Goal: Task Accomplishment & Management: Complete application form

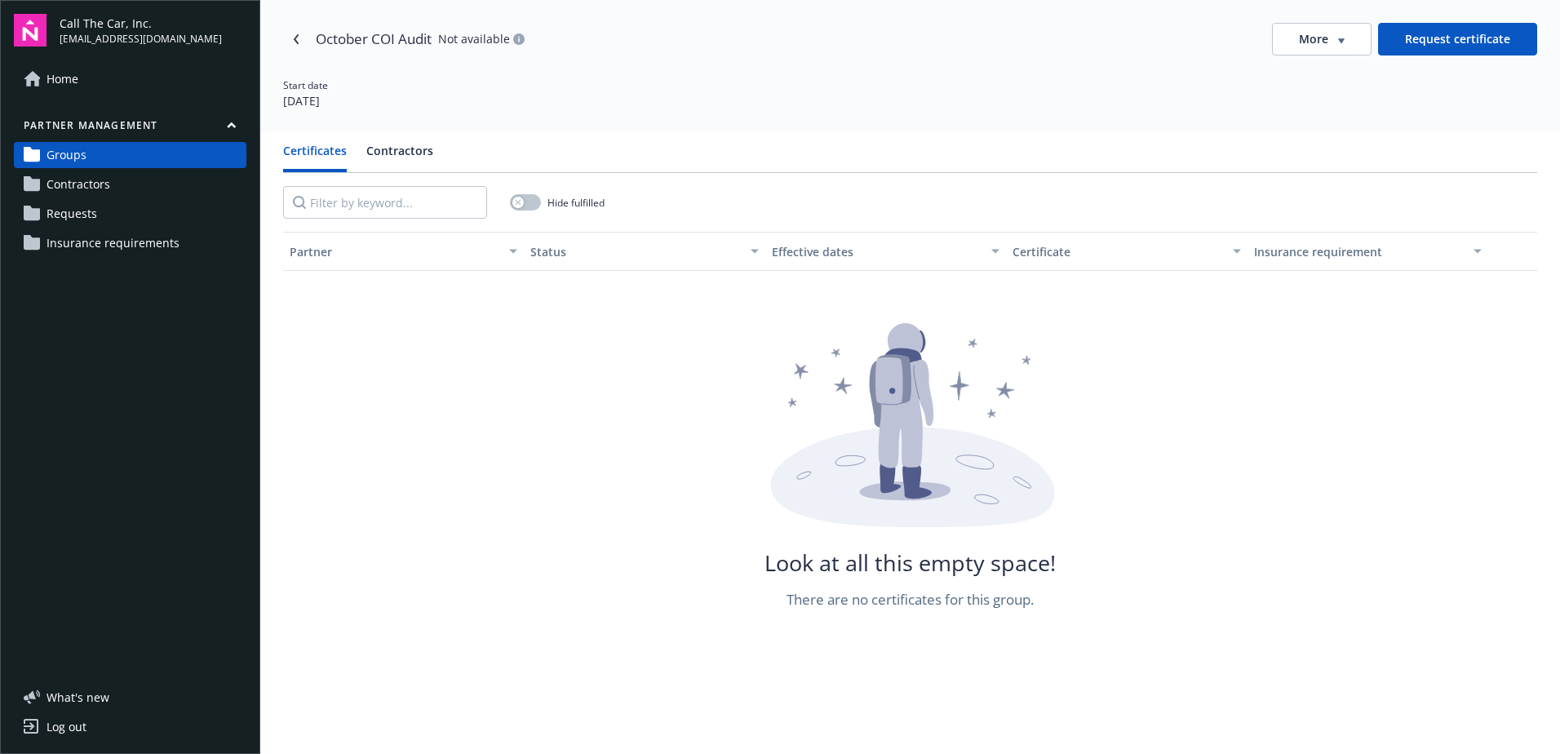
drag, startPoint x: 82, startPoint y: 149, endPoint x: 94, endPoint y: 149, distance: 11.5
click at [82, 149] on span "Groups" at bounding box center [67, 155] width 40 height 26
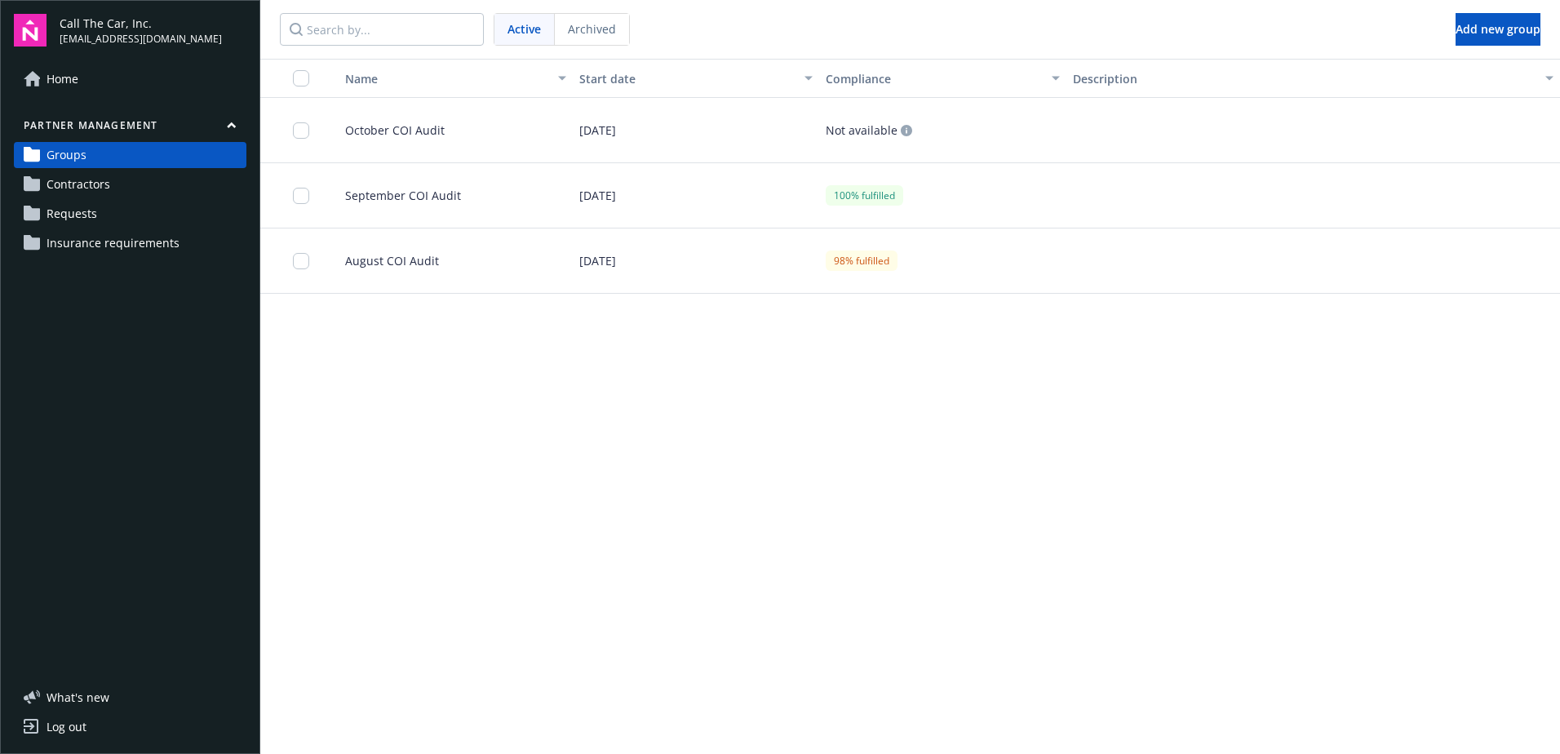
click at [415, 129] on span "October COI Audit" at bounding box center [388, 130] width 113 height 17
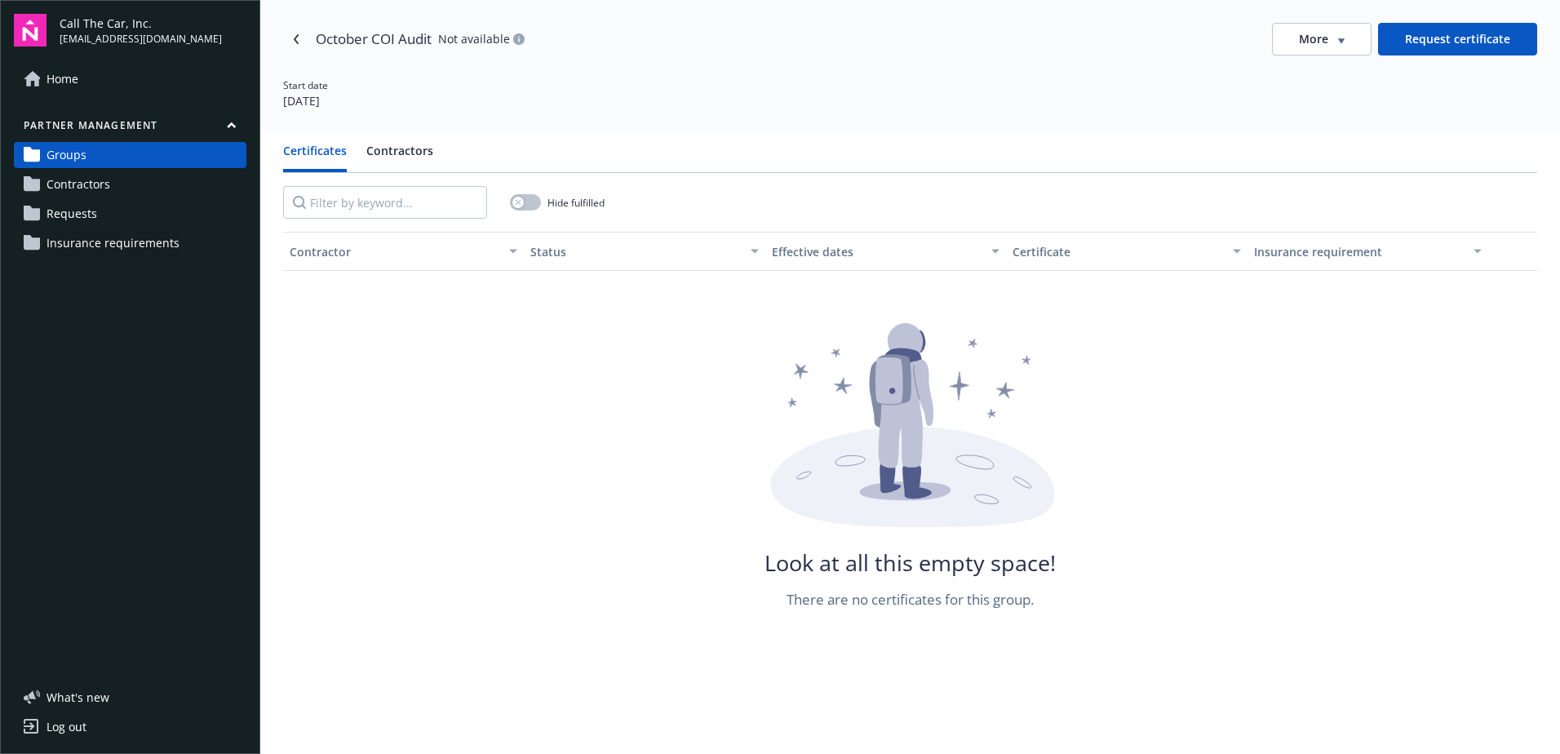
drag, startPoint x: 407, startPoint y: 148, endPoint x: 428, endPoint y: 158, distance: 23.0
click at [407, 148] on button "Contractors" at bounding box center [399, 157] width 67 height 30
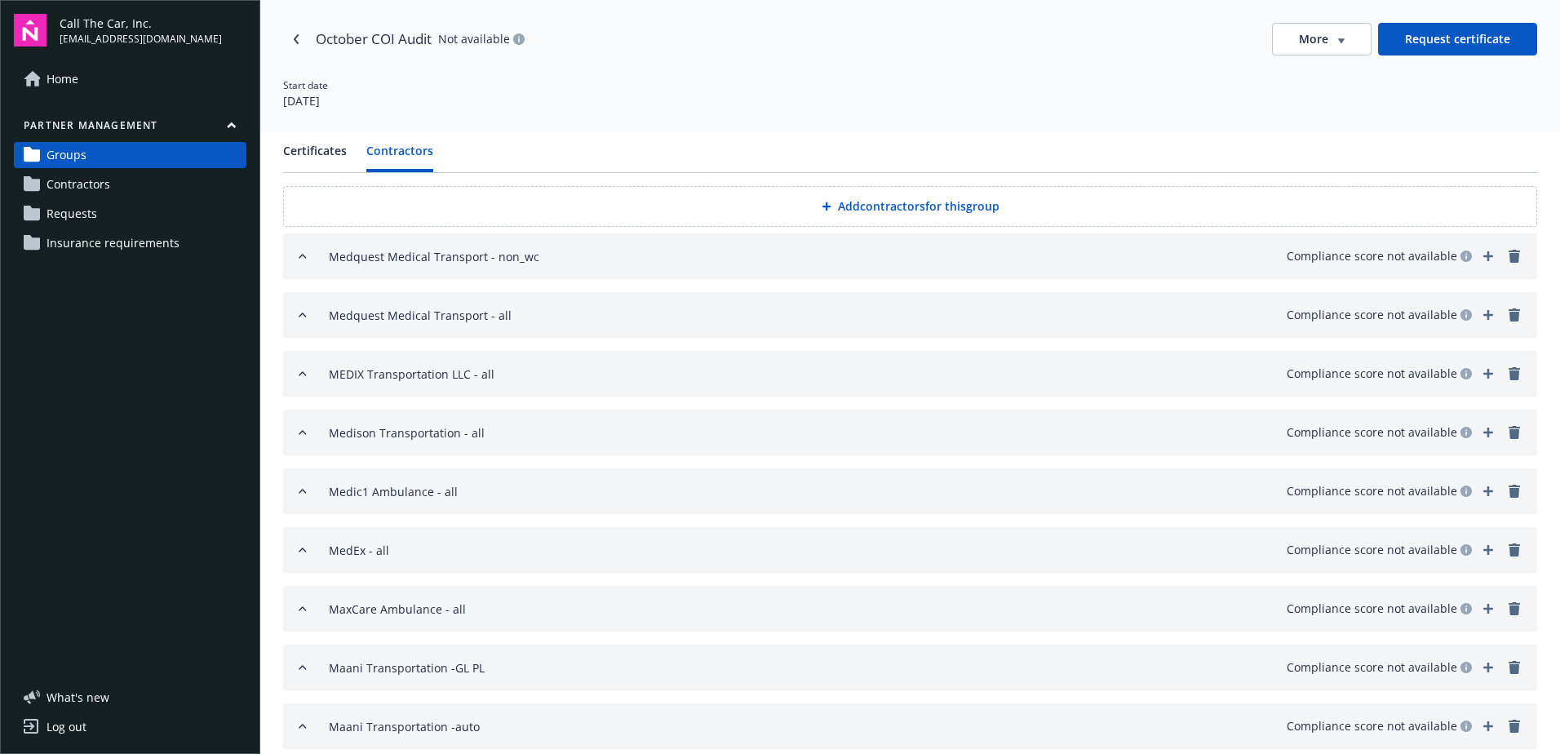
click at [881, 201] on button "Add contractors for this group" at bounding box center [910, 206] width 1254 height 41
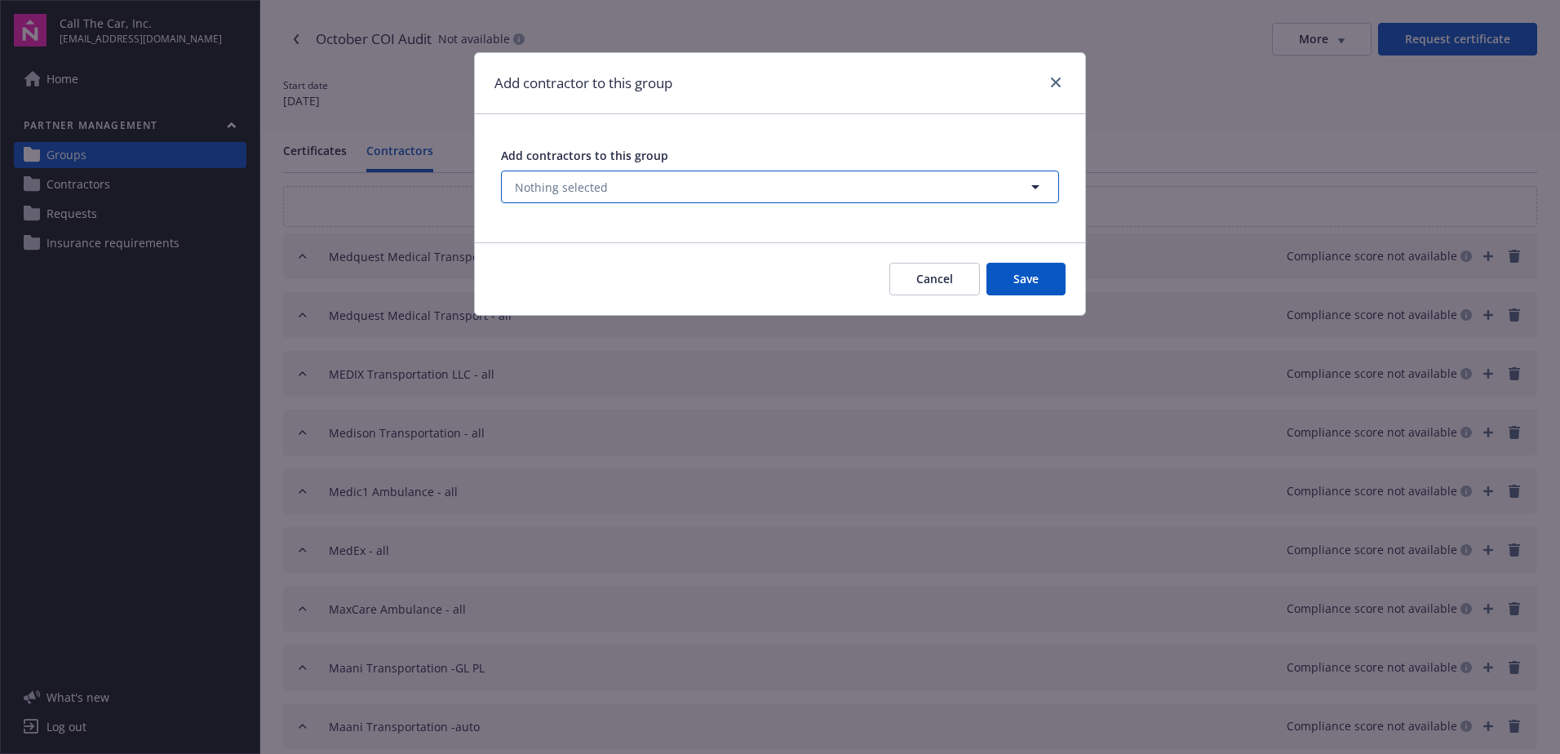
click at [603, 180] on span "Nothing selected" at bounding box center [561, 187] width 93 height 17
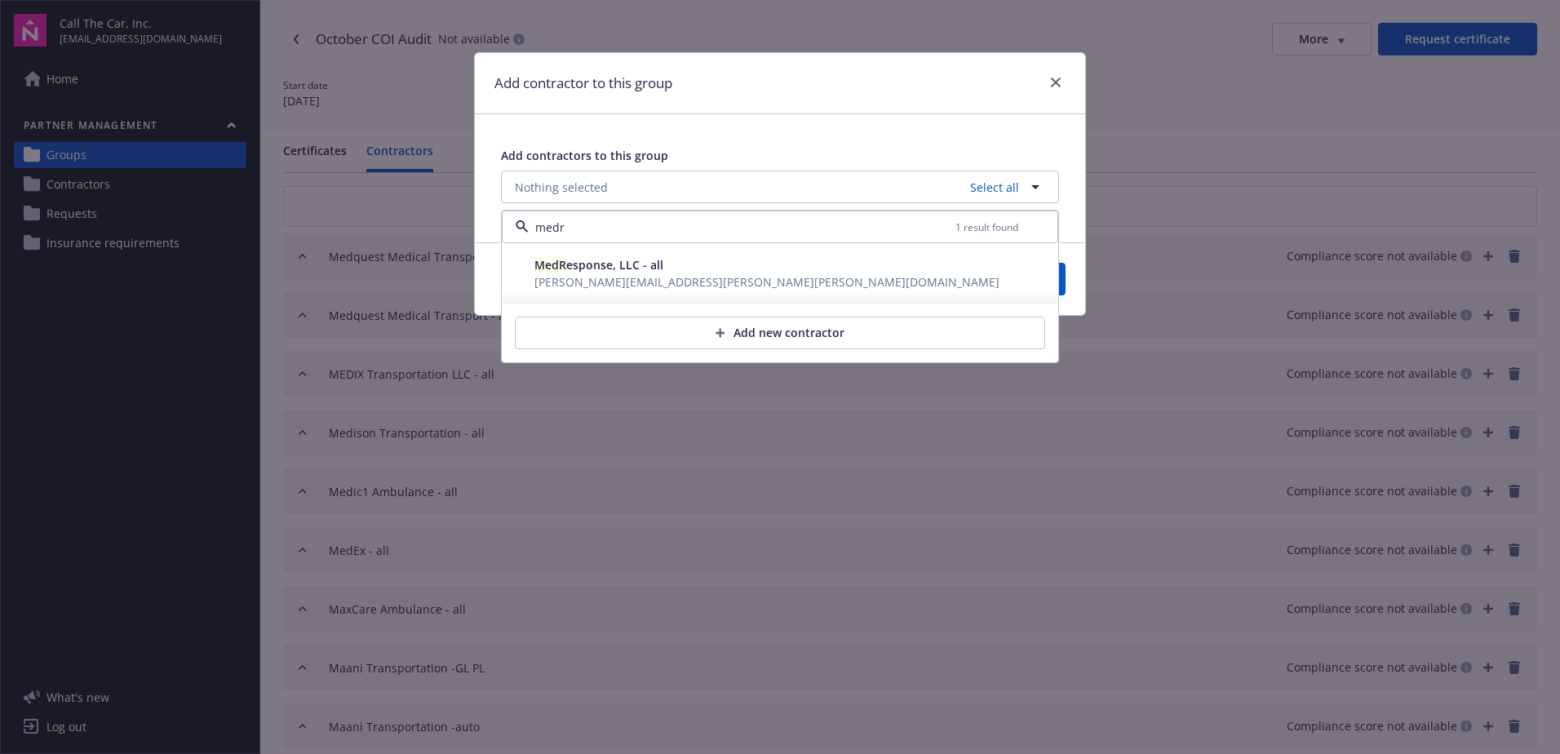
click at [612, 273] on span "[PERSON_NAME][EMAIL_ADDRESS][PERSON_NAME][PERSON_NAME][DOMAIN_NAME]" at bounding box center [767, 281] width 465 height 17
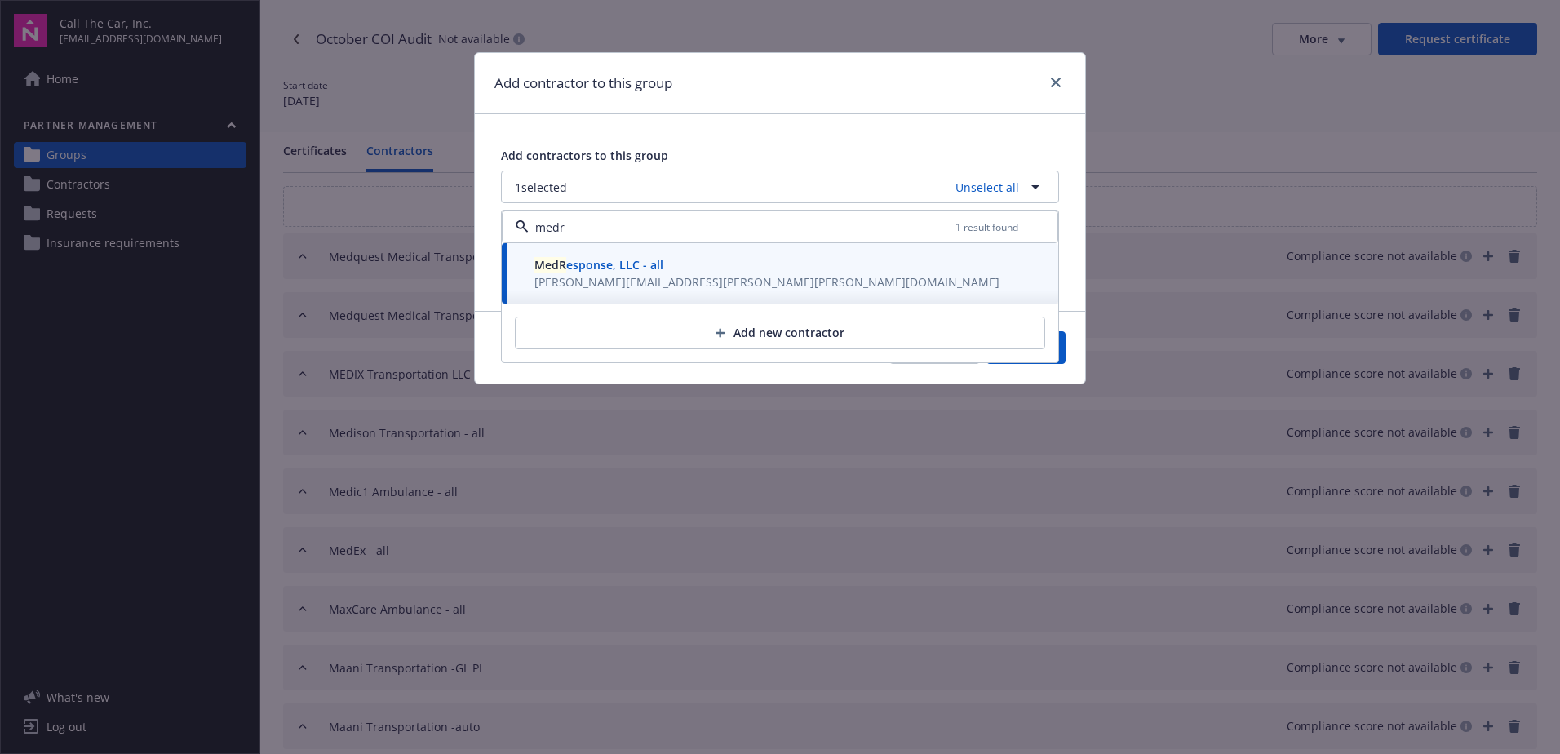
type input "medr"
click at [1065, 352] on button "Save" at bounding box center [1026, 347] width 79 height 33
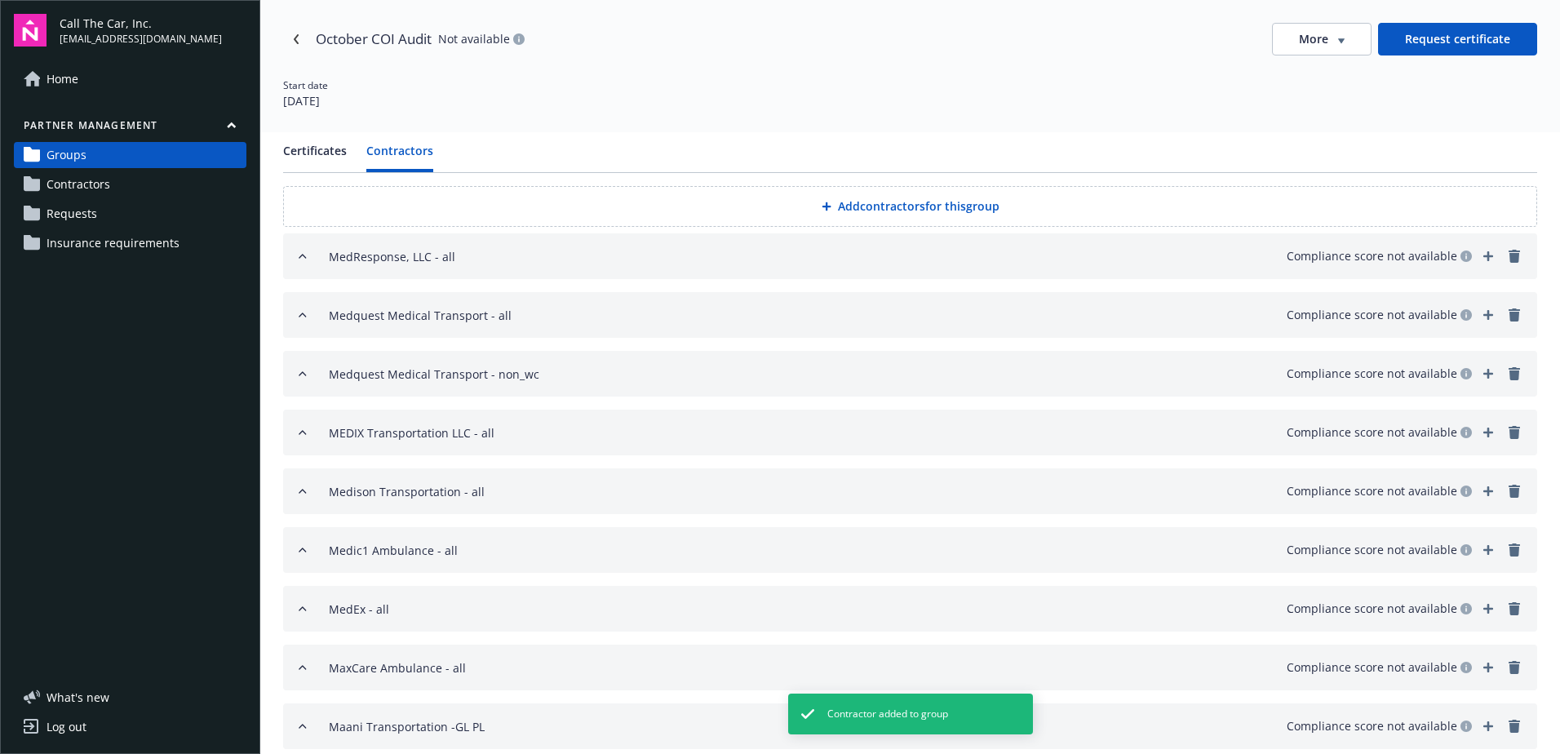
click at [850, 202] on button "Add contractors for this group" at bounding box center [910, 206] width 1254 height 41
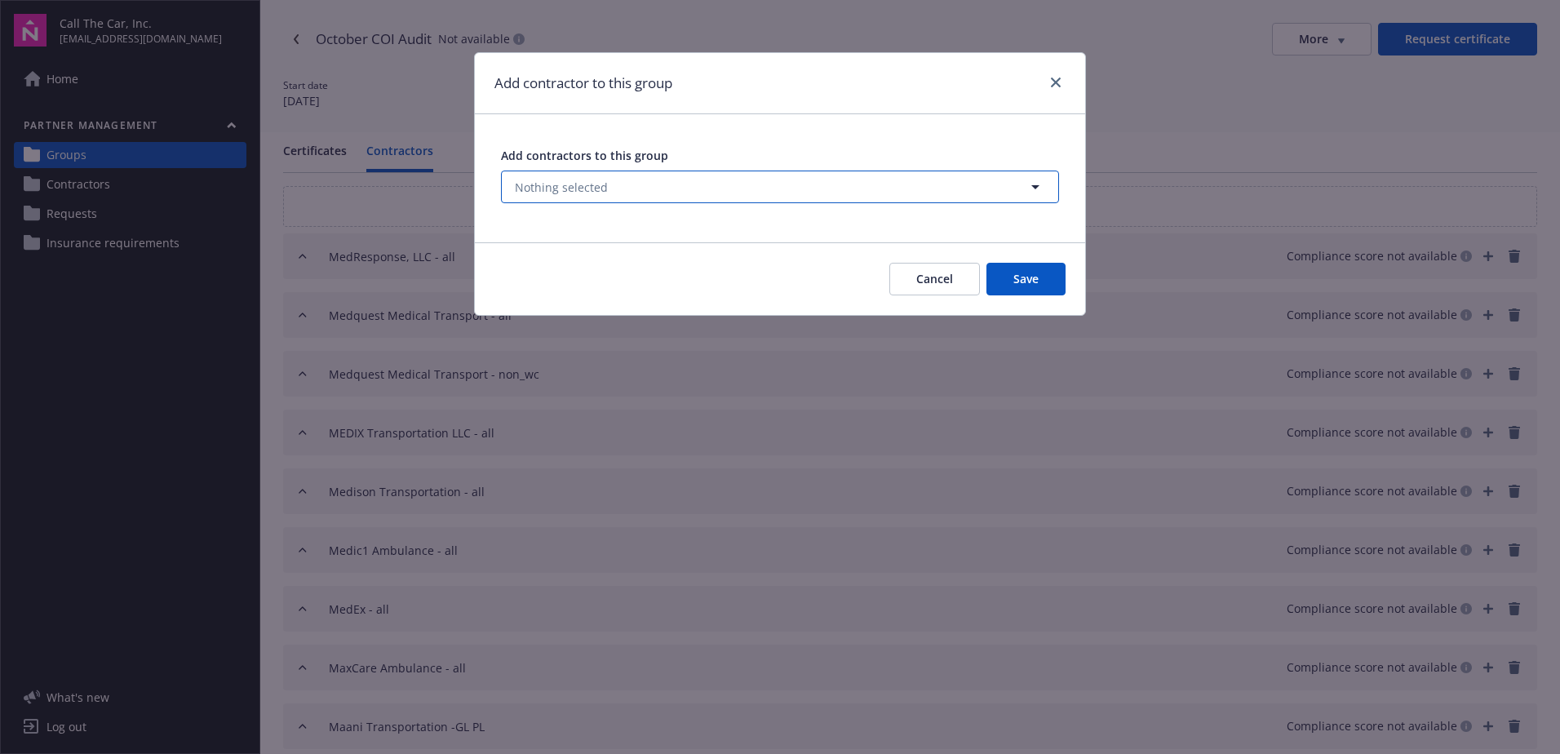
click at [753, 197] on button "Nothing selected" at bounding box center [780, 187] width 558 height 33
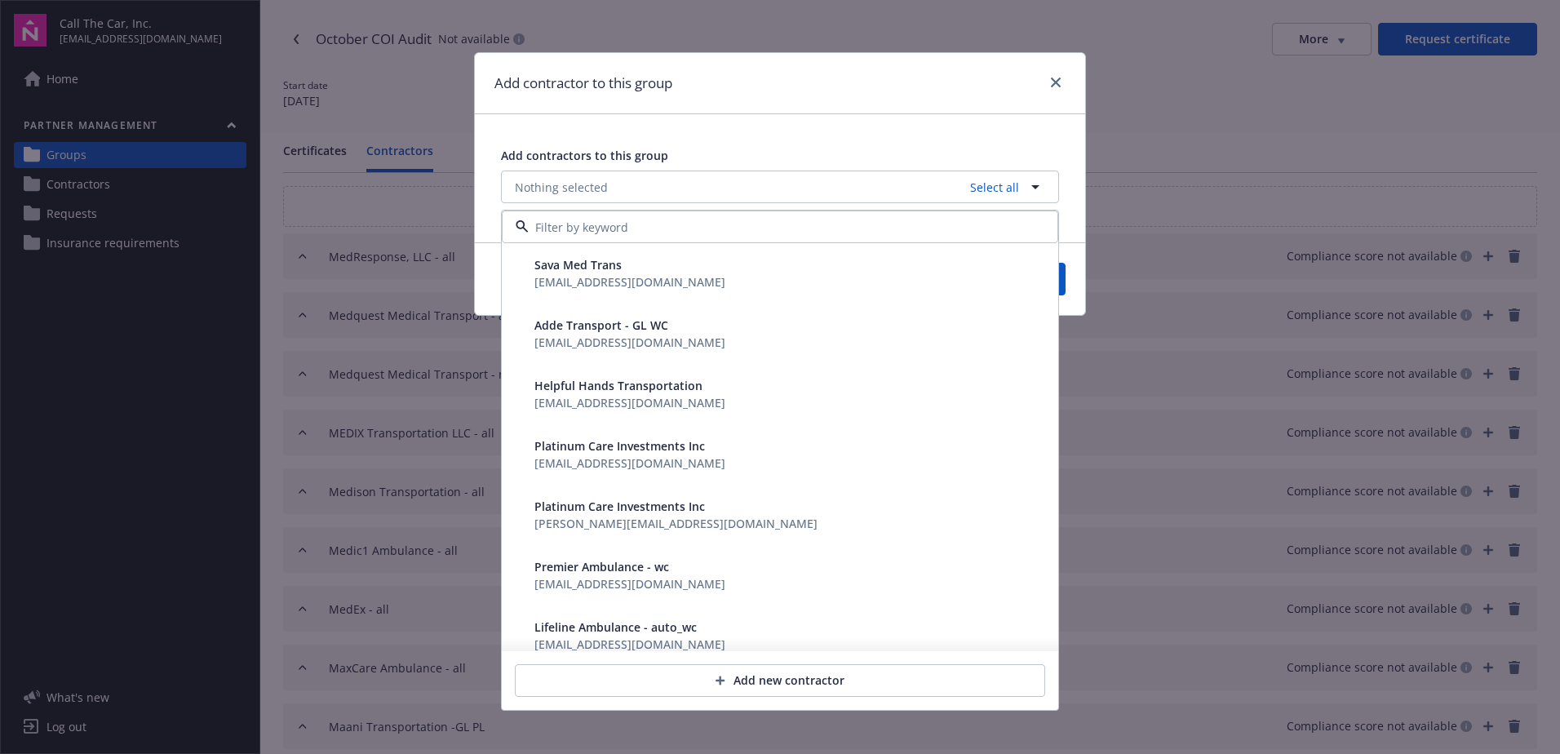
type input "n"
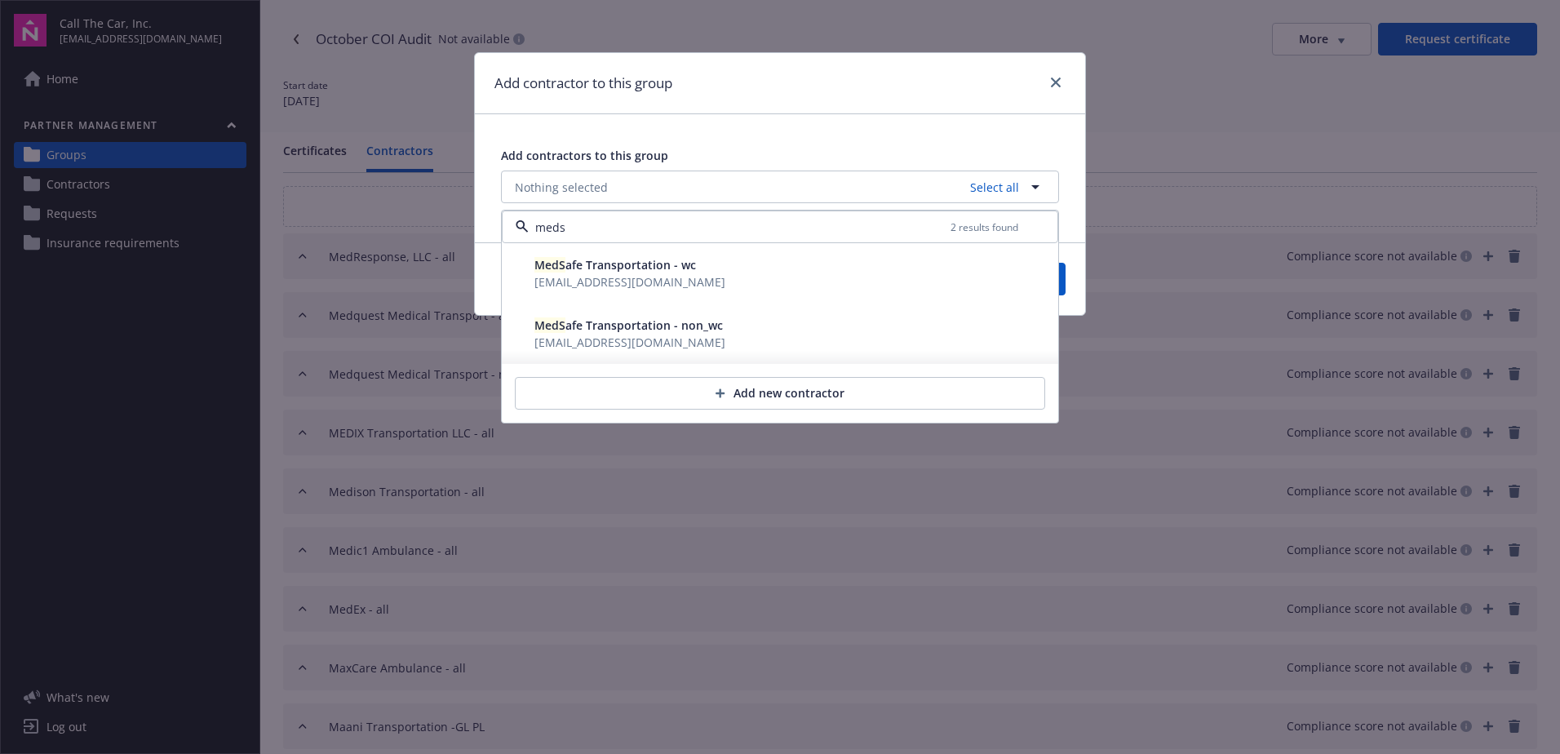
drag, startPoint x: 653, startPoint y: 277, endPoint x: 641, endPoint y: 290, distance: 16.7
click at [650, 280] on span "[EMAIL_ADDRESS][DOMAIN_NAME]" at bounding box center [630, 282] width 191 height 16
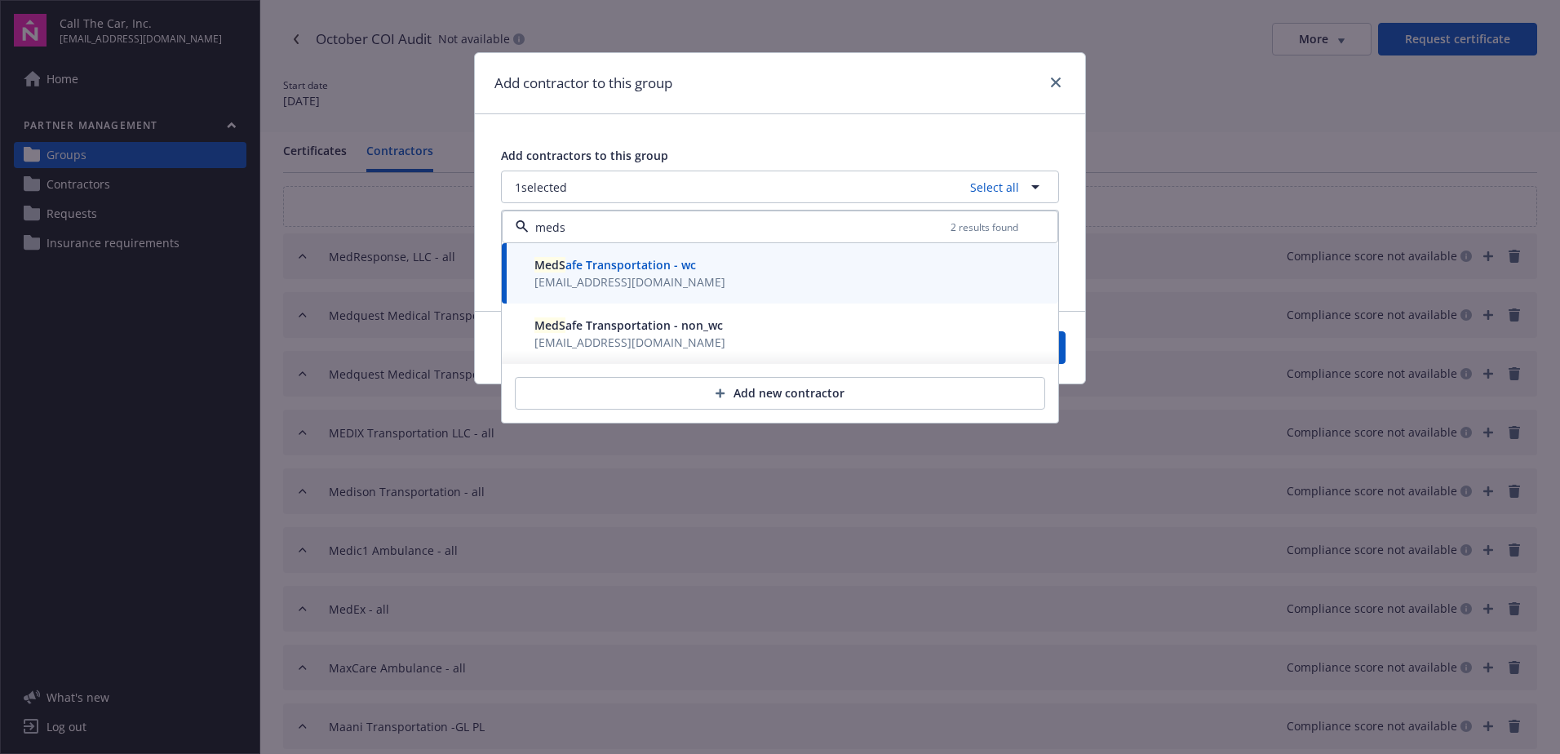
click at [626, 337] on span "[EMAIL_ADDRESS][DOMAIN_NAME]" at bounding box center [630, 343] width 191 height 16
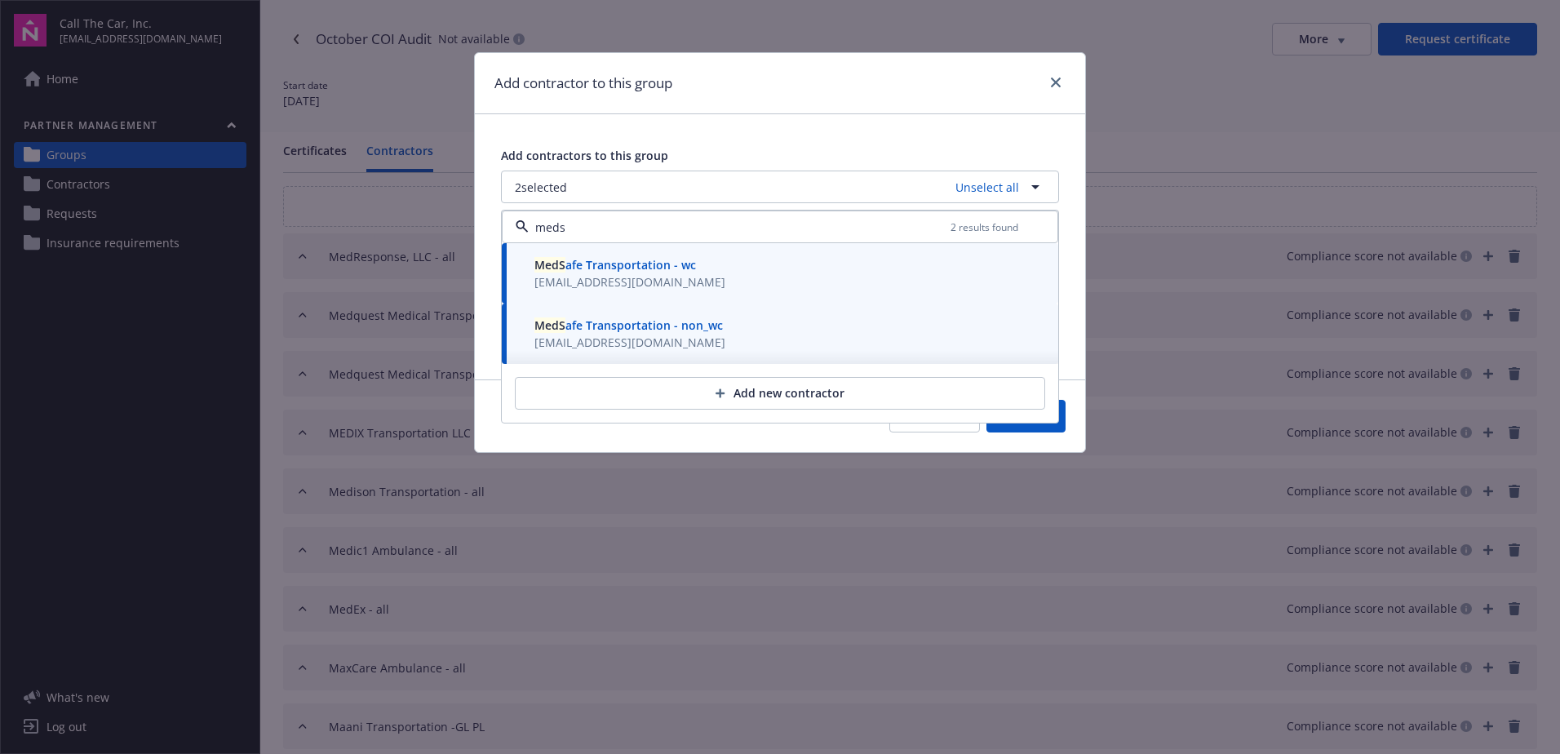
type input "meds"
click at [1050, 428] on button "Save" at bounding box center [1026, 416] width 79 height 33
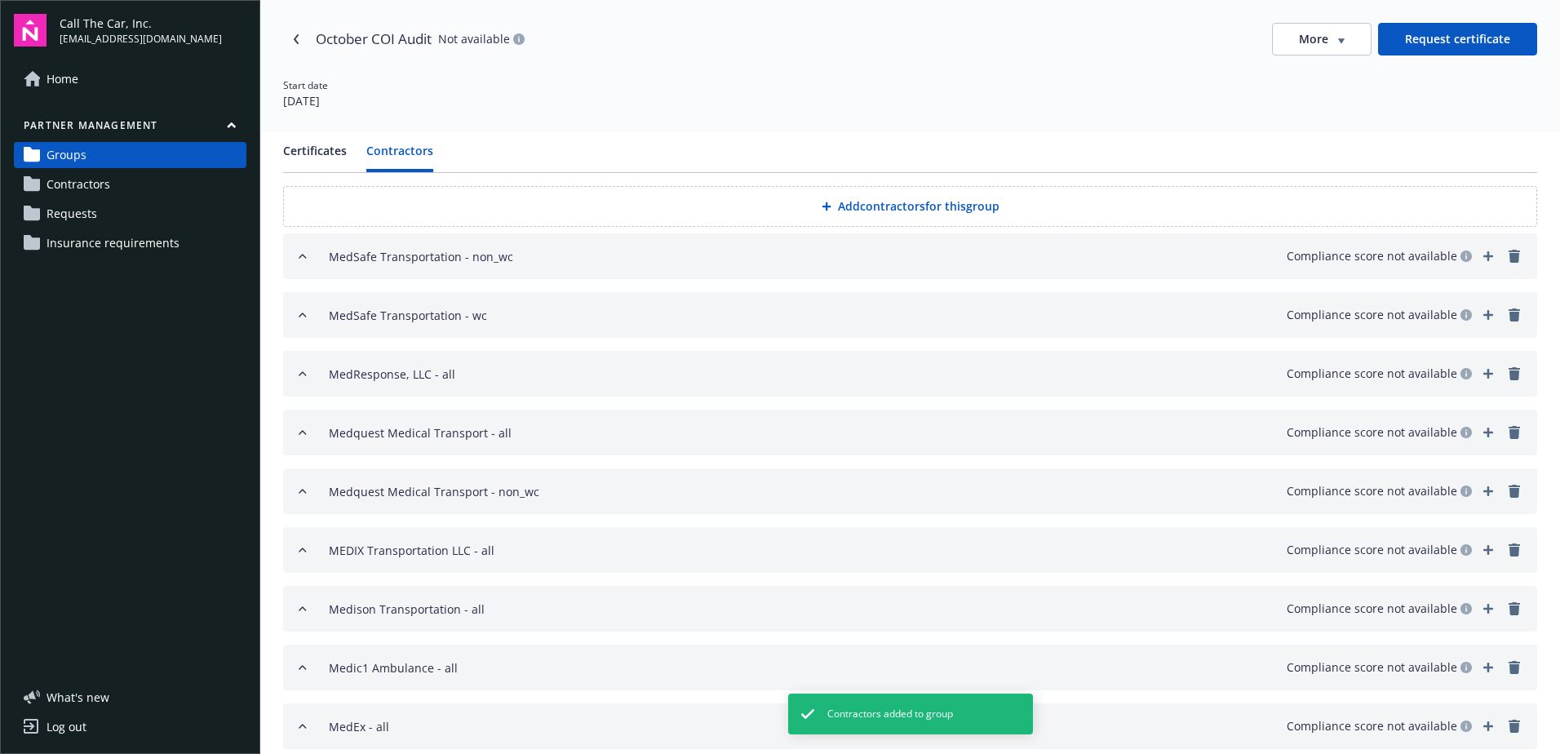
click at [867, 204] on button "Add contractors for this group" at bounding box center [910, 206] width 1254 height 41
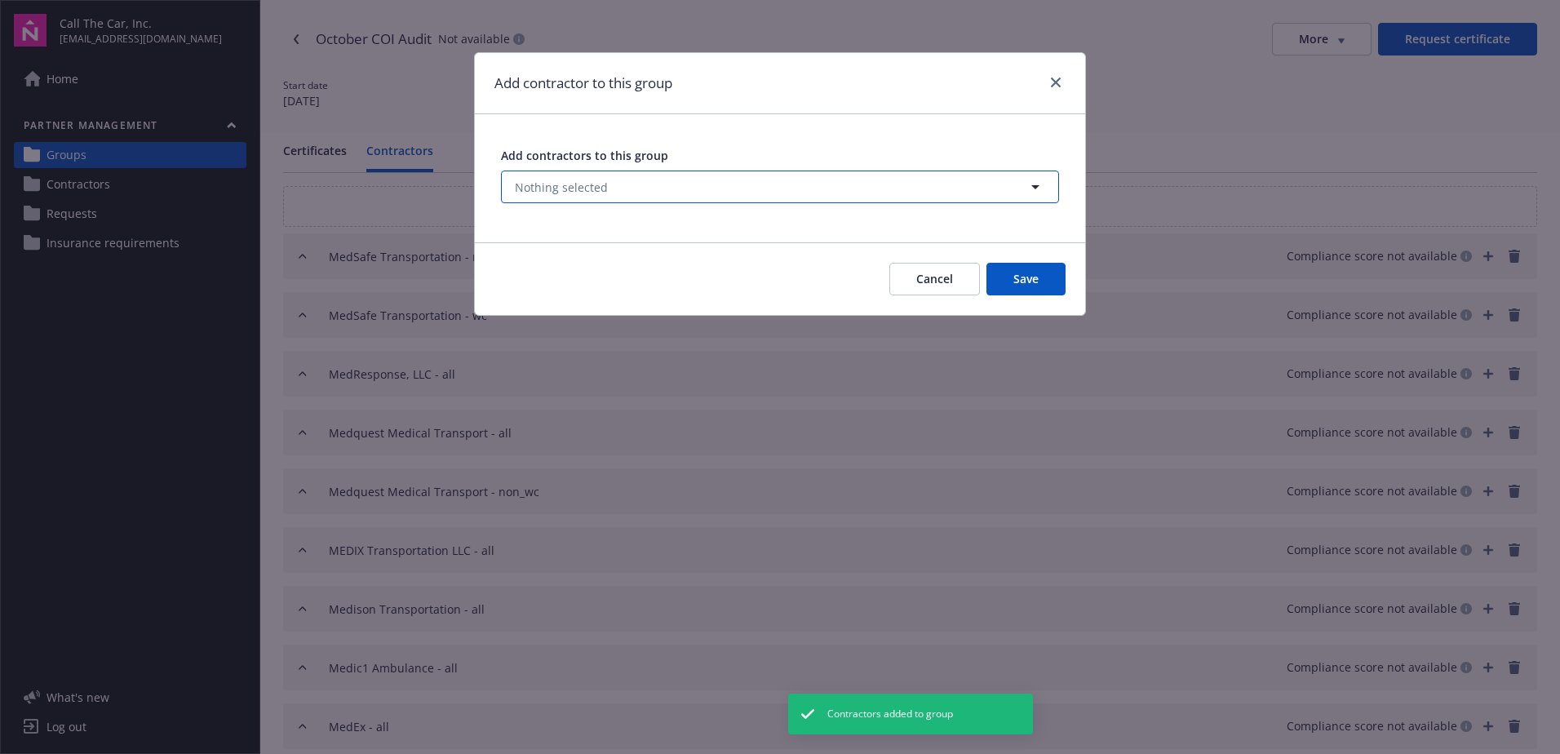
click at [595, 180] on span "Nothing selected" at bounding box center [561, 187] width 93 height 17
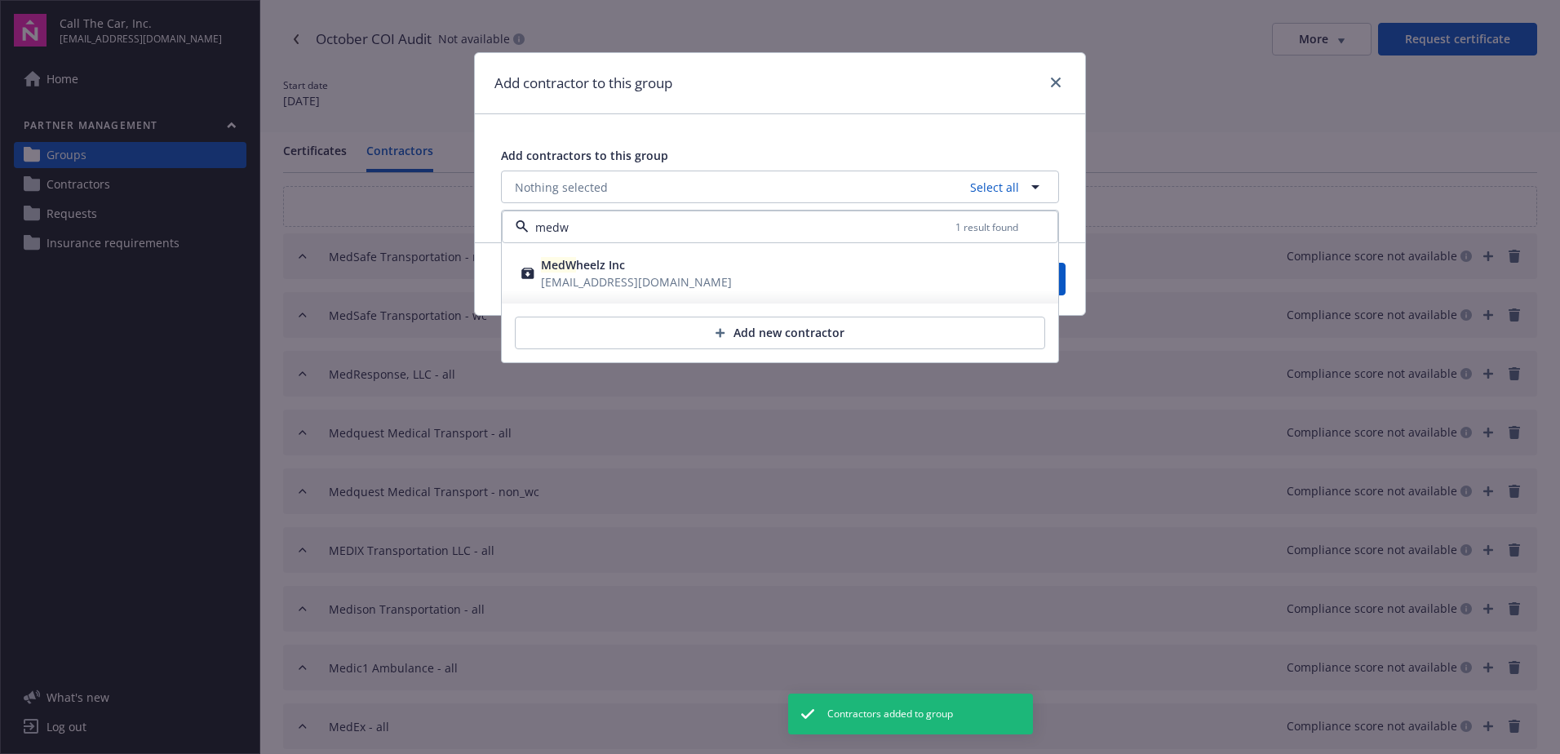
click at [570, 276] on span "[EMAIL_ADDRESS][DOMAIN_NAME]" at bounding box center [636, 282] width 191 height 16
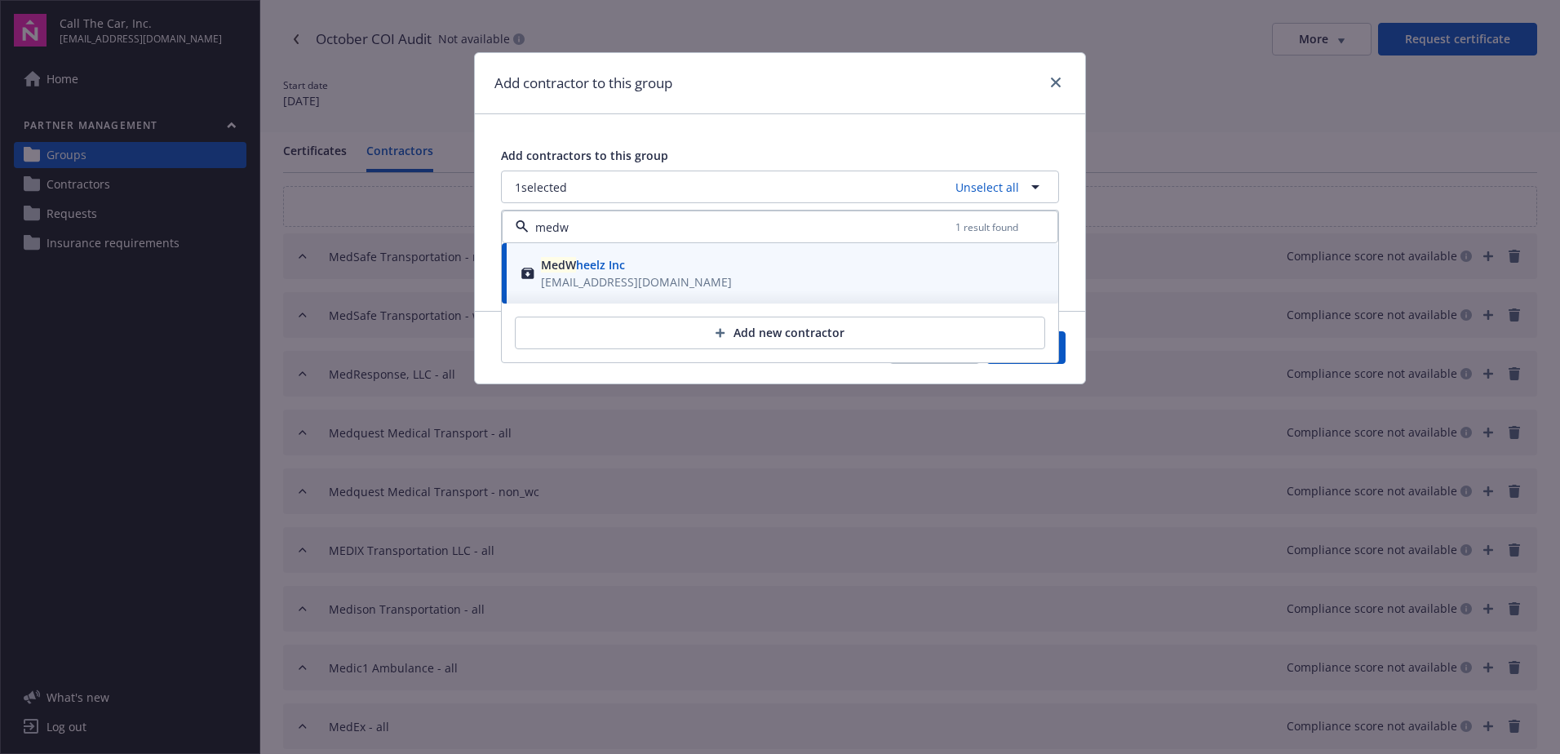
type input "medw"
click at [1060, 354] on button "Save" at bounding box center [1026, 347] width 79 height 33
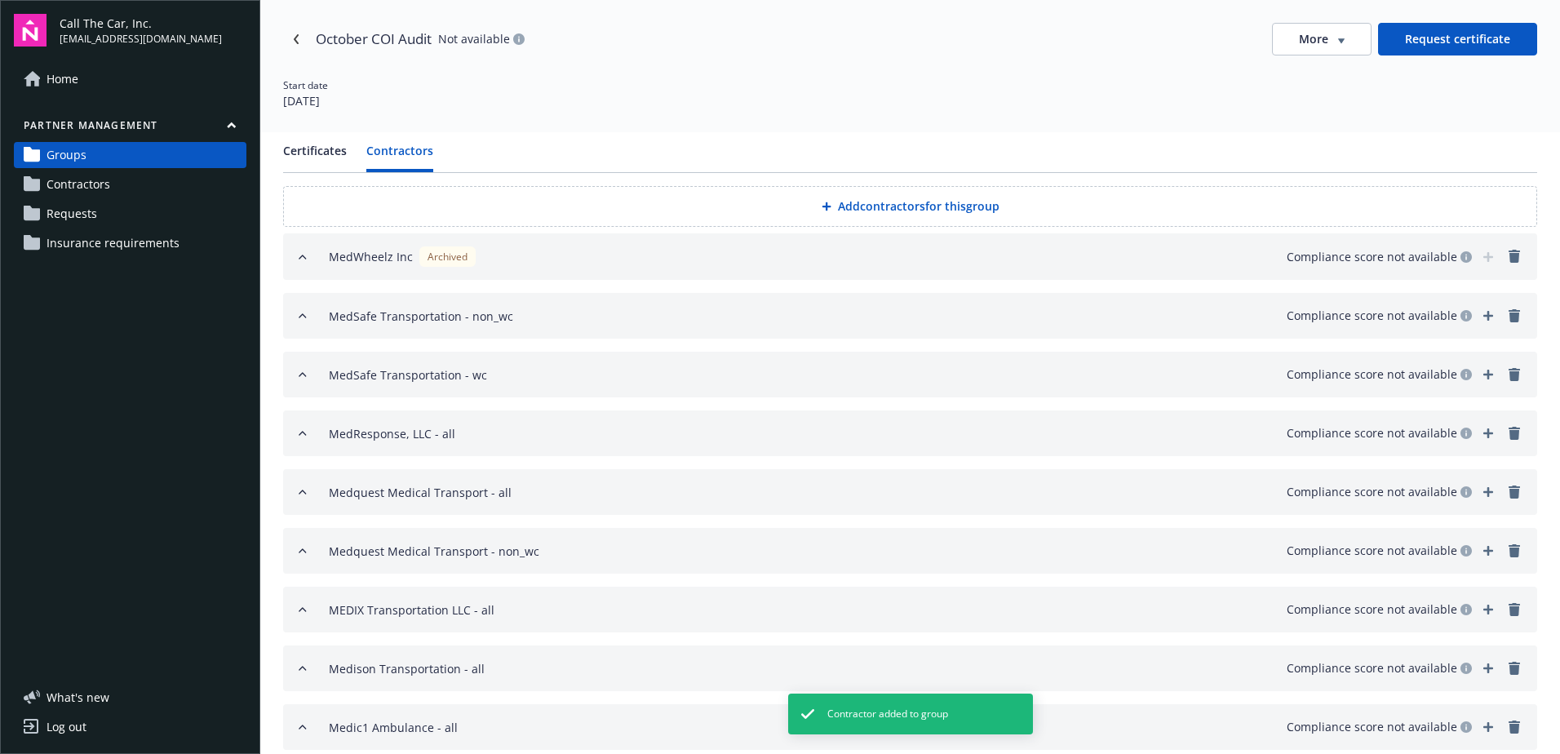
click at [861, 207] on button "Add contractors for this group" at bounding box center [910, 206] width 1254 height 41
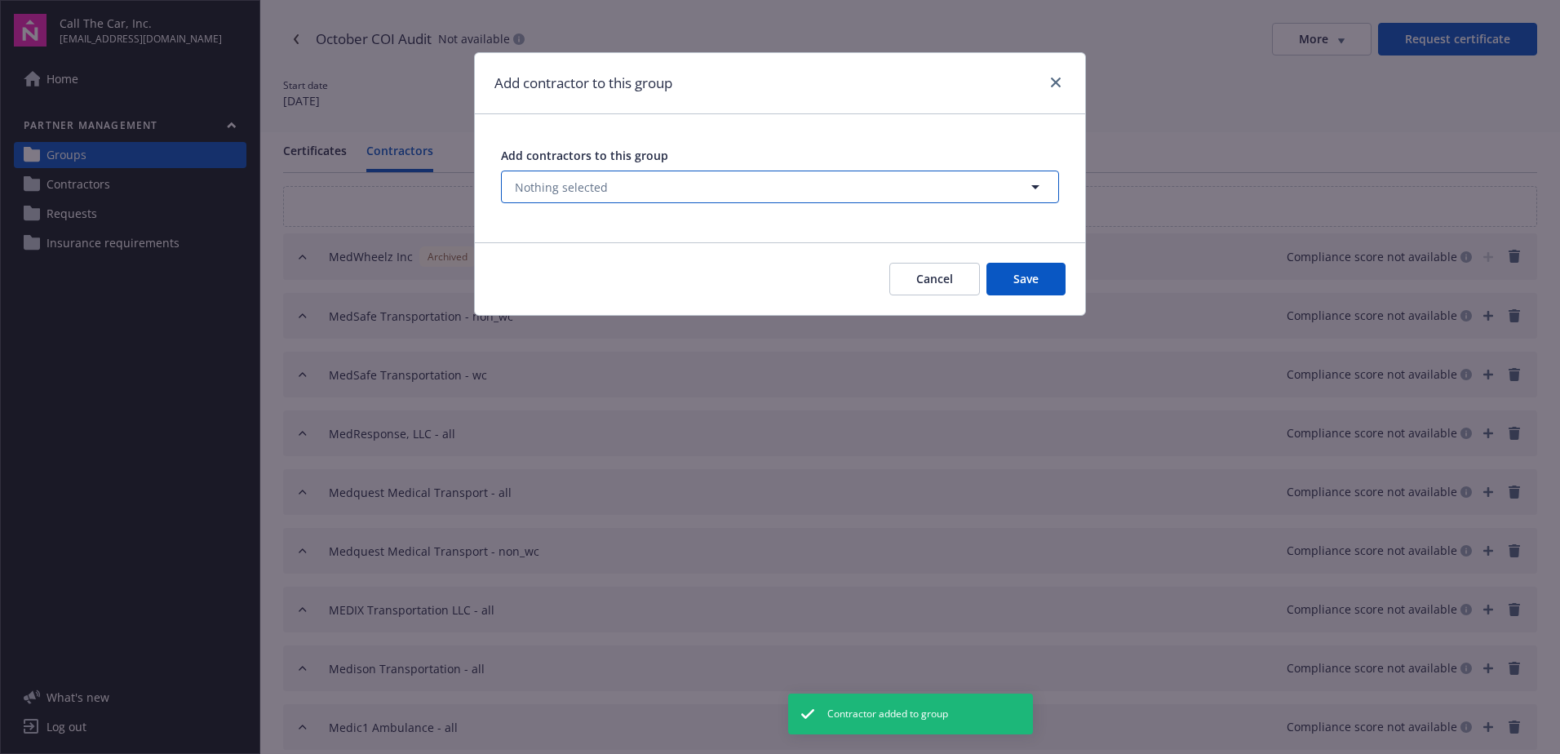
click at [606, 185] on button "Nothing selected" at bounding box center [780, 187] width 558 height 33
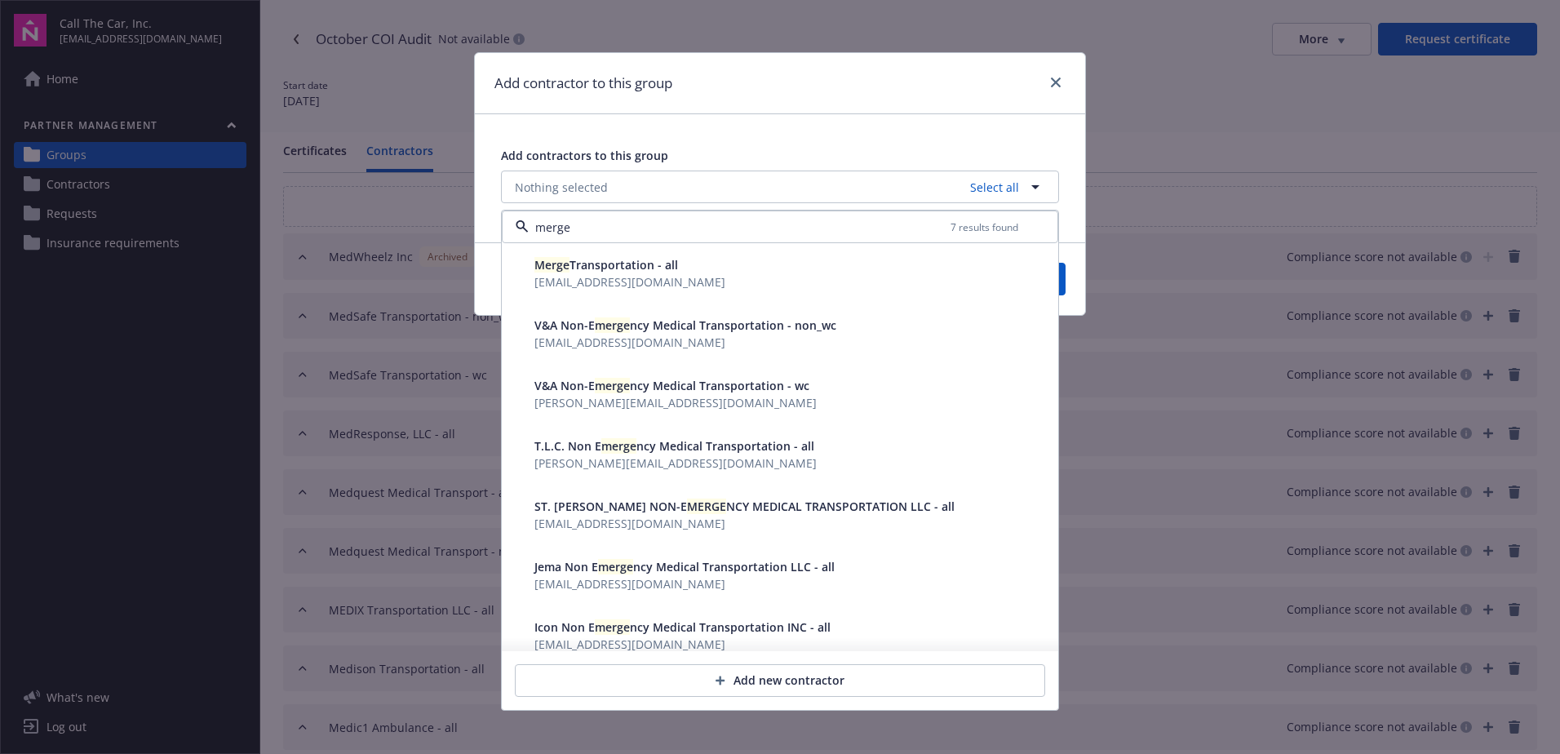
click at [587, 275] on span "[EMAIL_ADDRESS][DOMAIN_NAME]" at bounding box center [630, 282] width 191 height 16
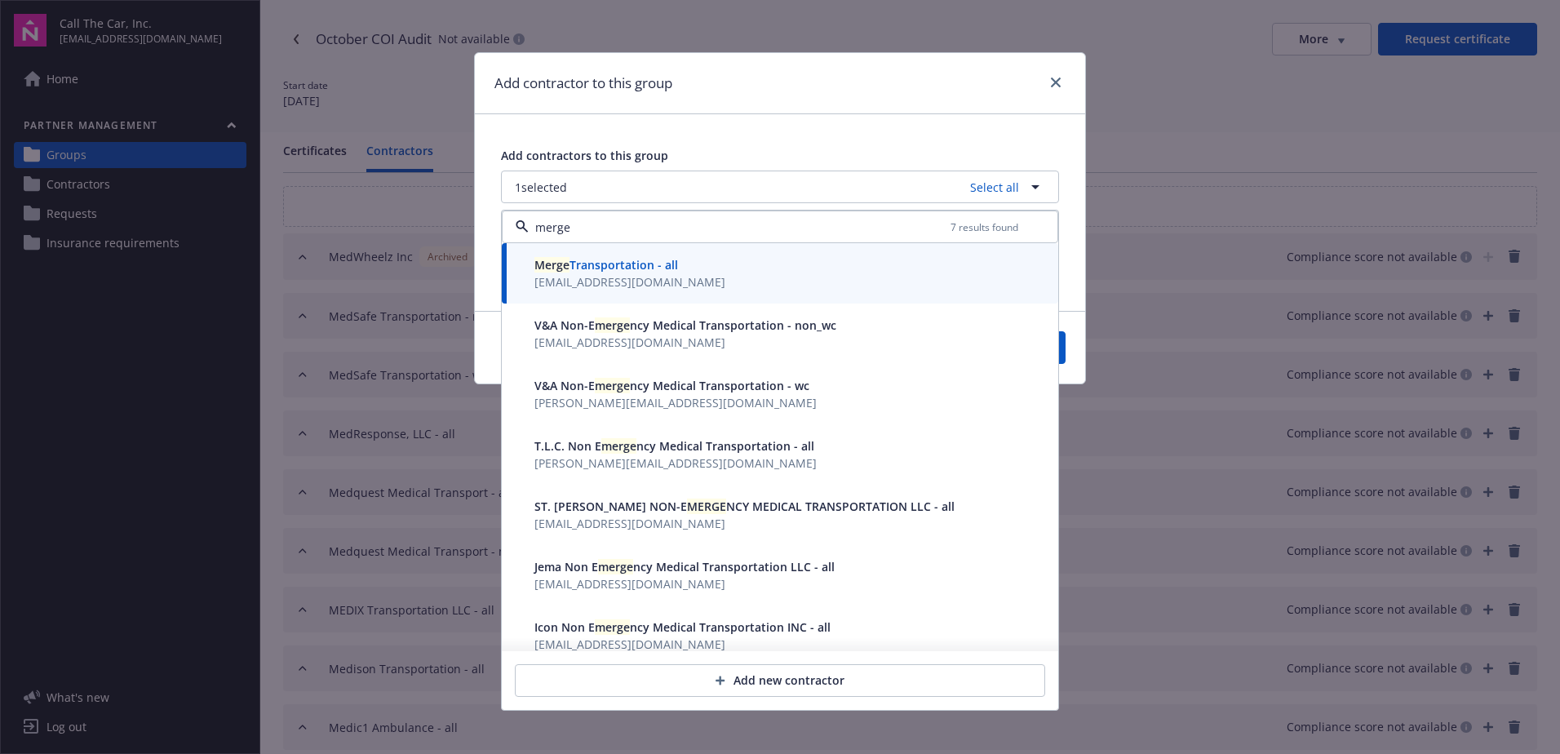
type input "merge"
click at [1063, 356] on button "Save" at bounding box center [1026, 347] width 79 height 33
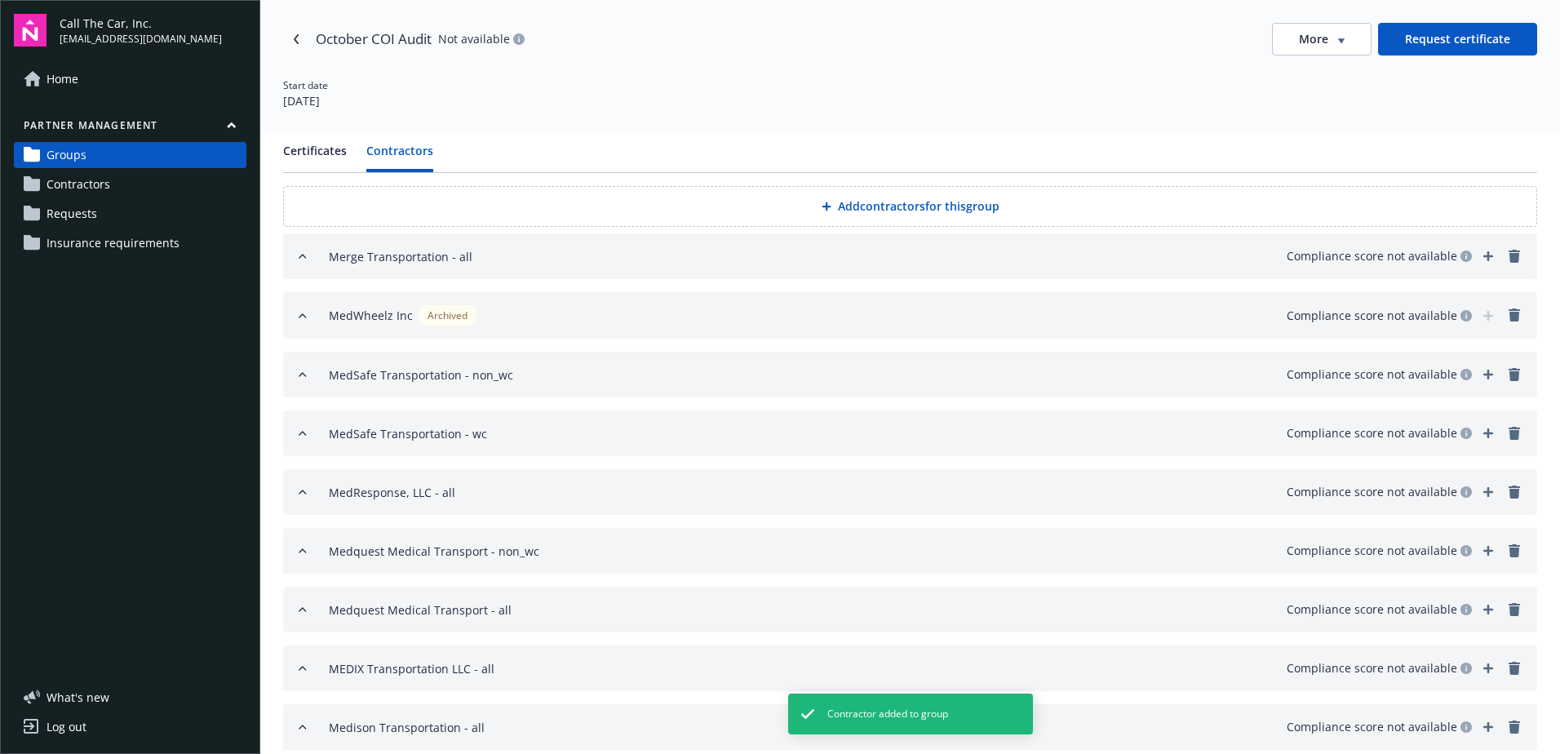
click at [831, 204] on button "Add contractors for this group" at bounding box center [910, 206] width 1254 height 41
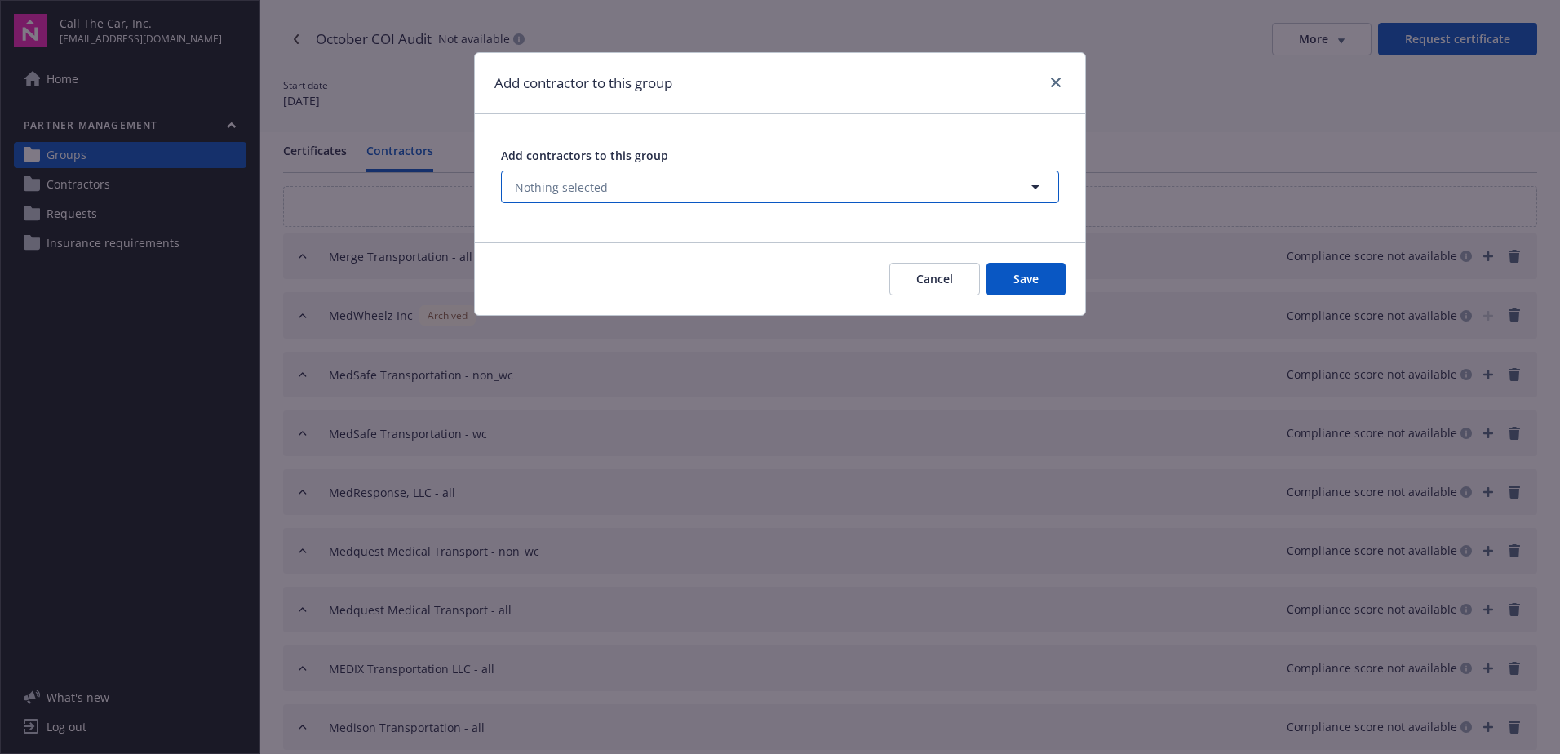
click at [649, 185] on button "Nothing selected" at bounding box center [780, 187] width 558 height 33
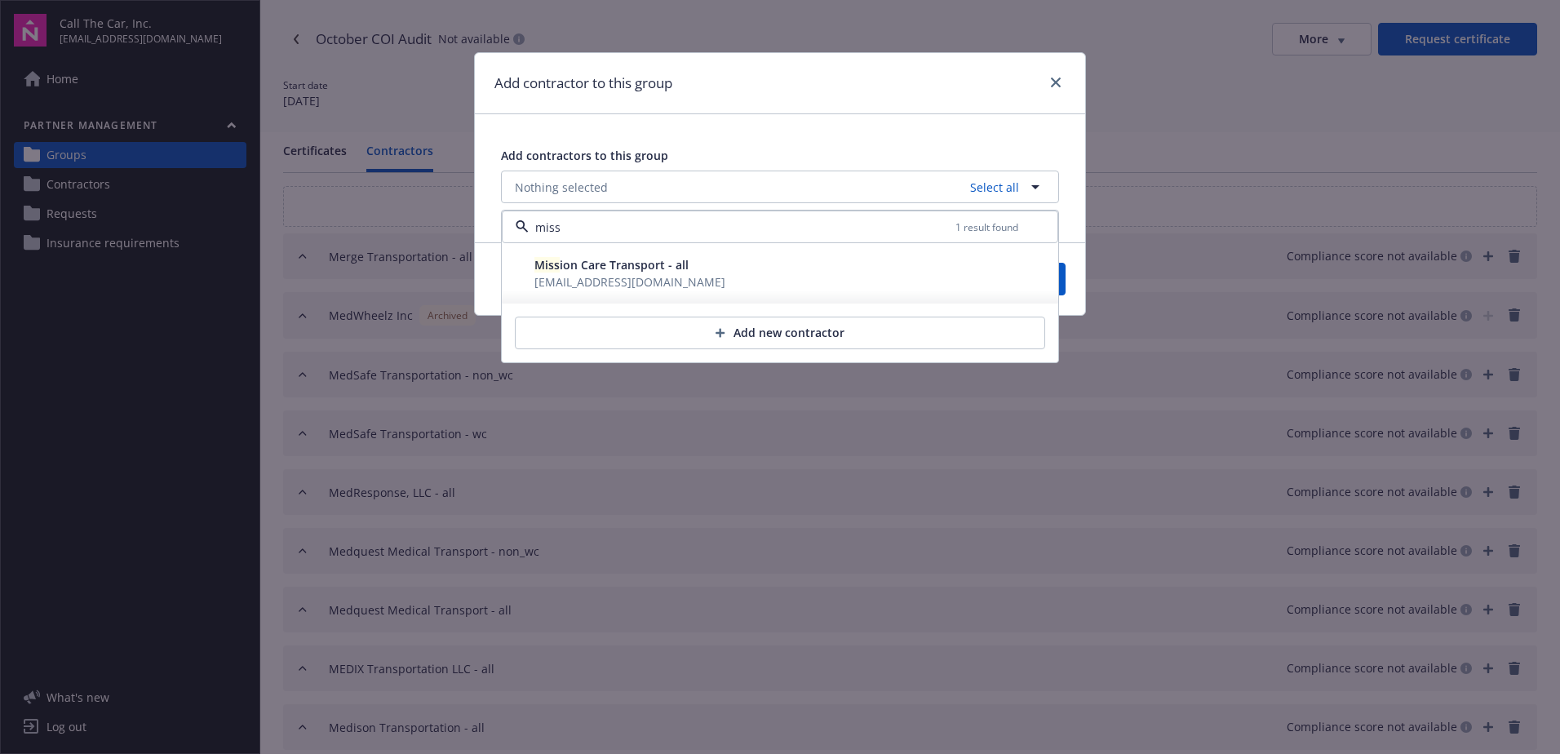
click at [623, 265] on span "Miss ion Care Transport - all" at bounding box center [612, 265] width 154 height 16
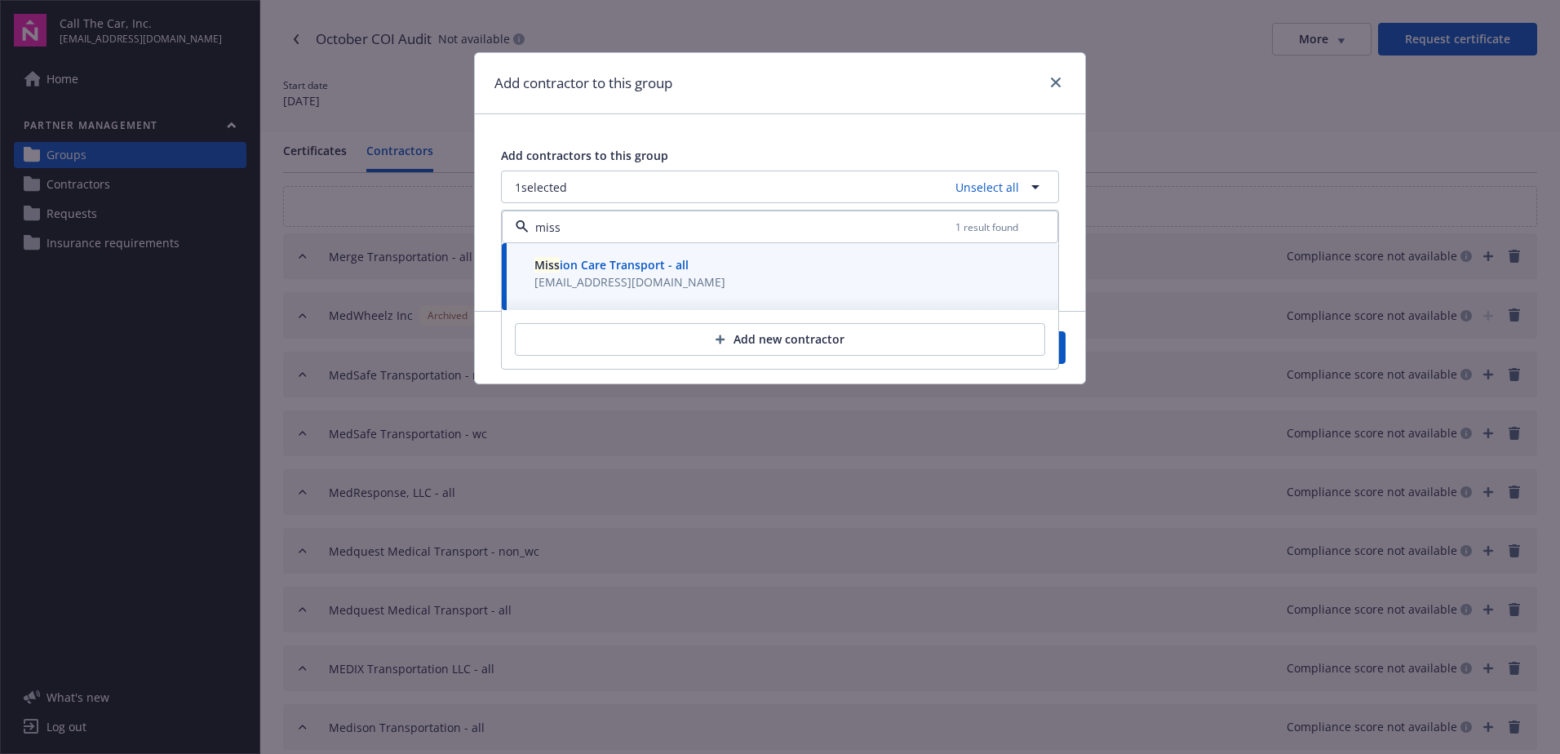
type input "miss"
click at [1063, 350] on button "Save" at bounding box center [1026, 347] width 79 height 33
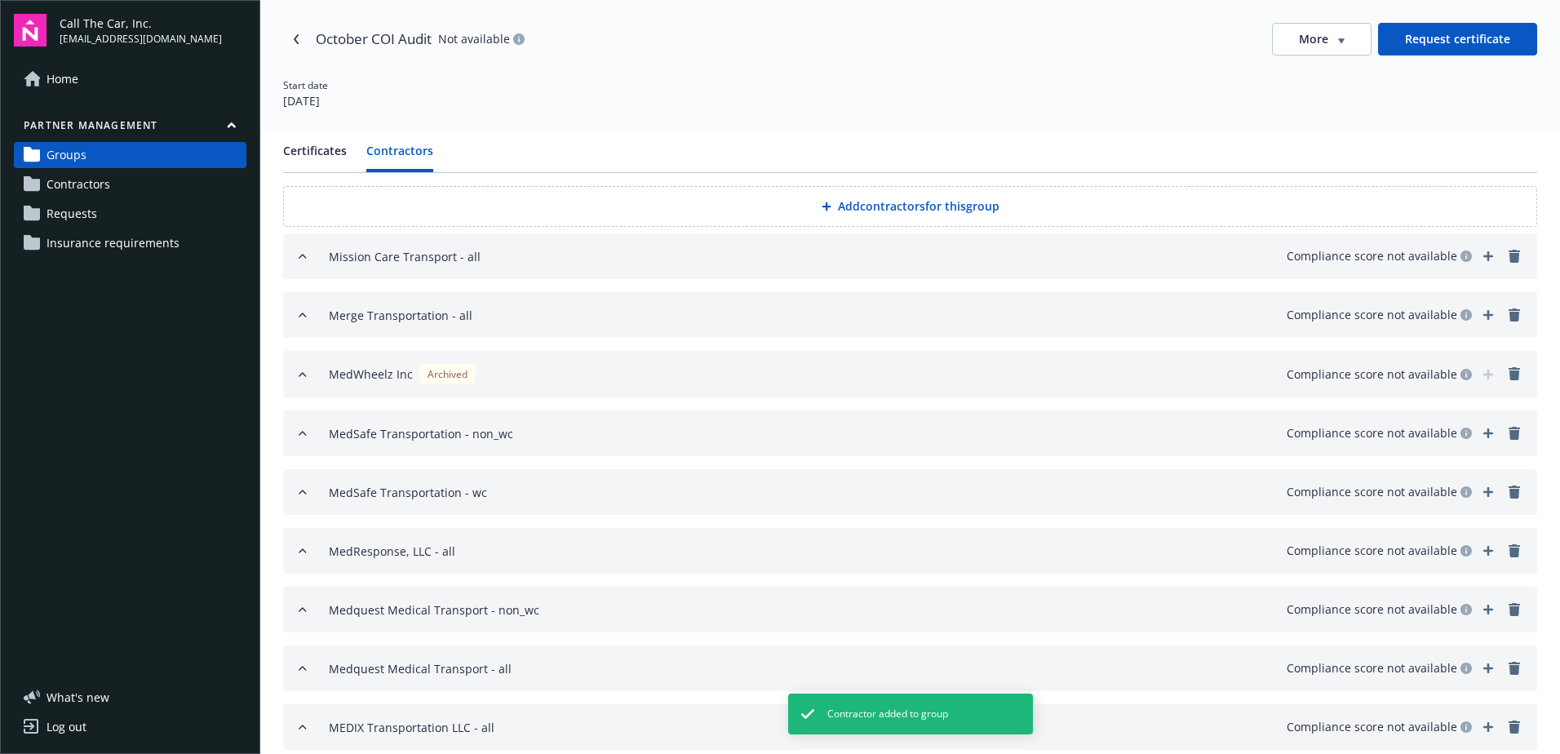
click at [862, 203] on button "Add contractors for this group" at bounding box center [910, 206] width 1254 height 41
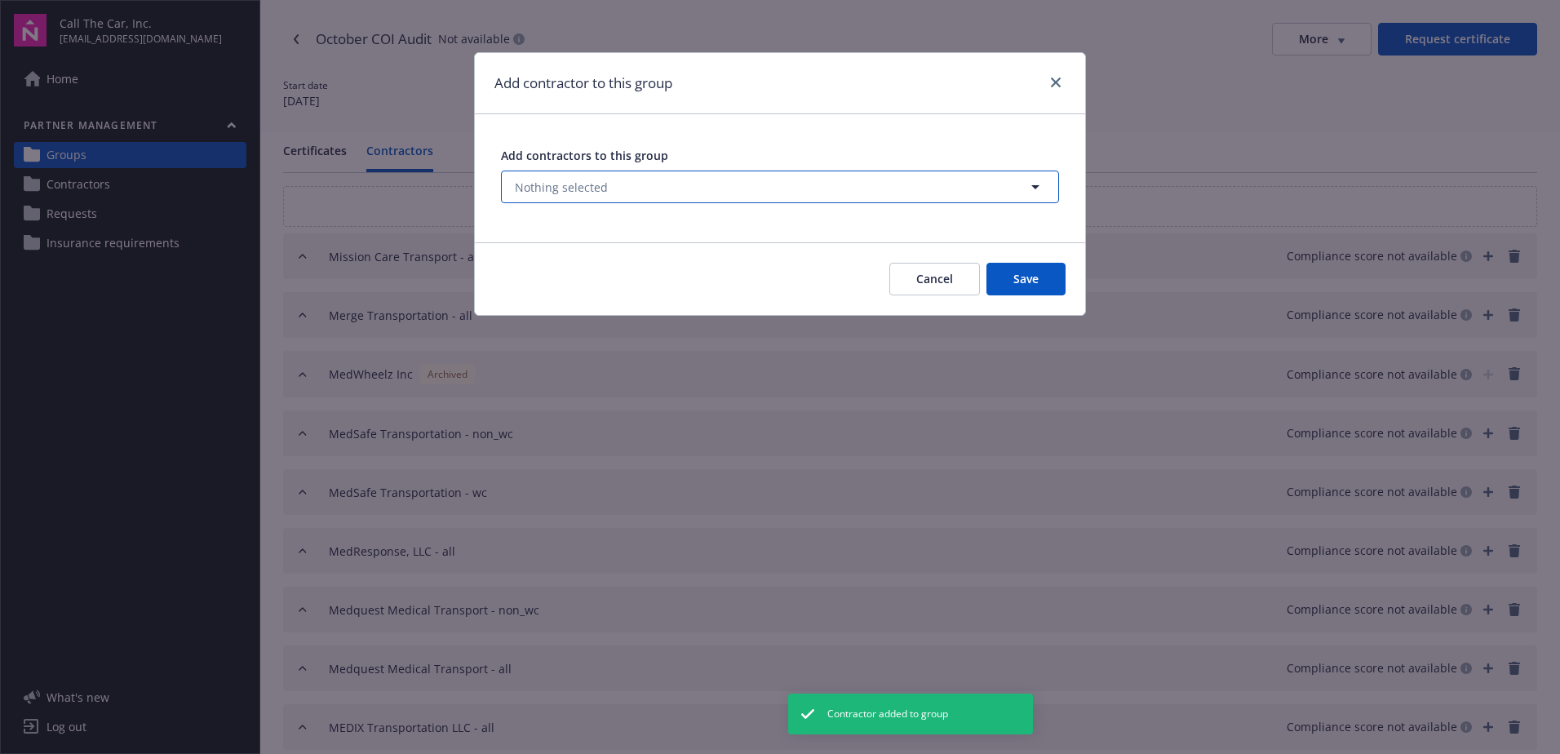
click at [582, 189] on span "Nothing selected" at bounding box center [561, 187] width 93 height 17
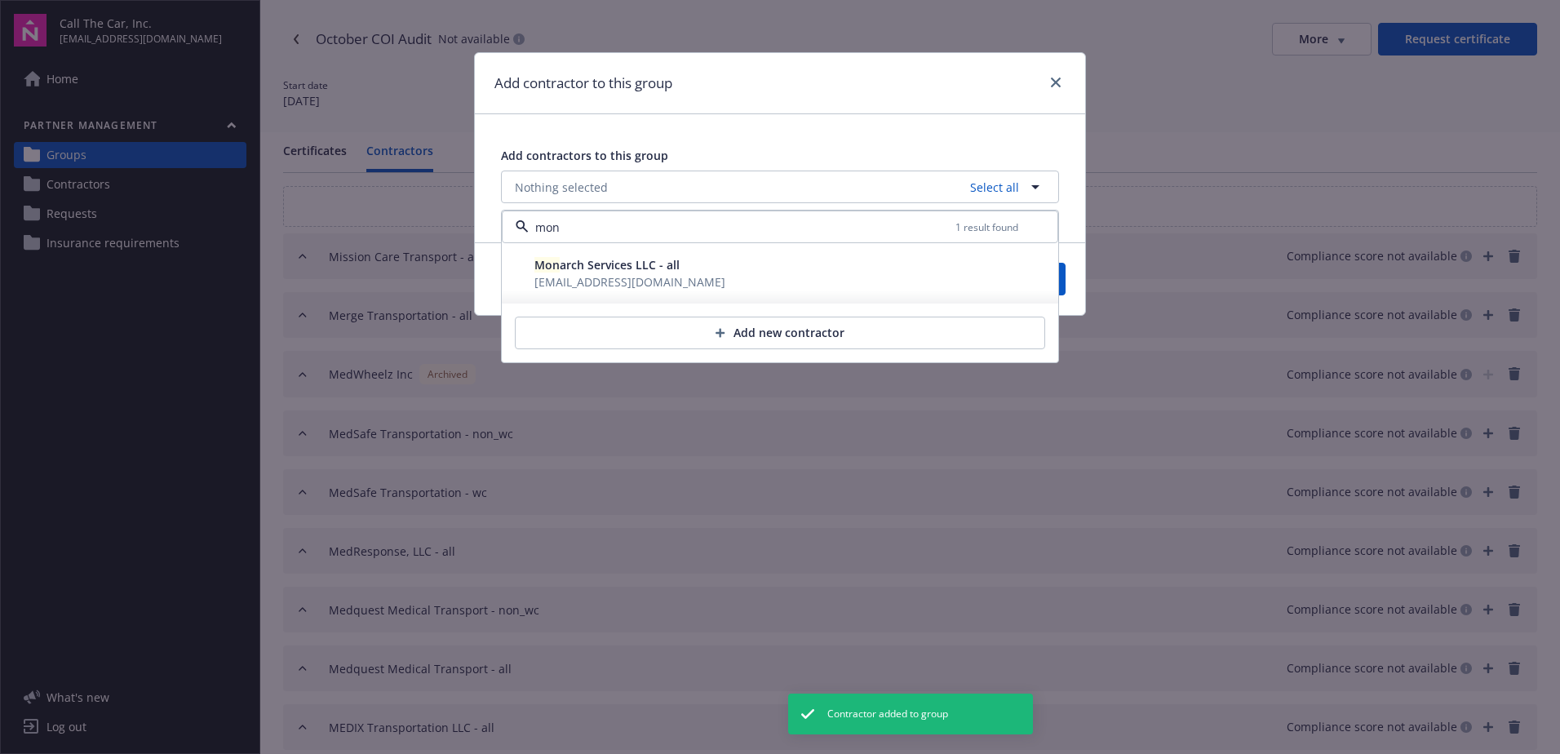
click at [593, 282] on span "[EMAIL_ADDRESS][DOMAIN_NAME]" at bounding box center [630, 282] width 191 height 16
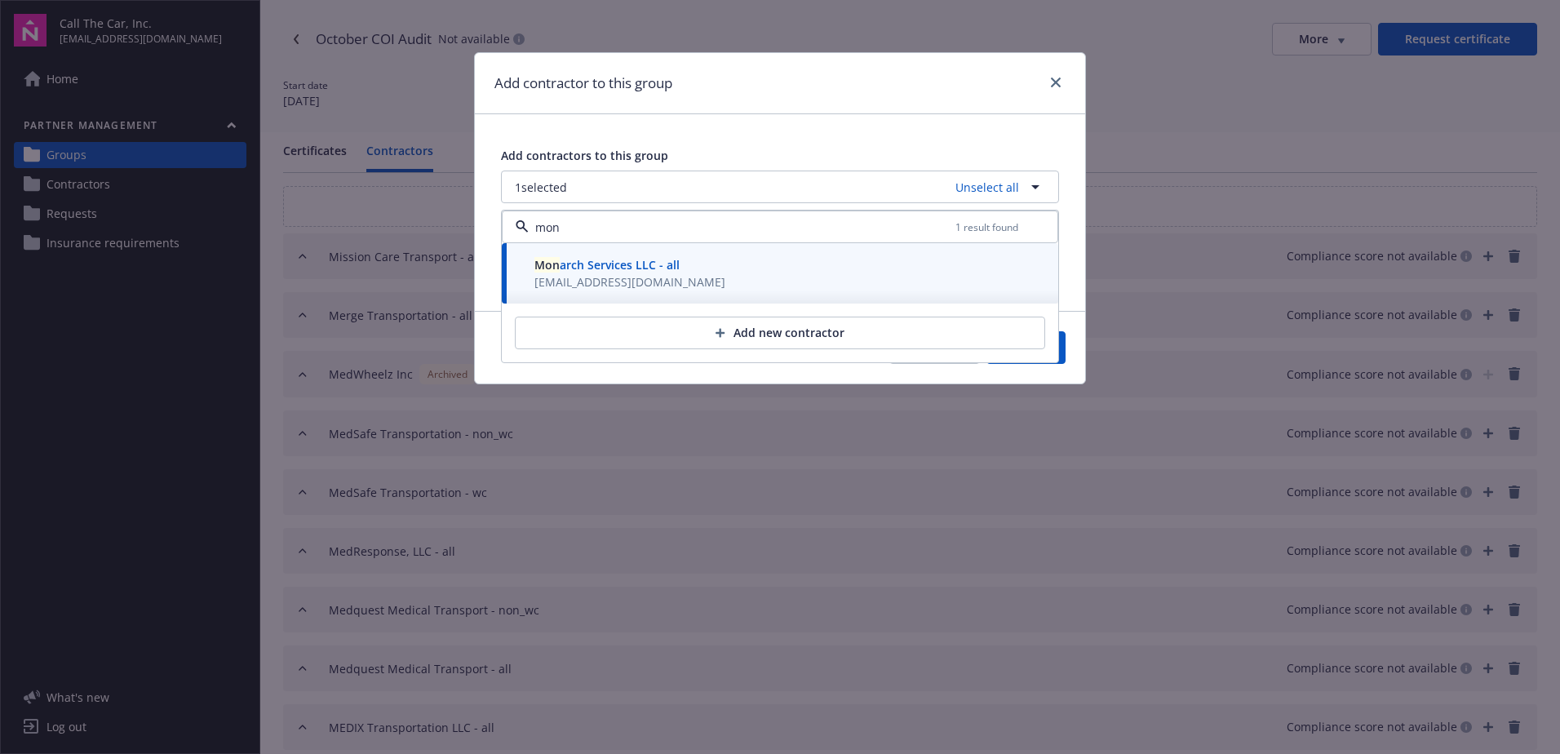
type input "mon"
click at [1059, 347] on button "Save" at bounding box center [1026, 347] width 79 height 33
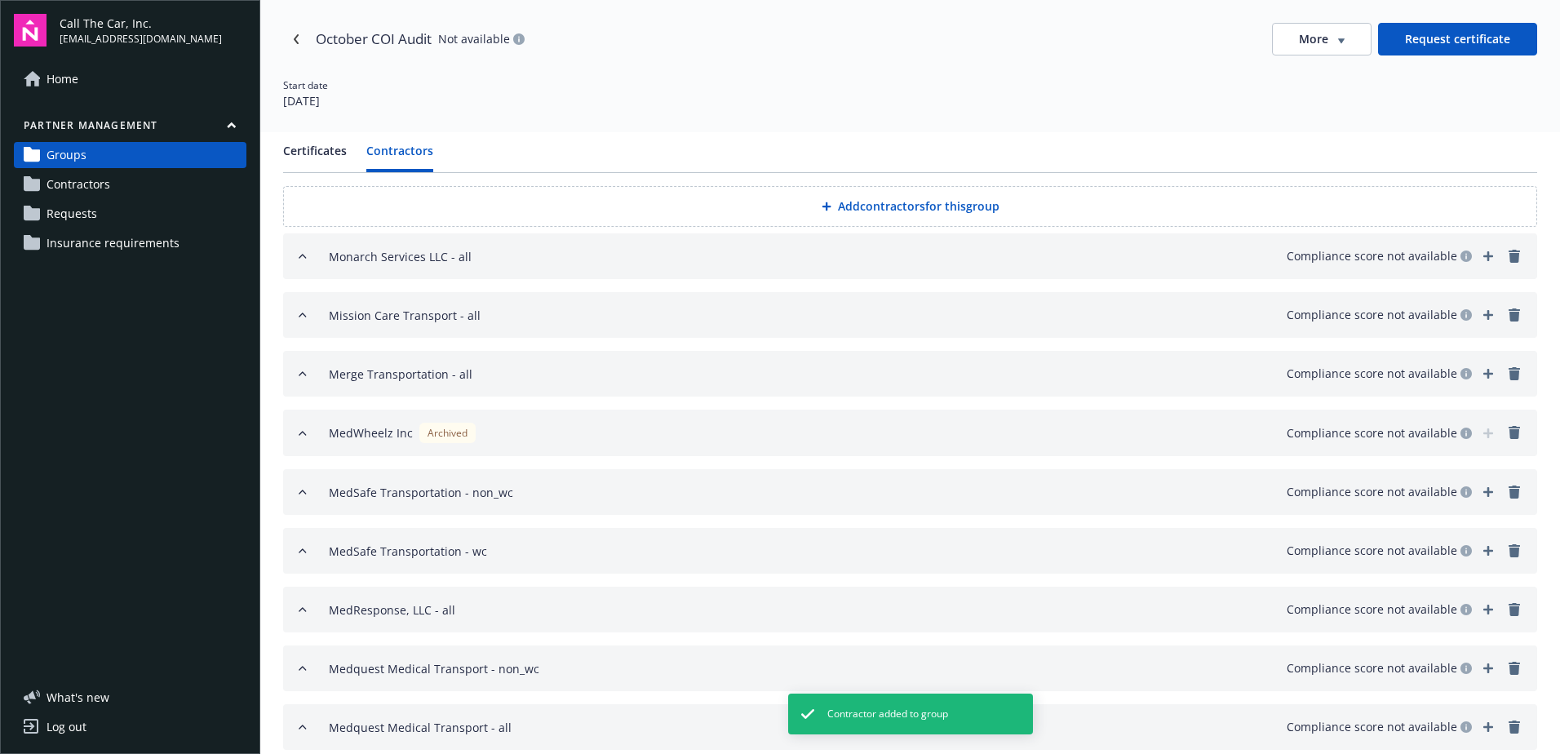
click at [912, 203] on button "Add contractors for this group" at bounding box center [910, 206] width 1254 height 41
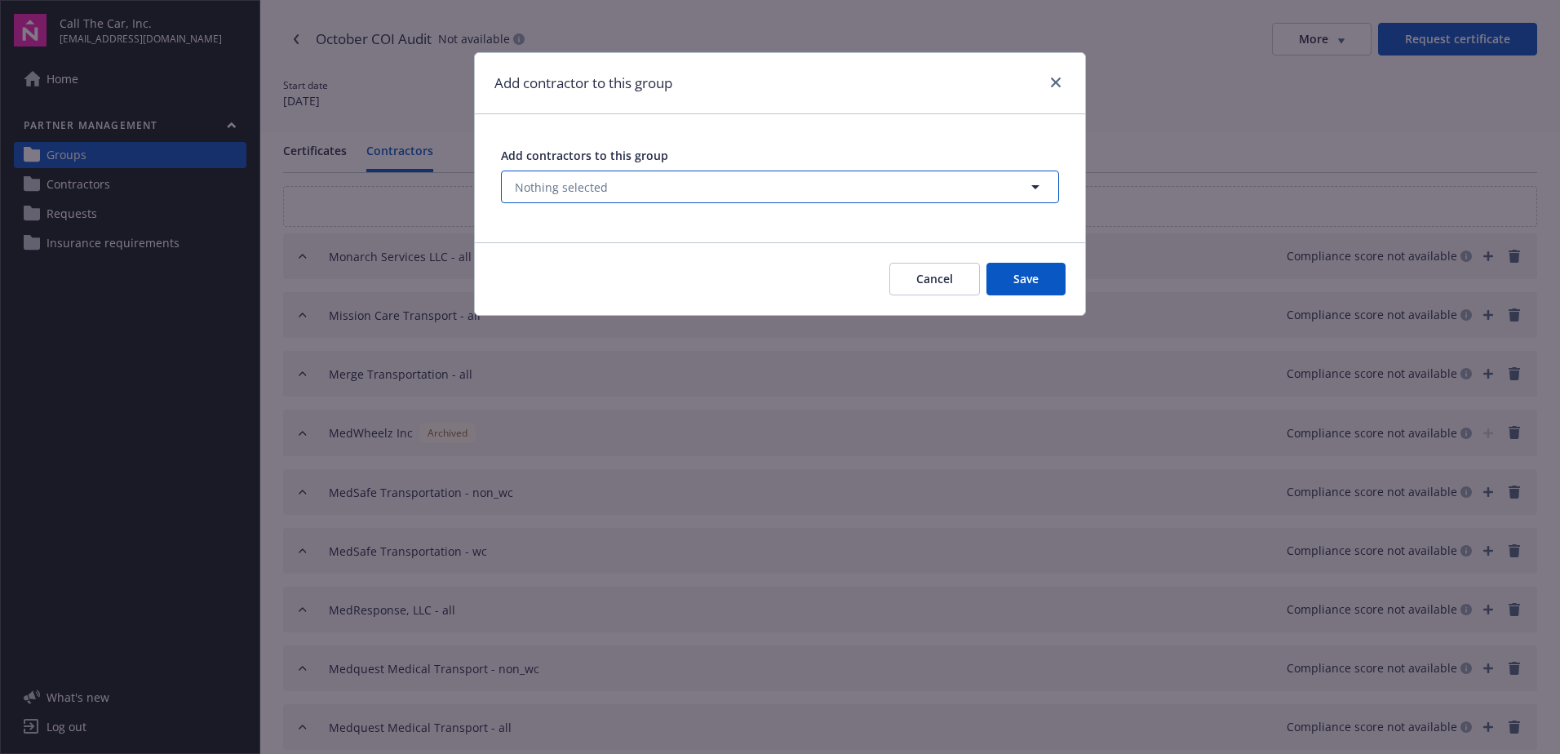
click at [660, 190] on button "Nothing selected" at bounding box center [780, 187] width 558 height 33
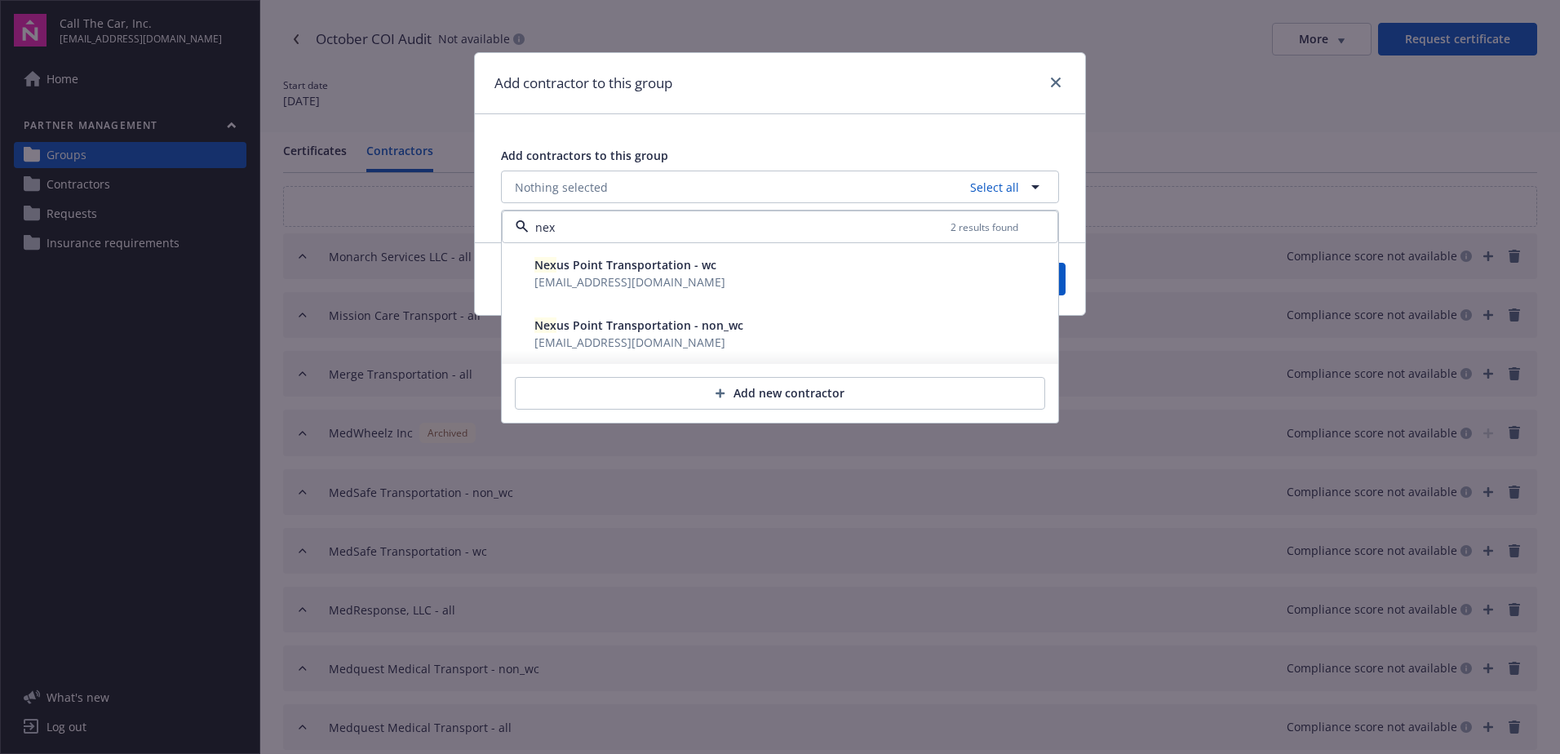
click at [651, 266] on span "Nex us Point Transportation - wc" at bounding box center [626, 265] width 182 height 16
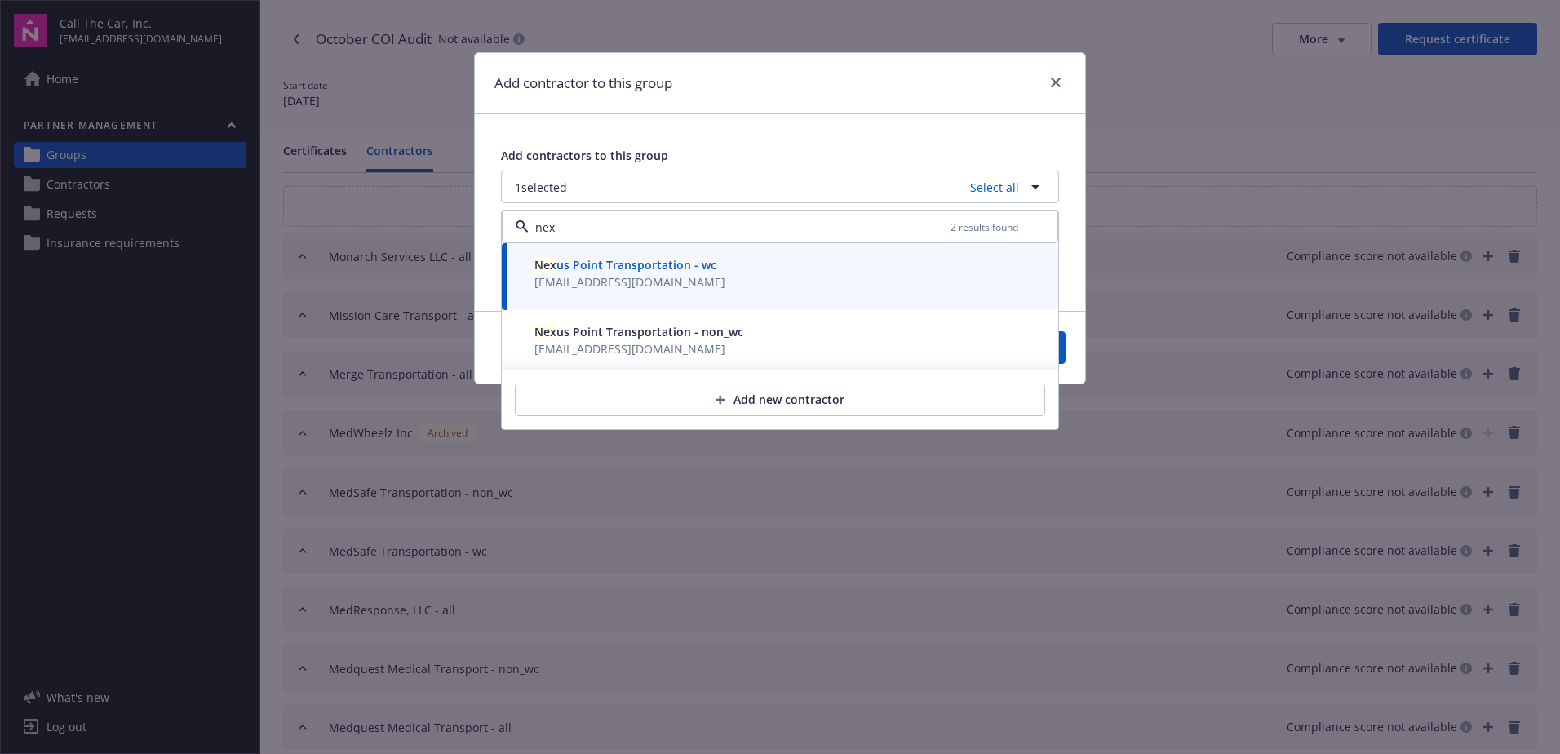
click at [639, 340] on span "[EMAIL_ADDRESS][DOMAIN_NAME]" at bounding box center [639, 348] width 209 height 17
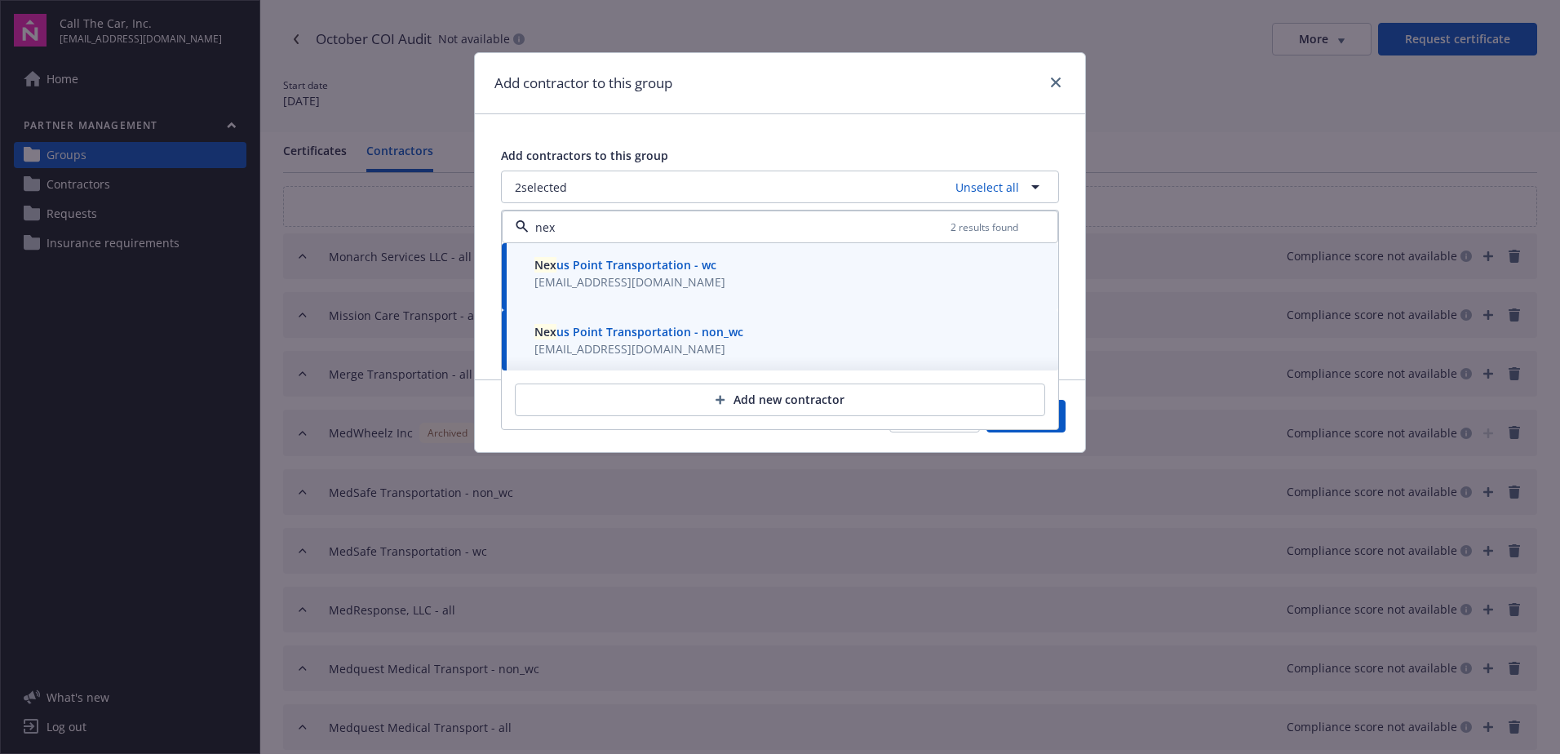
type input "nex"
click at [1063, 424] on button "Save" at bounding box center [1026, 416] width 79 height 33
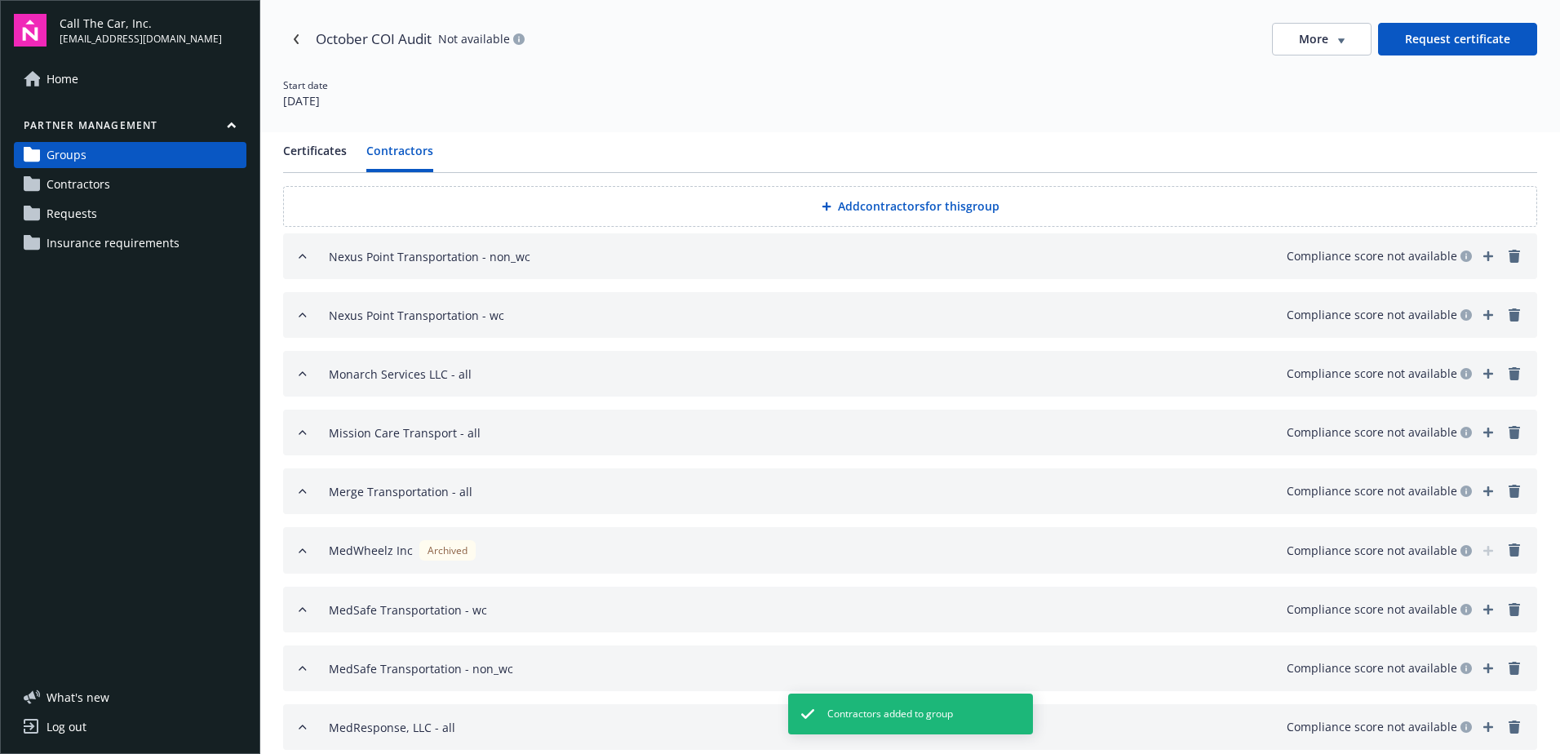
click at [868, 205] on button "Add contractors for this group" at bounding box center [910, 206] width 1254 height 41
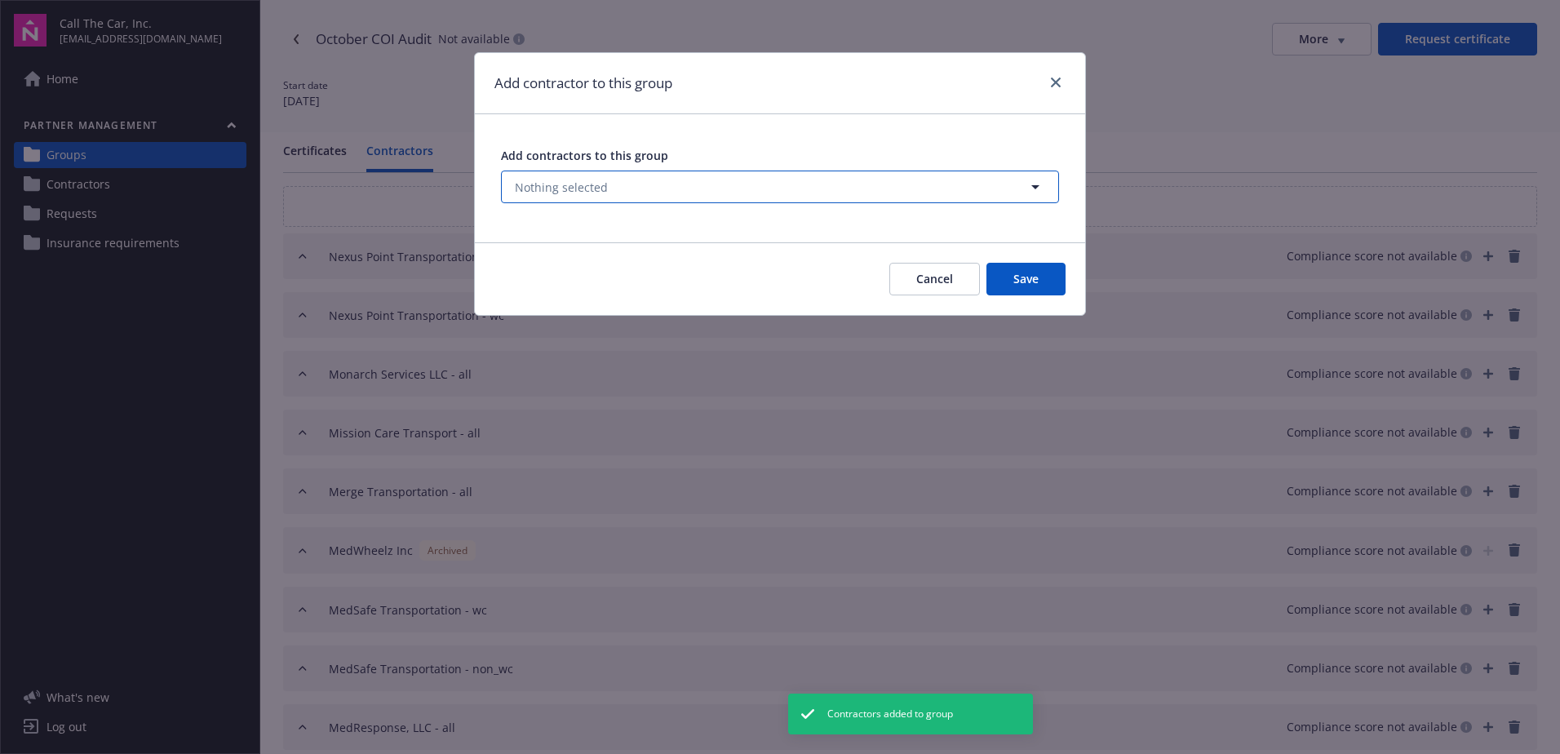
click at [613, 186] on button "Nothing selected" at bounding box center [780, 187] width 558 height 33
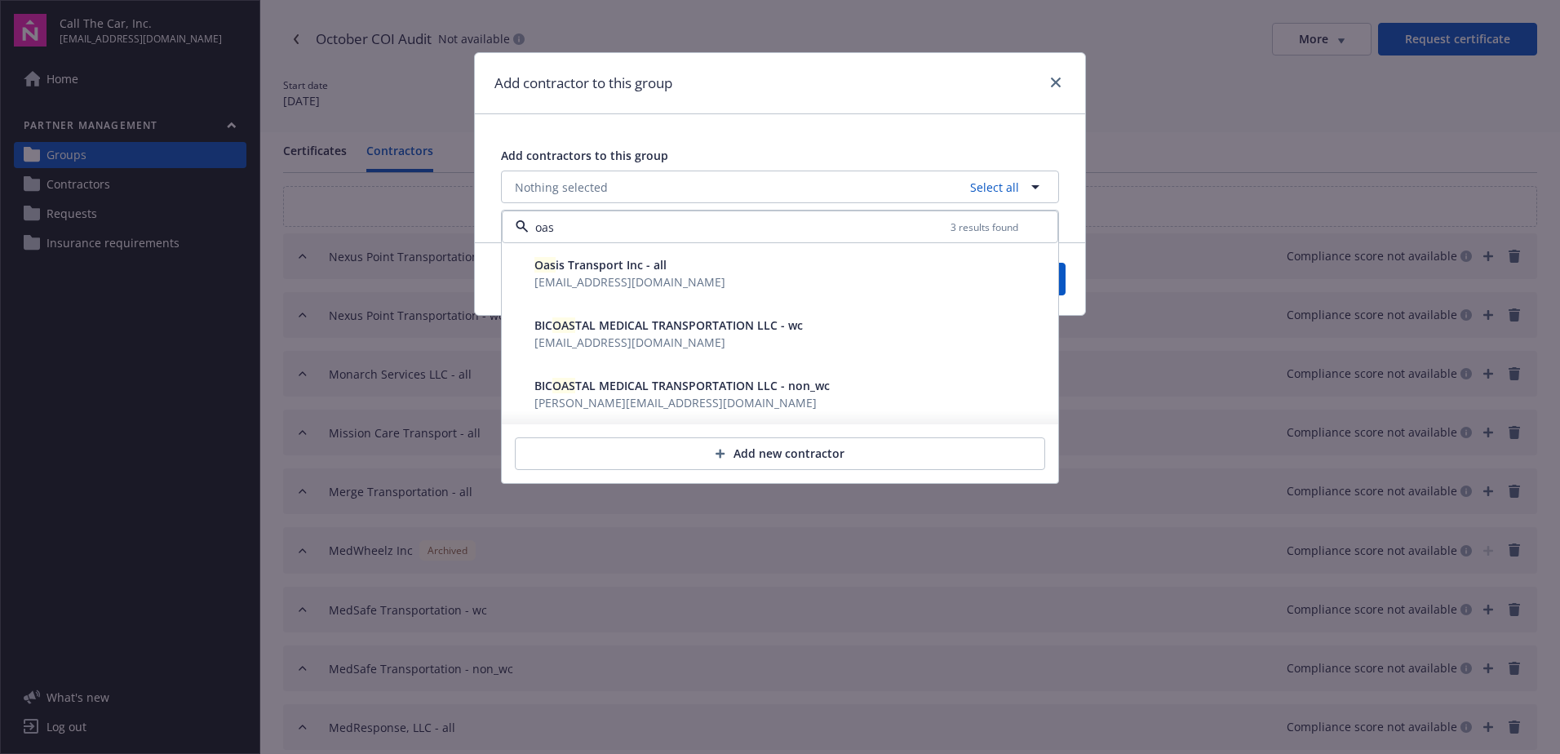
click at [601, 273] on span "[EMAIL_ADDRESS][DOMAIN_NAME]" at bounding box center [630, 281] width 191 height 17
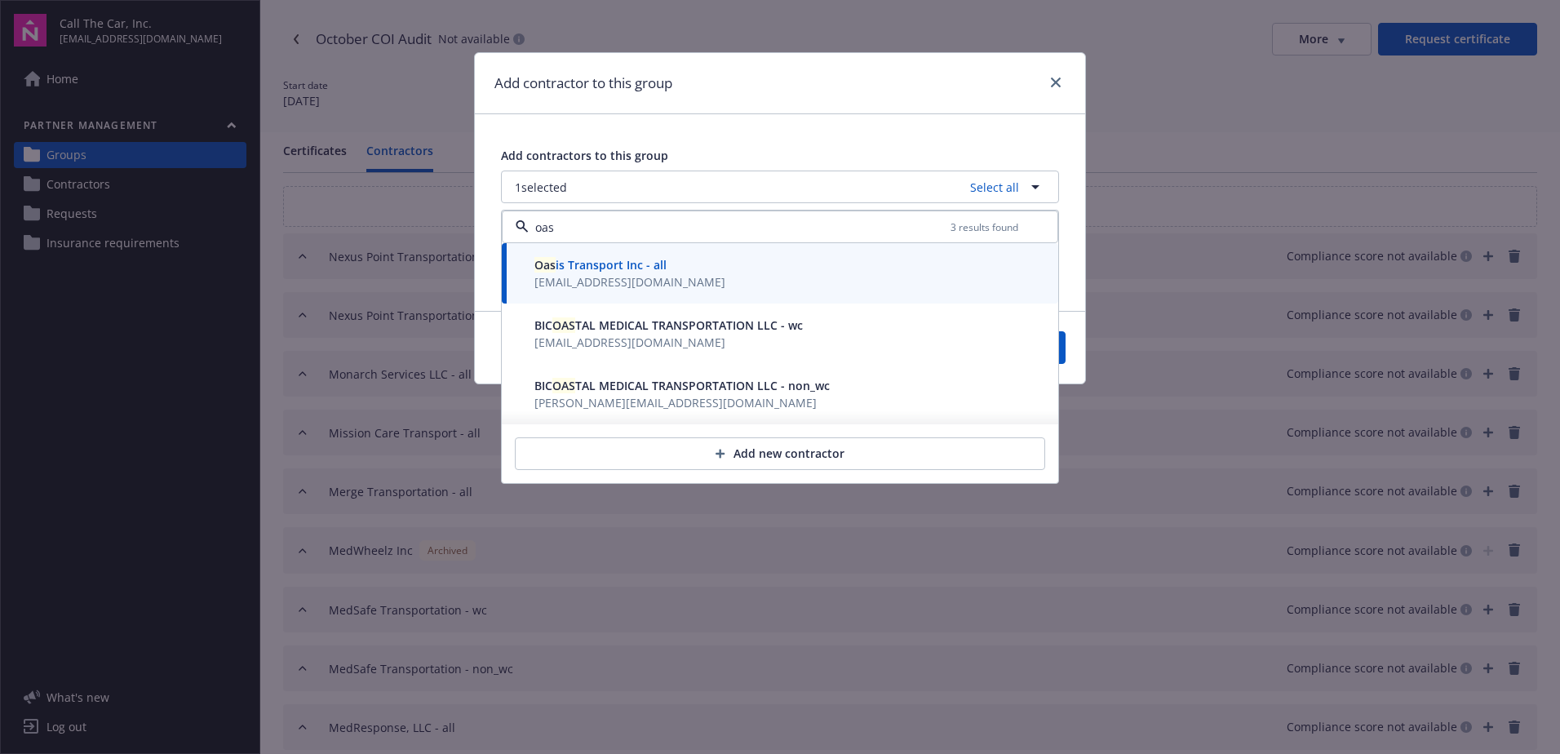
type input "oas"
click at [1061, 356] on button "Save" at bounding box center [1026, 347] width 79 height 33
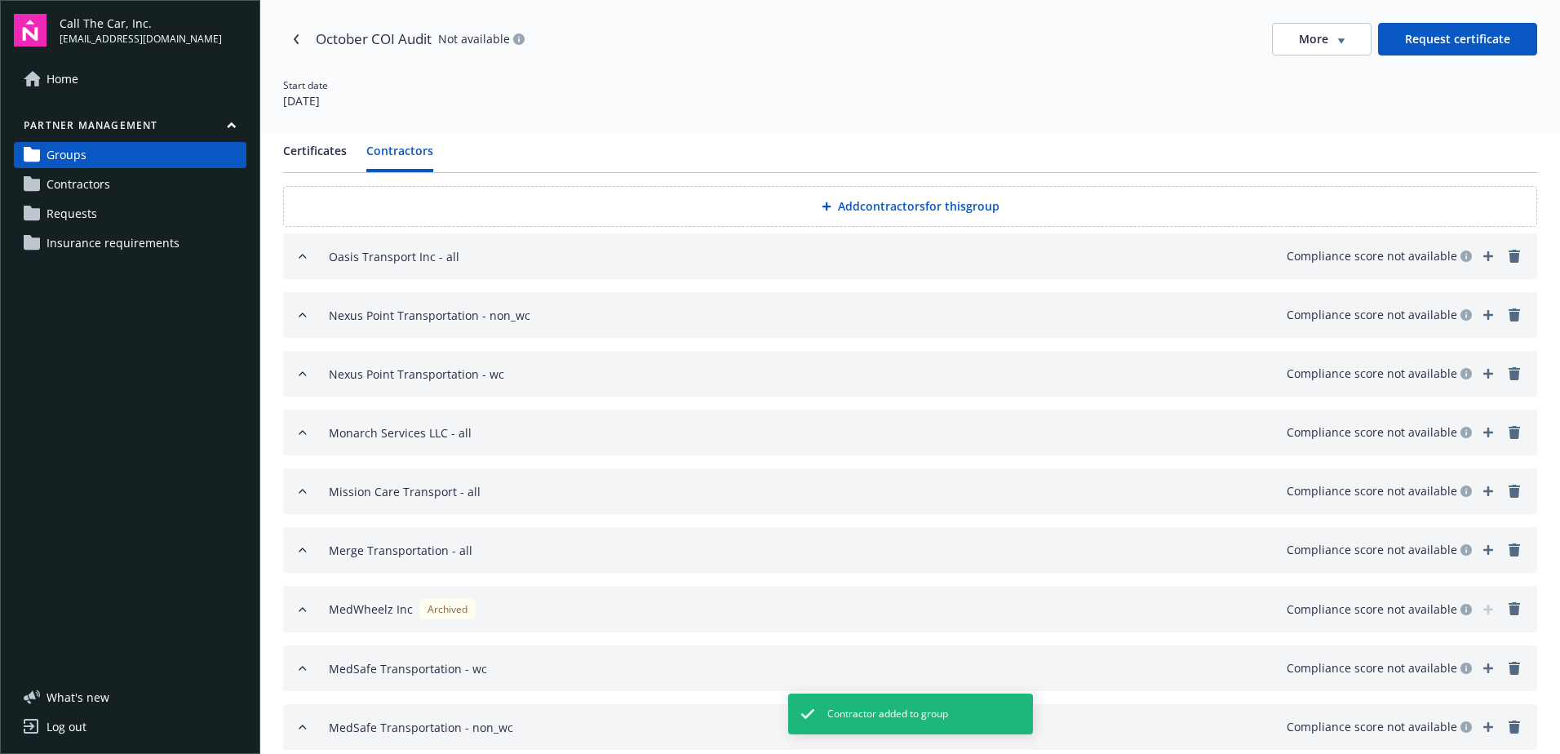
click at [852, 204] on button "Add contractors for this group" at bounding box center [910, 206] width 1254 height 41
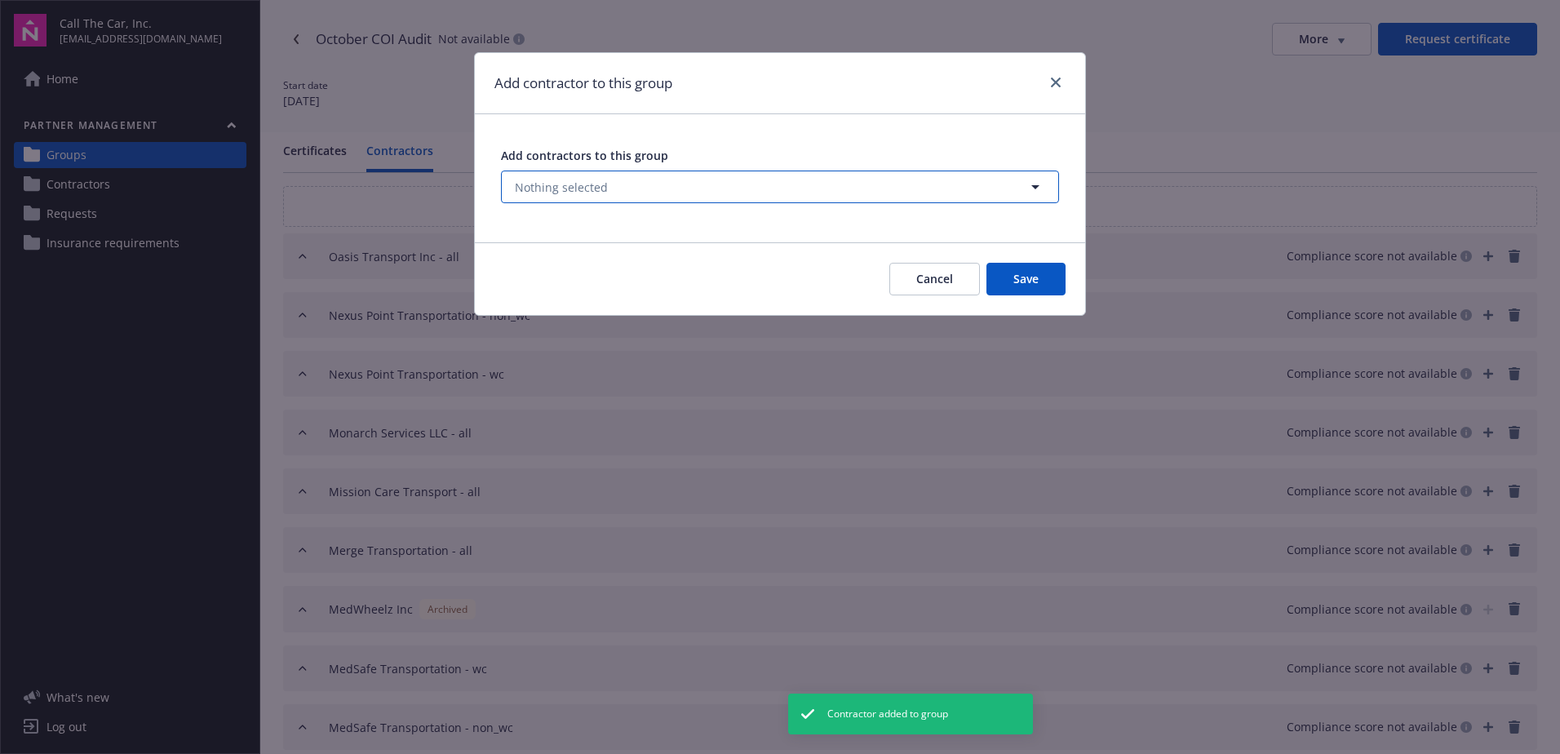
click at [648, 185] on button "Nothing selected" at bounding box center [780, 187] width 558 height 33
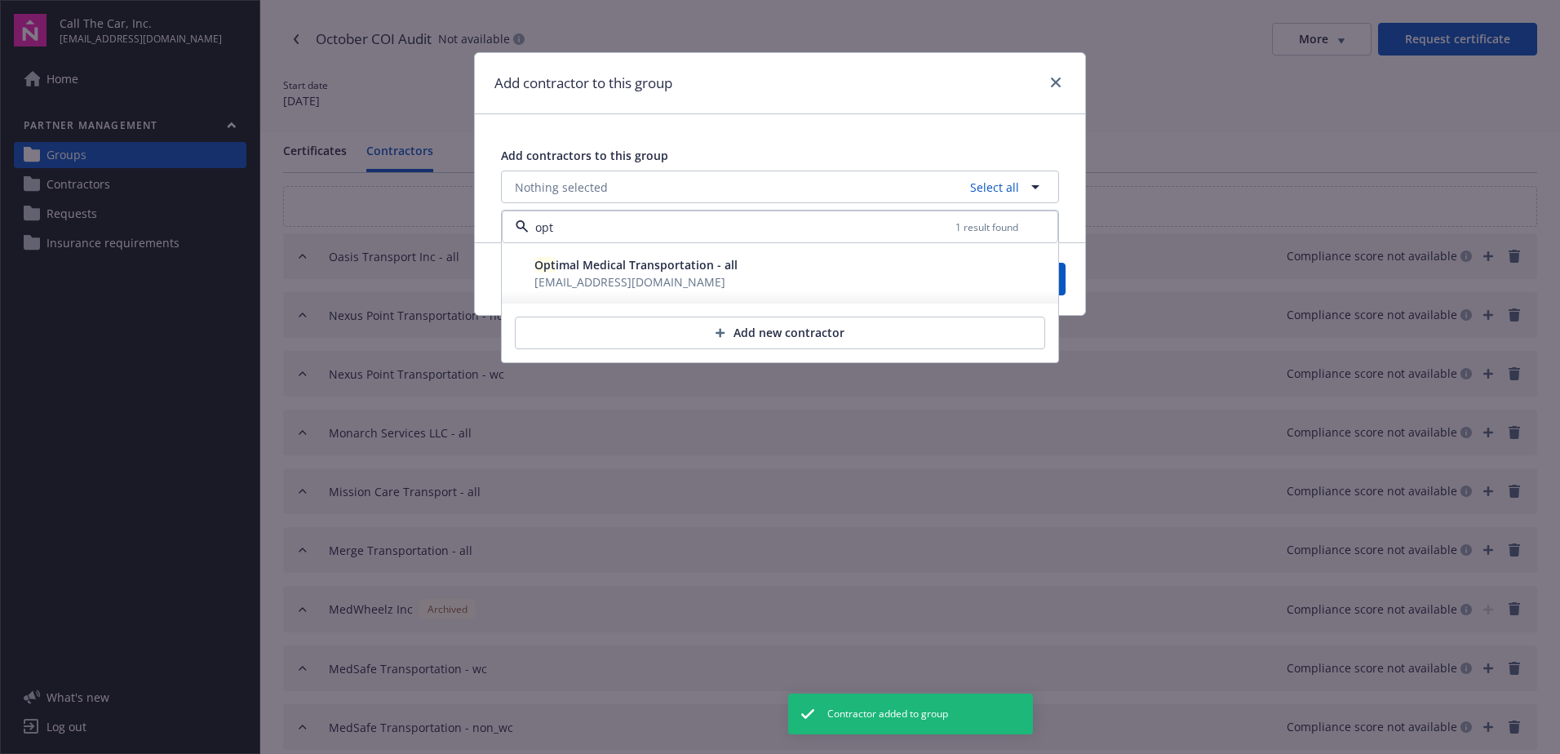
click at [611, 277] on span "[EMAIL_ADDRESS][DOMAIN_NAME]" at bounding box center [630, 282] width 191 height 16
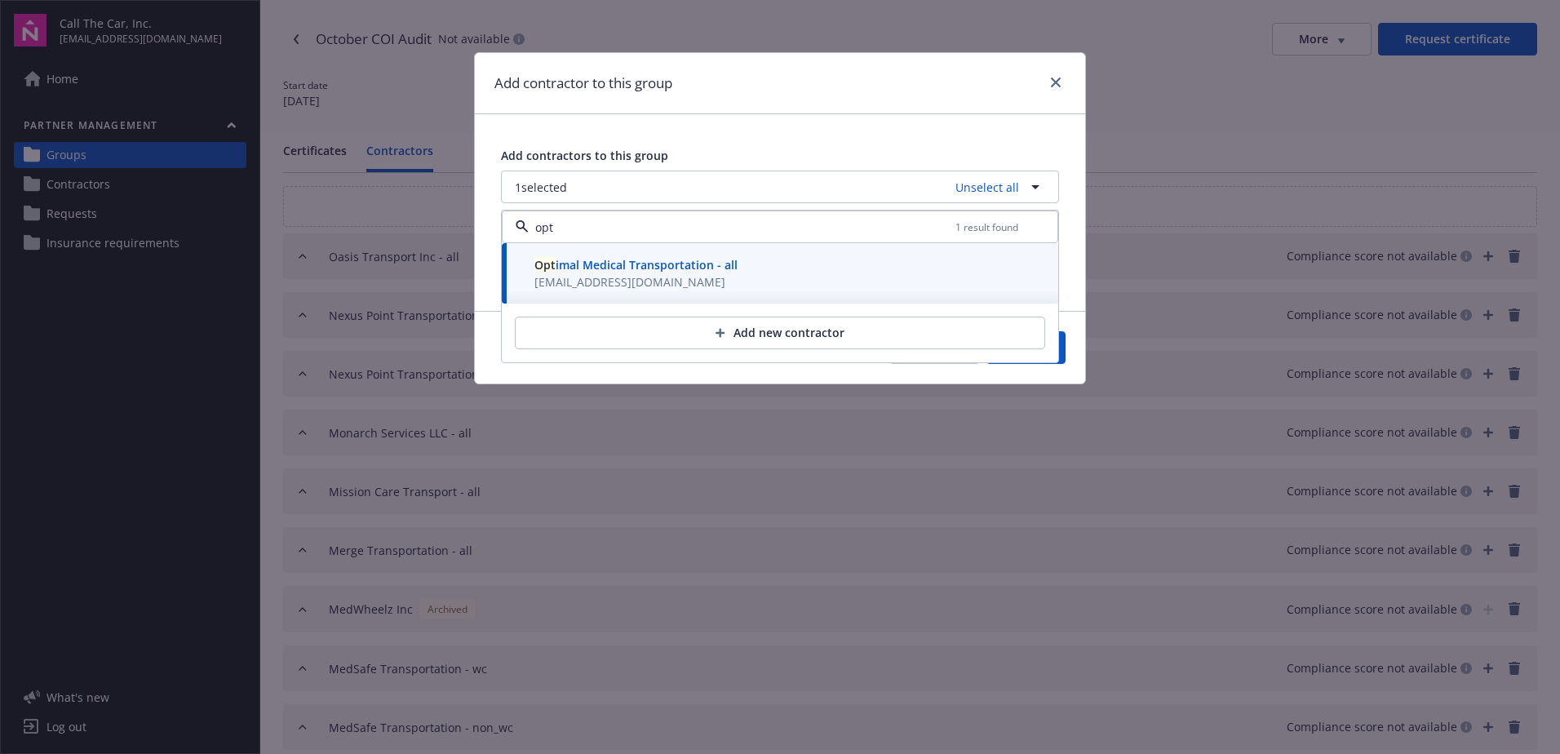
type input "opt"
click at [1062, 354] on button "Save" at bounding box center [1026, 347] width 79 height 33
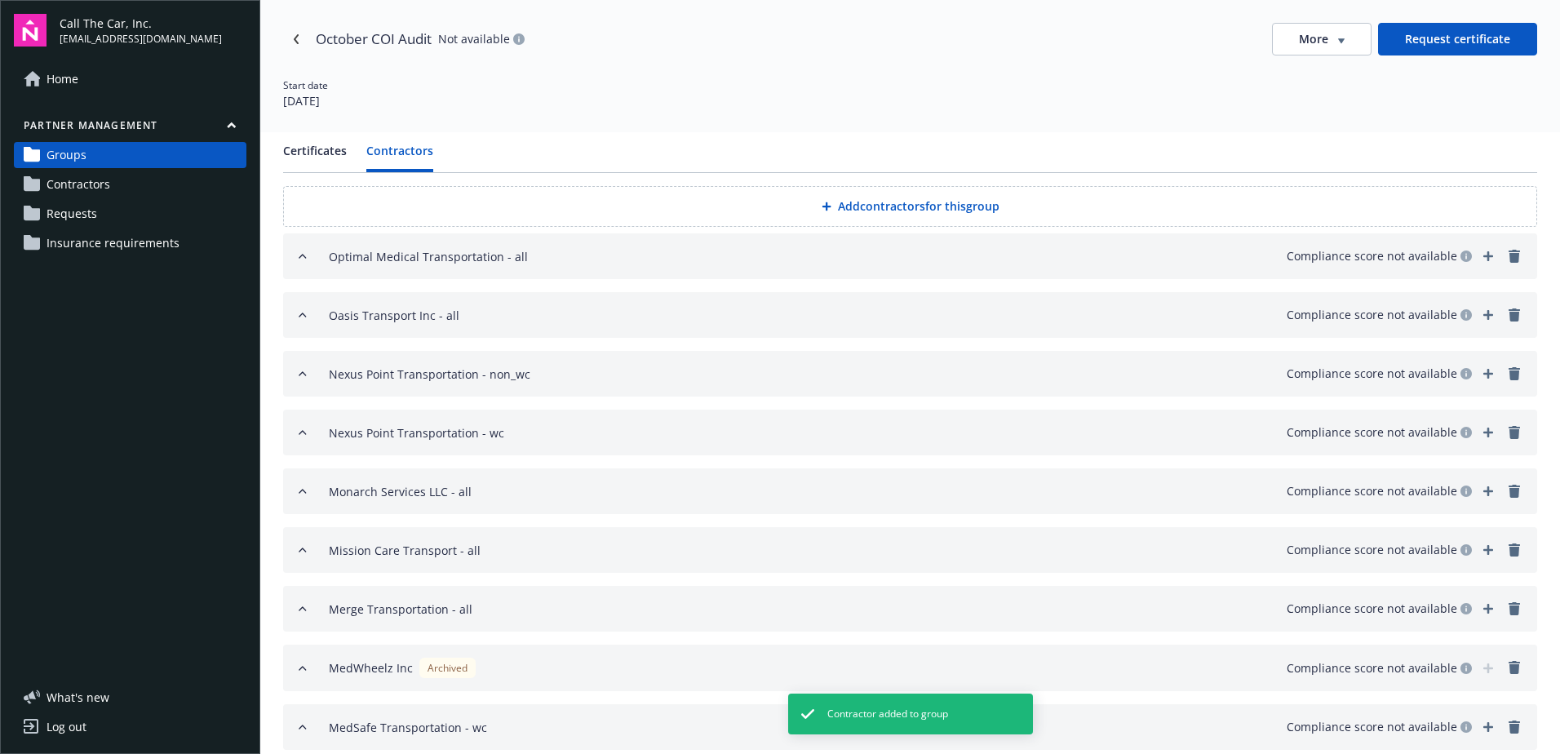
click at [838, 204] on button "Add contractors for this group" at bounding box center [910, 206] width 1254 height 41
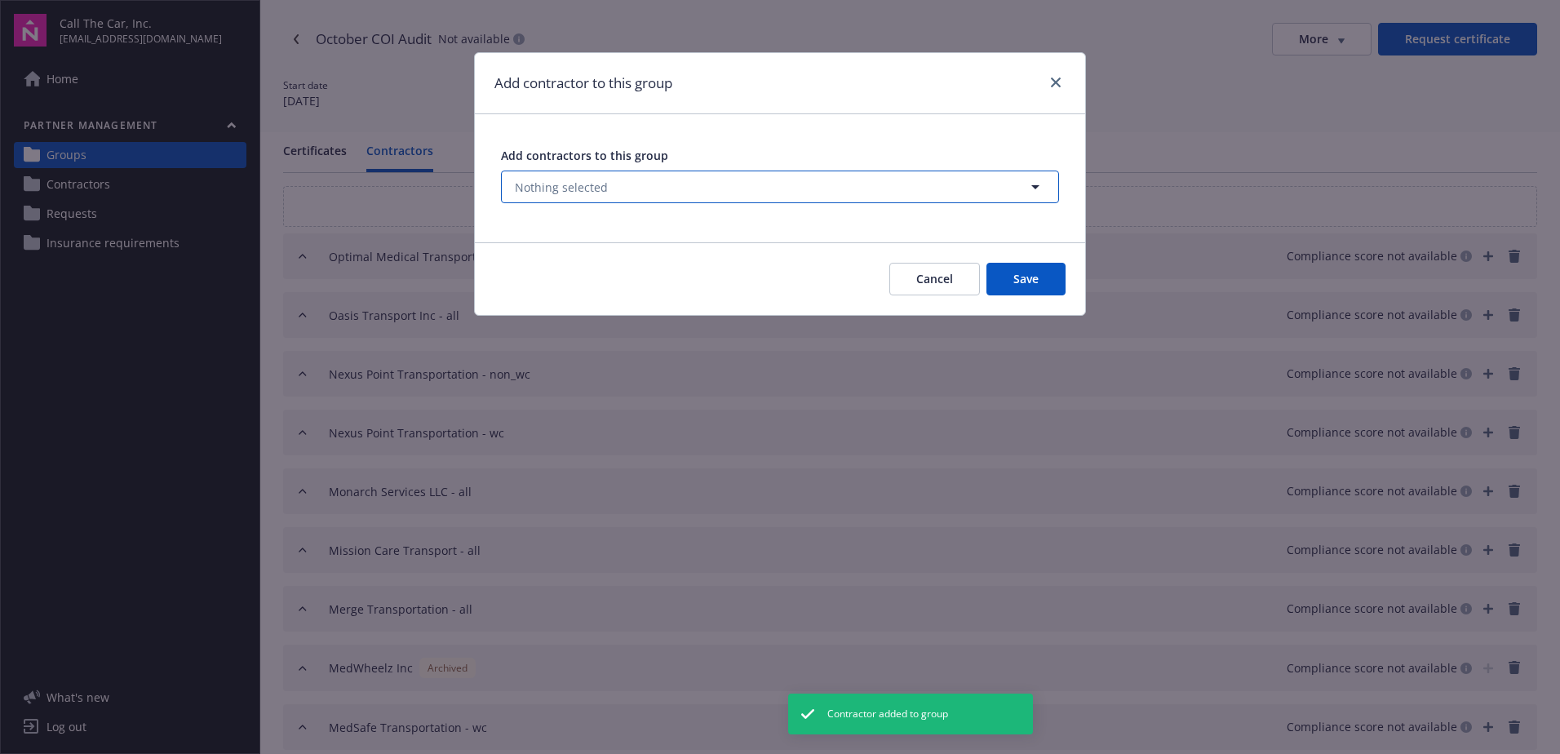
click at [593, 177] on button "Nothing selected" at bounding box center [780, 187] width 558 height 33
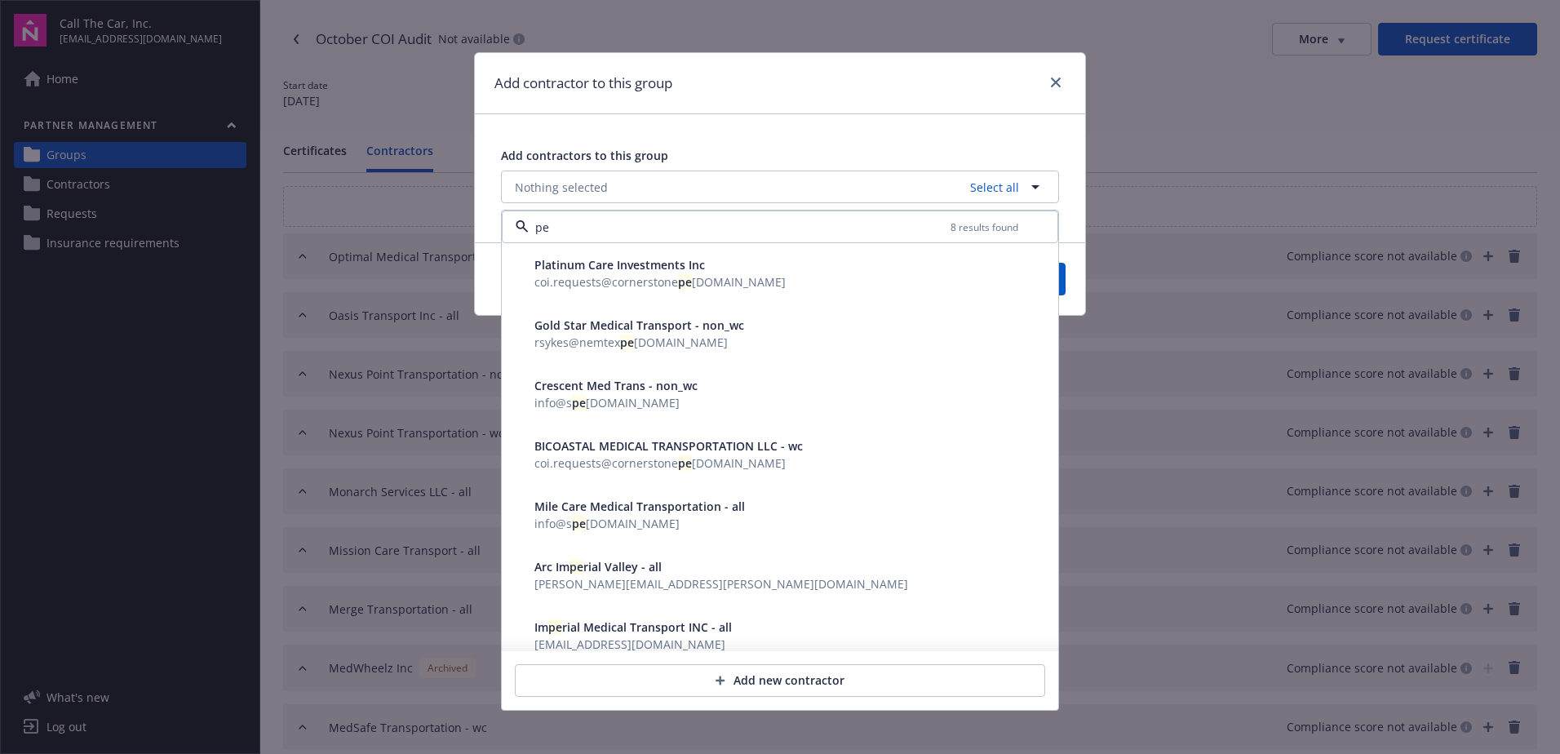
type input "p"
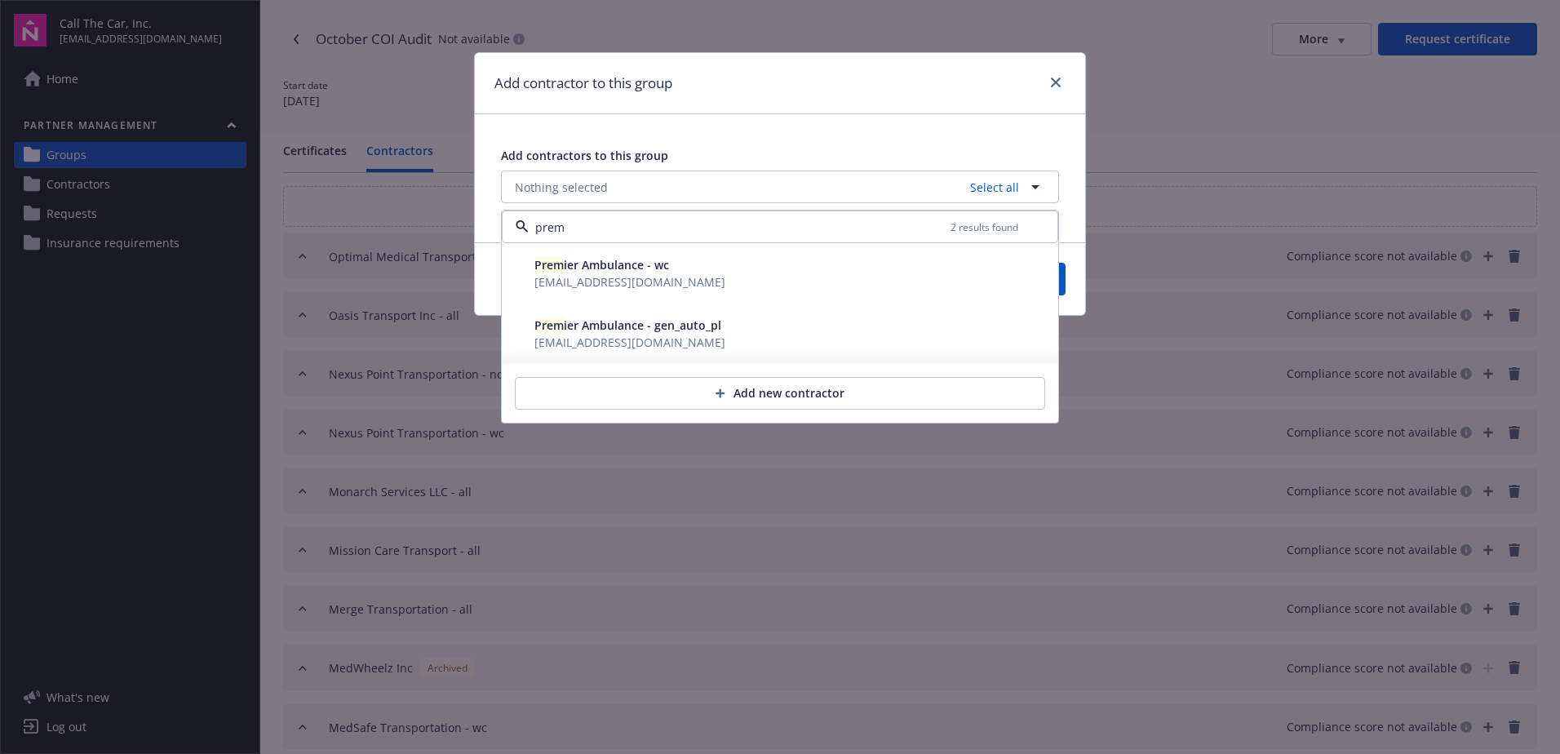
click at [588, 277] on span "[EMAIL_ADDRESS][DOMAIN_NAME]" at bounding box center [630, 282] width 191 height 16
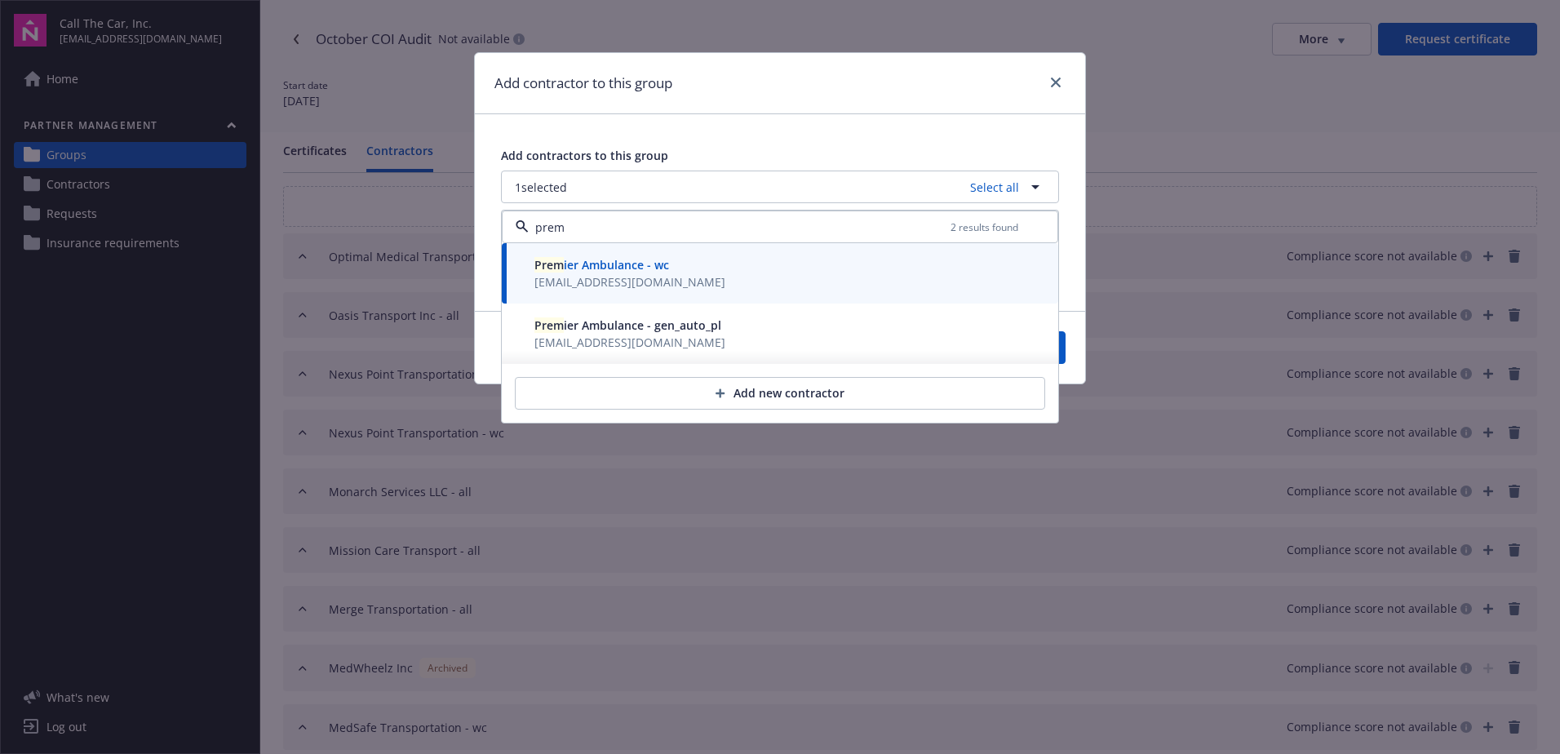
click at [574, 325] on span "Prem ier Ambulance - gen_auto_pl" at bounding box center [628, 325] width 187 height 16
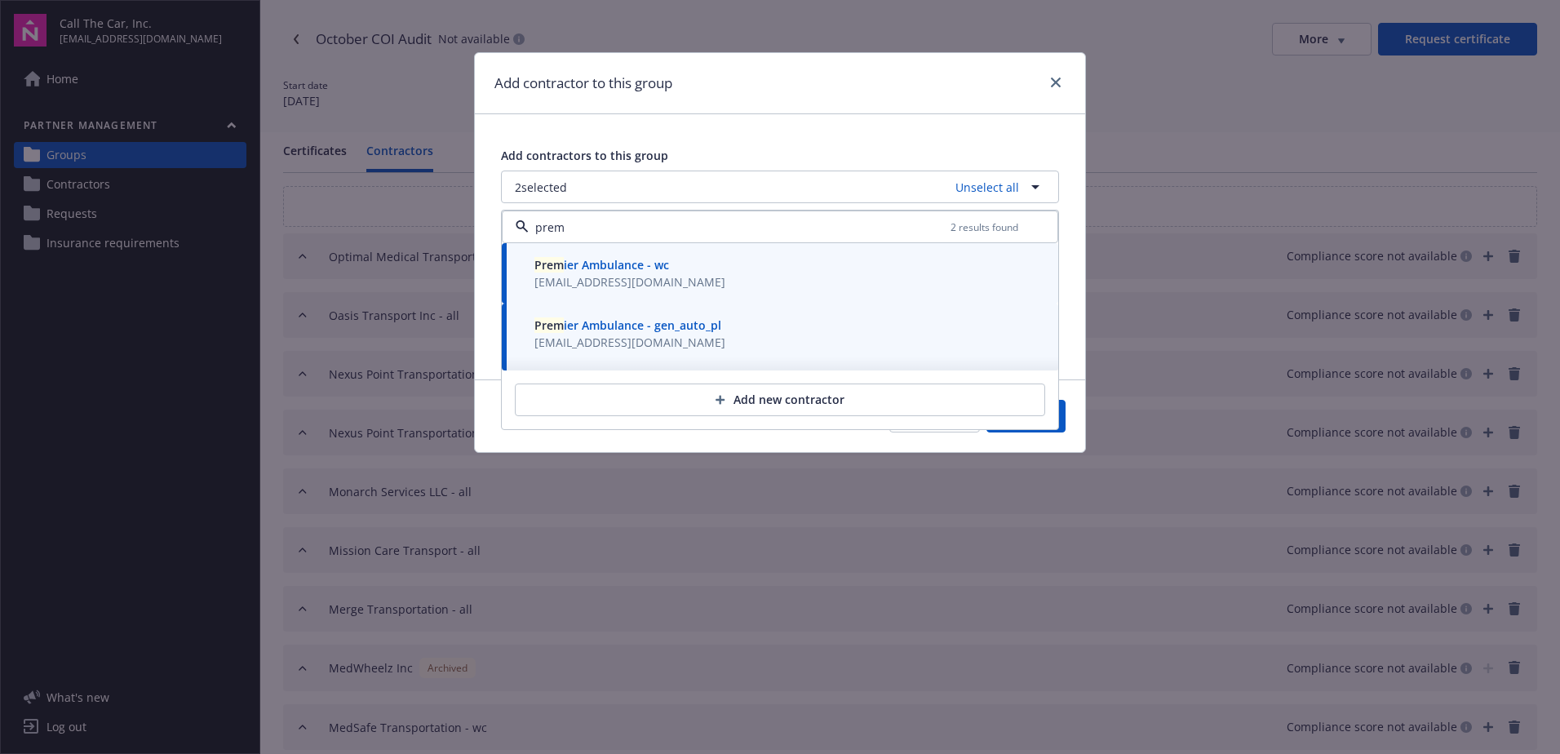
type input "prem"
click at [1066, 417] on div "Cancel Save" at bounding box center [780, 415] width 610 height 73
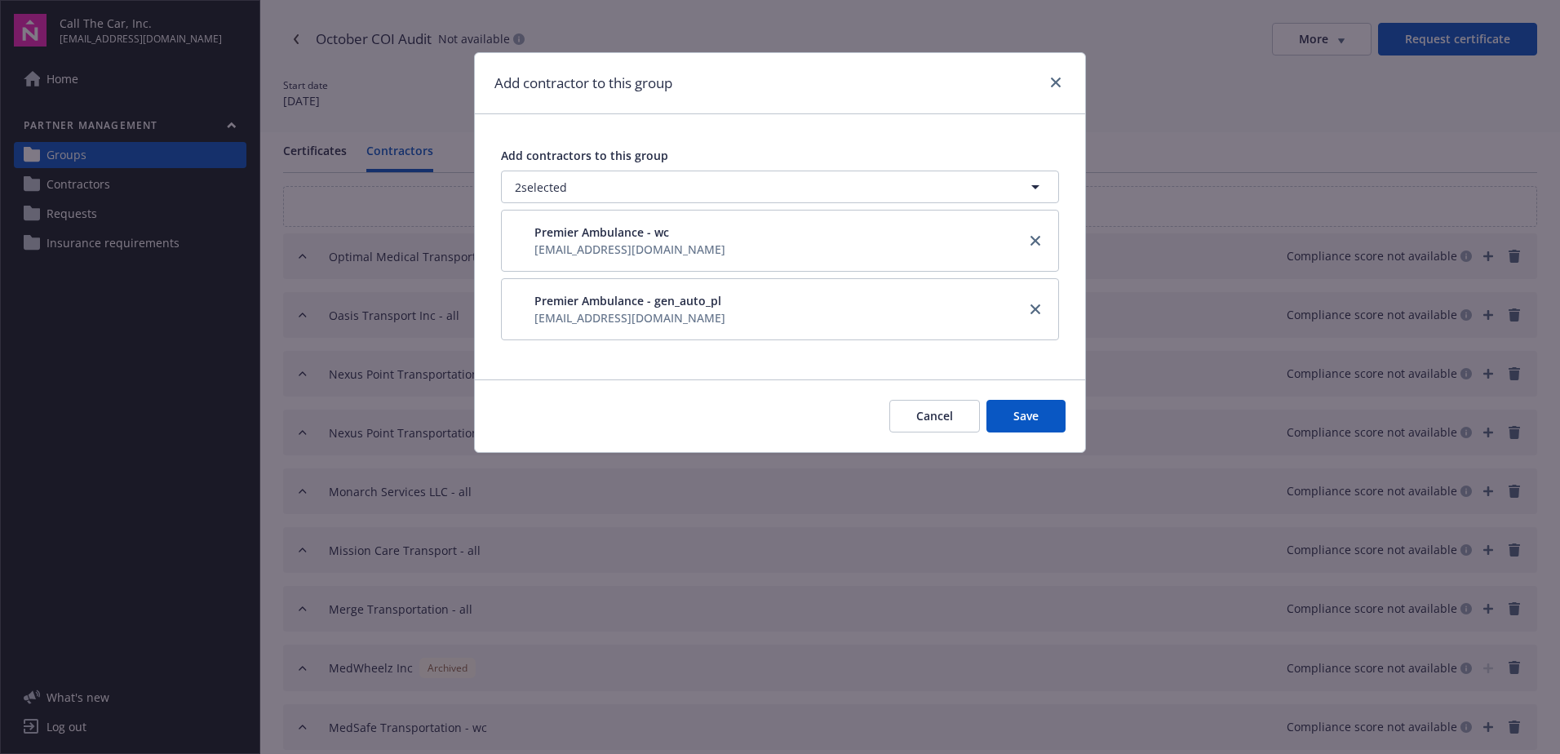
click at [1010, 415] on button "Save" at bounding box center [1026, 416] width 79 height 33
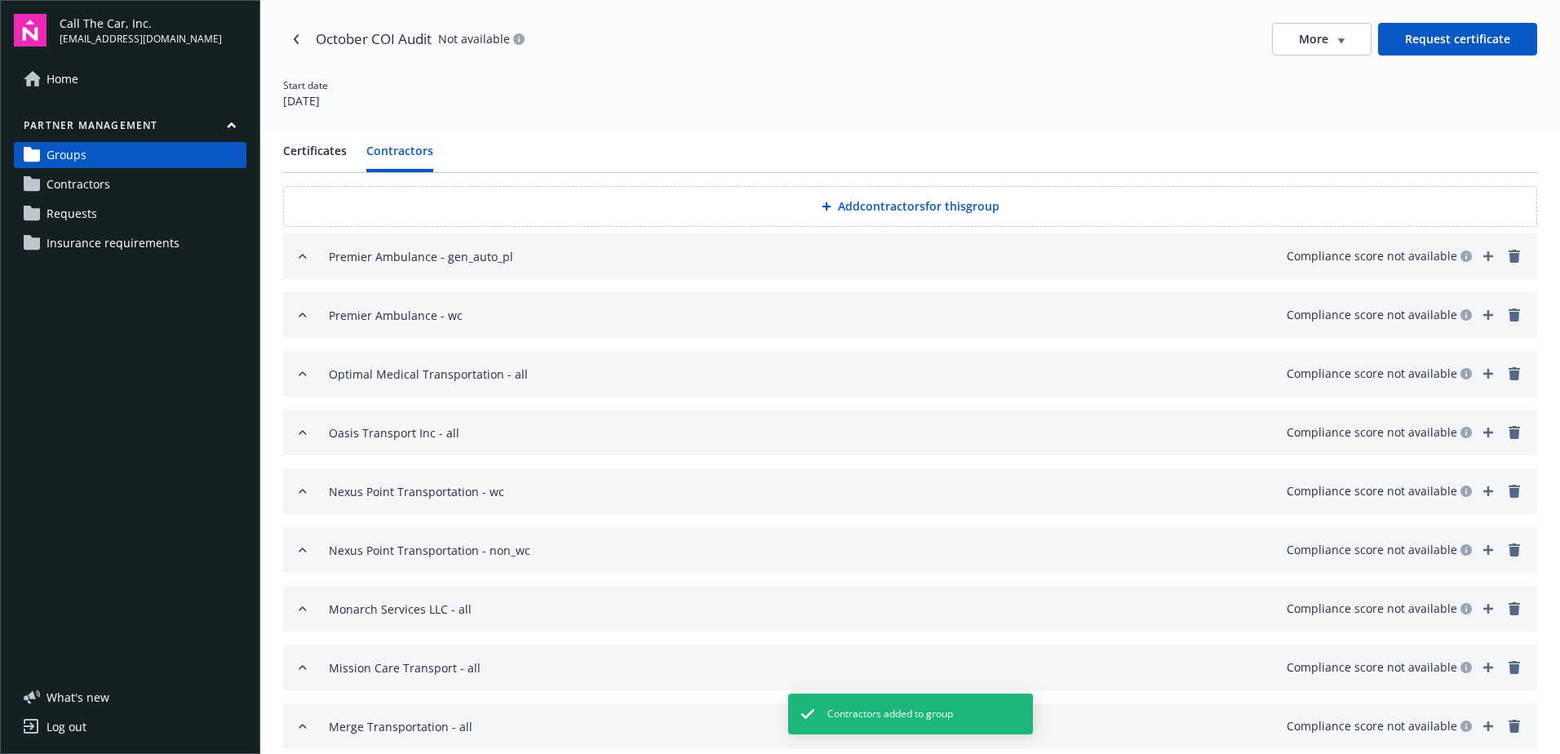
click at [877, 202] on button "Add contractors for this group" at bounding box center [910, 206] width 1254 height 41
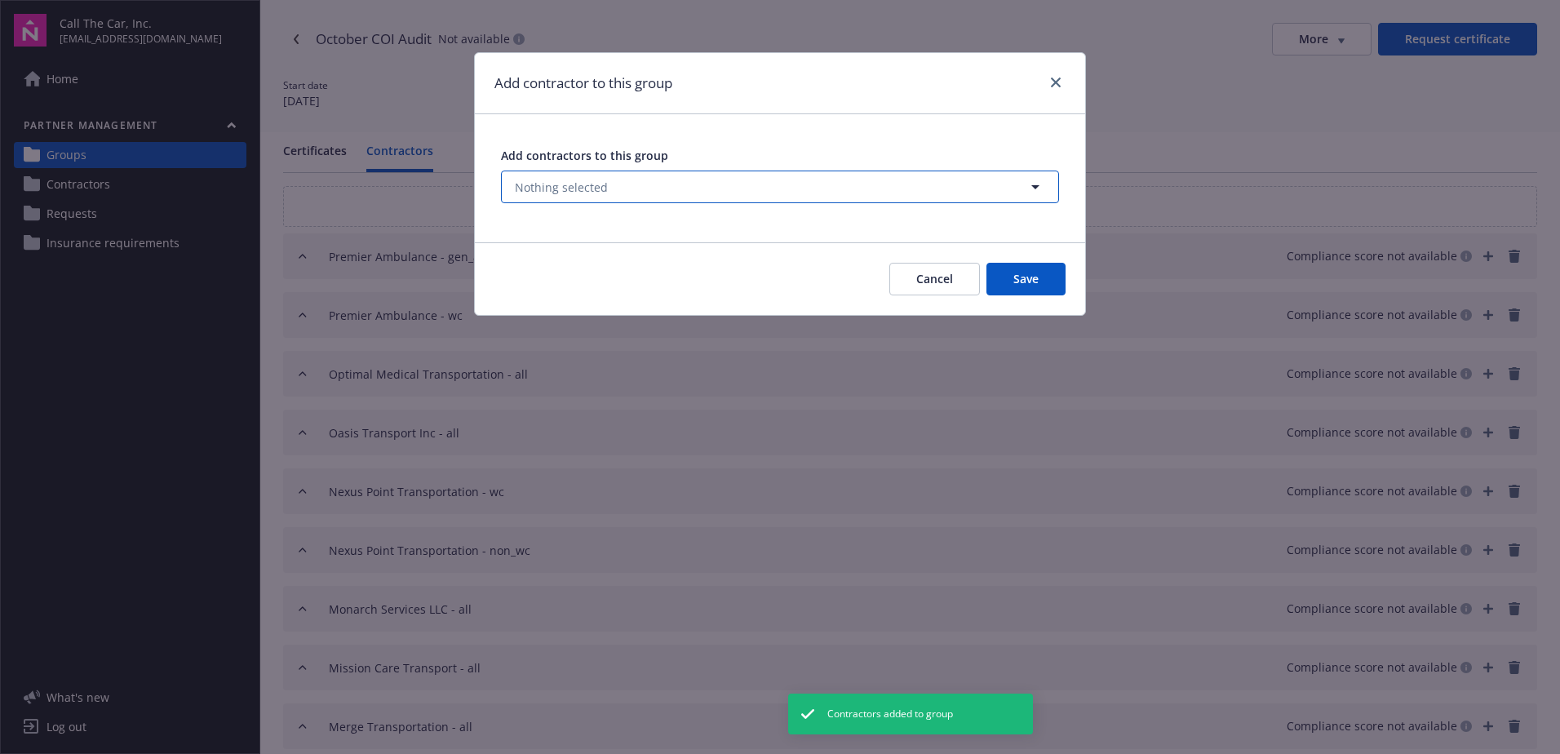
click at [561, 184] on span "Nothing selected" at bounding box center [561, 187] width 93 height 17
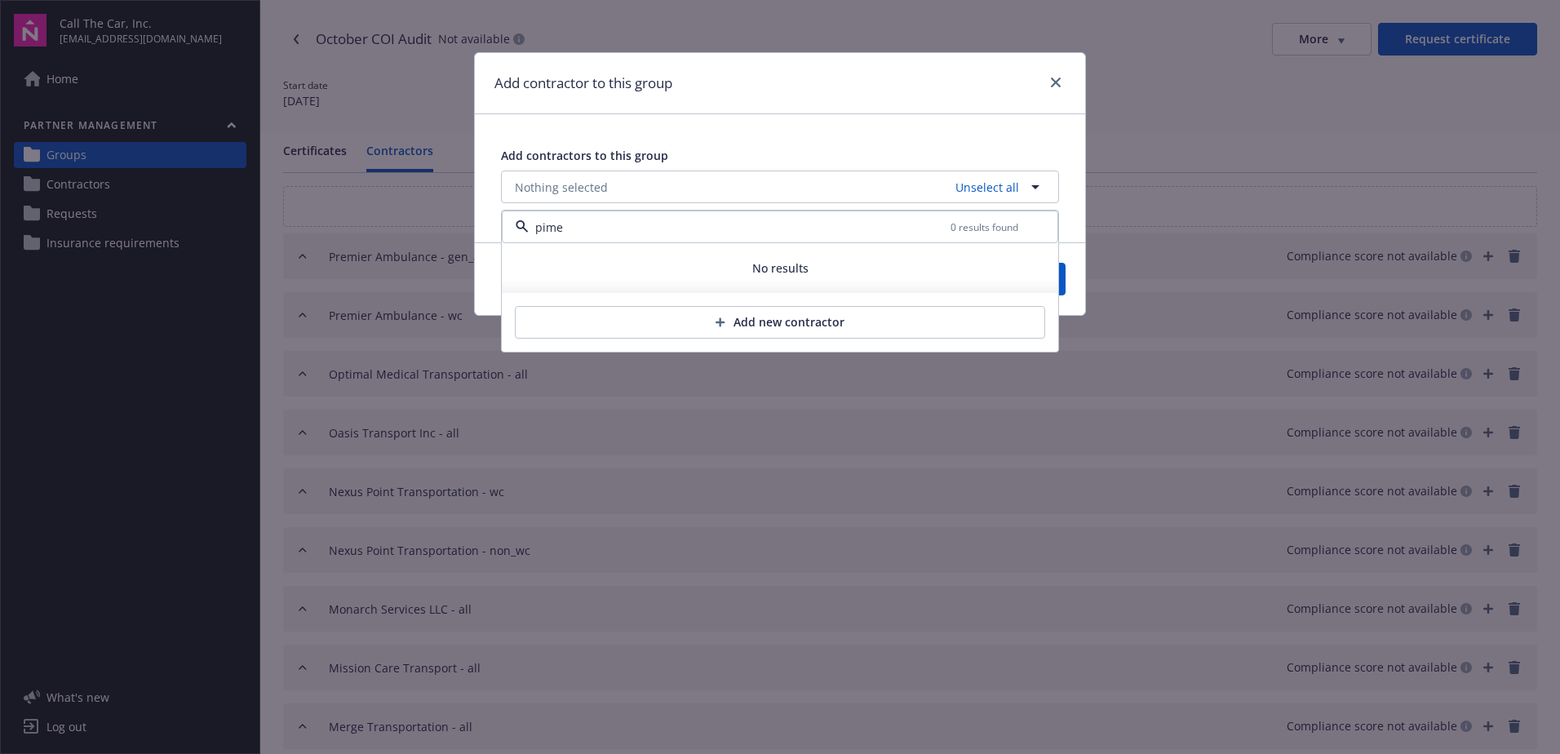
type input "pime"
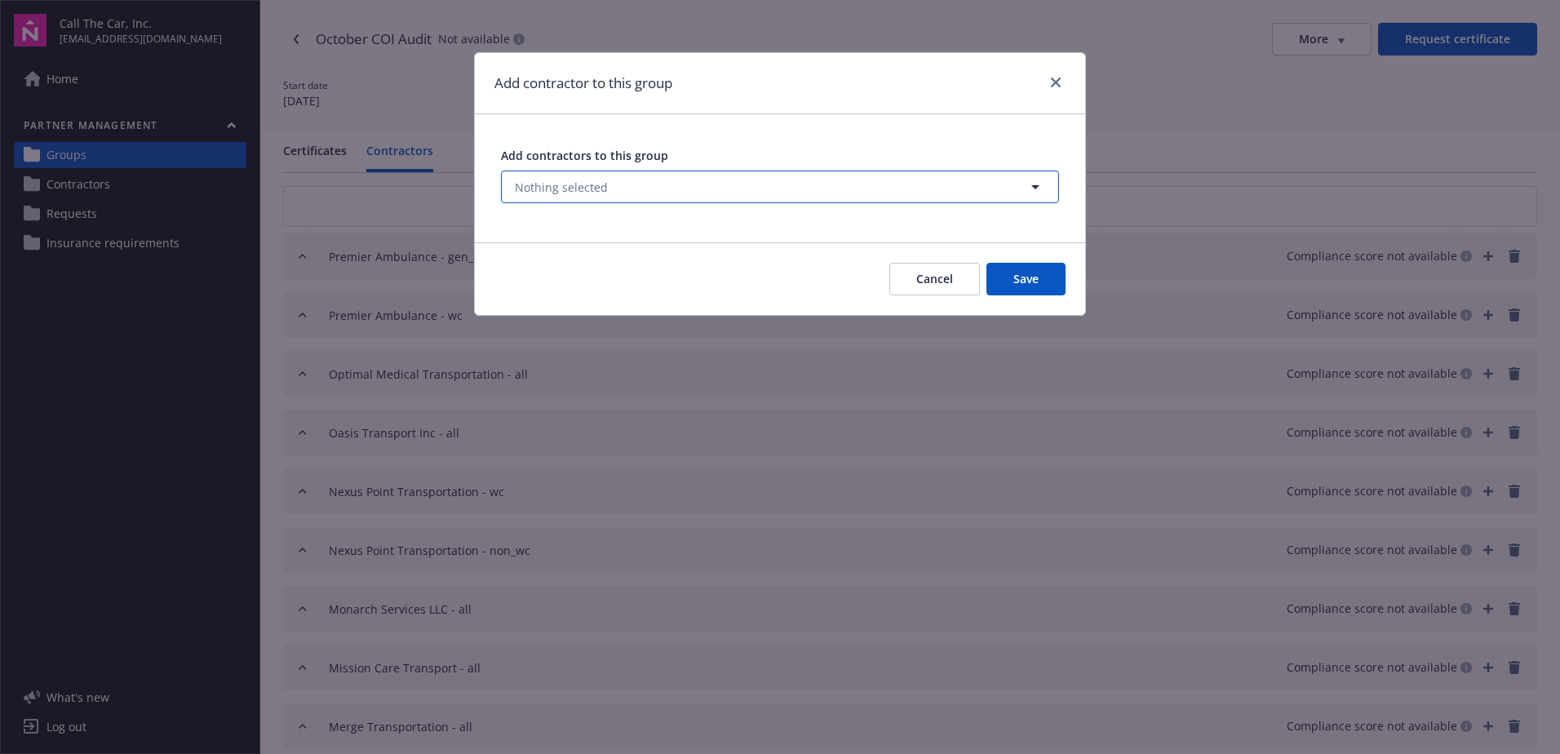
click at [589, 182] on span "Nothing selected" at bounding box center [561, 187] width 93 height 17
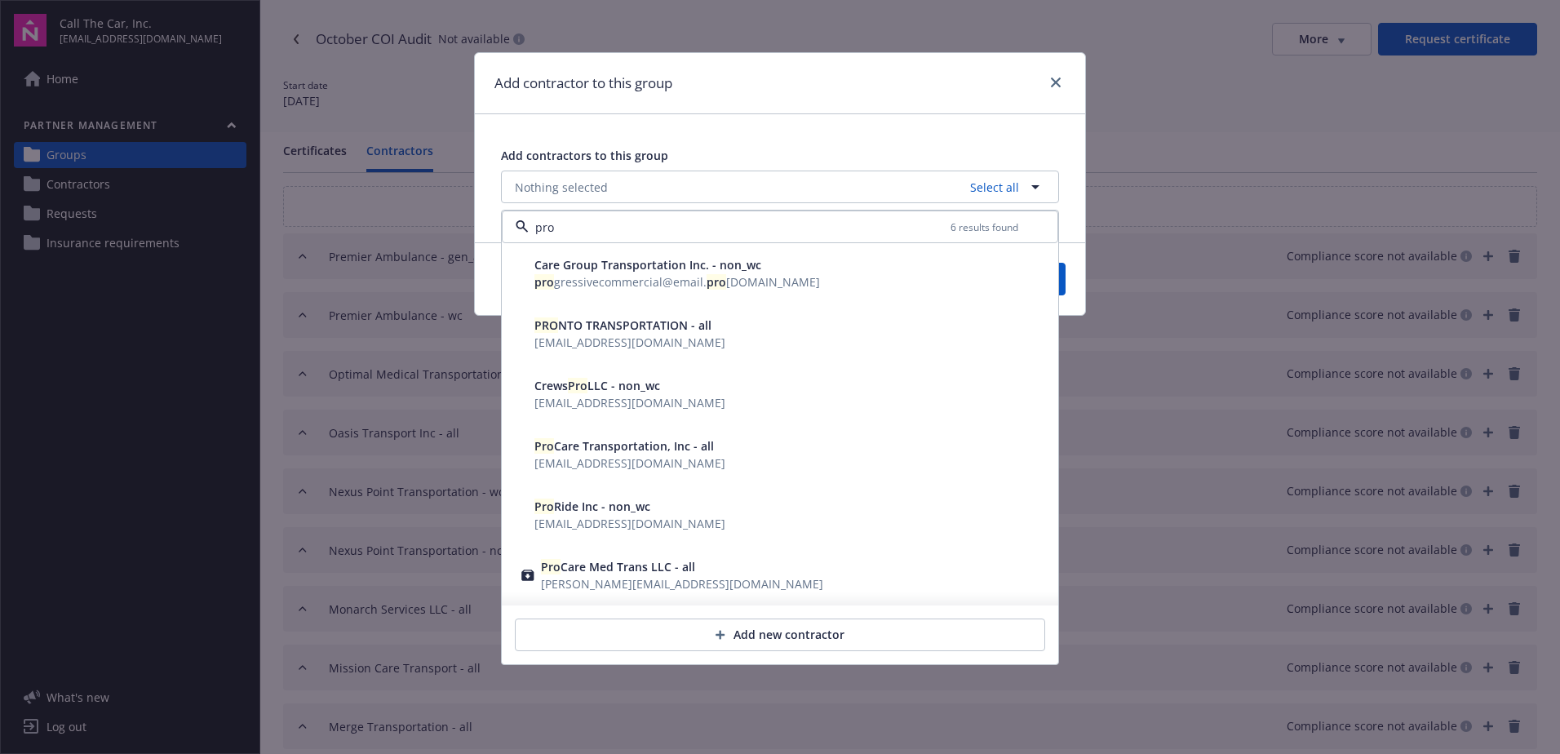
click at [590, 509] on span "Pro Ride Inc - non_wc" at bounding box center [593, 507] width 116 height 16
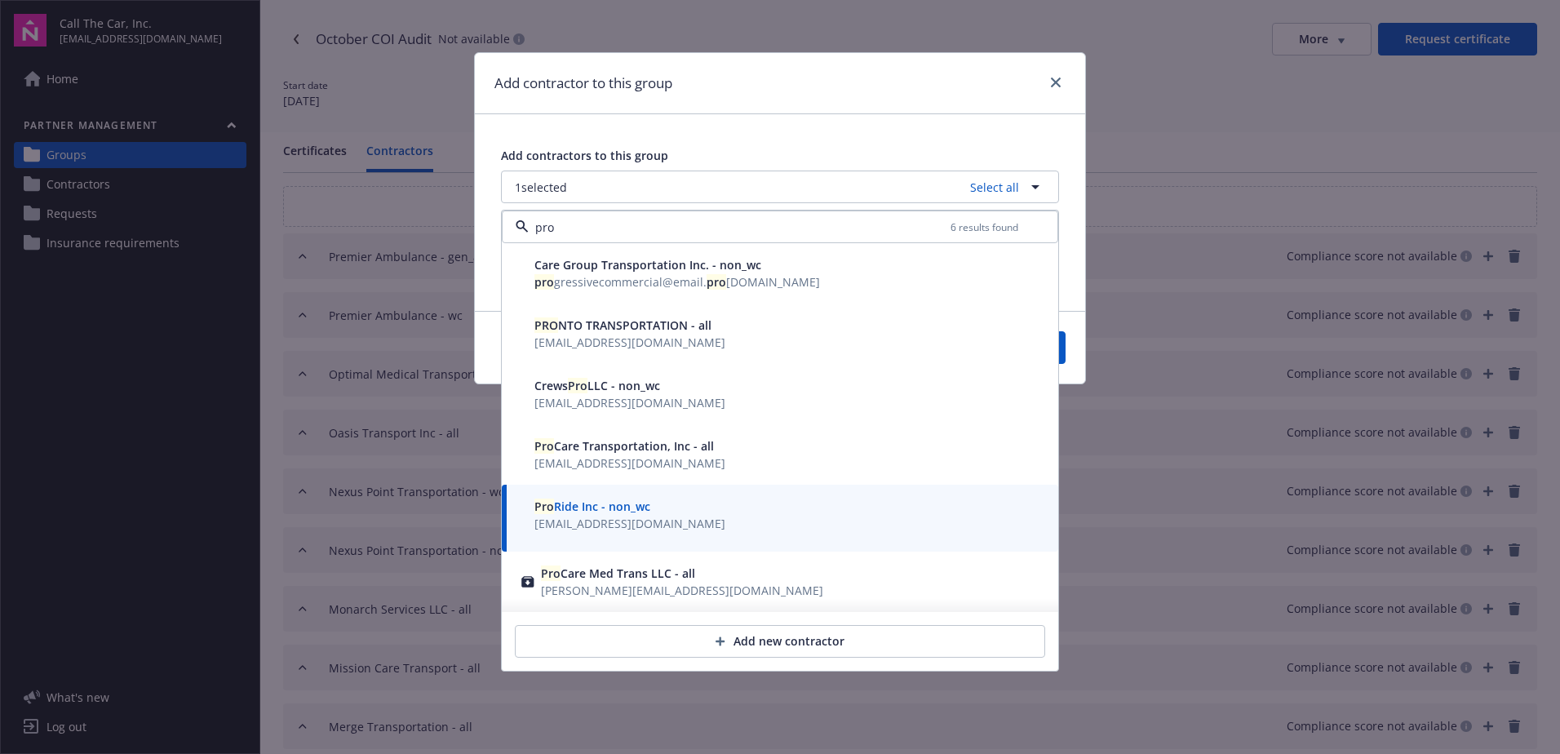
click at [590, 449] on span "Pro Care Transportation, Inc - all" at bounding box center [625, 446] width 180 height 16
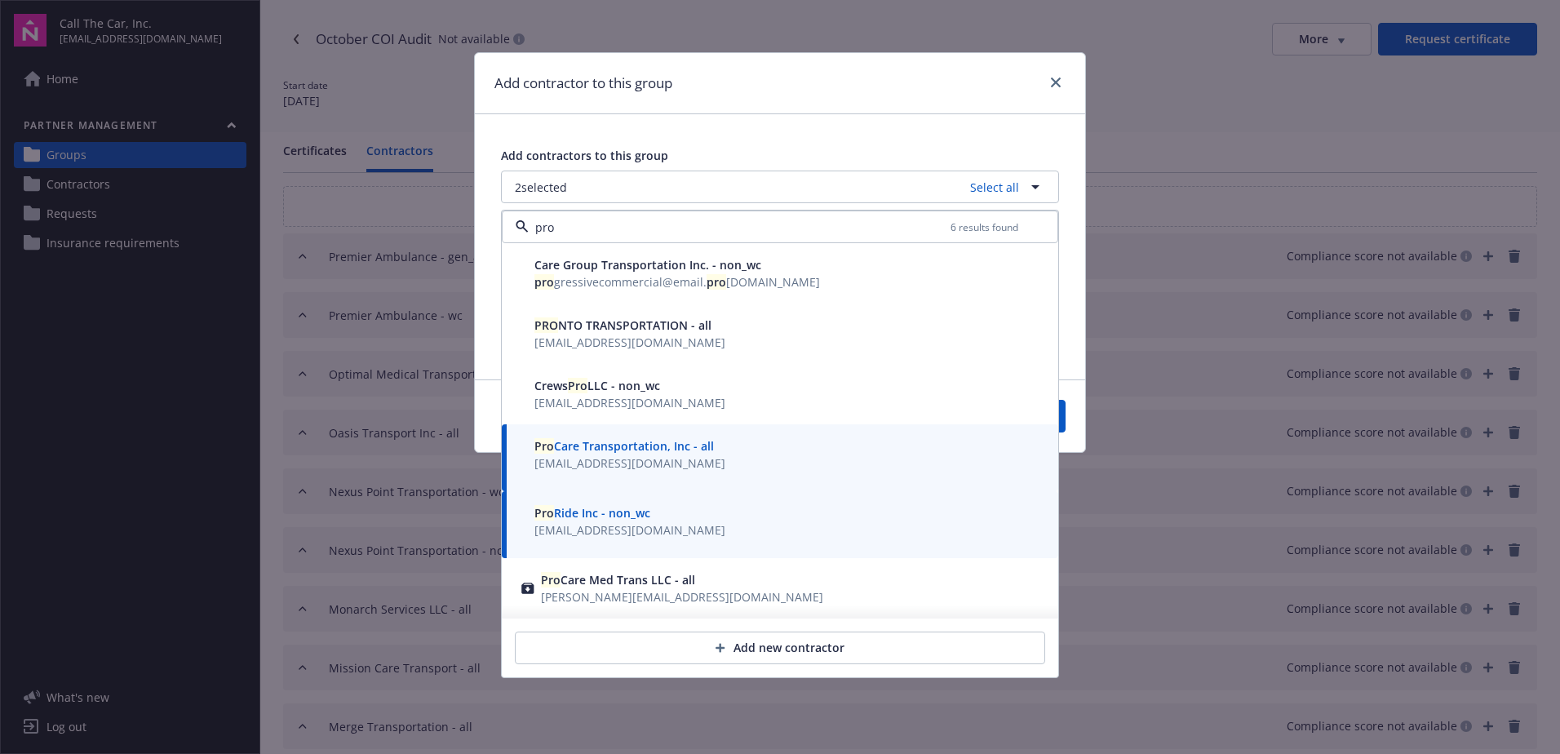
type input "pro"
click at [1060, 426] on button "Save" at bounding box center [1026, 416] width 79 height 33
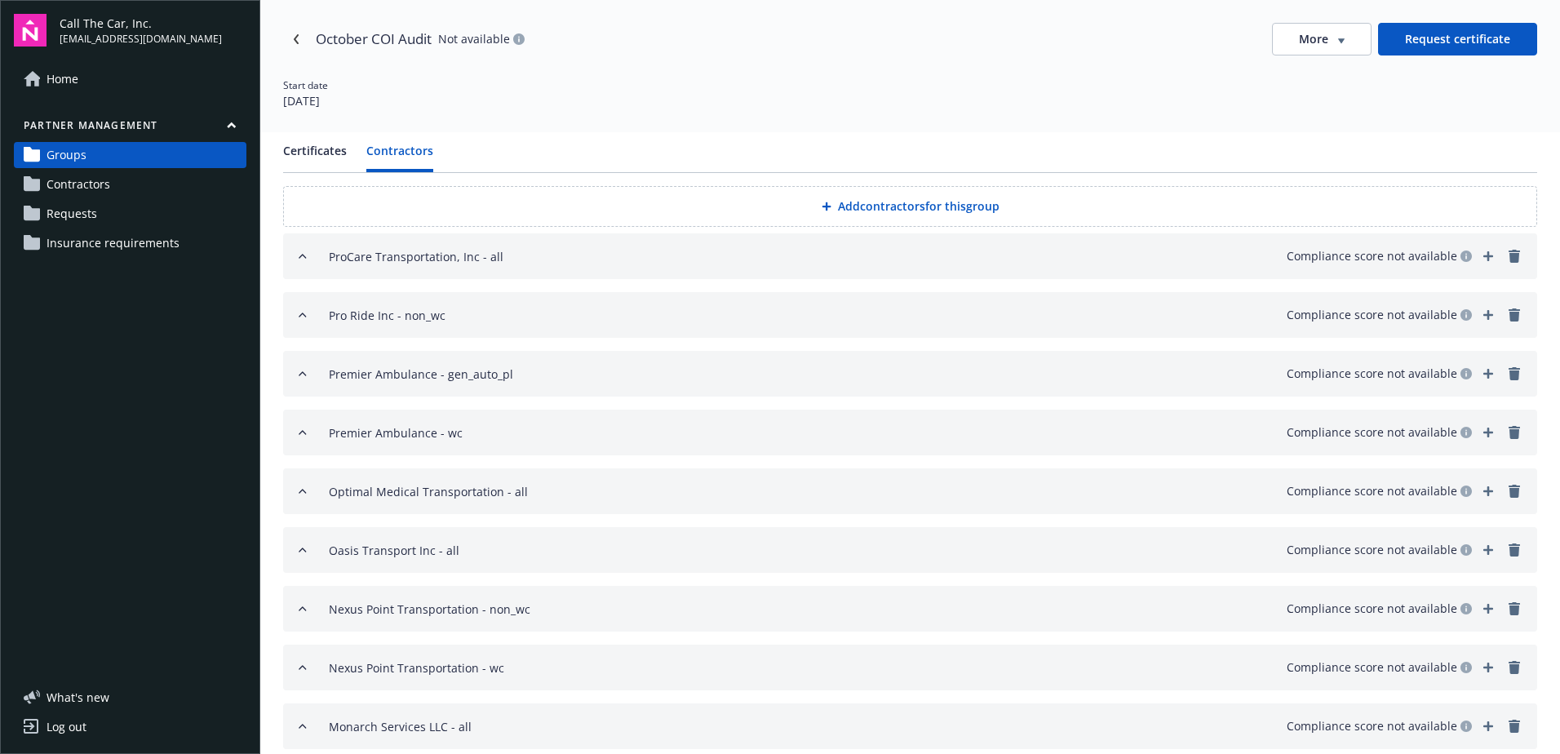
drag, startPoint x: 885, startPoint y: 202, endPoint x: 874, endPoint y: 202, distance: 10.6
click at [874, 202] on button "Add contractors for this group" at bounding box center [910, 206] width 1254 height 41
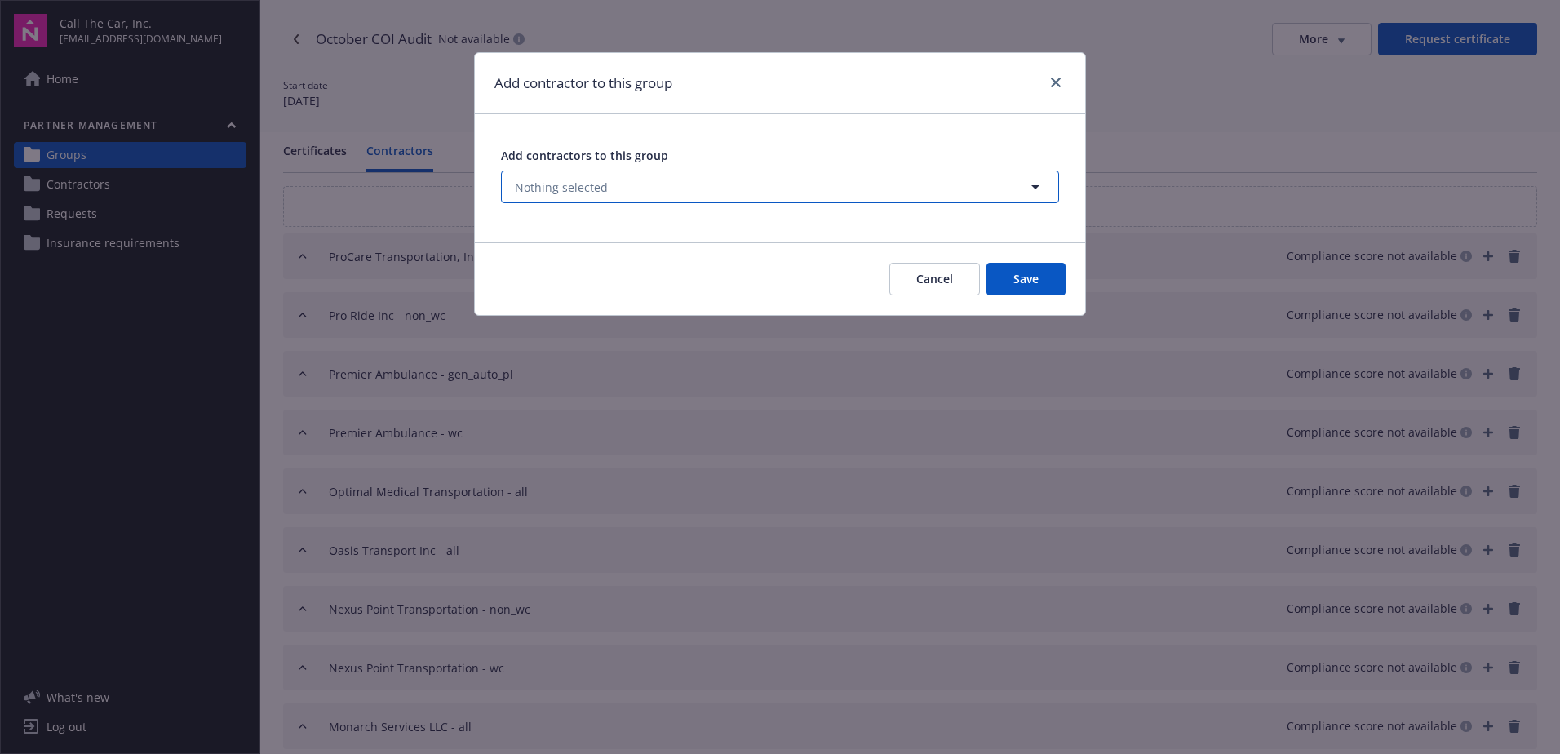
click at [582, 183] on span "Nothing selected" at bounding box center [561, 187] width 93 height 17
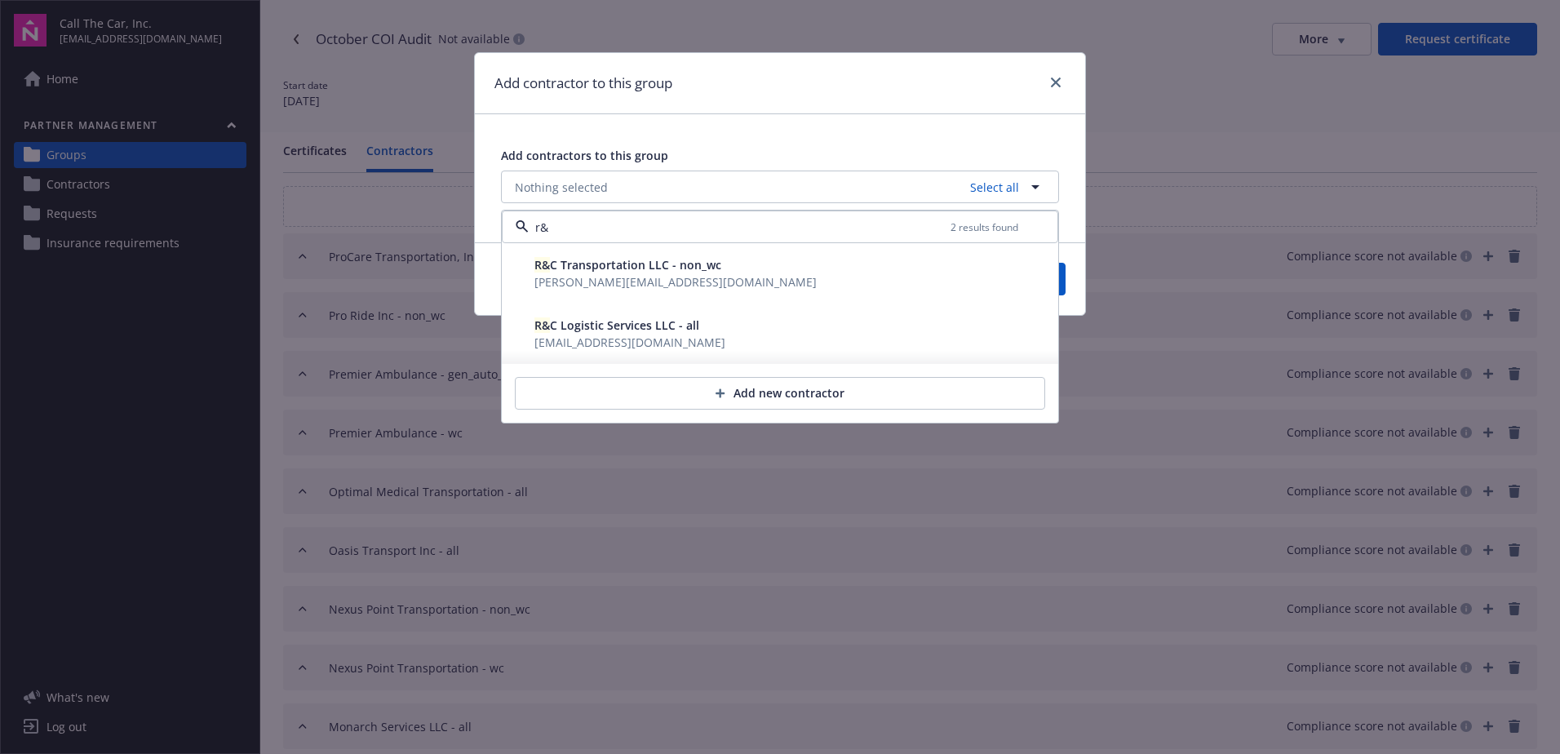
click at [611, 272] on span "R& C Transportation LLC - non_wc" at bounding box center [628, 265] width 187 height 16
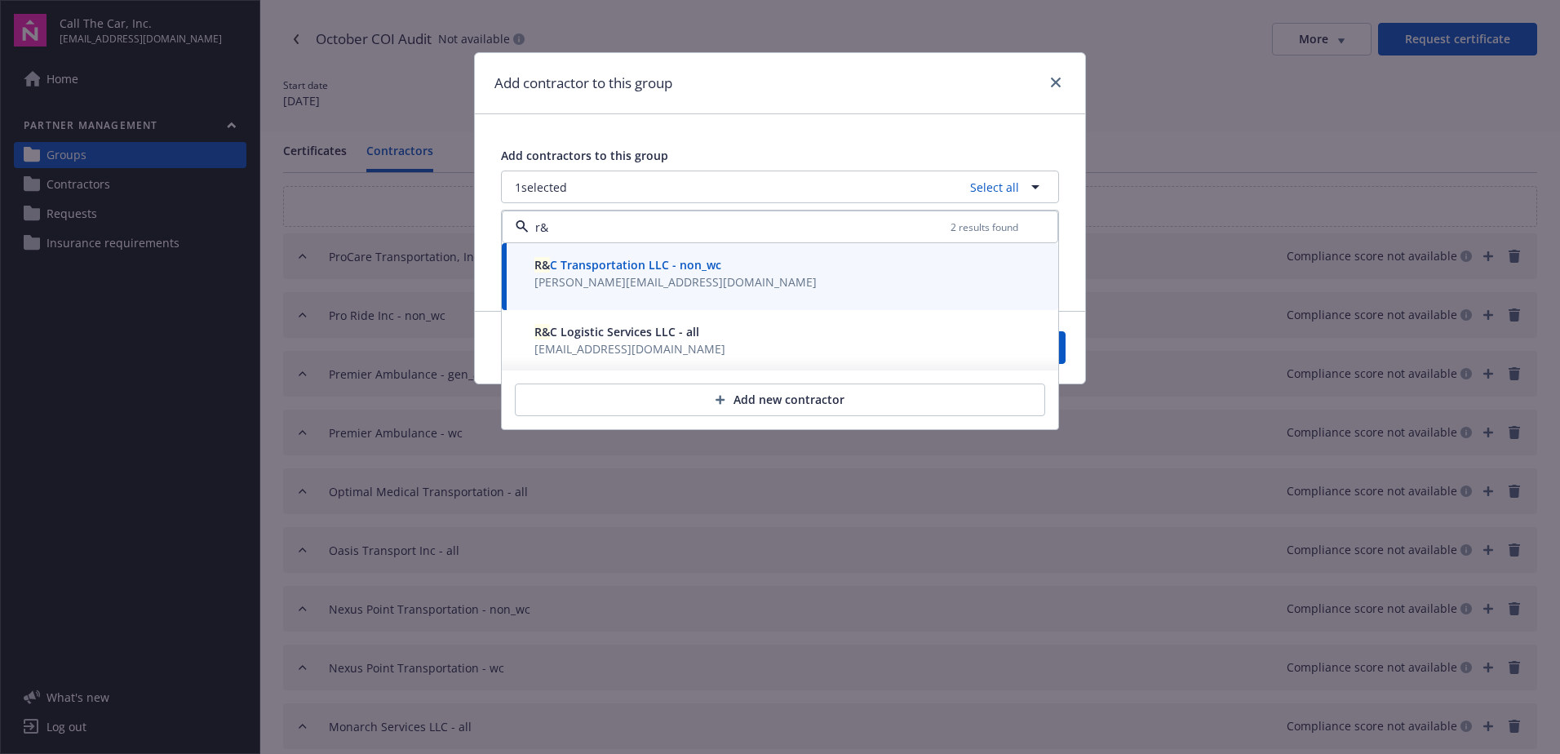
click at [587, 332] on span "R& C Logistic Services LLC - all" at bounding box center [617, 332] width 165 height 16
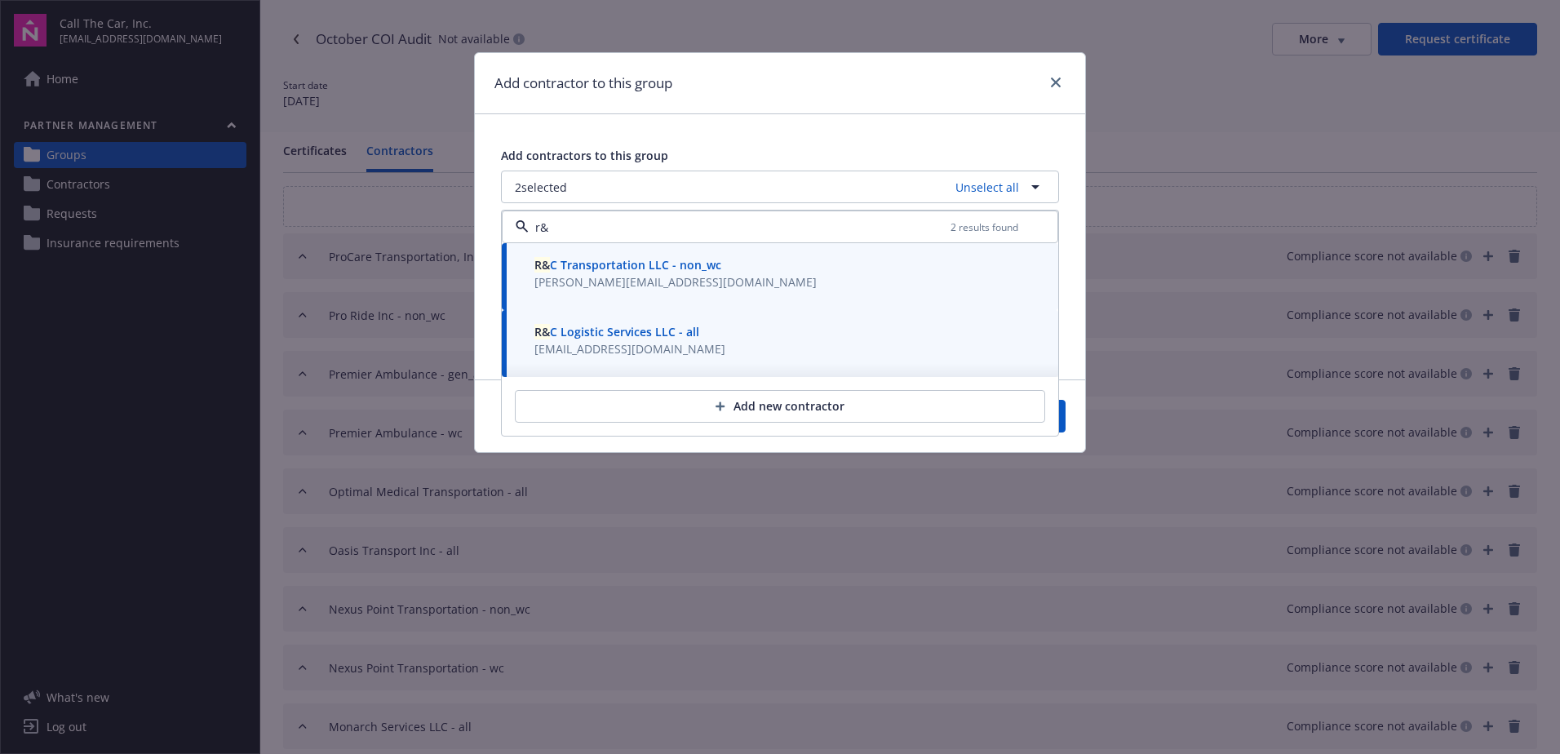
type input "r&"
click at [1063, 416] on button "Save" at bounding box center [1026, 416] width 79 height 33
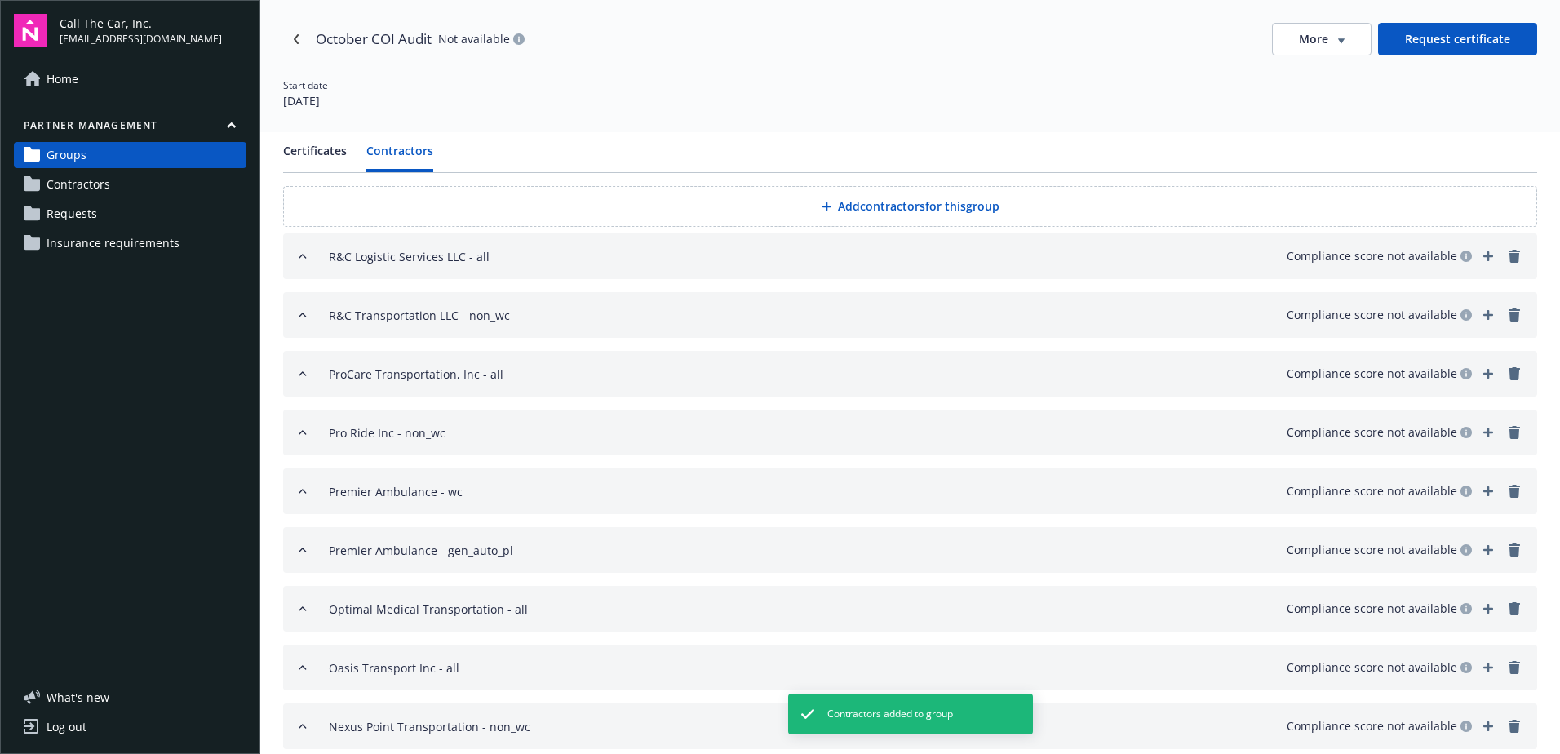
click at [886, 198] on button "Add contractors for this group" at bounding box center [910, 206] width 1254 height 41
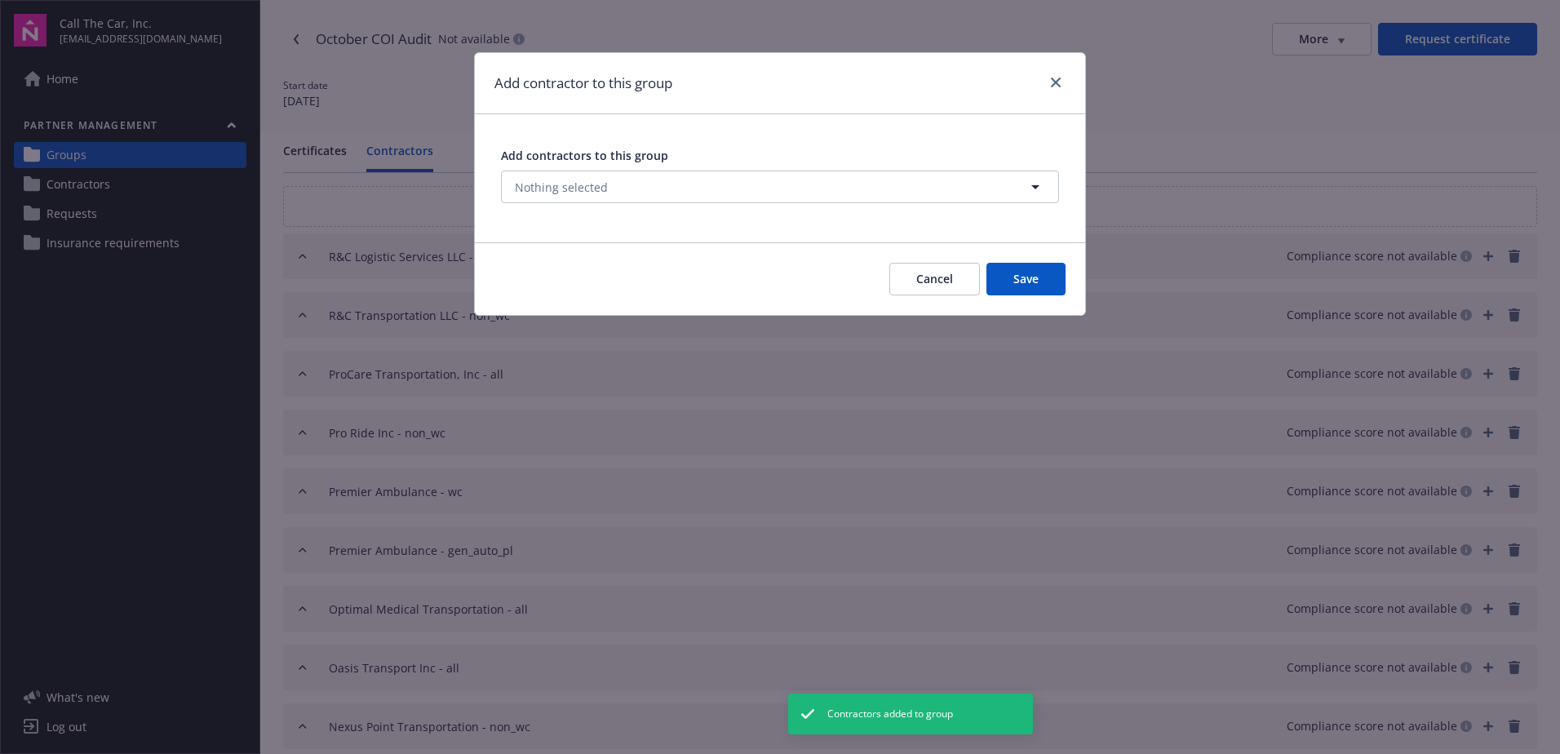
click at [509, 152] on span "Add contractors to this group" at bounding box center [584, 156] width 167 height 16
click at [544, 190] on span "Nothing selected" at bounding box center [561, 187] width 93 height 17
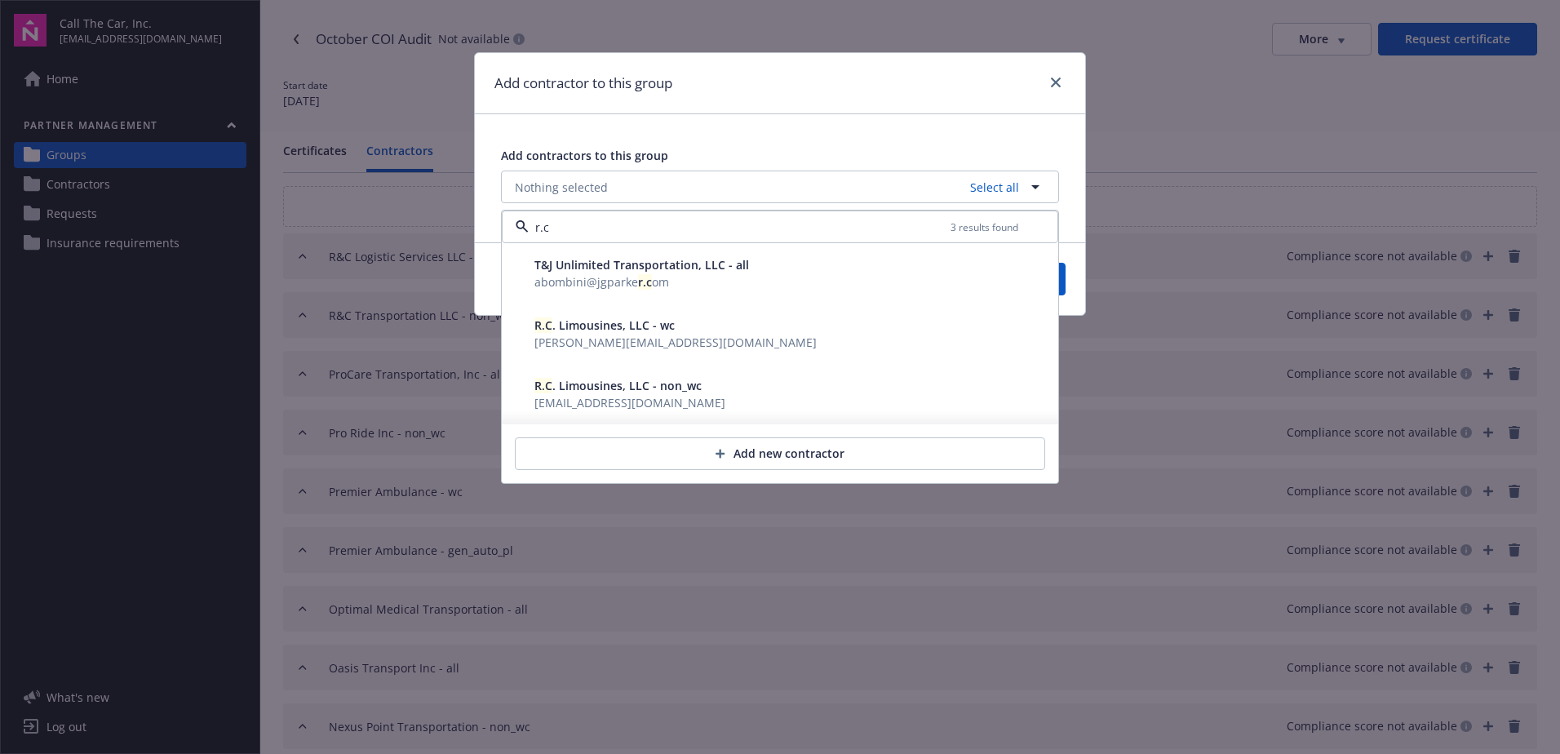
click at [606, 332] on span "R.C . Limousines, LLC - wc" at bounding box center [605, 325] width 140 height 16
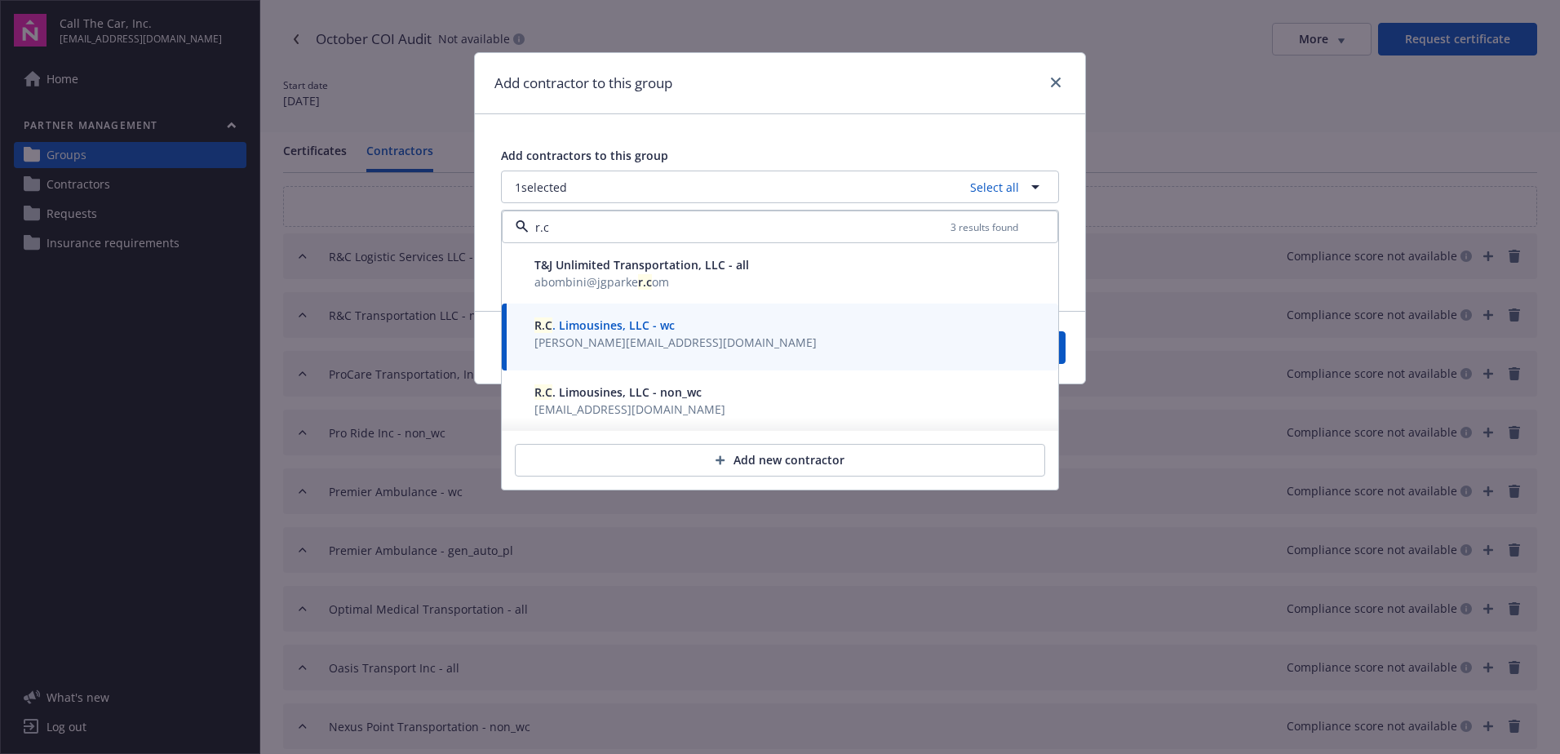
click at [609, 405] on span "[EMAIL_ADDRESS][DOMAIN_NAME]" at bounding box center [630, 410] width 191 height 16
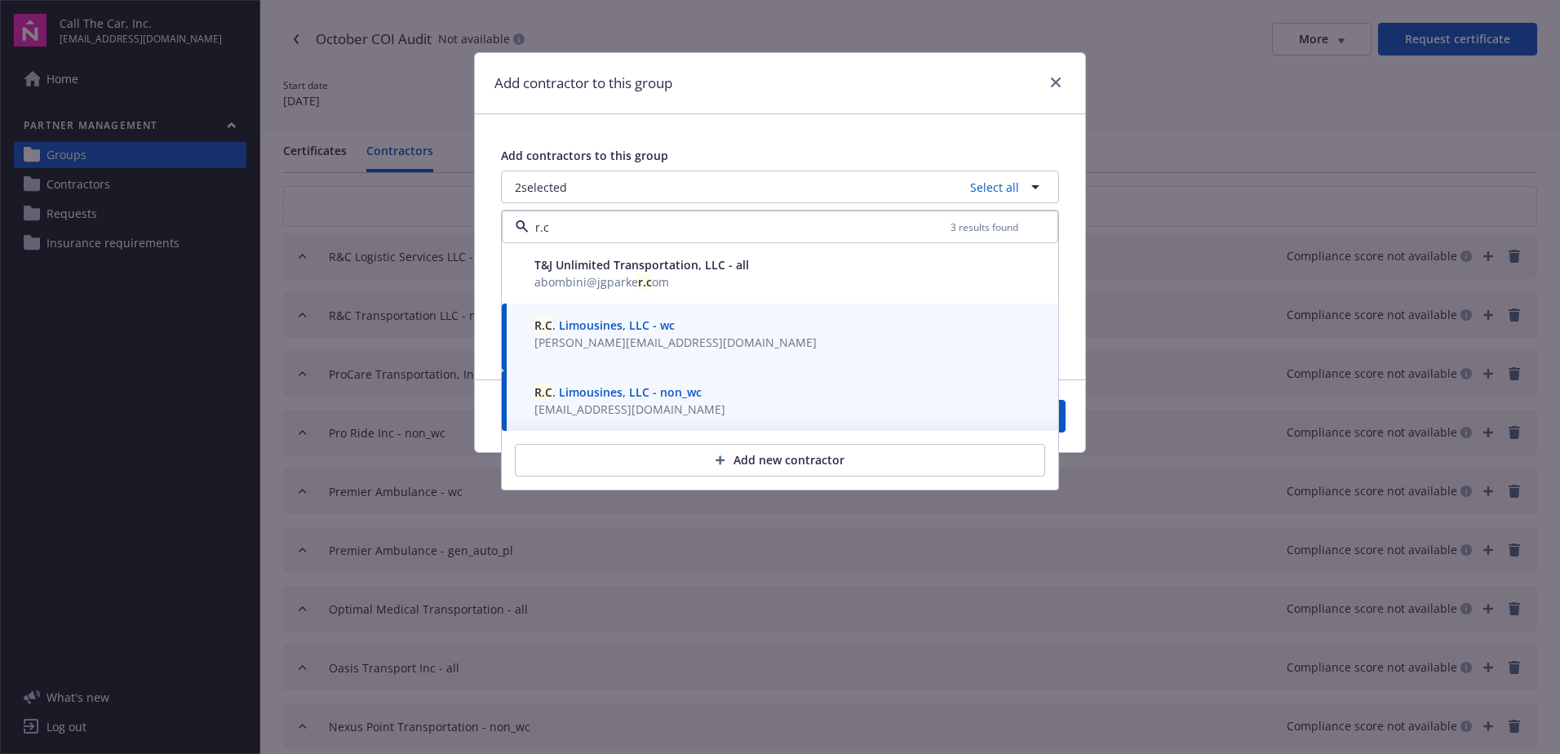
type input "r.c"
click at [1060, 414] on button "Save" at bounding box center [1026, 416] width 79 height 33
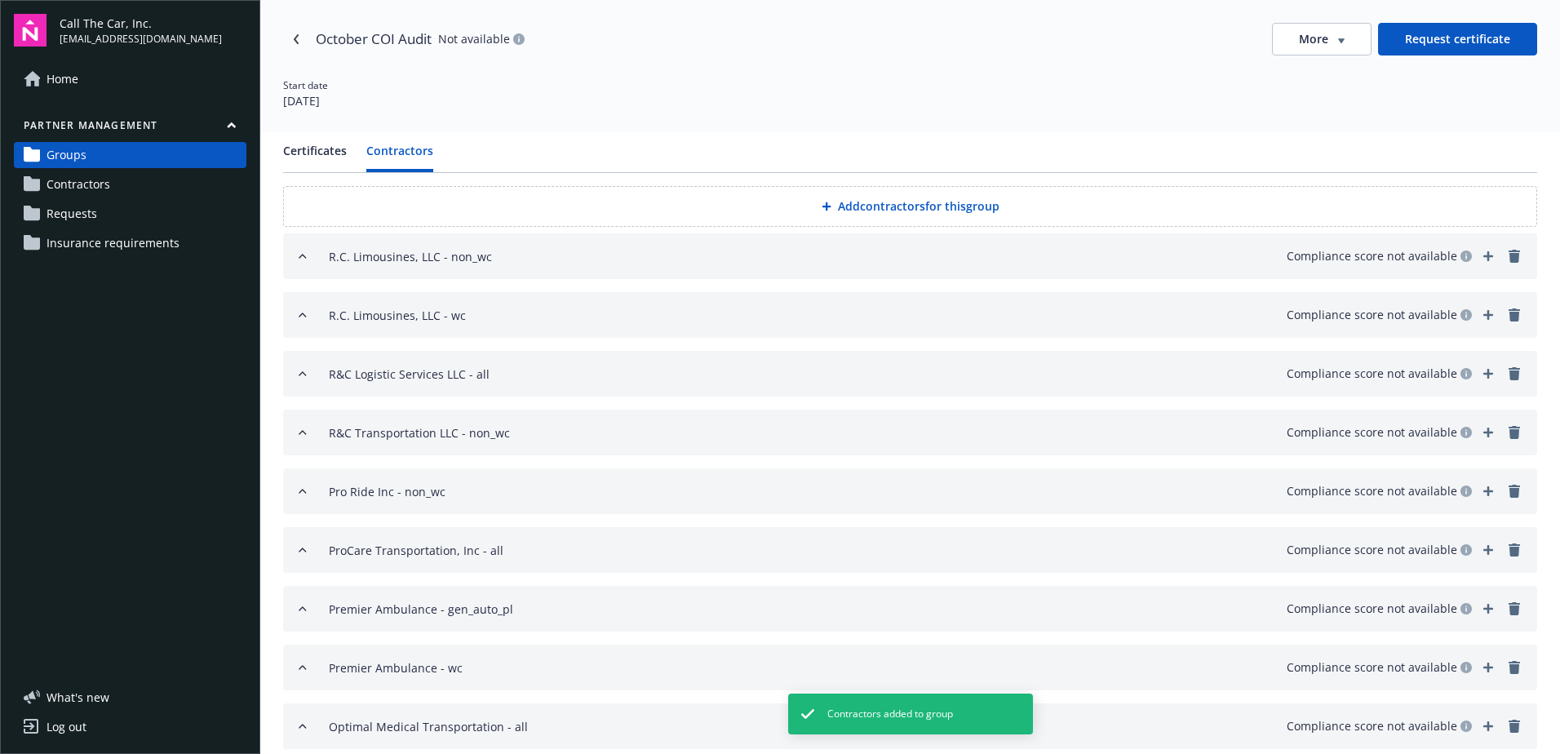
click at [868, 204] on button "Add contractors for this group" at bounding box center [910, 206] width 1254 height 41
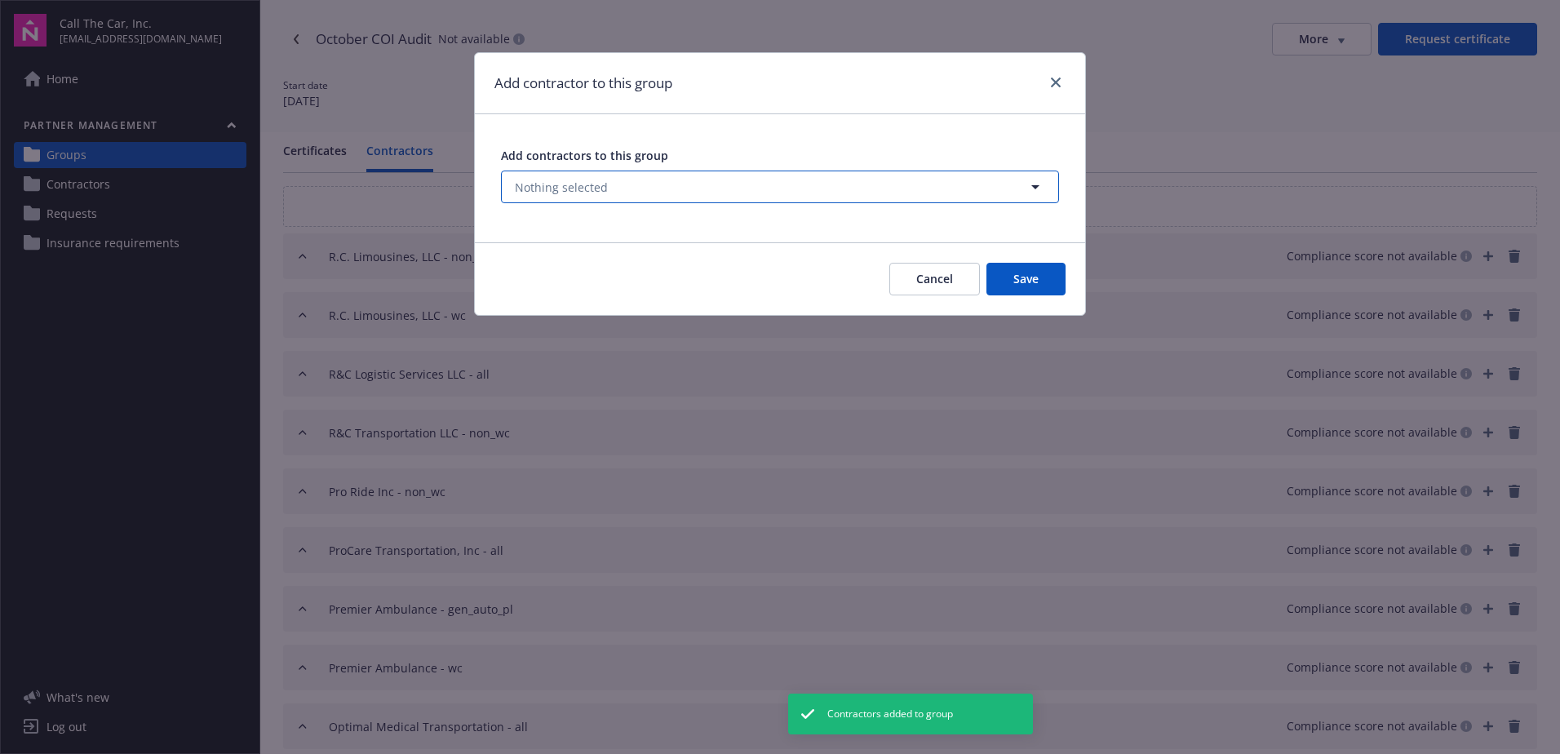
click at [567, 179] on span "Nothing selected" at bounding box center [561, 187] width 93 height 17
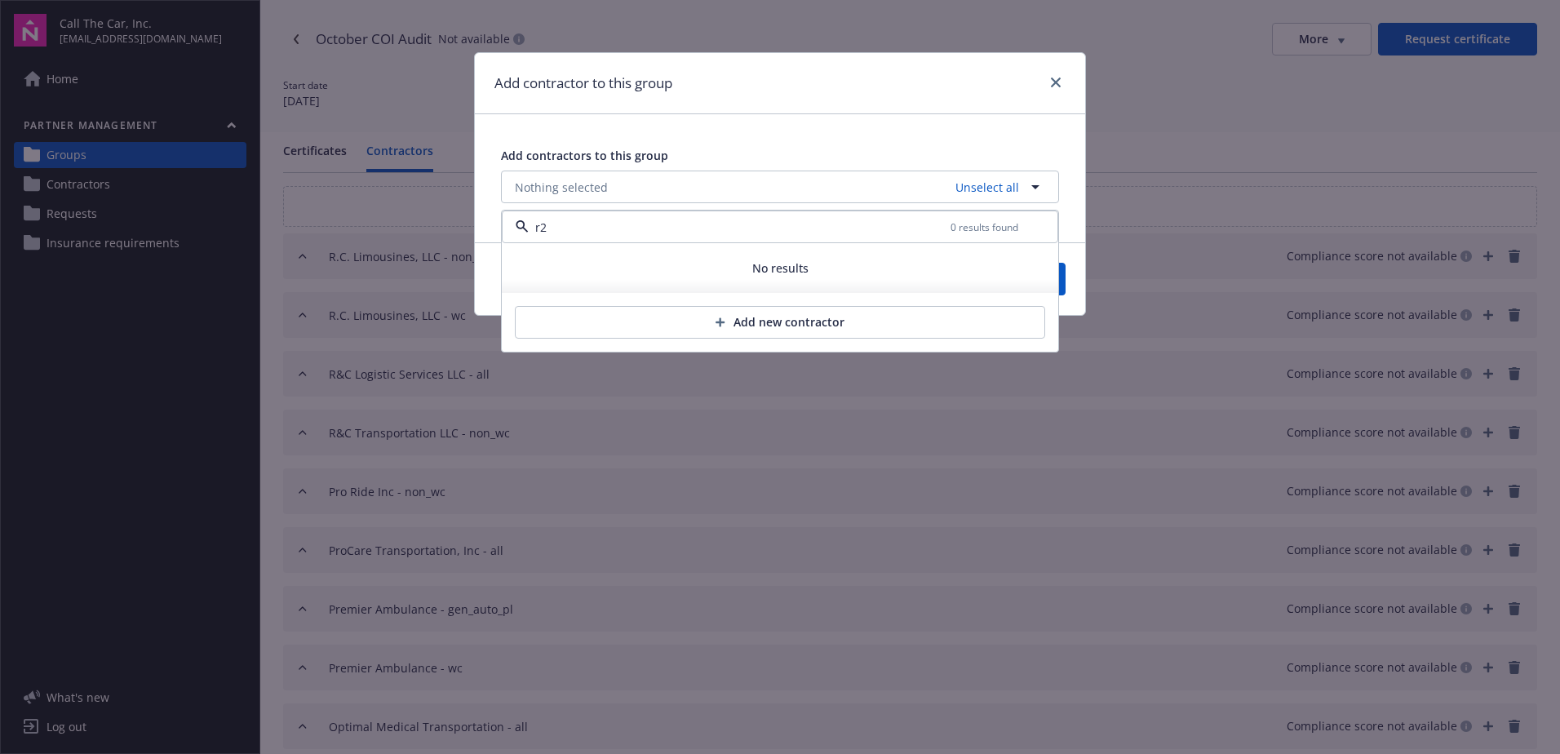
type input "r"
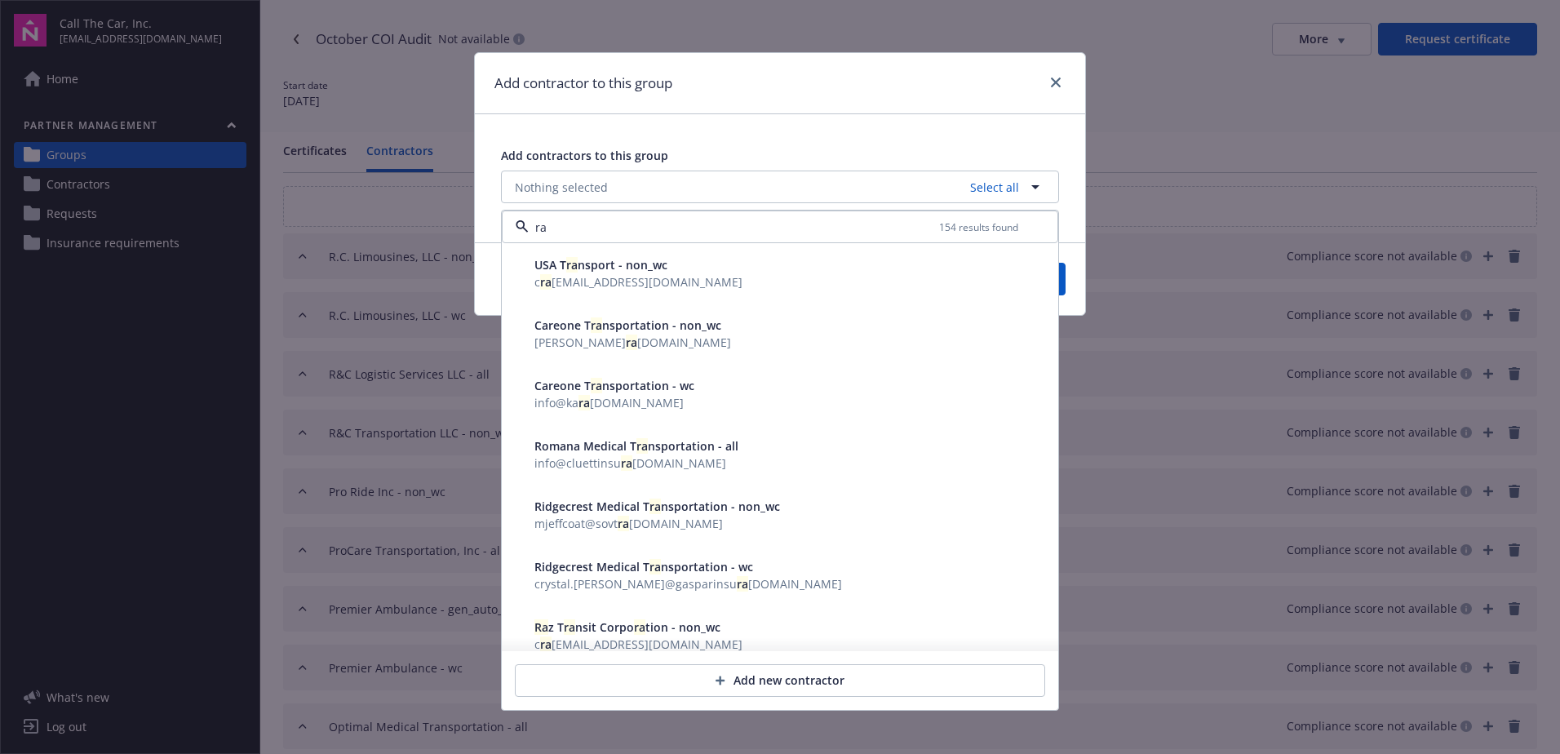
type input "r"
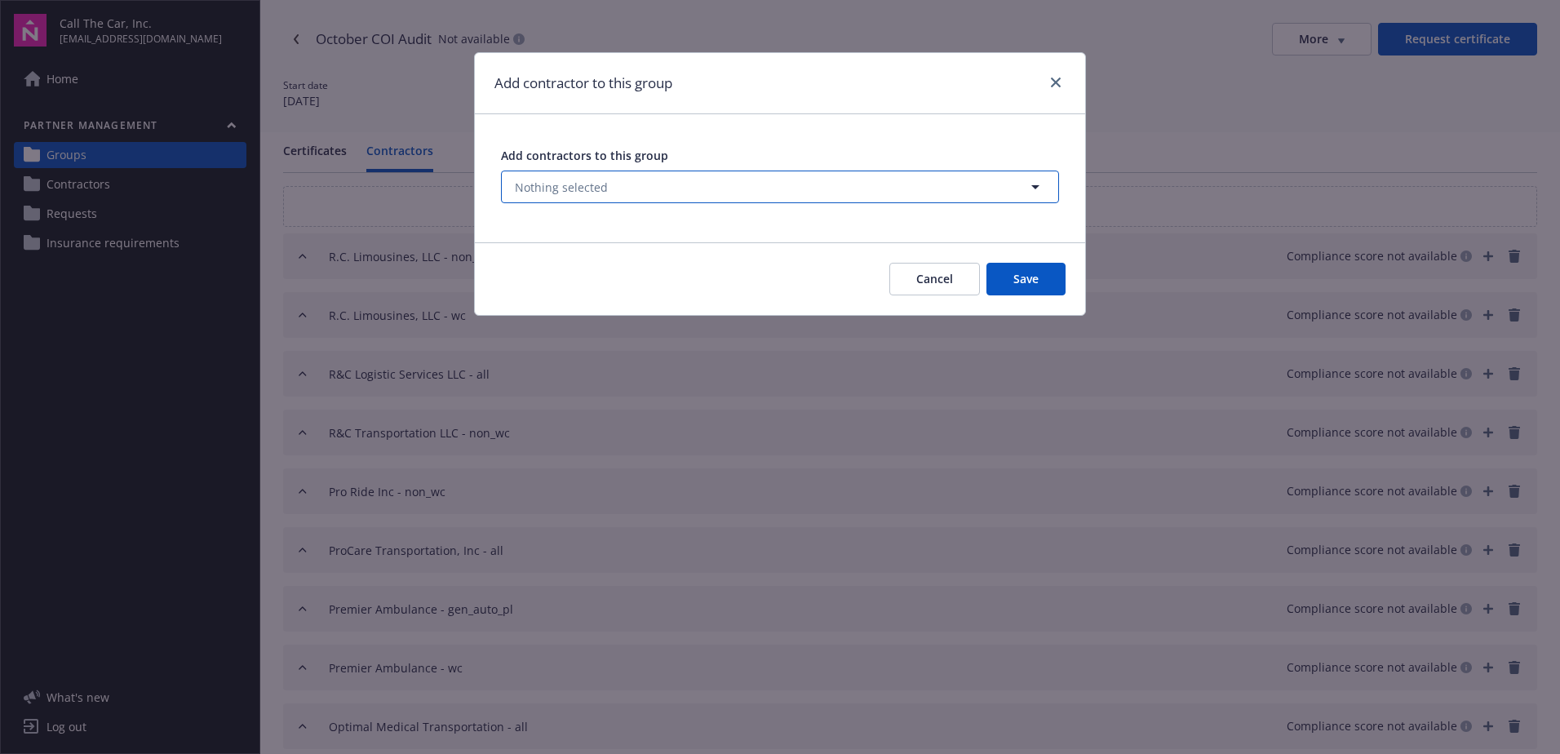
click at [564, 188] on span "Nothing selected" at bounding box center [561, 187] width 93 height 17
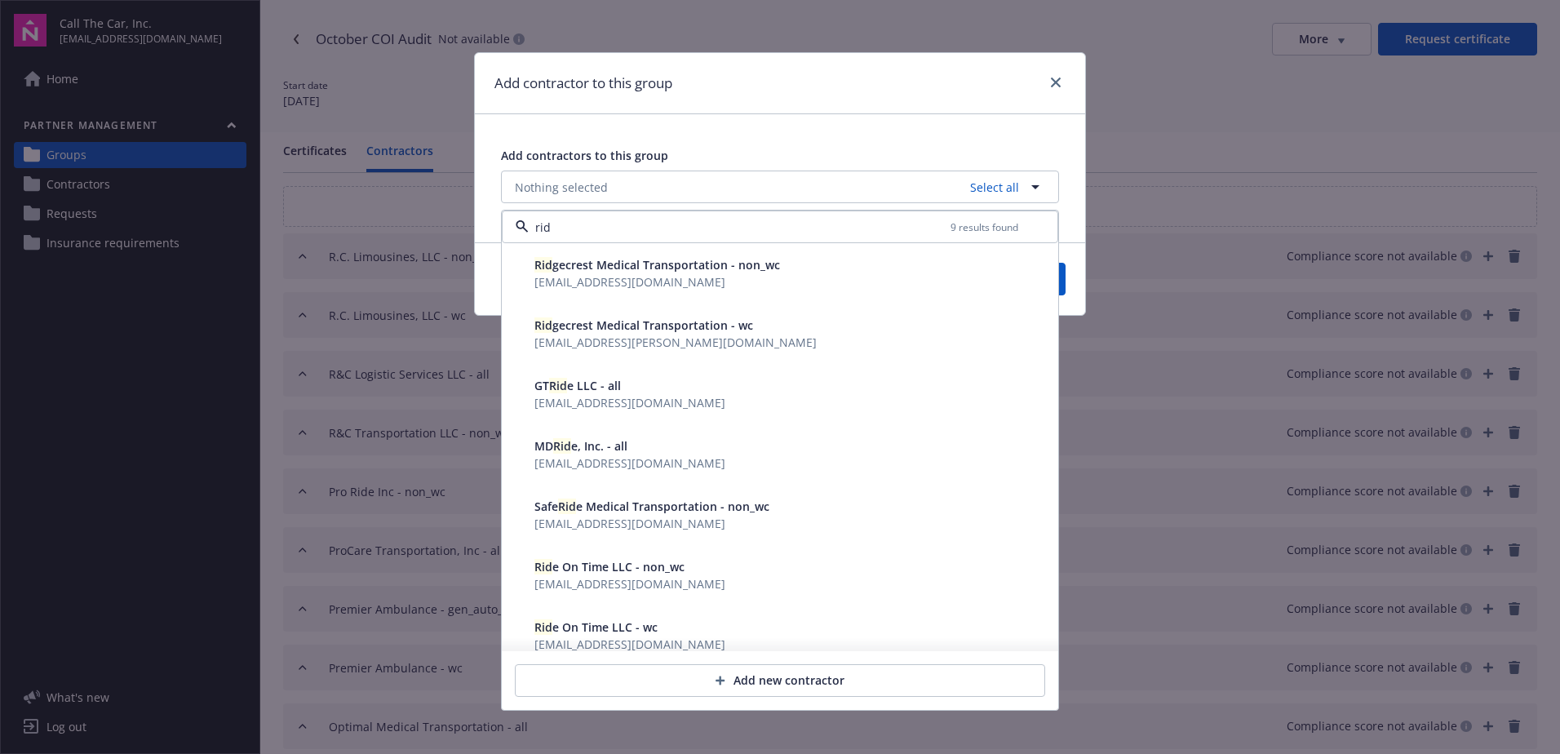
click at [601, 627] on span "Rid e On Time LLC - wc" at bounding box center [596, 627] width 123 height 16
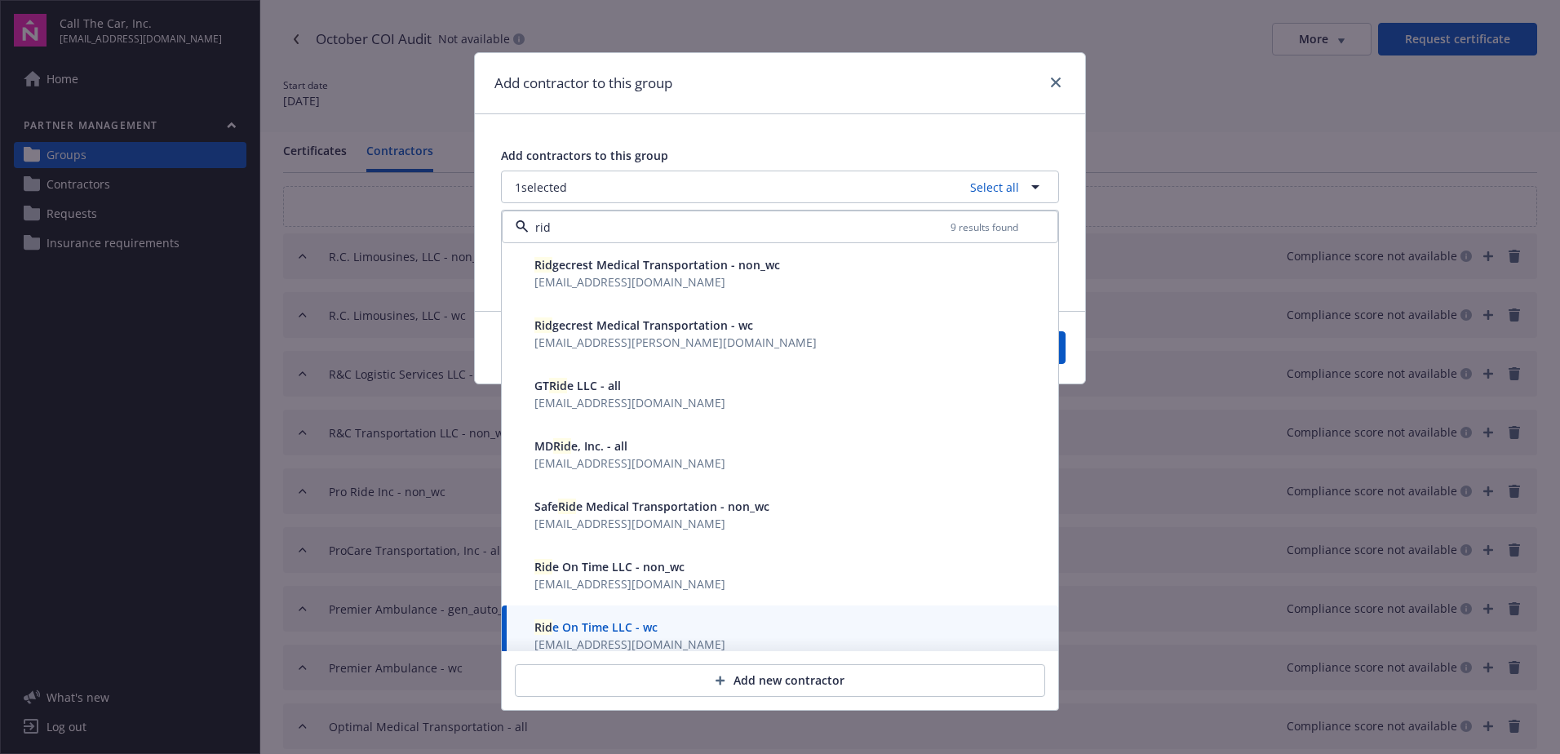
click at [596, 576] on span "[EMAIL_ADDRESS][DOMAIN_NAME]" at bounding box center [630, 584] width 191 height 16
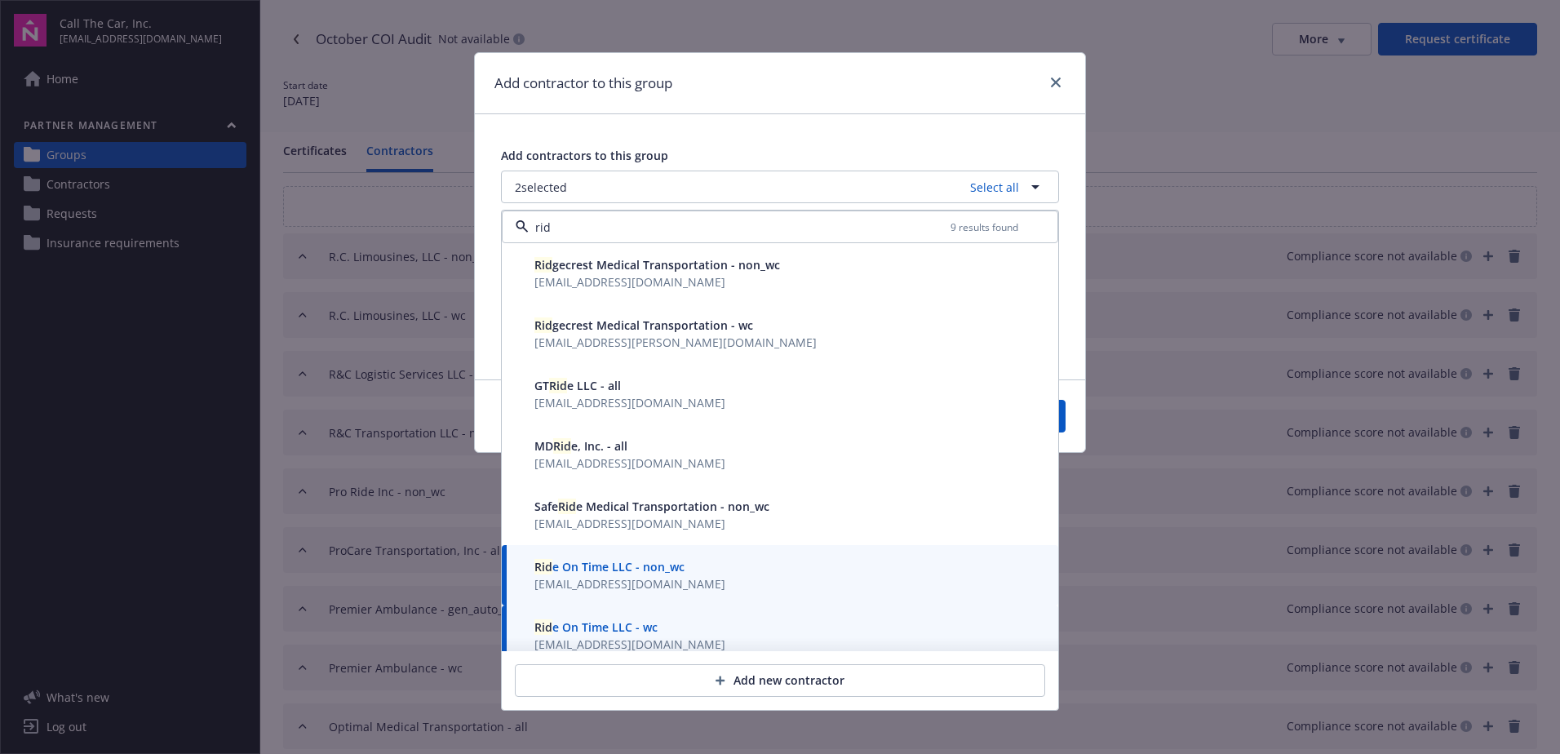
type input "rid"
click at [1062, 417] on button "Save" at bounding box center [1026, 416] width 79 height 33
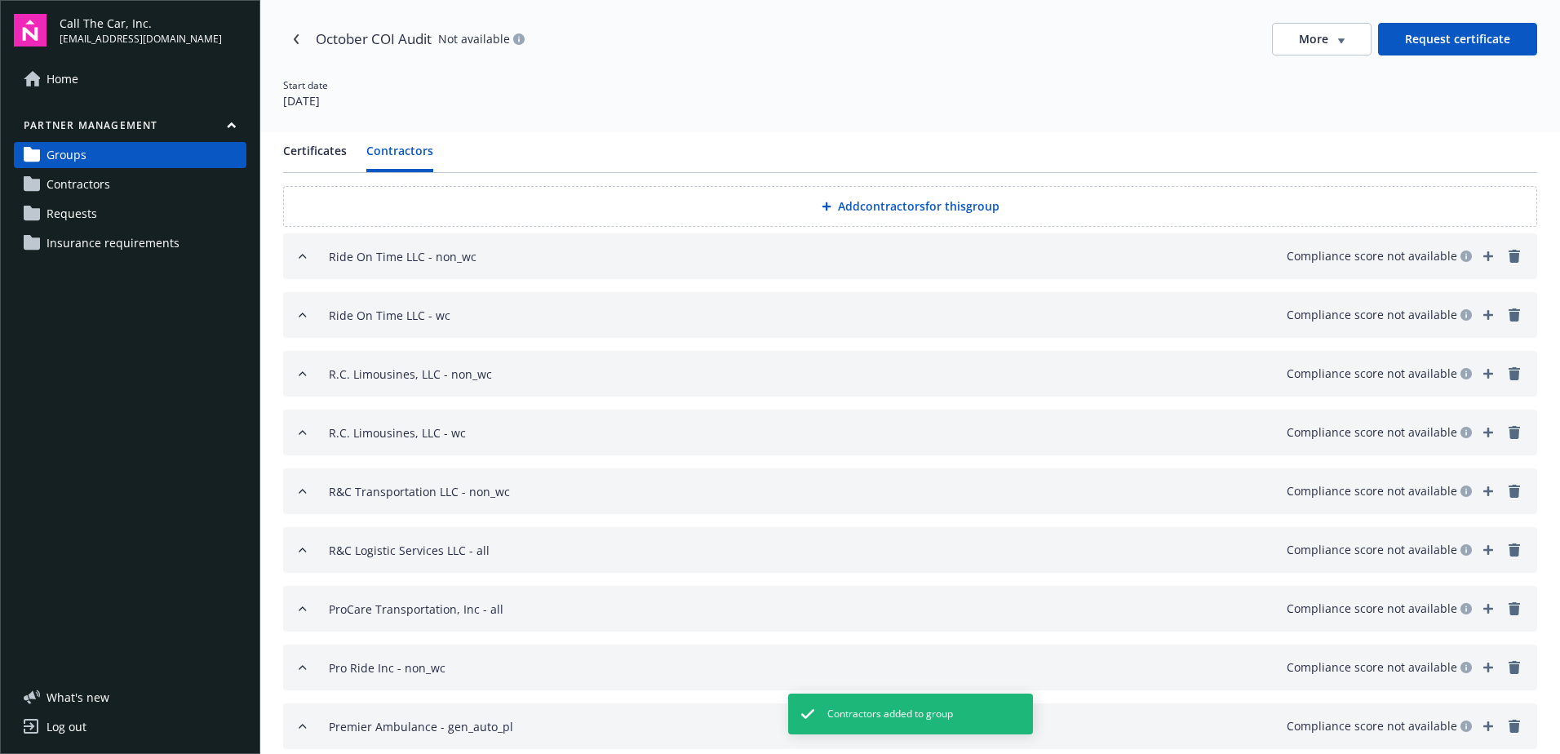
click at [862, 206] on button "Add contractors for this group" at bounding box center [910, 206] width 1254 height 41
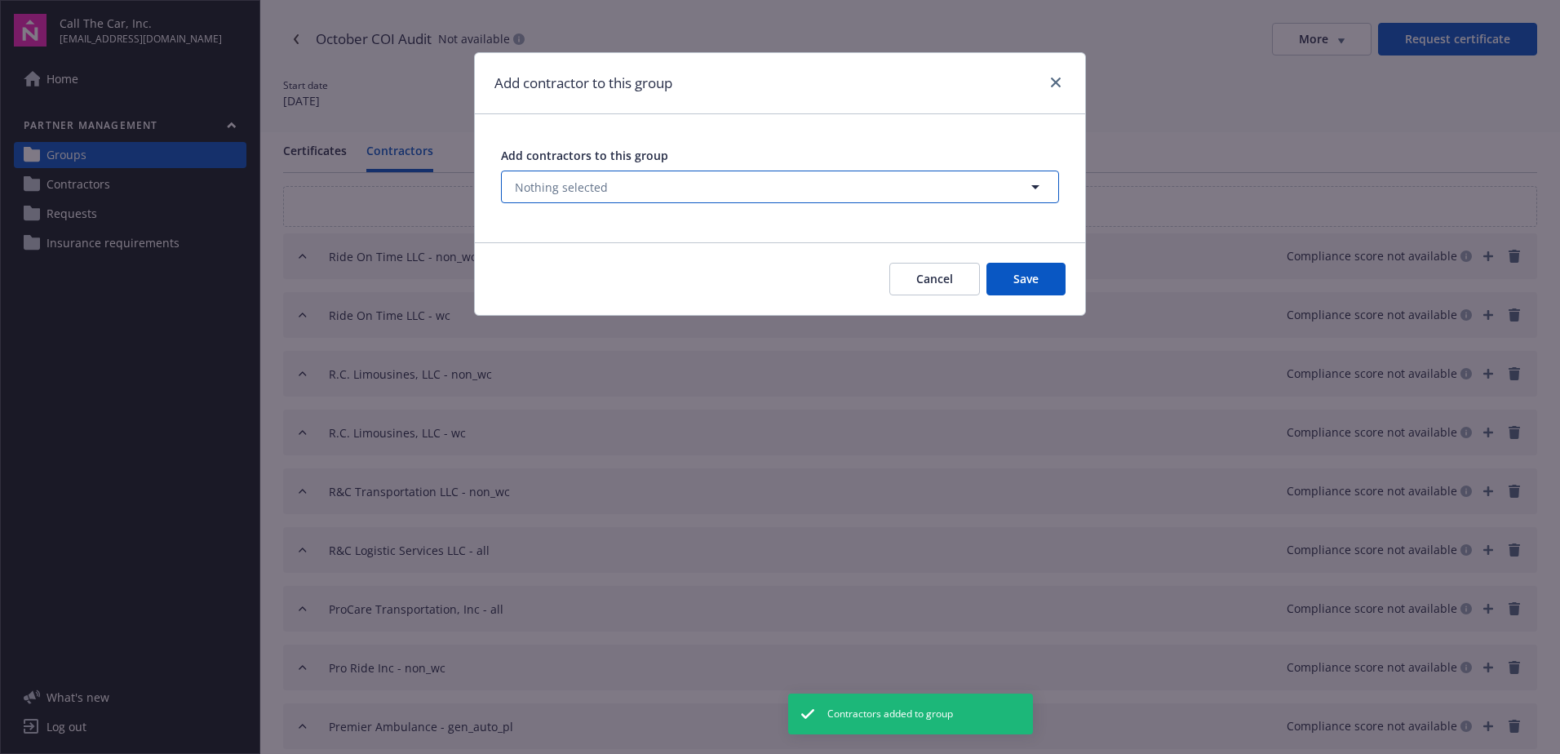
click at [590, 186] on span "Nothing selected" at bounding box center [561, 187] width 93 height 17
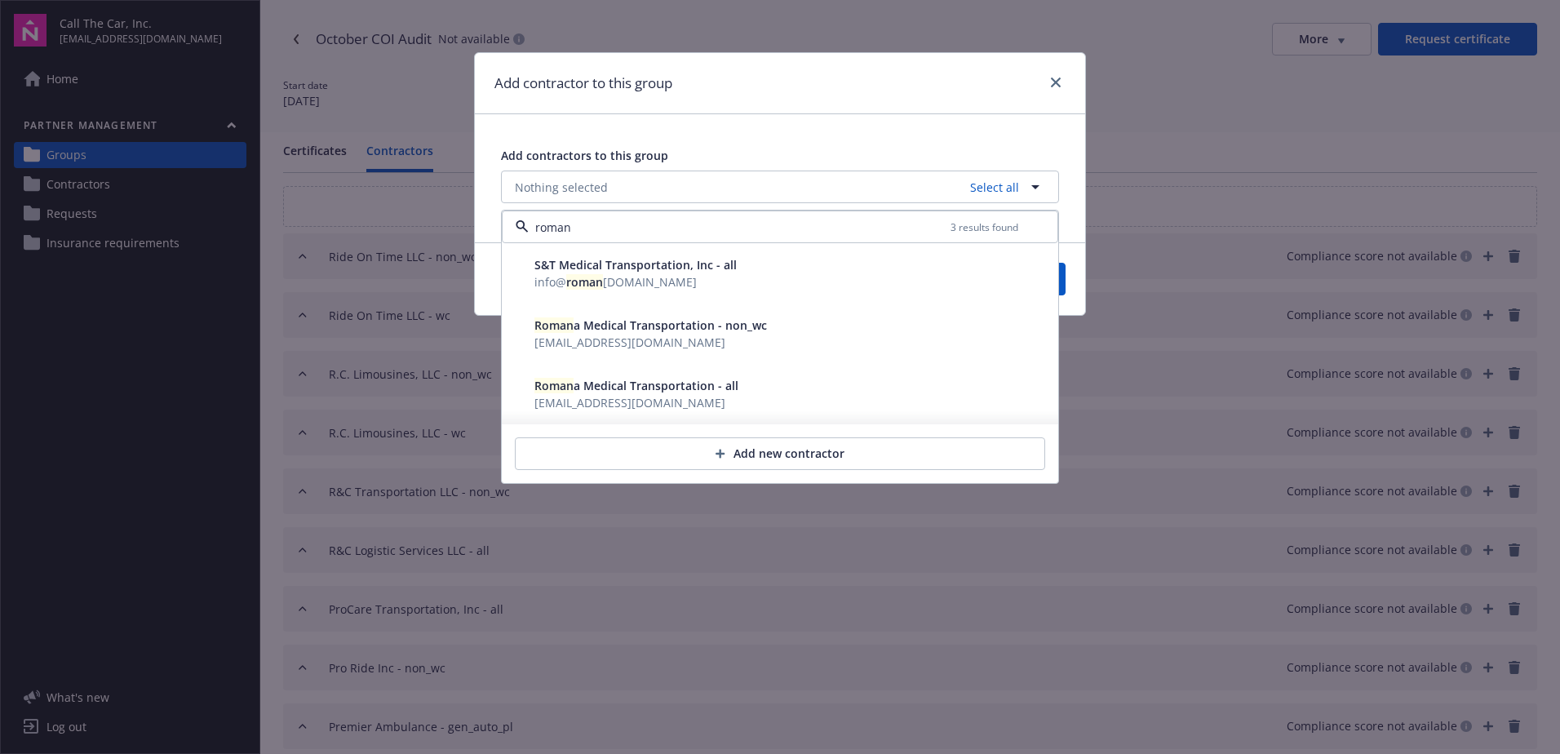
click at [652, 333] on span "Roman a Medical Transportation - non_wc" at bounding box center [651, 325] width 233 height 16
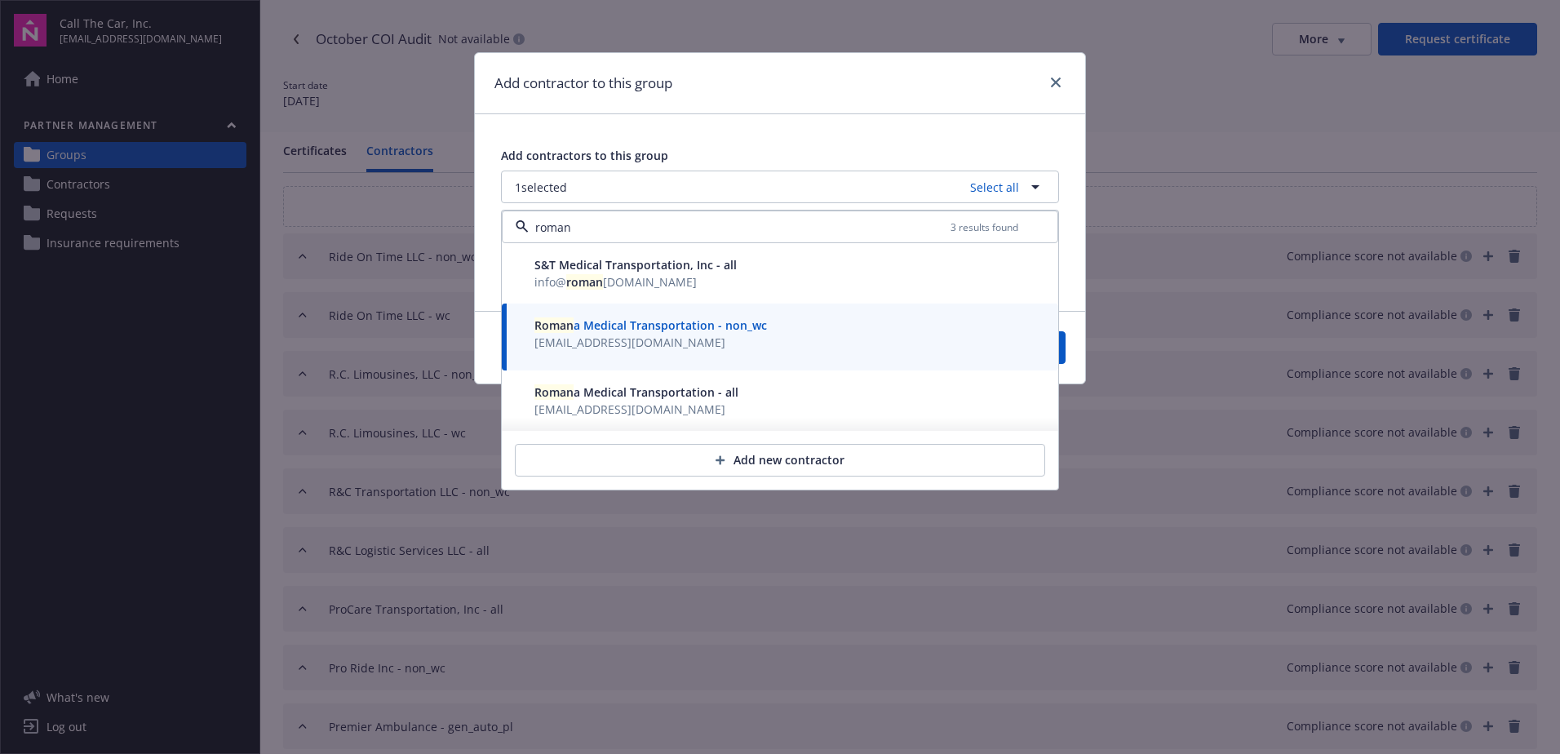
click at [659, 396] on span "Roman a Medical Transportation - all" at bounding box center [637, 392] width 204 height 16
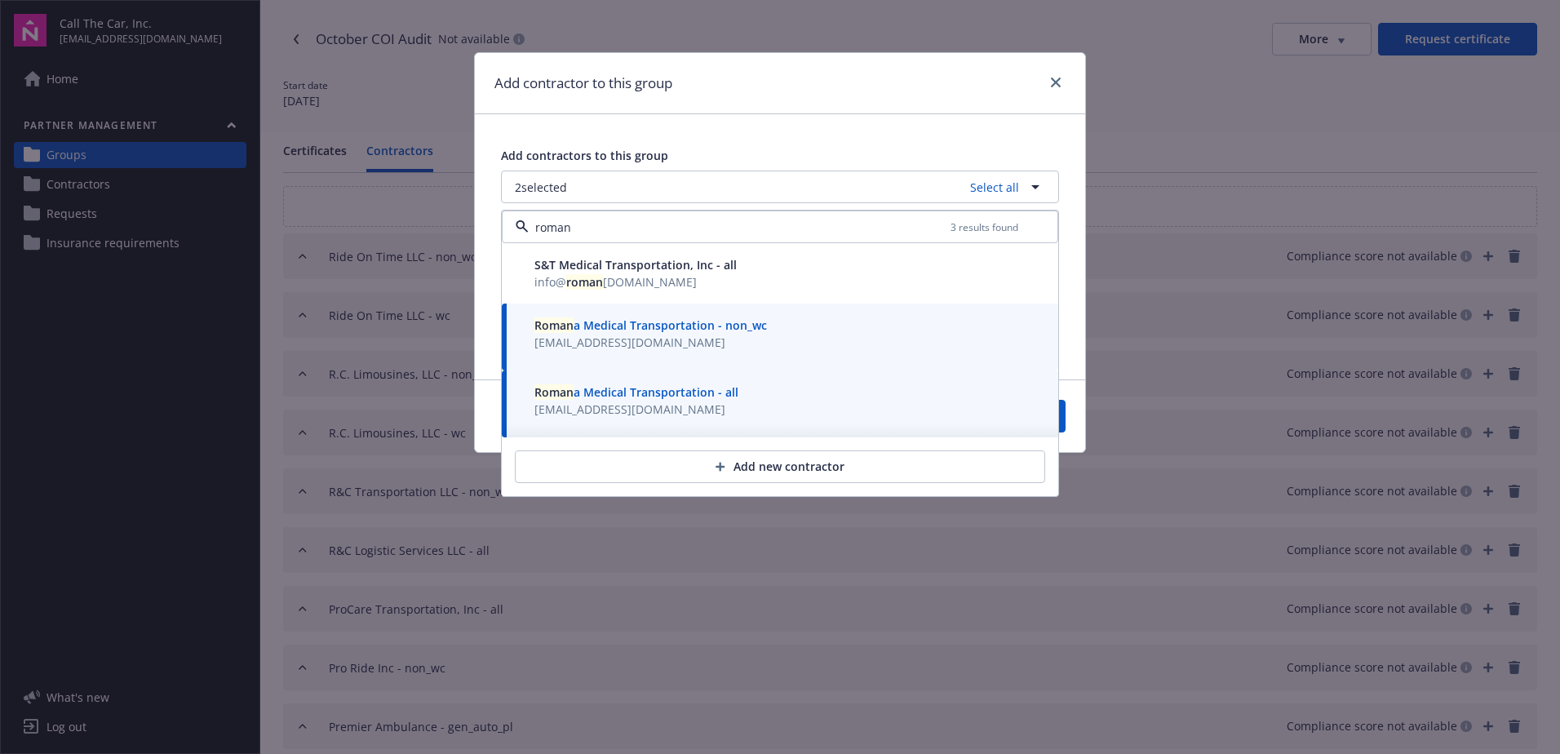
click at [604, 323] on span "Roman a Medical Transportation - non_wc" at bounding box center [651, 325] width 233 height 16
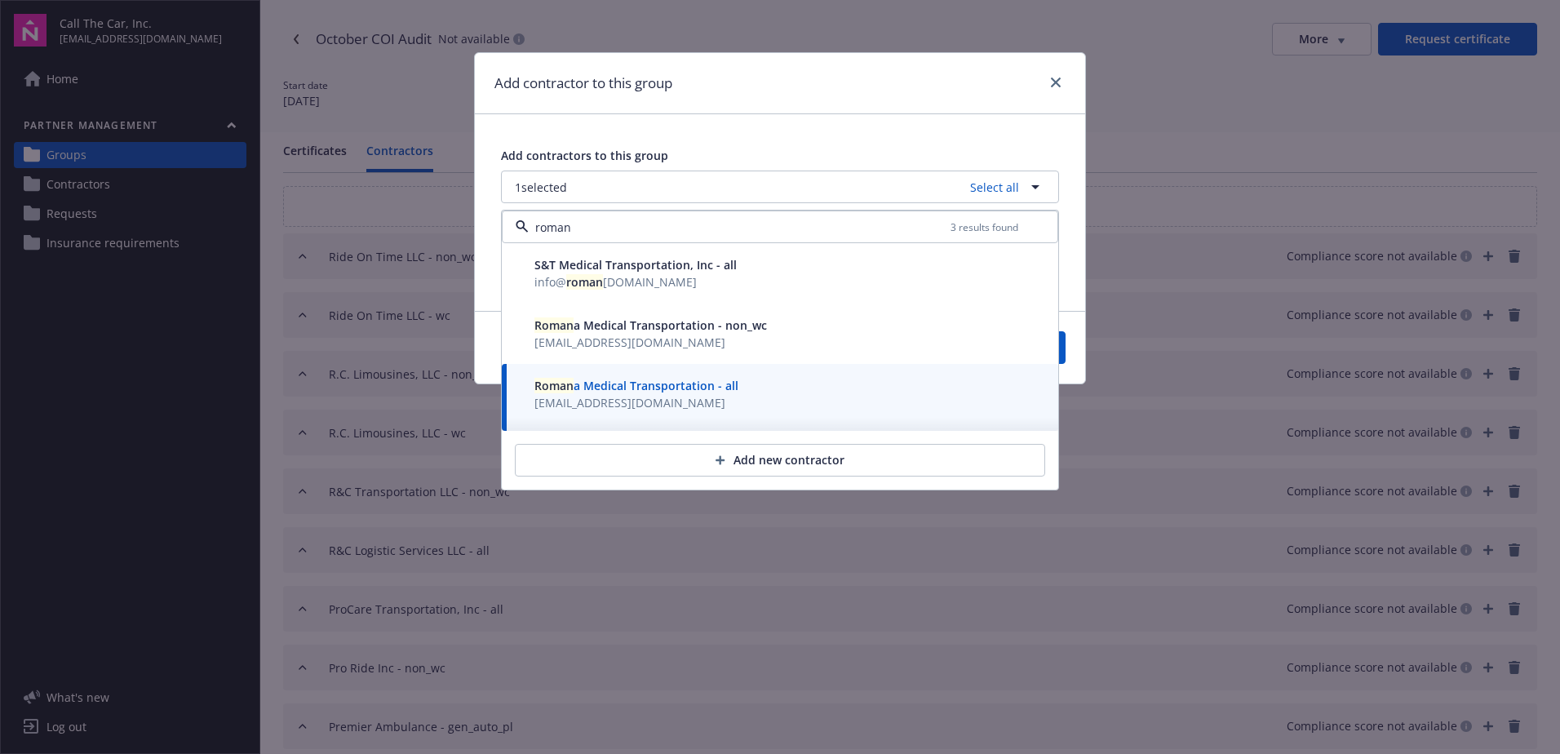
click at [636, 335] on span "[EMAIL_ADDRESS][DOMAIN_NAME]" at bounding box center [630, 343] width 191 height 16
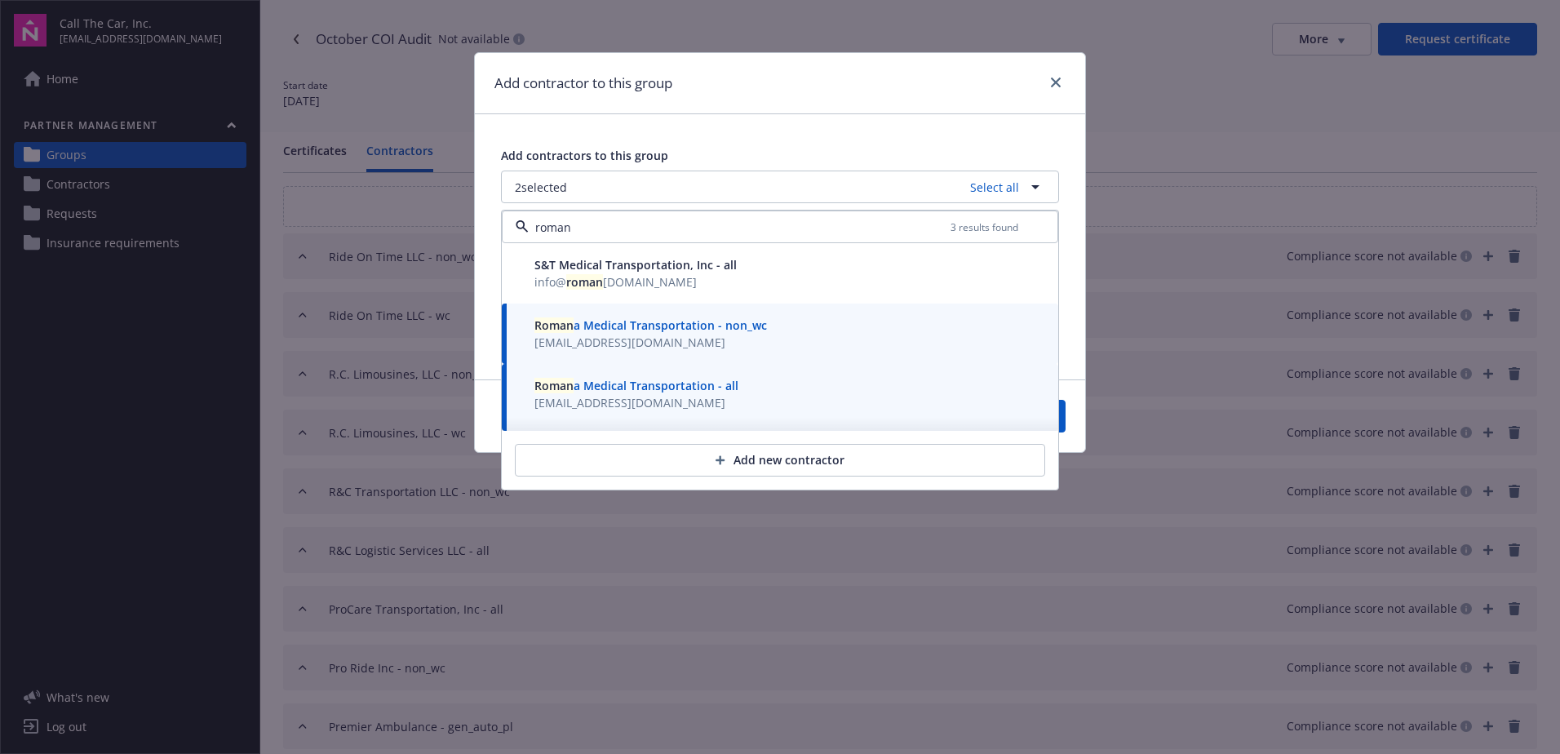
click at [601, 388] on span "Roman a Medical Transportation - all" at bounding box center [637, 386] width 204 height 16
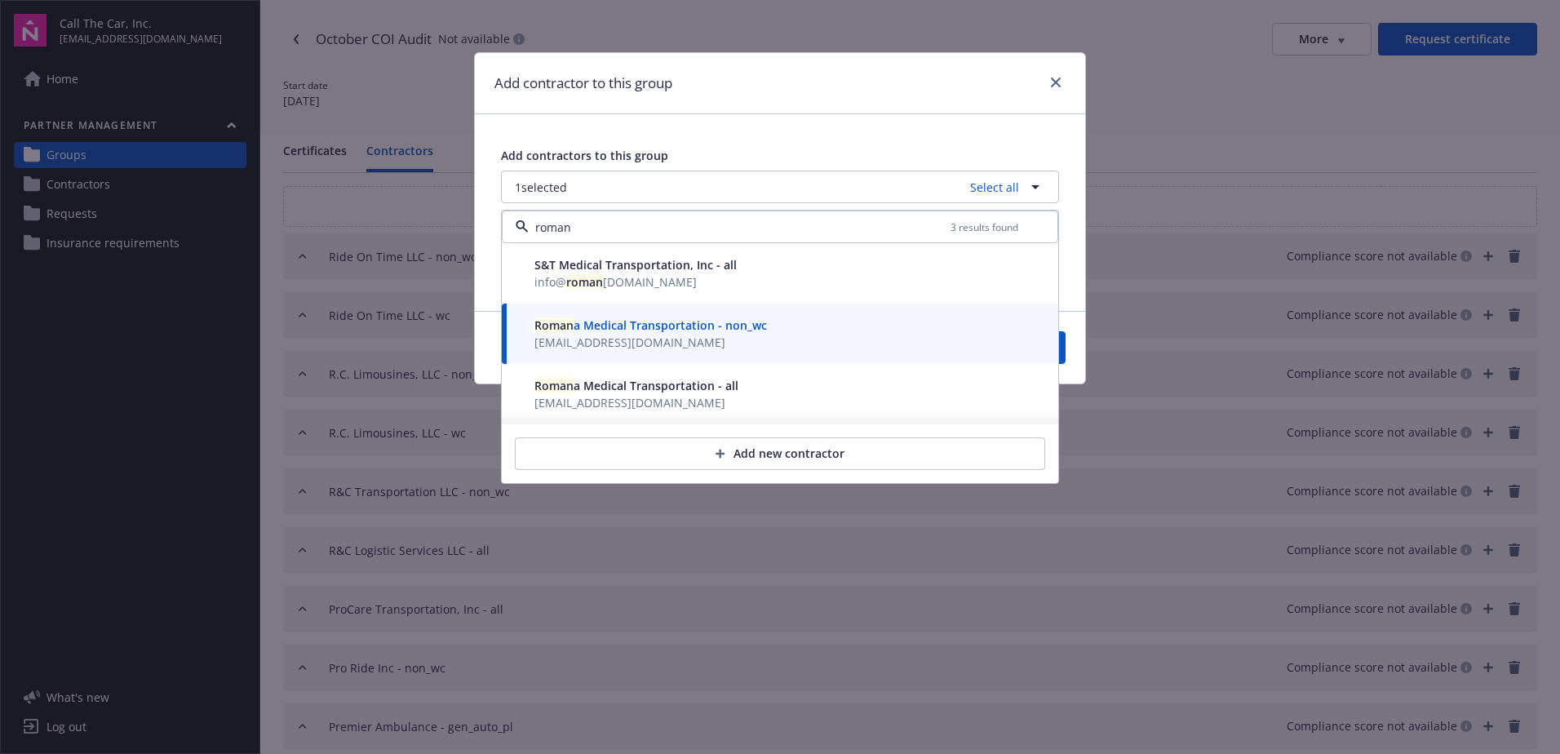
type input "roman"
click at [1063, 353] on button "Save" at bounding box center [1026, 347] width 79 height 33
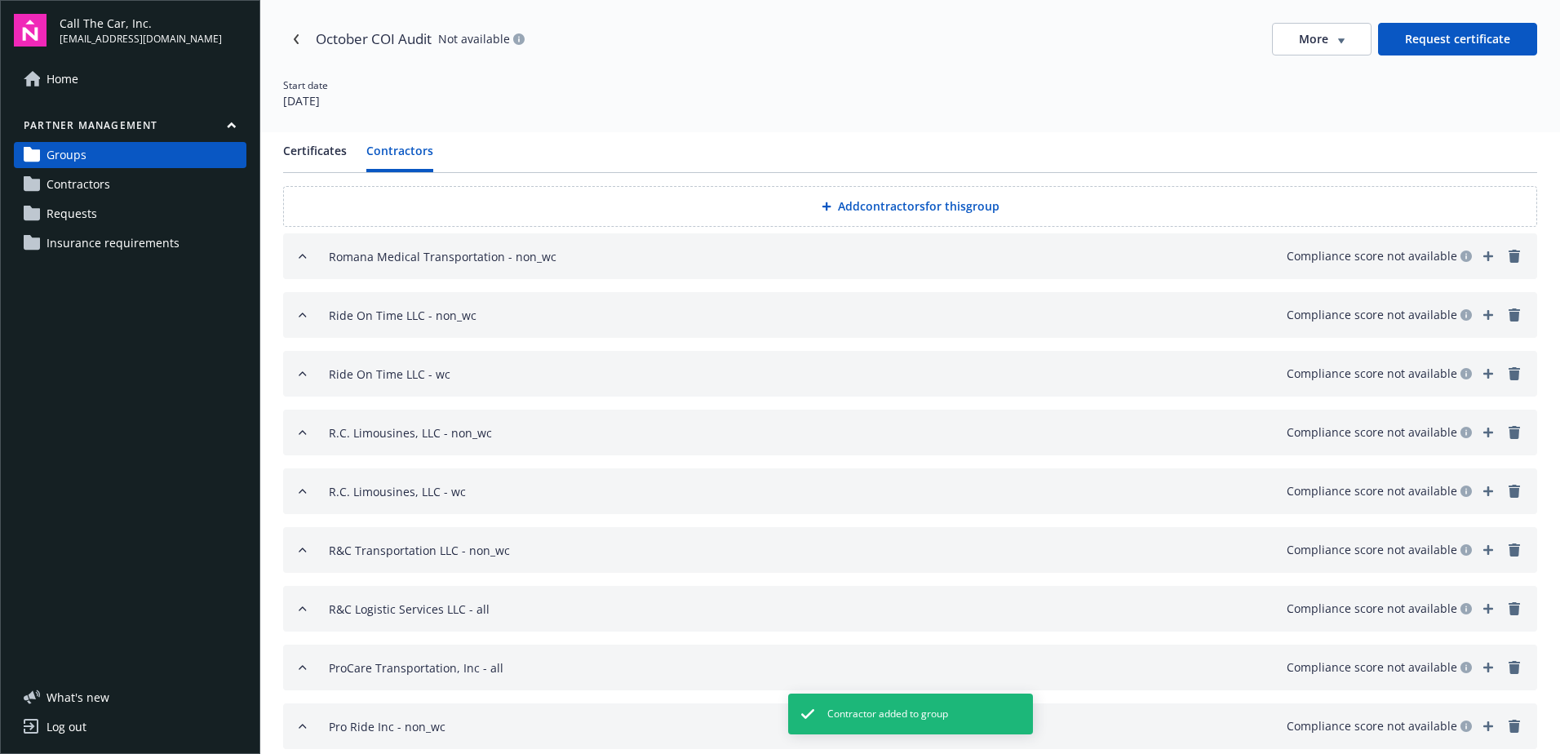
click at [836, 204] on button "Add contractors for this group" at bounding box center [910, 206] width 1254 height 41
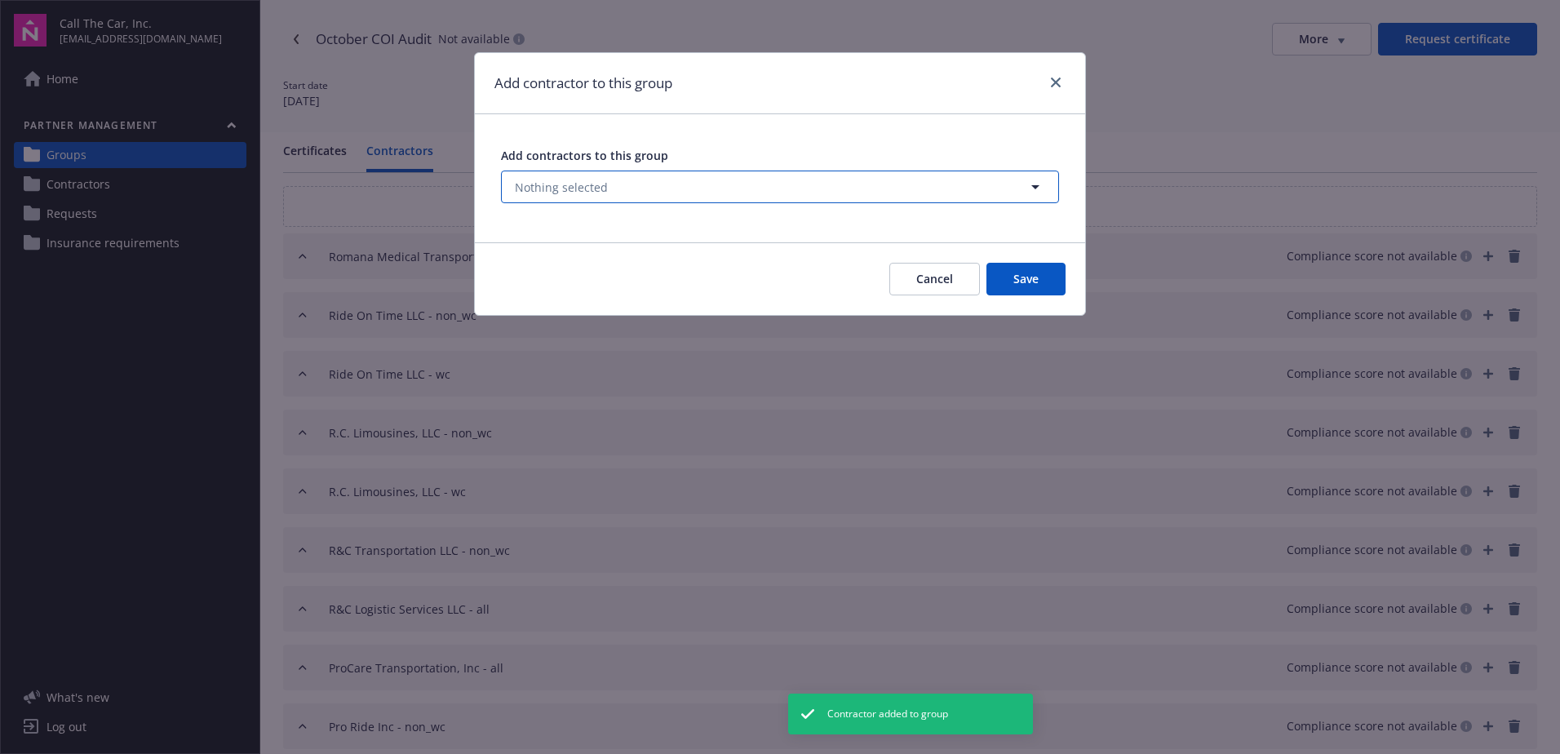
click at [574, 186] on span "Nothing selected" at bounding box center [561, 187] width 93 height 17
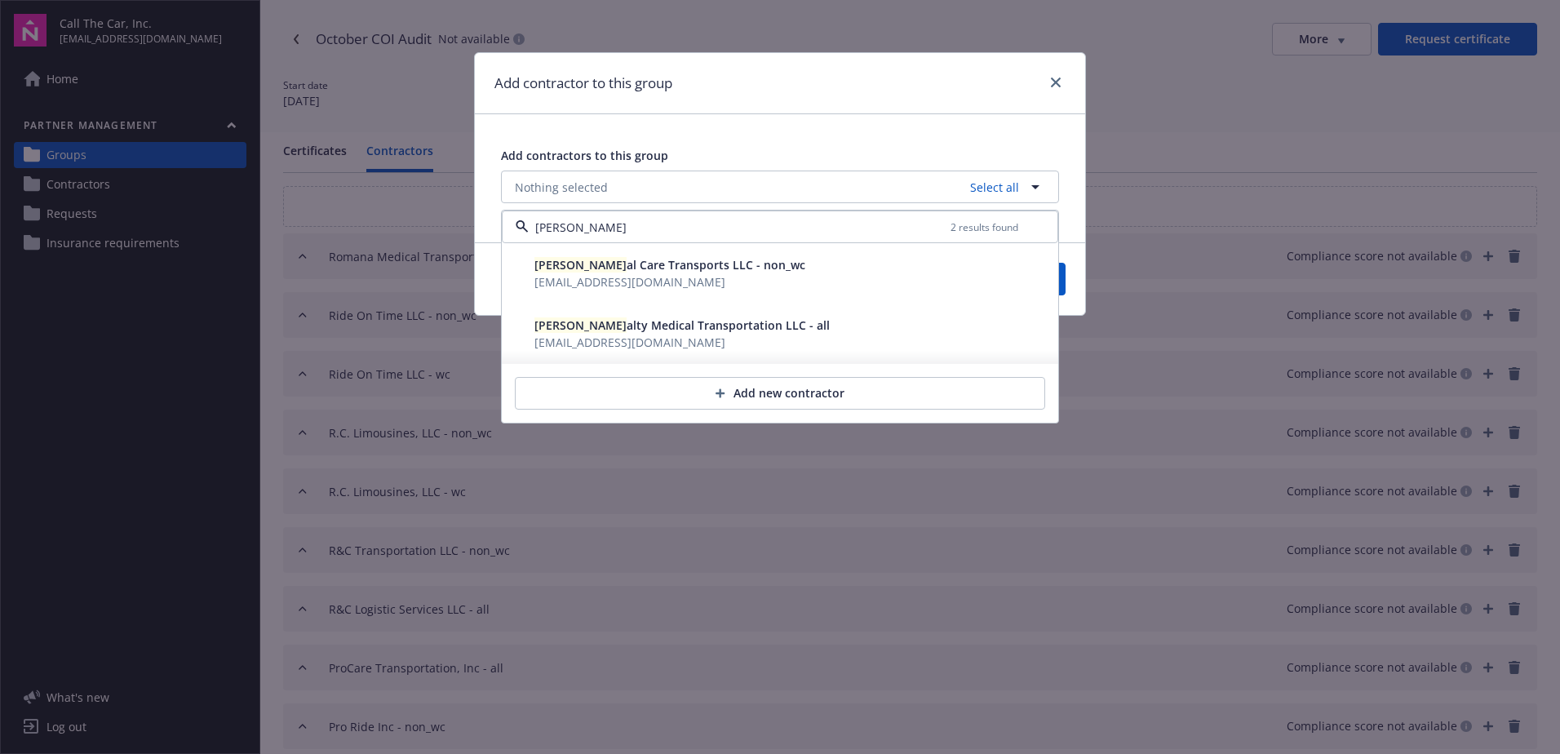
click at [612, 328] on span "[PERSON_NAME] Medical Transportation LLC - all" at bounding box center [682, 325] width 295 height 16
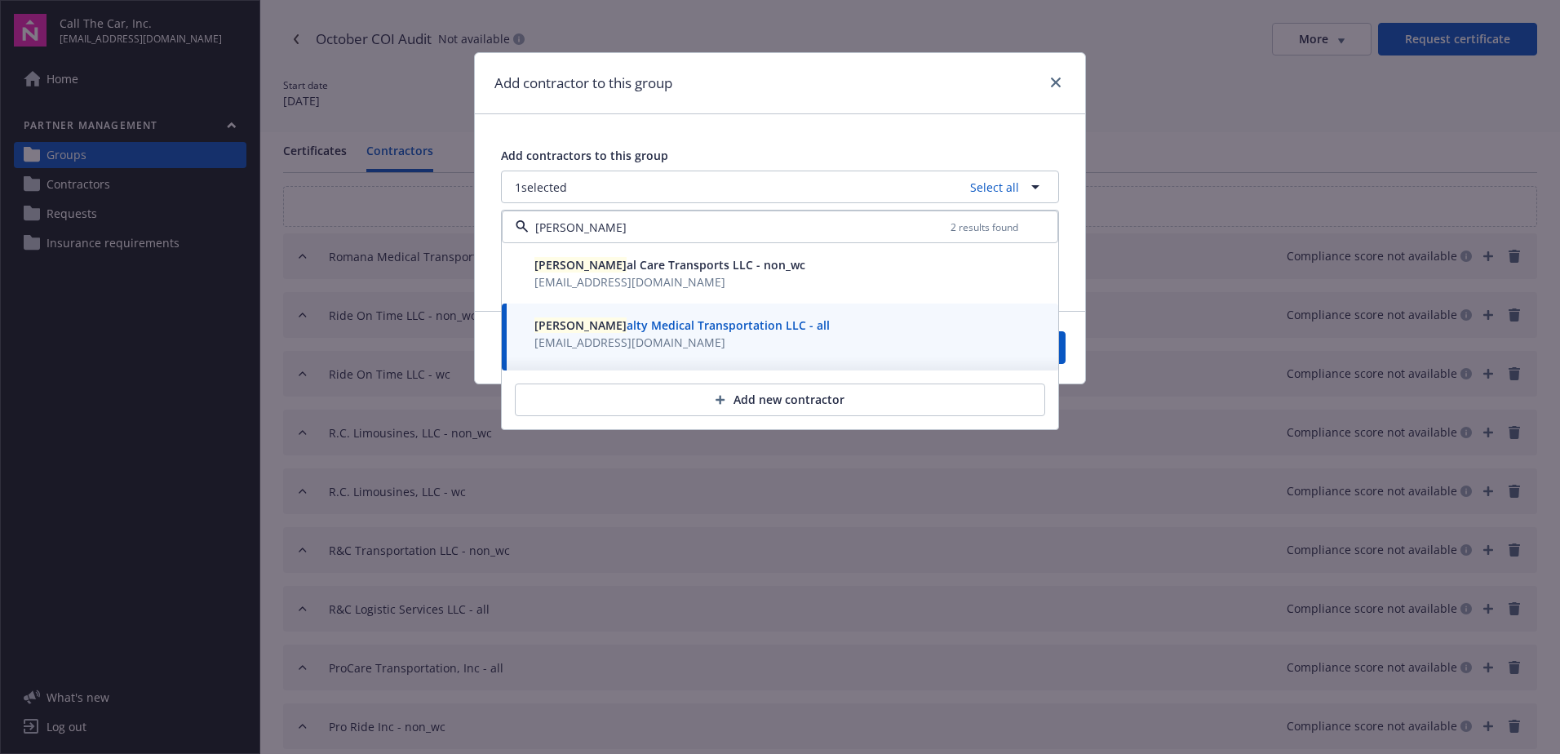
type input "[PERSON_NAME]"
click at [1064, 349] on button "Save" at bounding box center [1026, 347] width 79 height 33
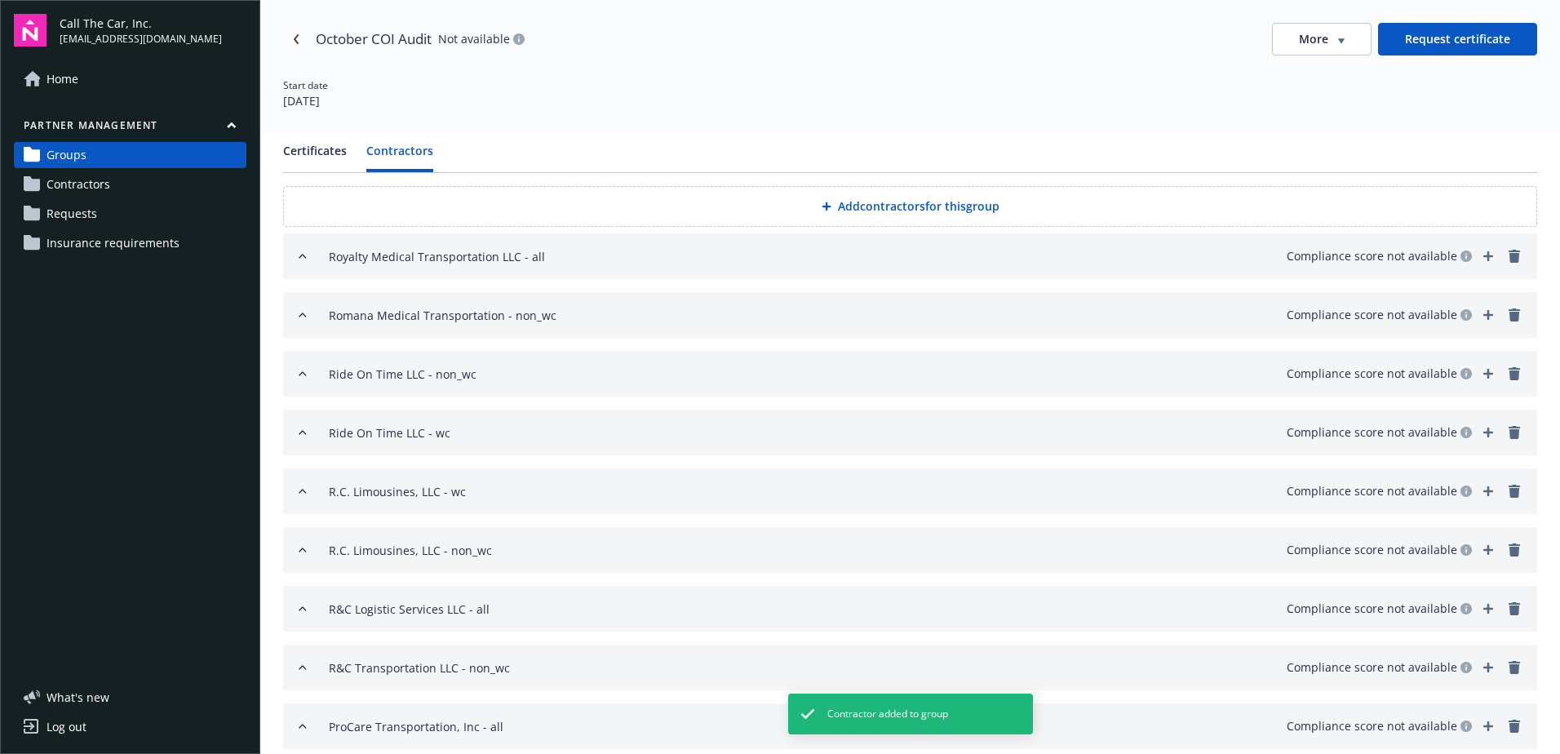
click at [861, 203] on button "Add contractors for this group" at bounding box center [910, 206] width 1254 height 41
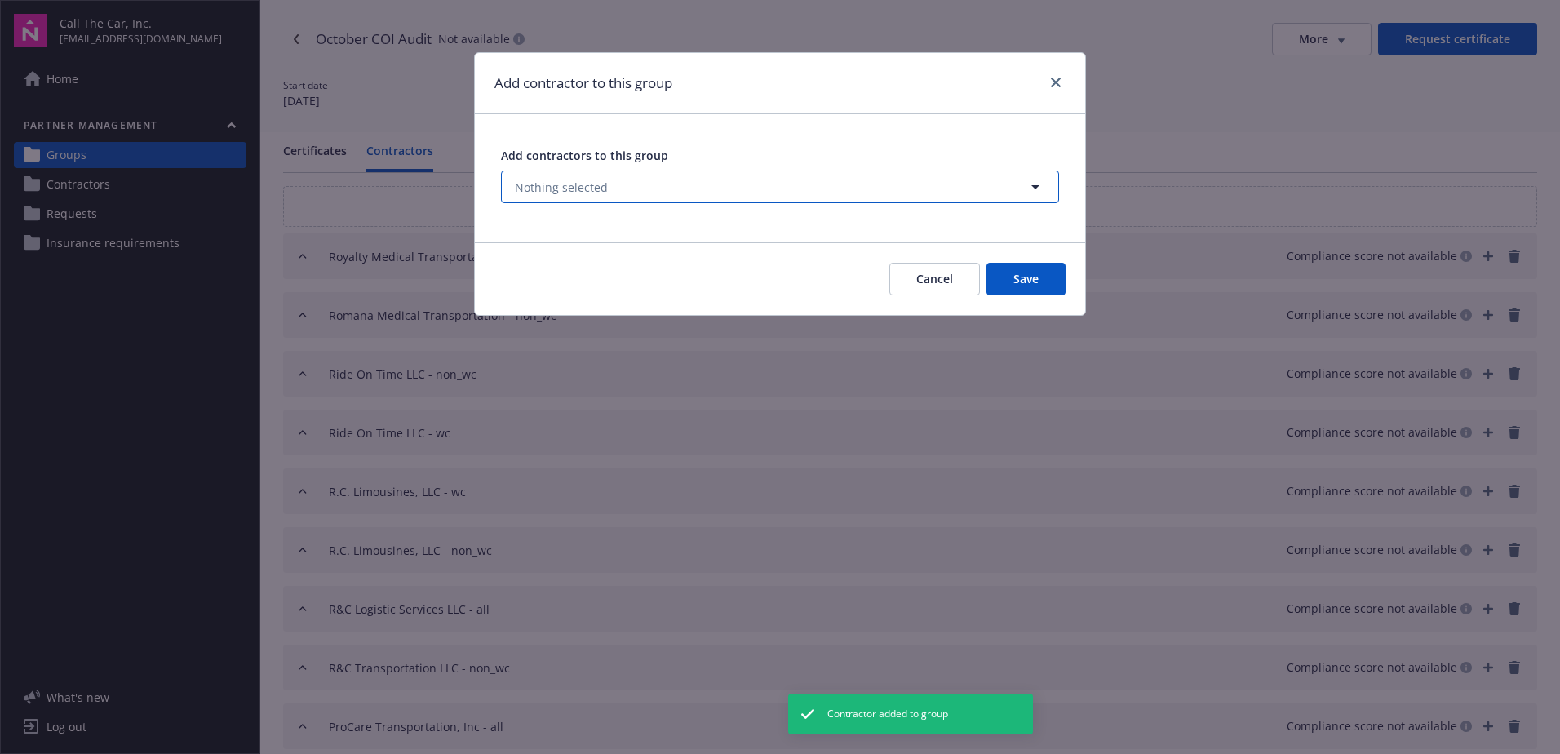
click at [602, 180] on span "Nothing selected" at bounding box center [561, 187] width 93 height 17
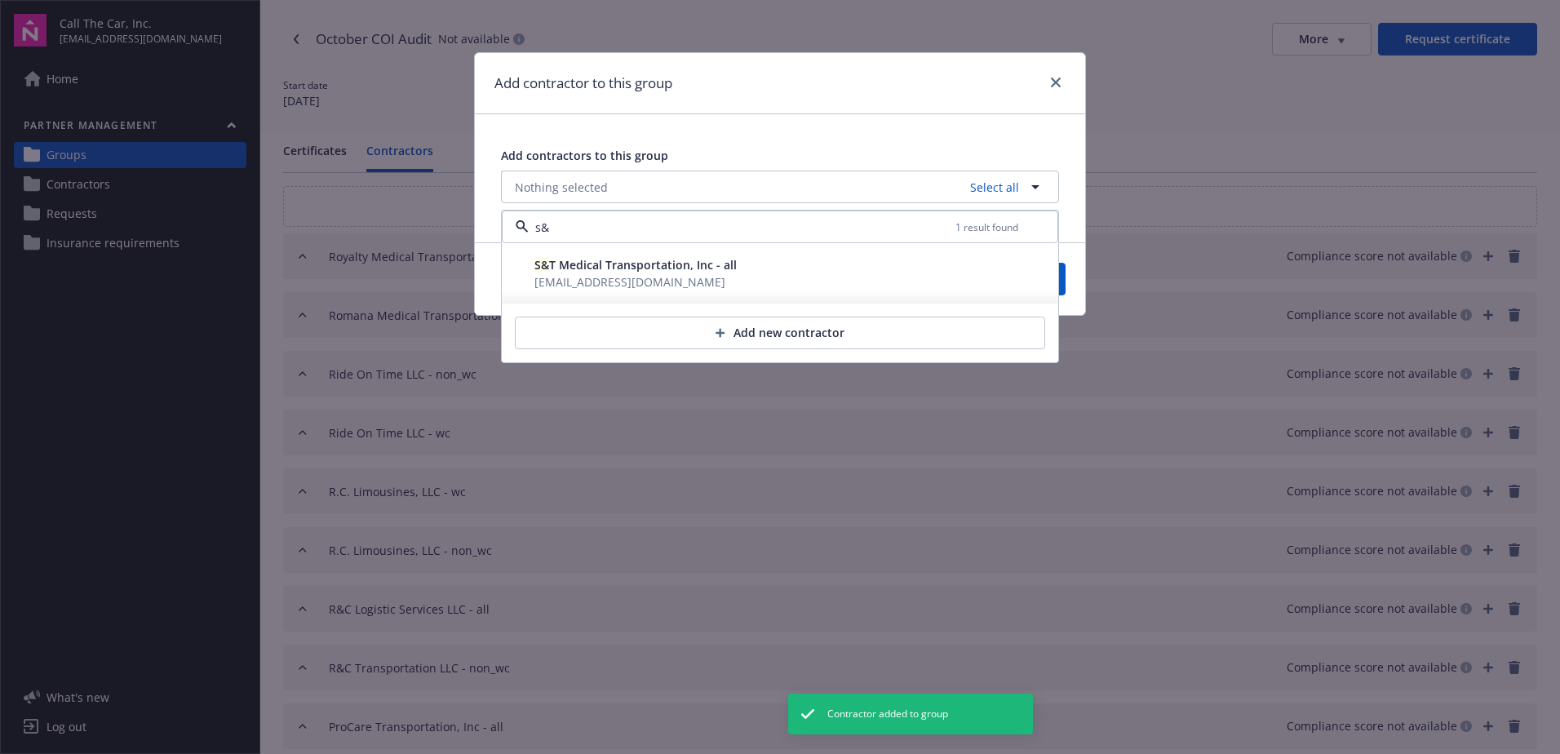
click at [587, 271] on span "S& T Medical Transportation, Inc - all" at bounding box center [636, 265] width 202 height 16
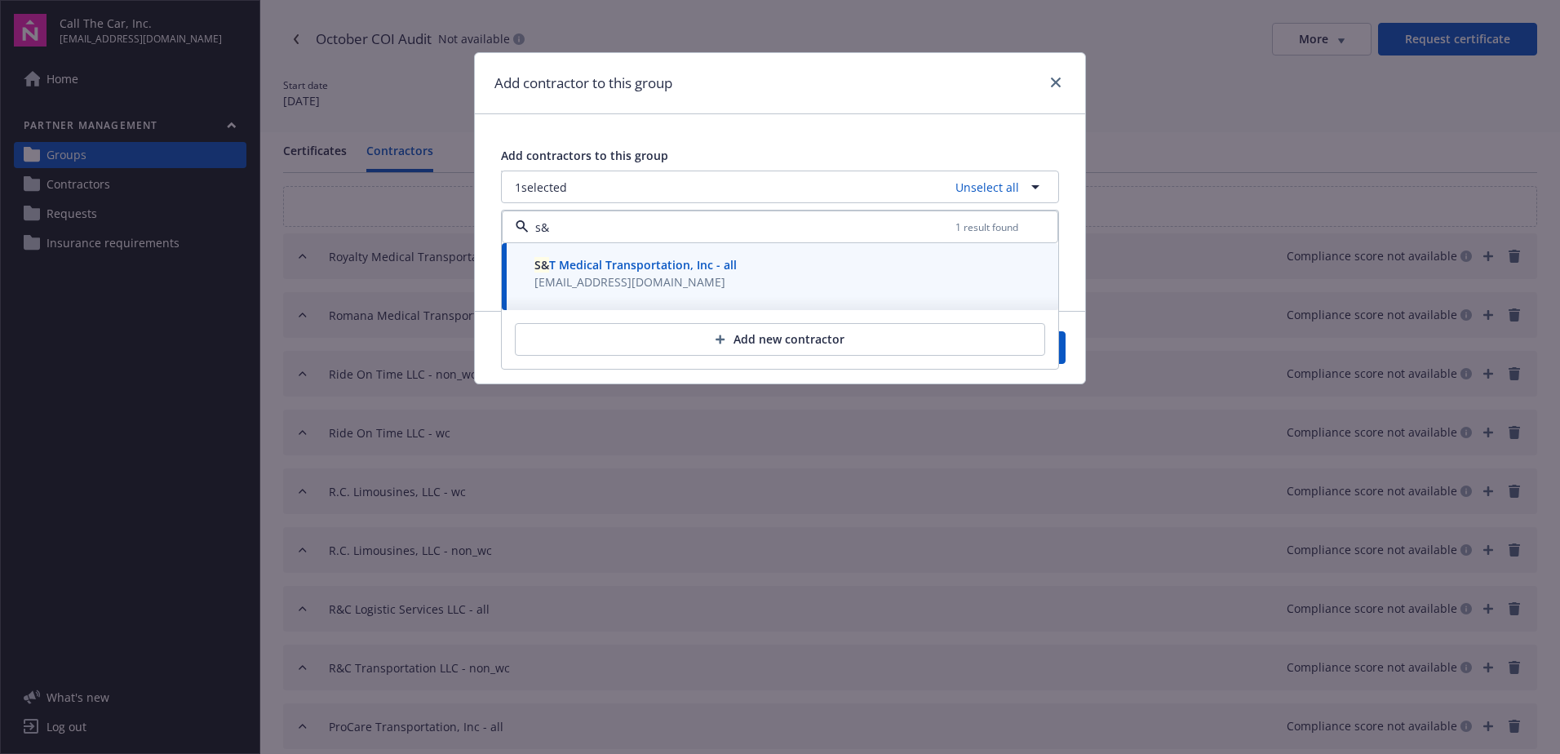
type input "s&"
click at [1061, 344] on button "Save" at bounding box center [1026, 347] width 79 height 33
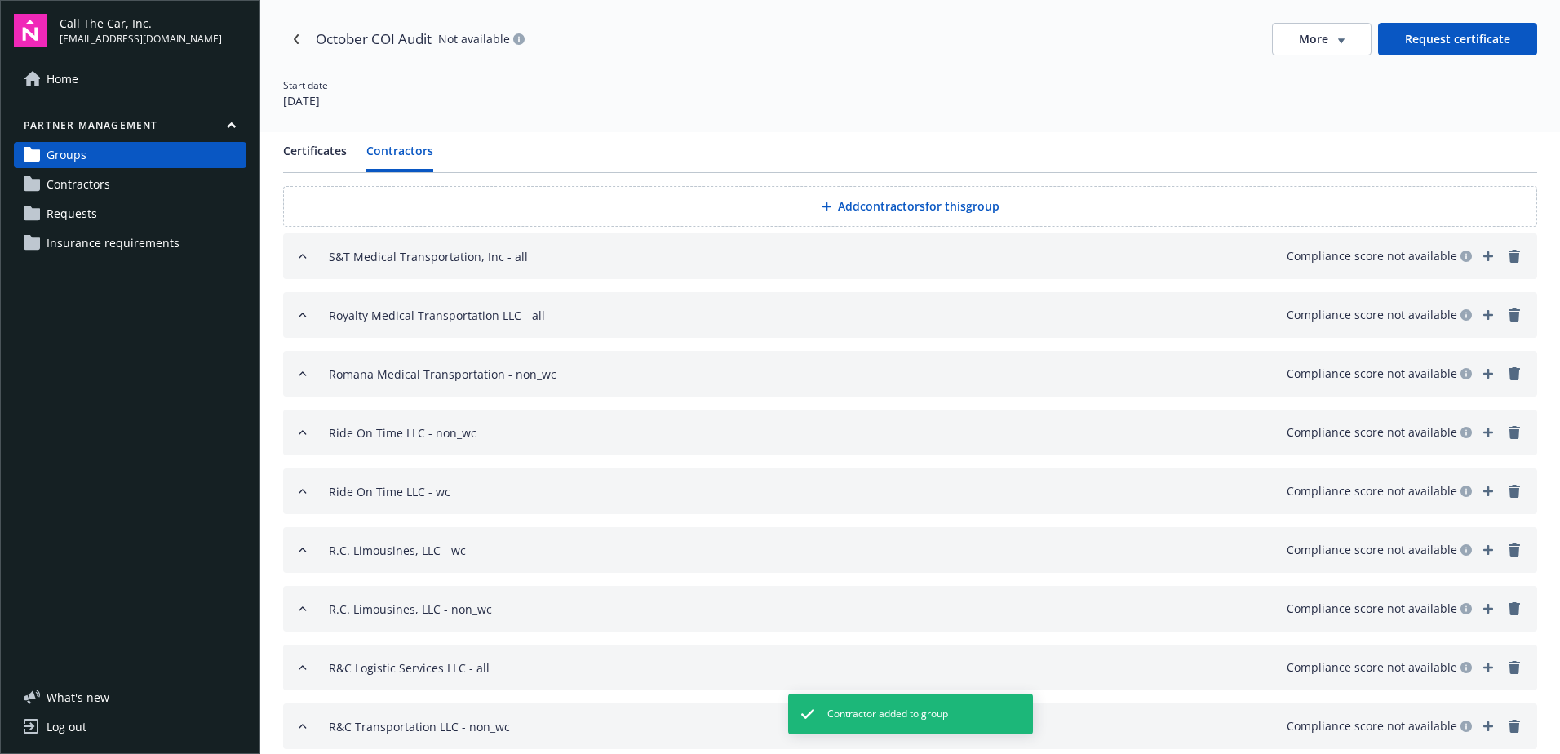
click at [877, 200] on button "Add contractors for this group" at bounding box center [910, 206] width 1254 height 41
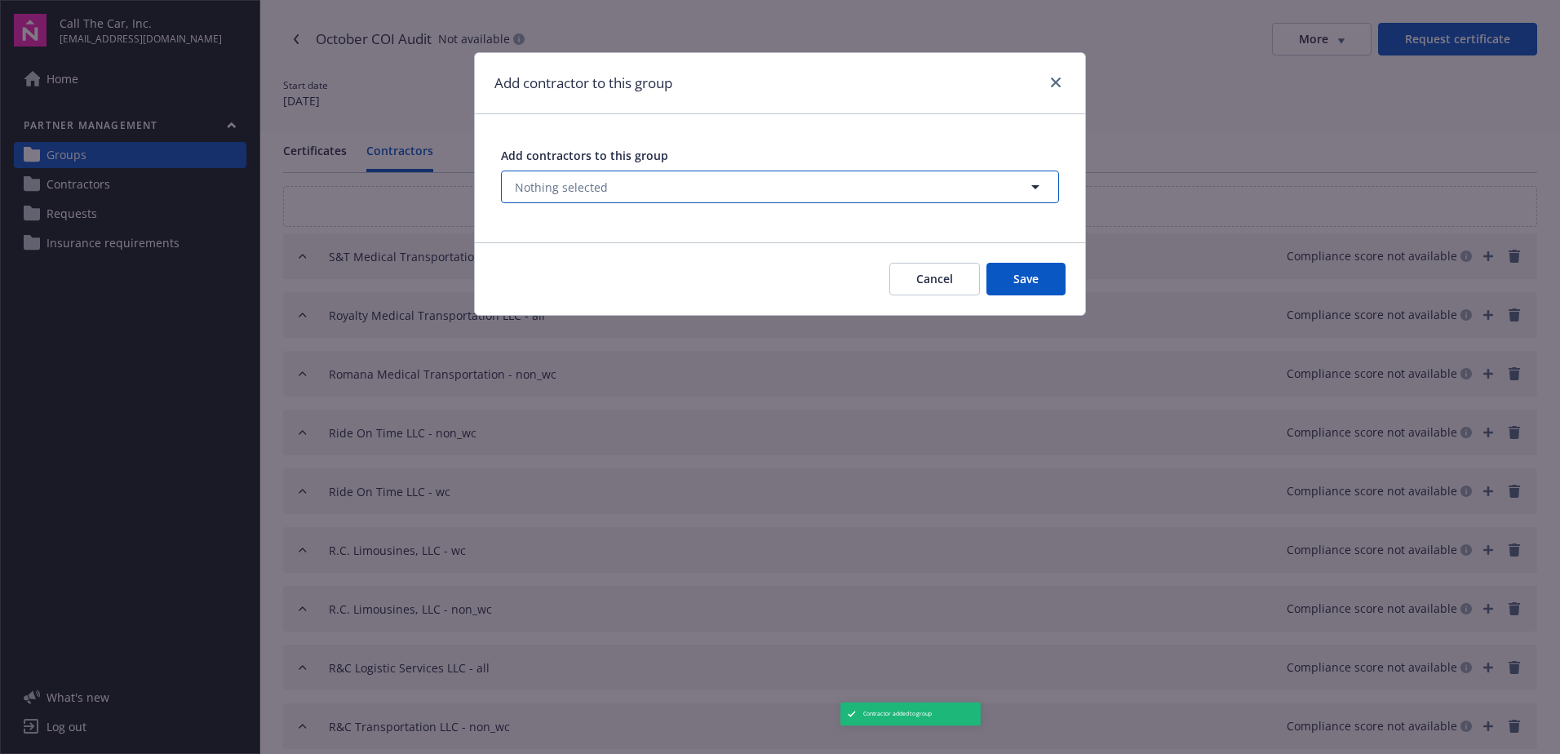
click at [572, 180] on span "Nothing selected" at bounding box center [561, 187] width 93 height 17
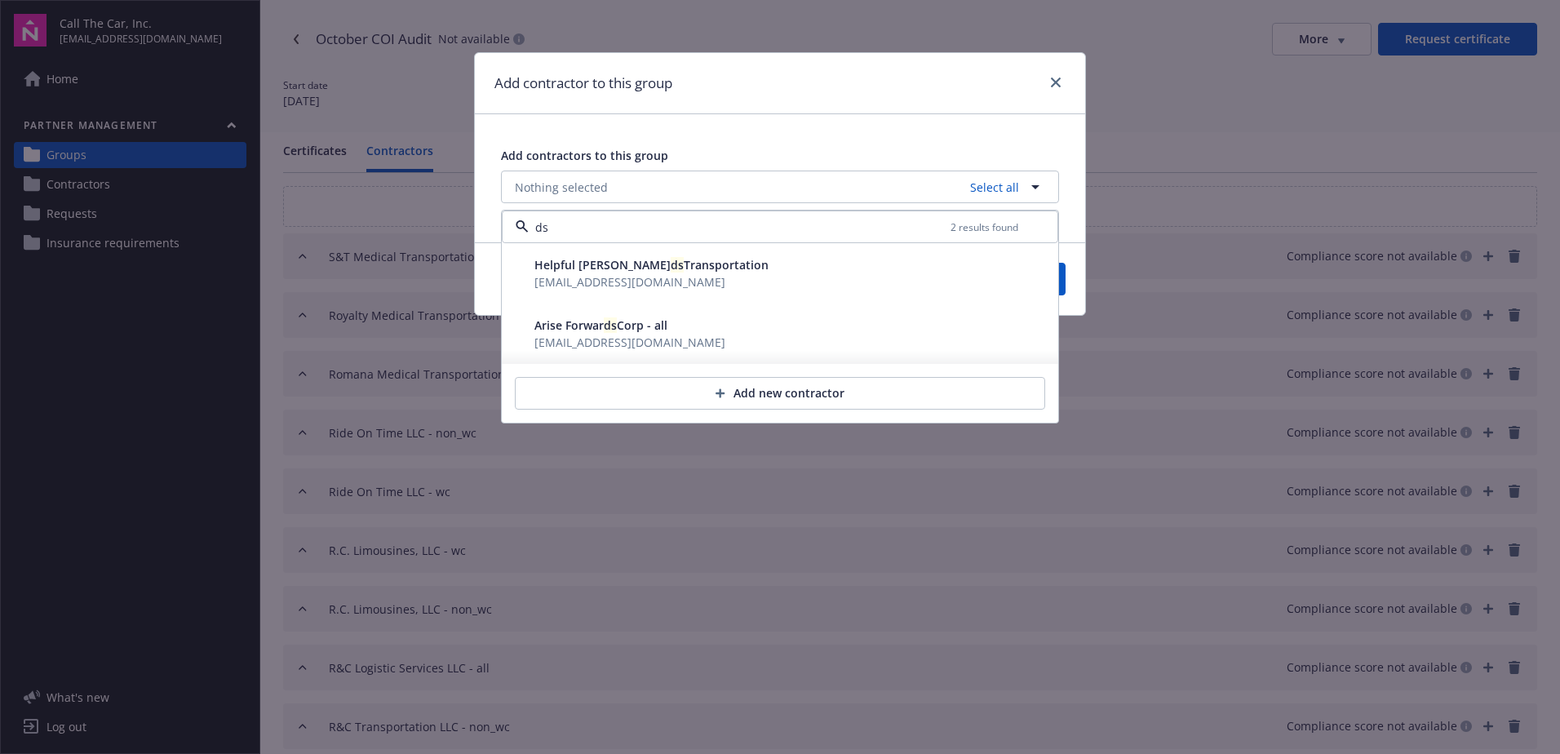
type input "d"
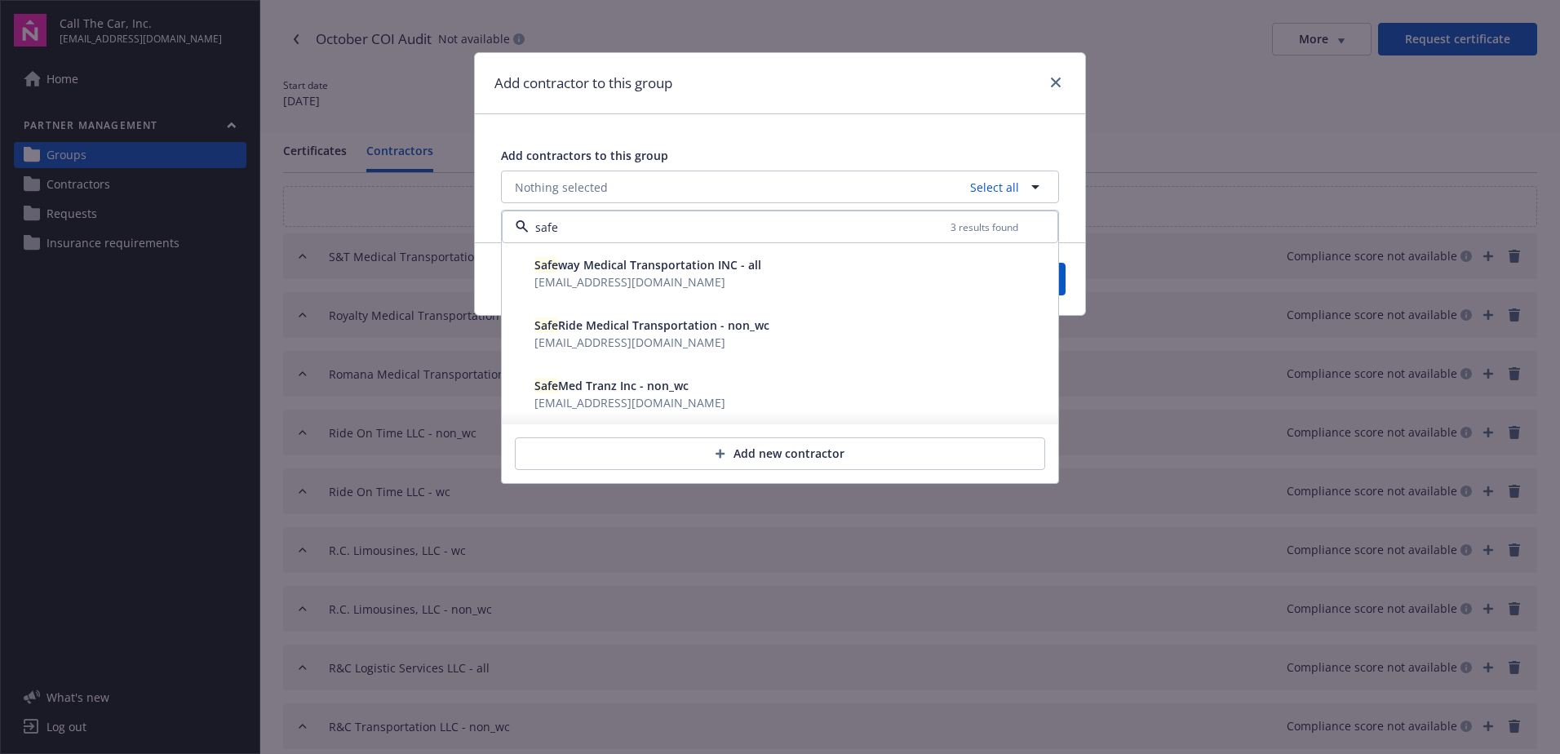
click at [627, 386] on span "Safe Med Tranz Inc - non_wc" at bounding box center [612, 386] width 154 height 16
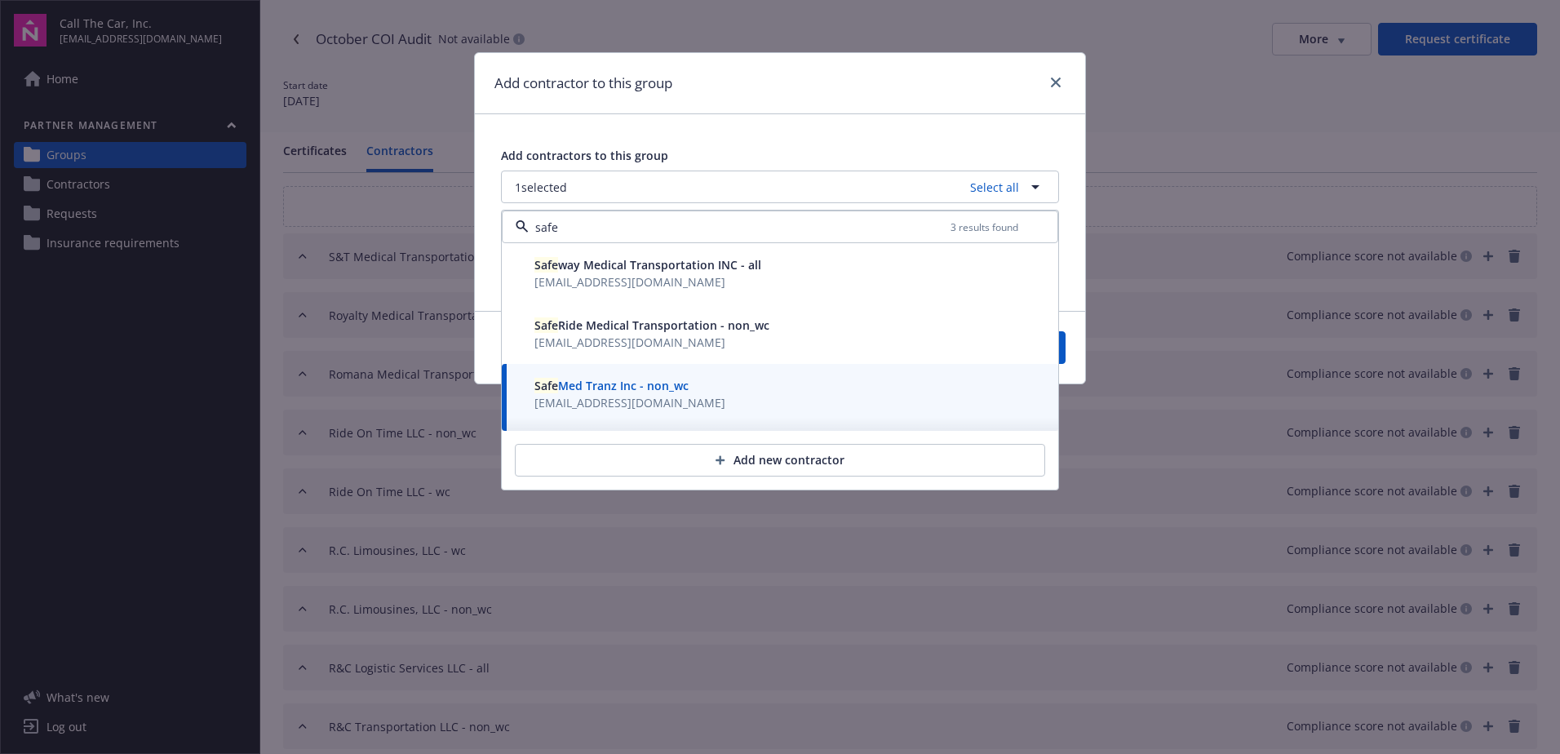
click at [636, 323] on span "Safe Ride Medical Transportation - non_wc" at bounding box center [652, 325] width 235 height 16
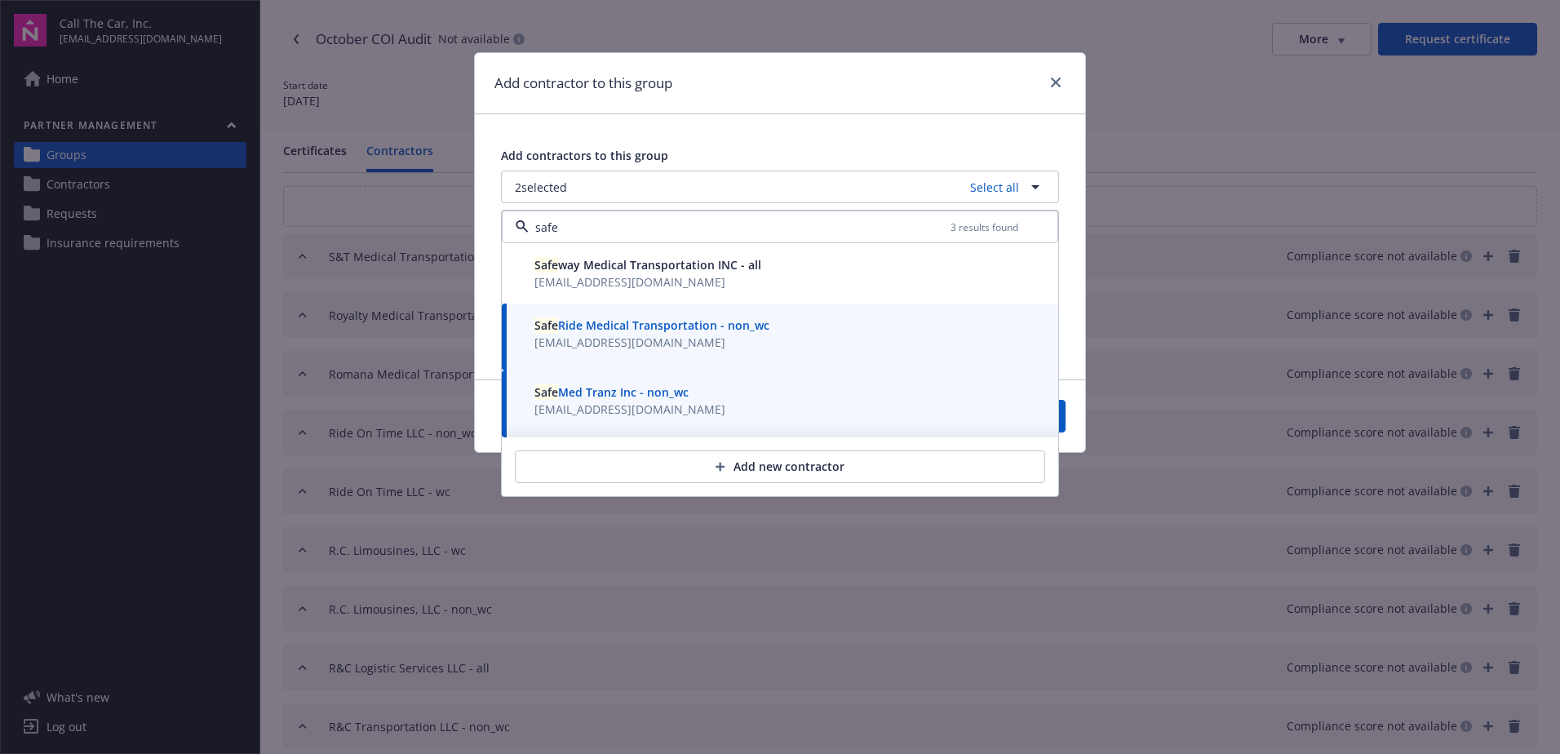
type input "safe"
click at [1064, 415] on button "Save" at bounding box center [1026, 416] width 79 height 33
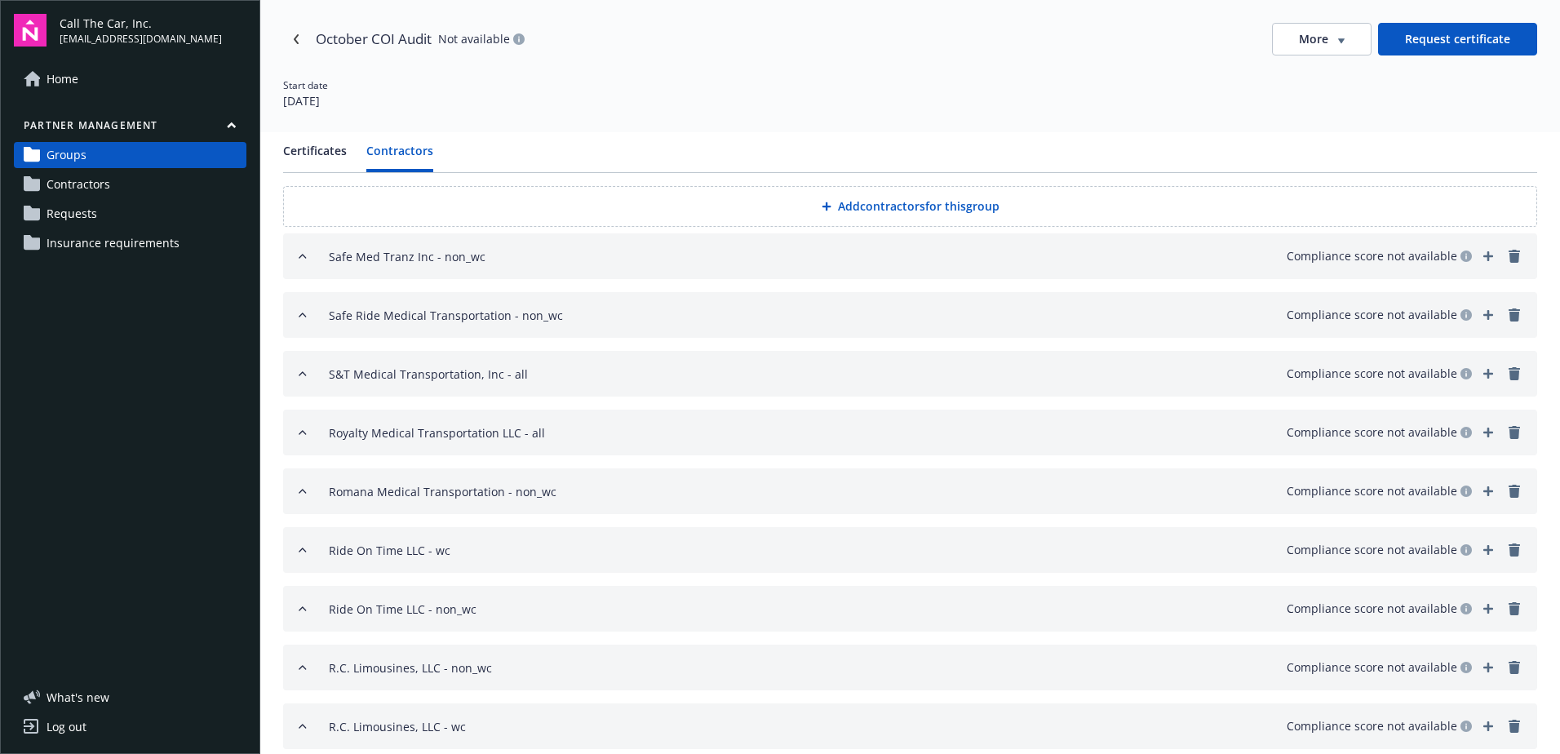
click at [890, 202] on button "Add contractors for this group" at bounding box center [910, 206] width 1254 height 41
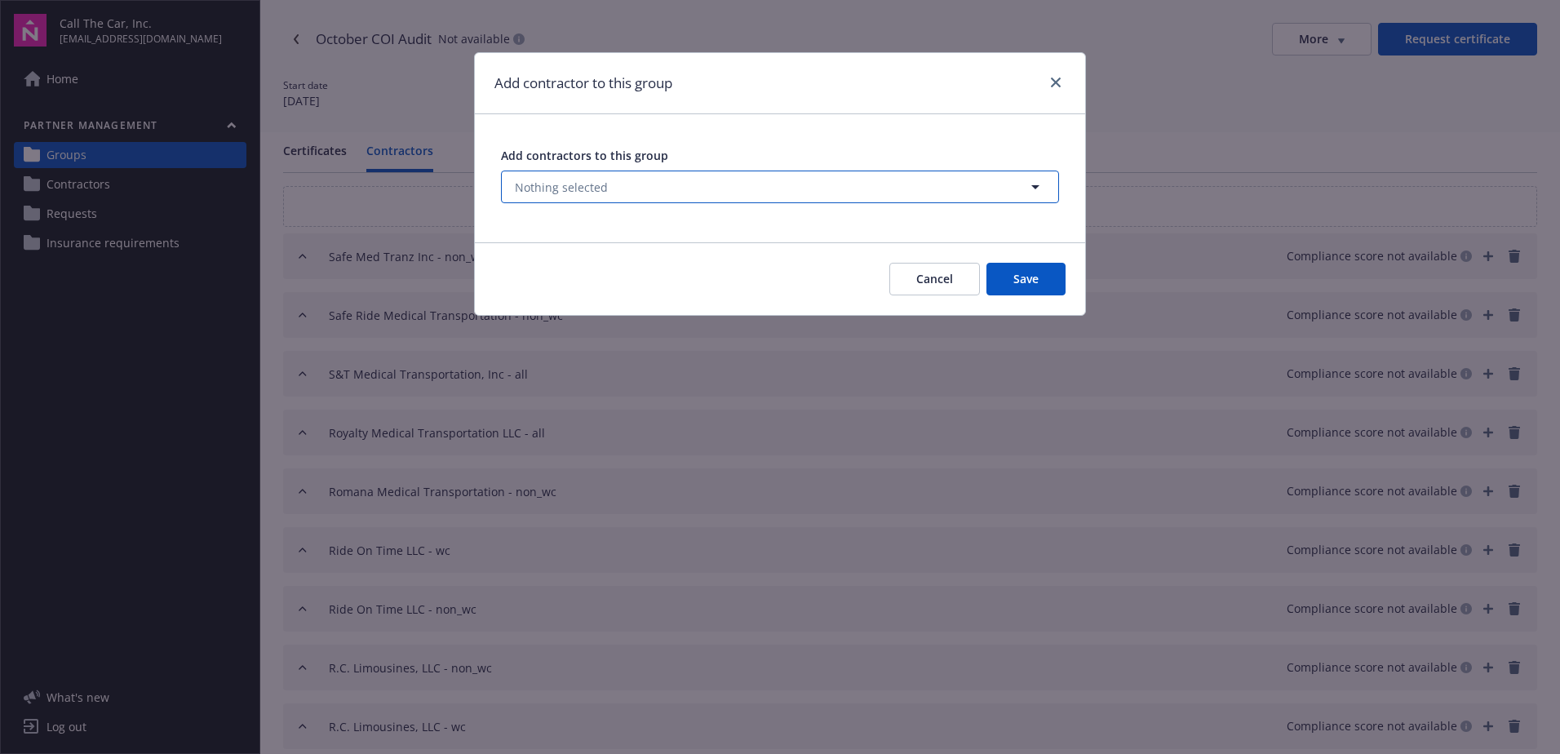
click at [592, 182] on span "Nothing selected" at bounding box center [561, 187] width 93 height 17
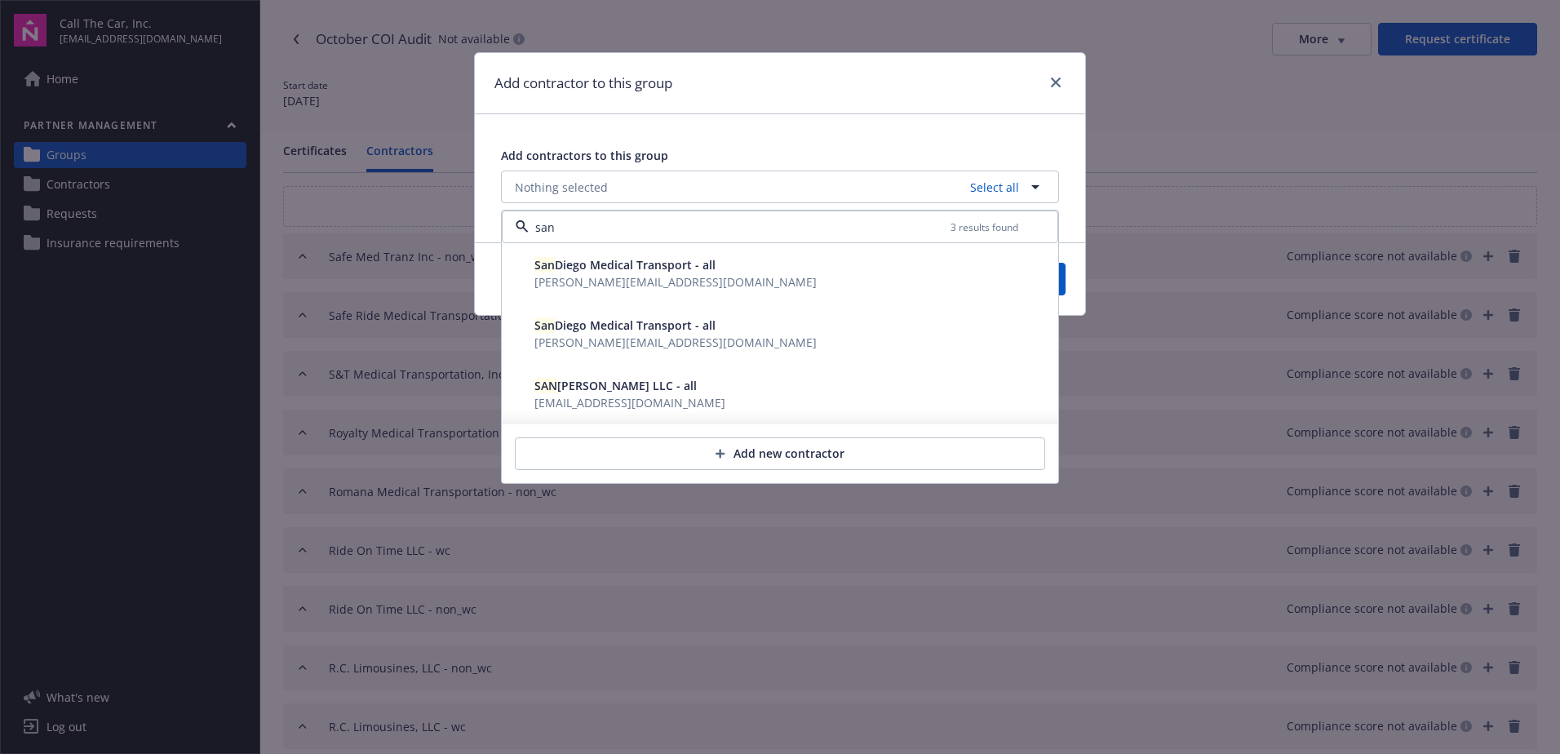
click at [601, 263] on span "San Diego Medical Transport - all" at bounding box center [625, 265] width 181 height 16
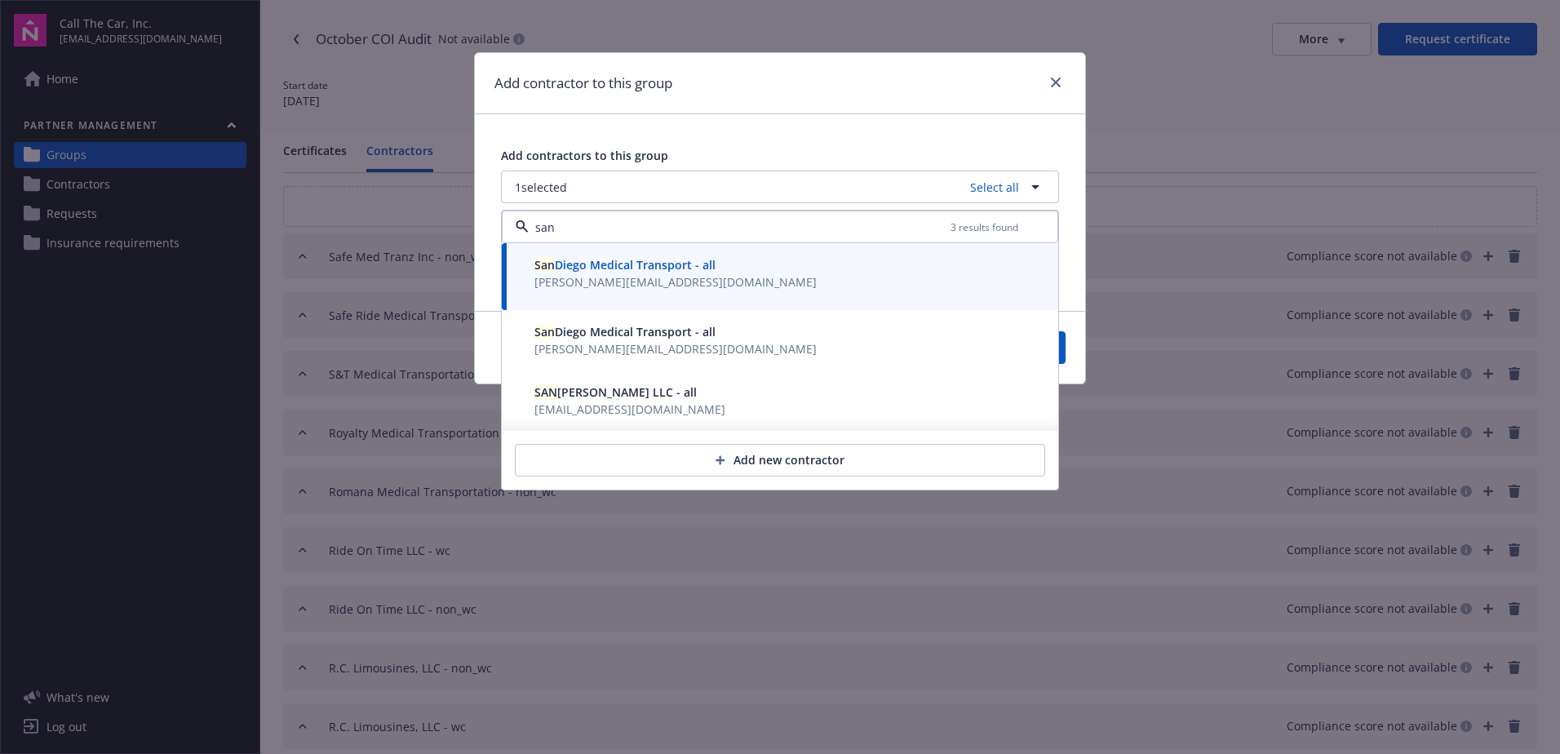
type input "san"
click at [1062, 354] on button "Save" at bounding box center [1026, 347] width 79 height 33
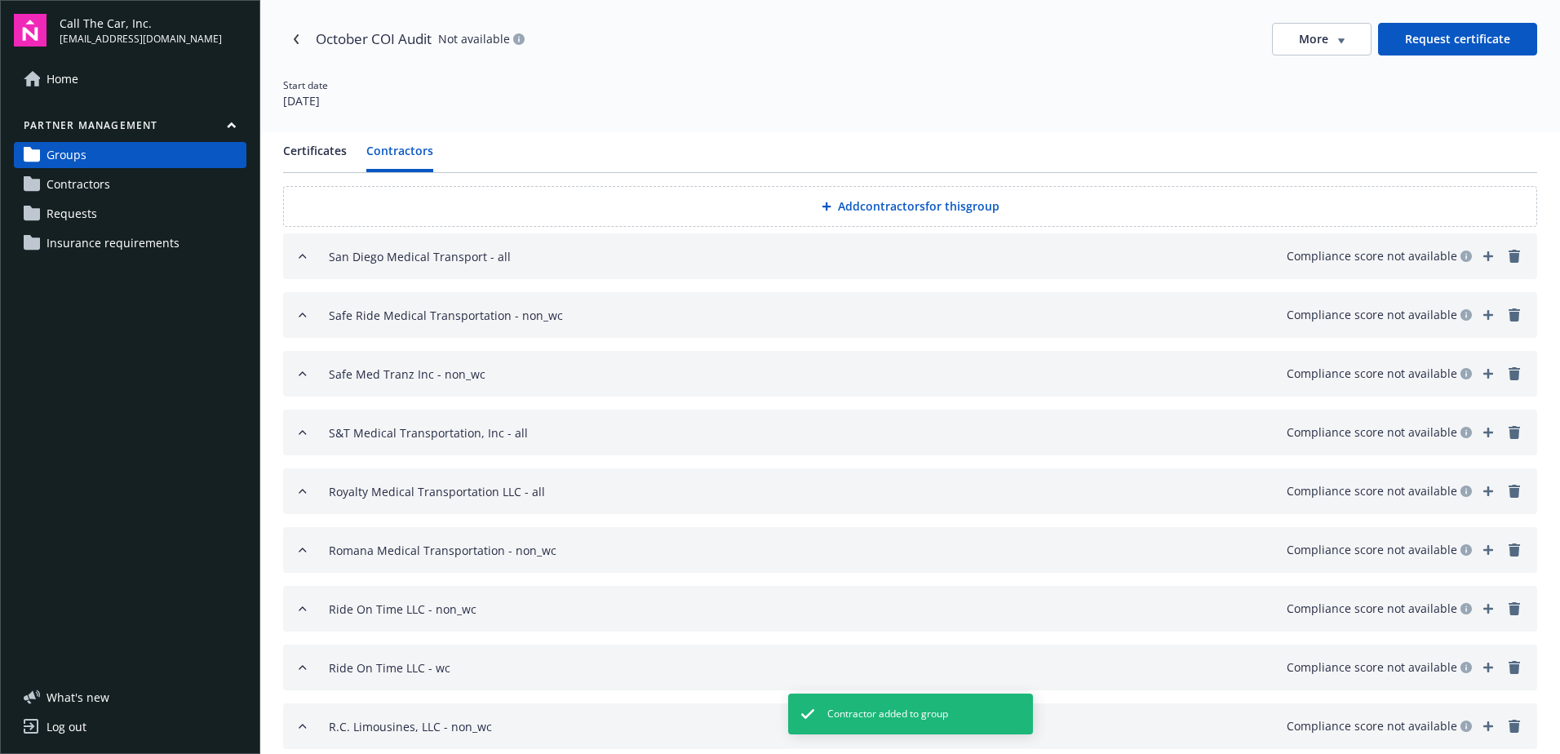
click at [855, 204] on button "Add contractors for this group" at bounding box center [910, 206] width 1254 height 41
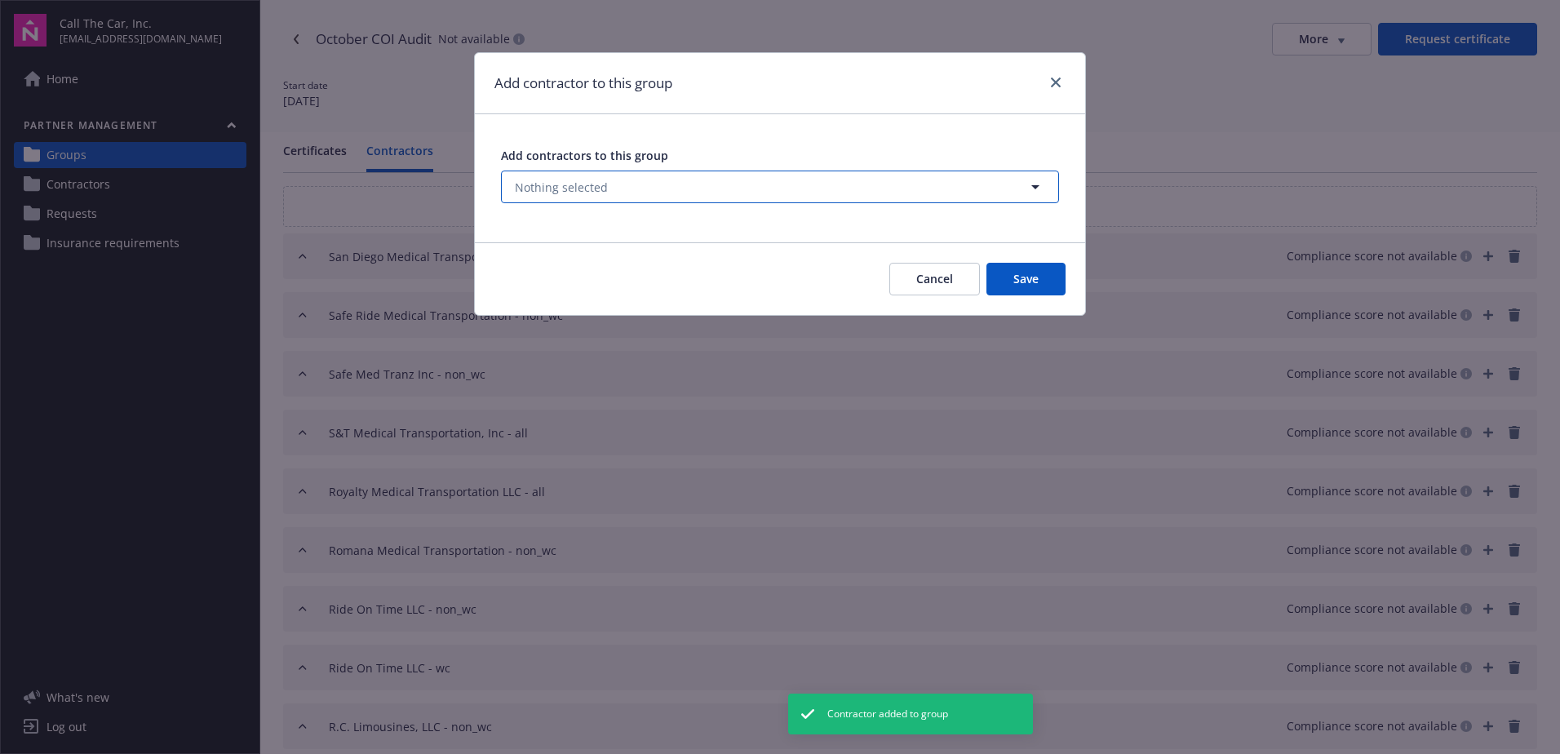
click at [567, 182] on span "Nothing selected" at bounding box center [561, 187] width 93 height 17
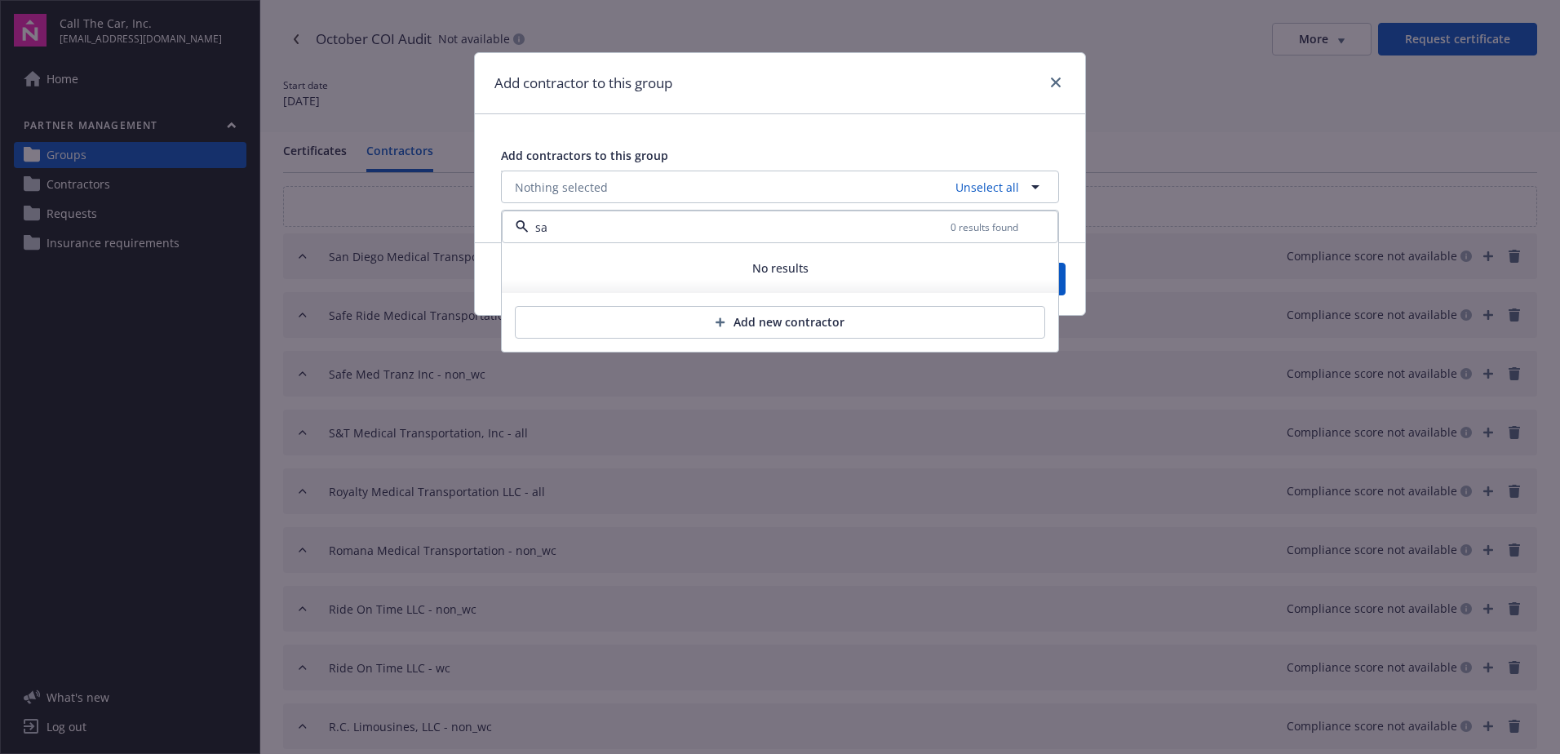
type input "s"
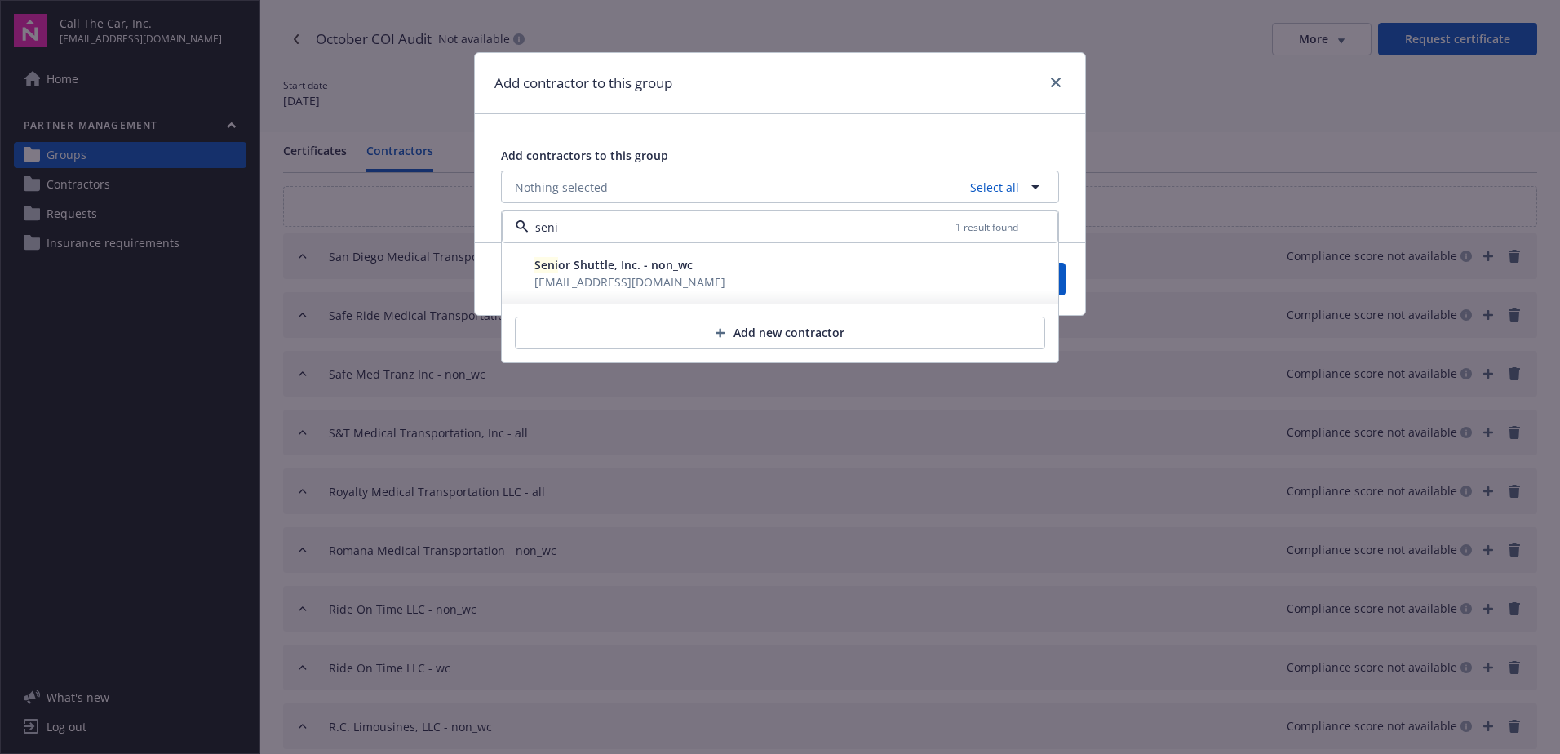
click at [627, 263] on span "Seni or Shuttle, Inc. - non_wc" at bounding box center [614, 265] width 158 height 16
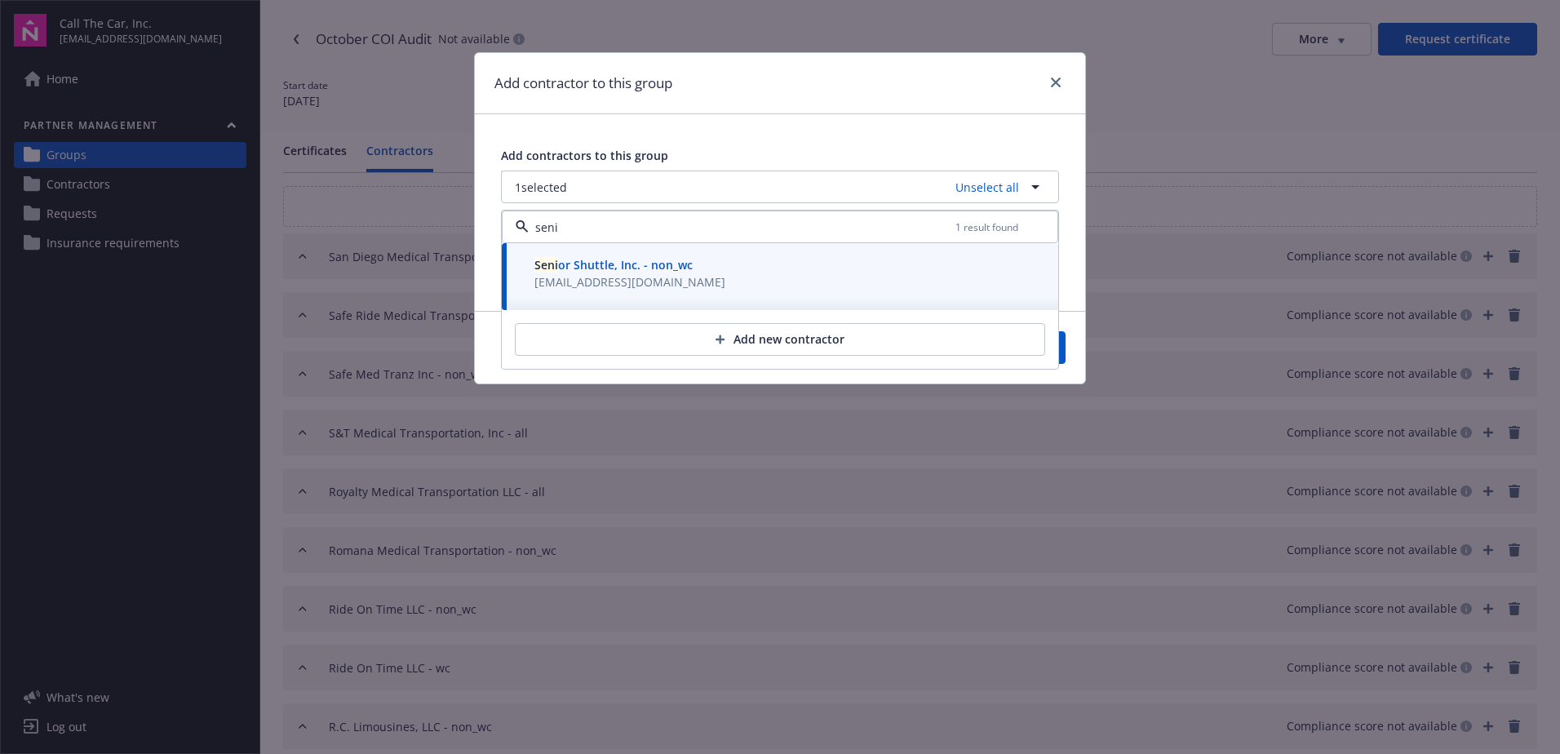
type input "seni"
click at [1064, 353] on button "Save" at bounding box center [1026, 347] width 79 height 33
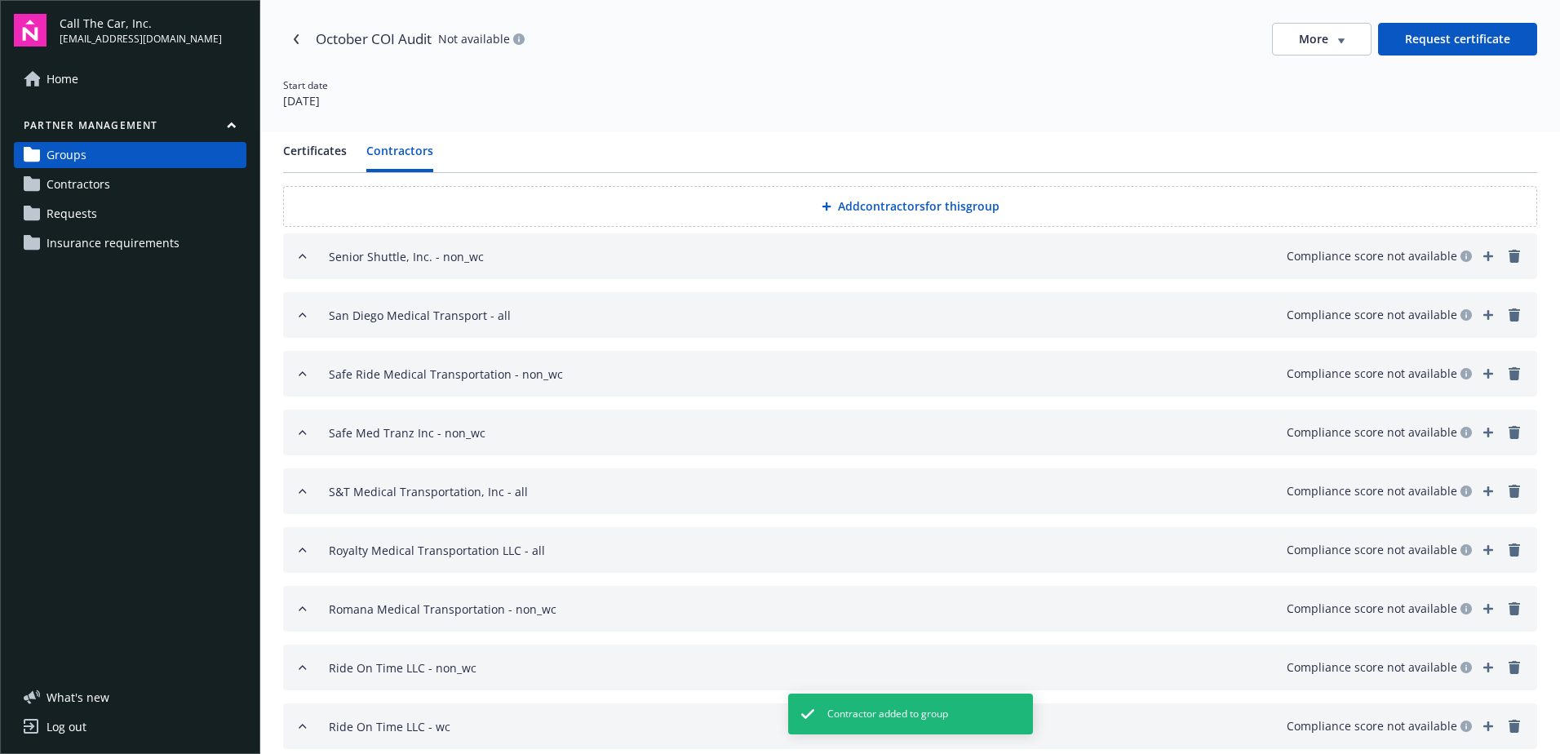
click at [846, 203] on button "Add contractors for this group" at bounding box center [910, 206] width 1254 height 41
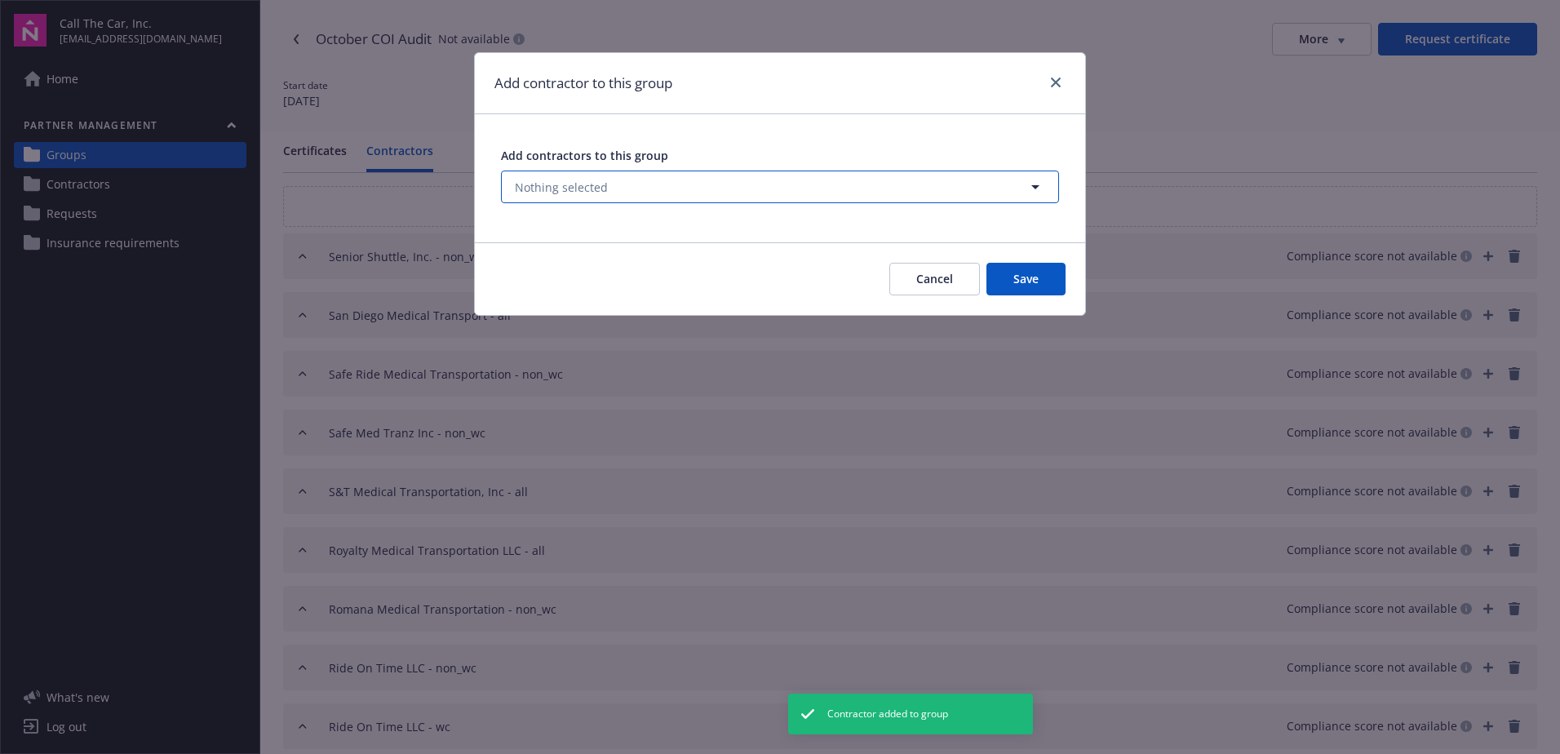
click at [572, 183] on span "Nothing selected" at bounding box center [561, 187] width 93 height 17
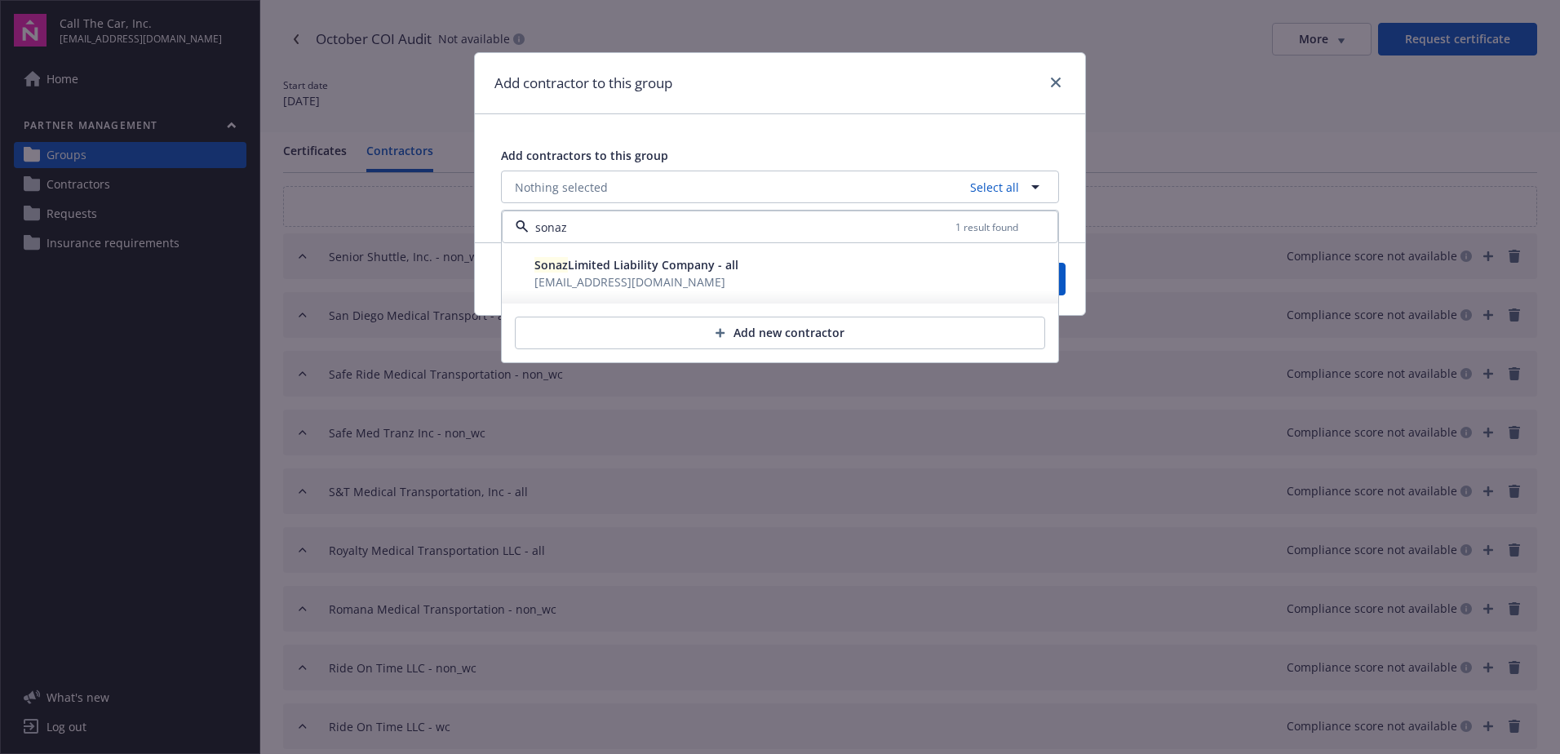
click at [579, 265] on span "Sonaz Limited Liability Company - all" at bounding box center [637, 265] width 204 height 16
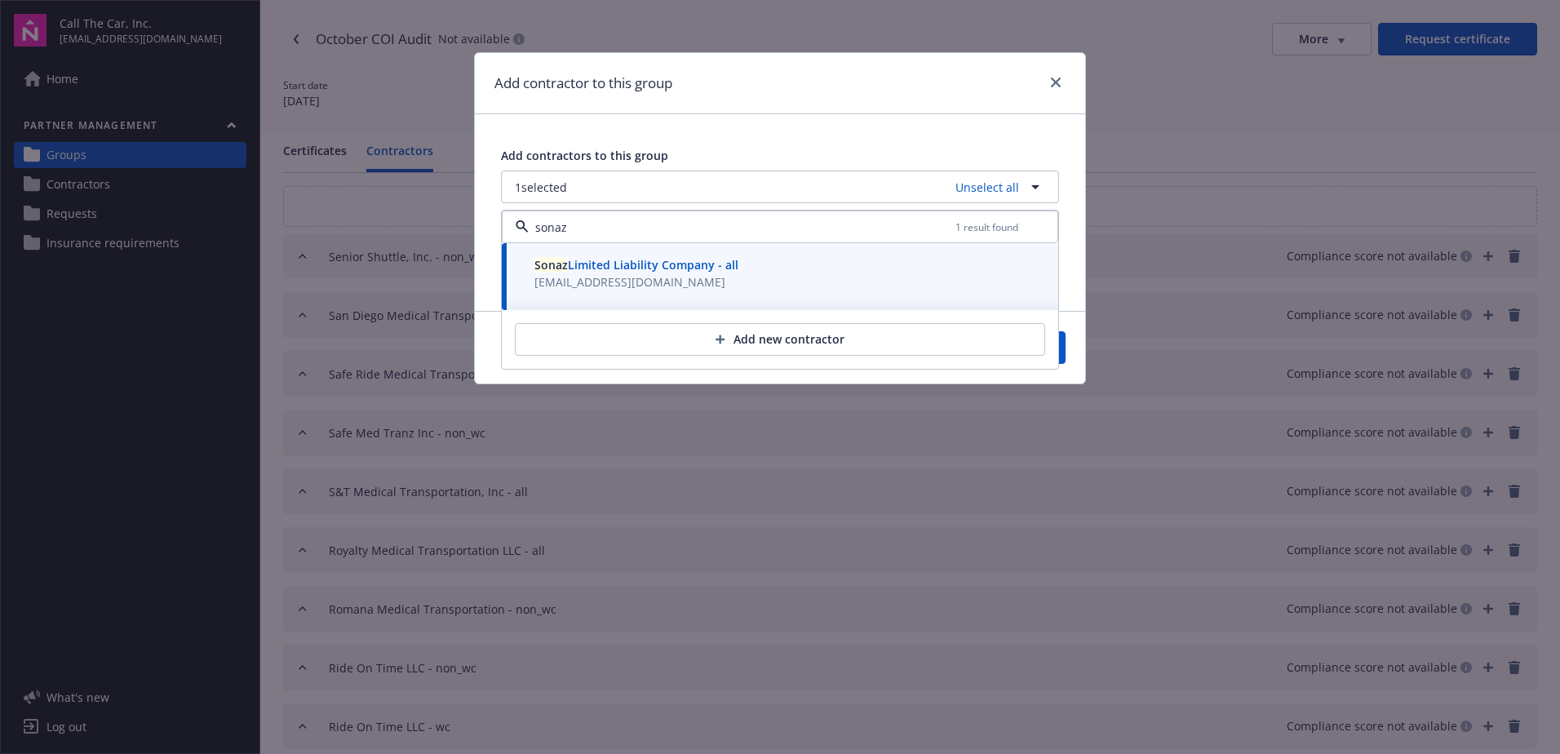
type input "sonaz"
click at [1065, 352] on button "Save" at bounding box center [1026, 347] width 79 height 33
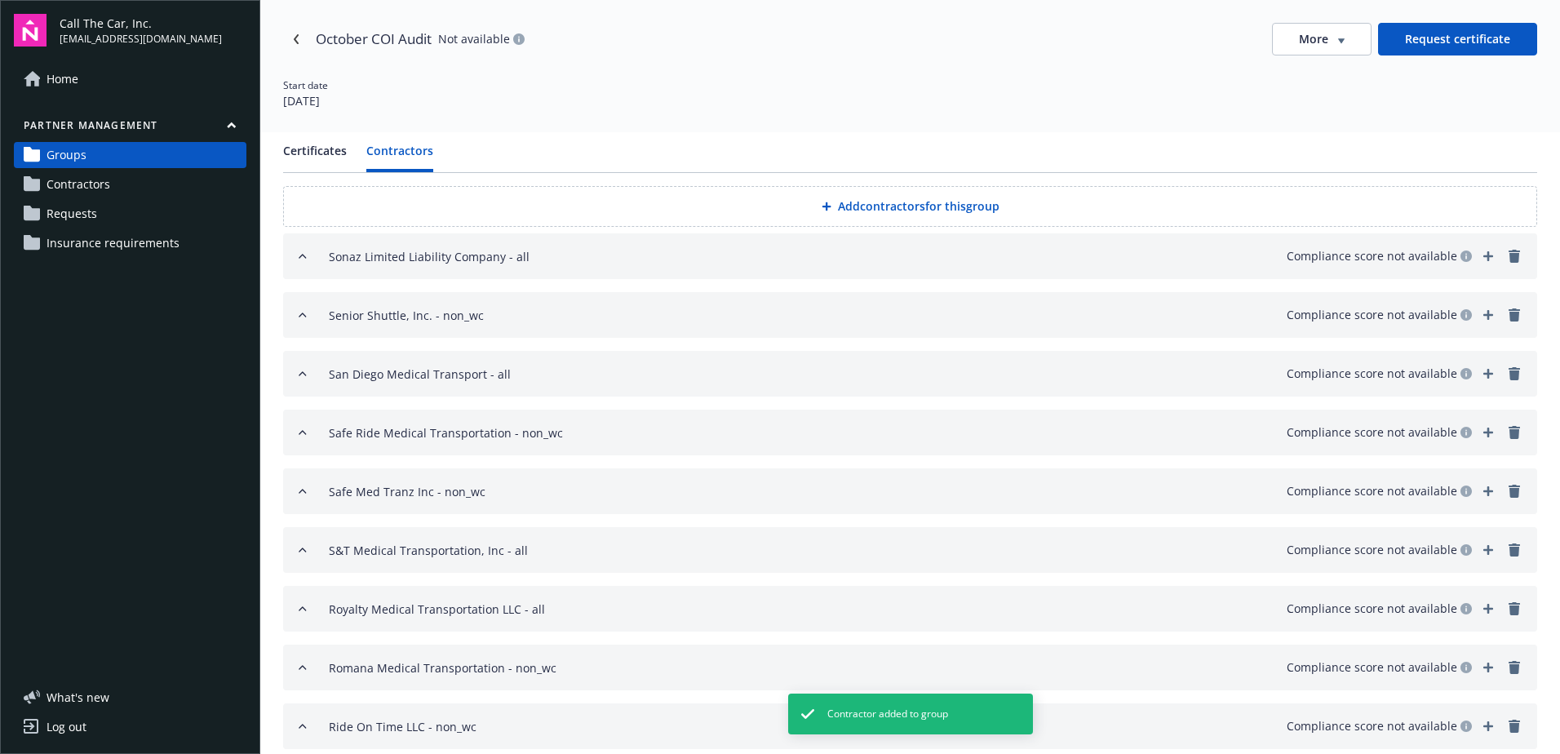
click at [864, 203] on button "Add contractors for this group" at bounding box center [910, 206] width 1254 height 41
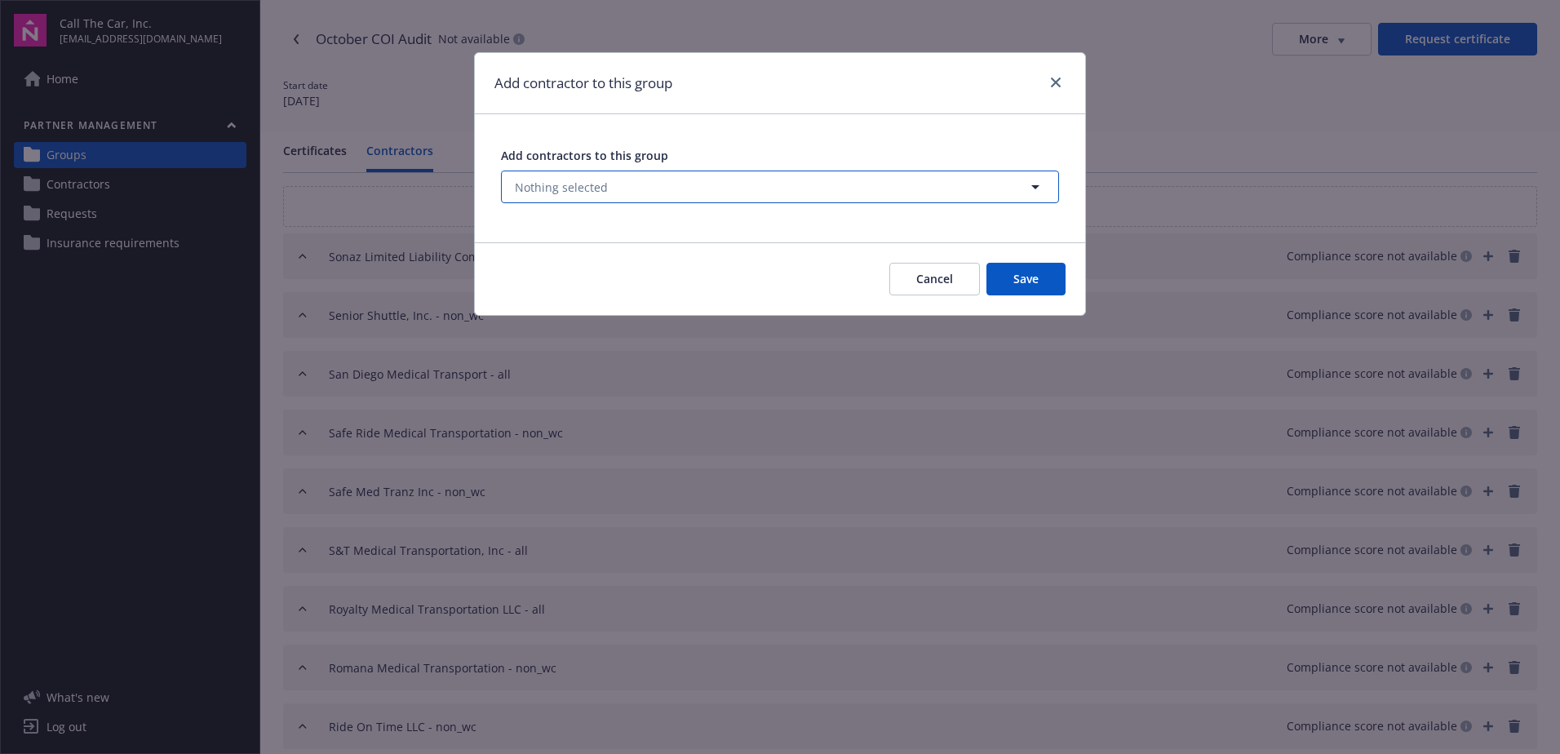
click at [629, 193] on button "Nothing selected" at bounding box center [780, 187] width 558 height 33
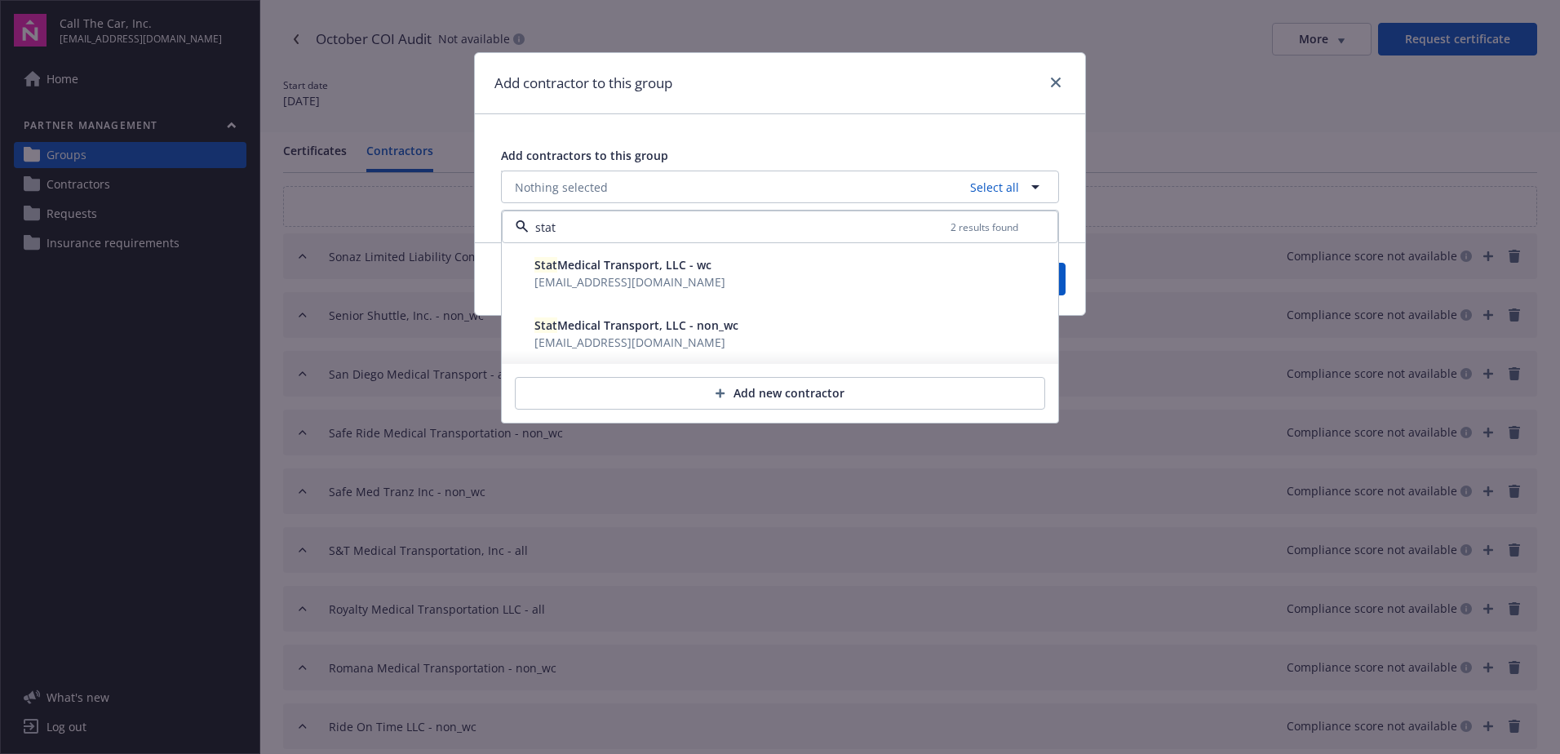
click at [610, 330] on span "Stat Medical Transport, LLC - non_wc" at bounding box center [637, 325] width 204 height 16
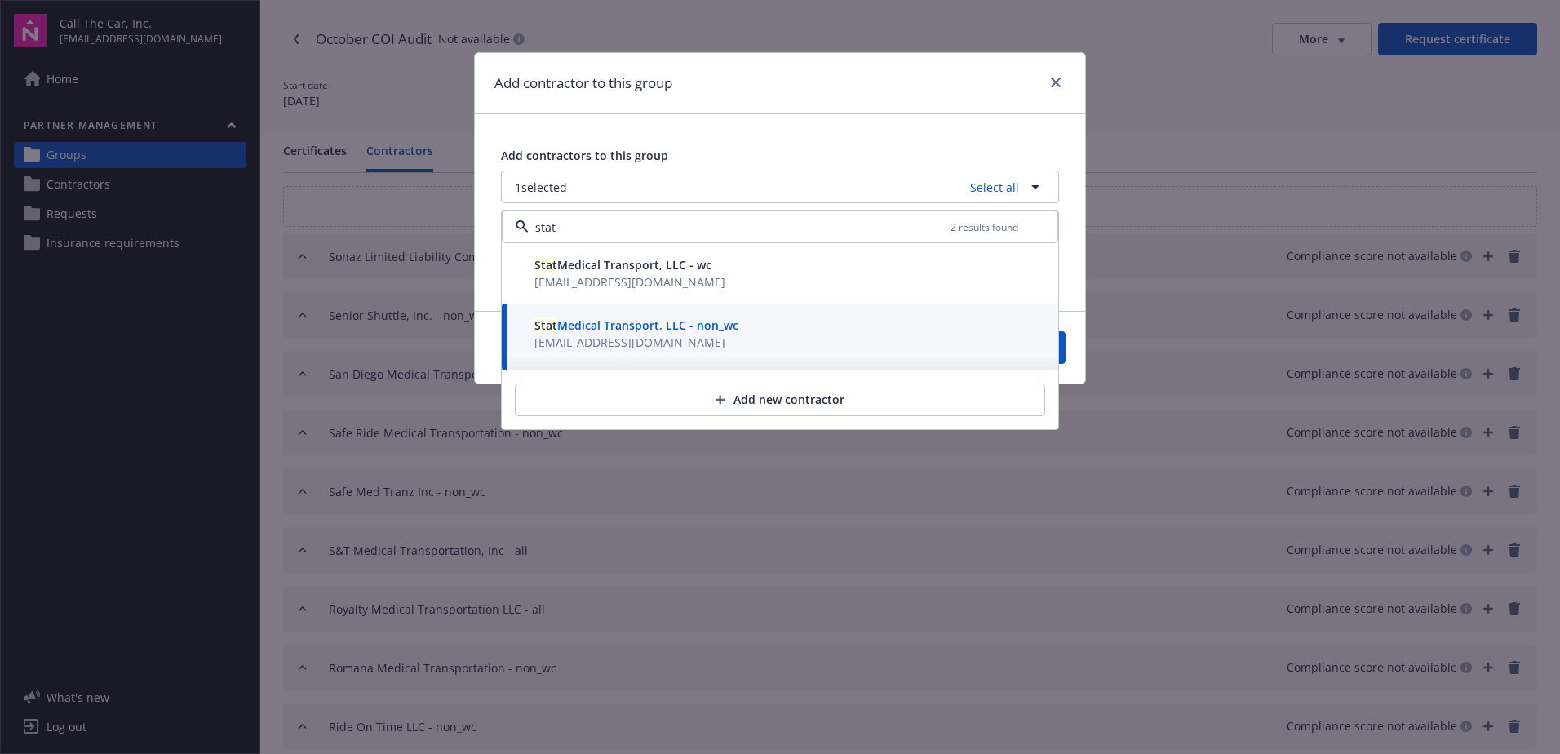
type input "stat"
click at [1063, 349] on button "Save" at bounding box center [1026, 347] width 79 height 33
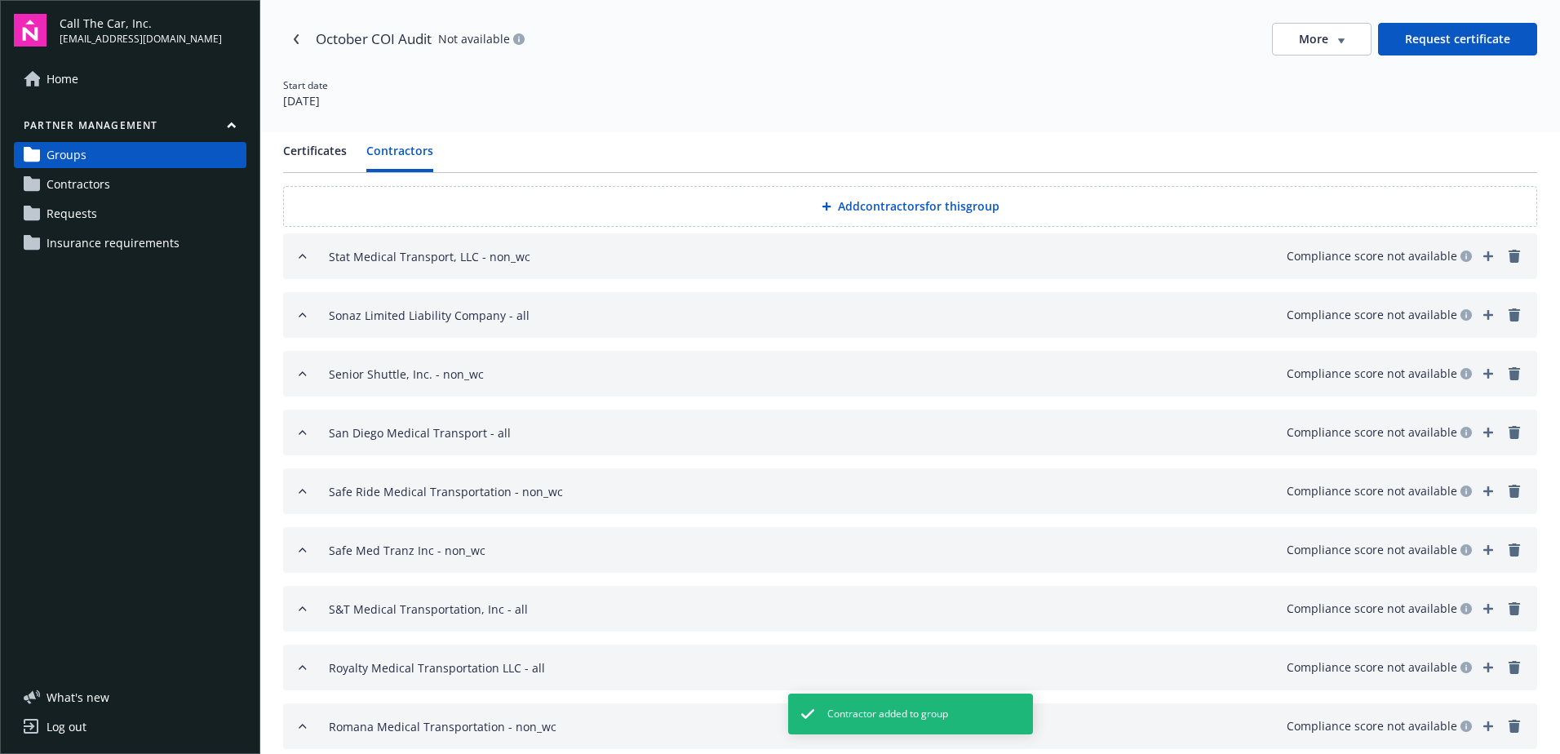
click at [850, 203] on button "Add contractors for this group" at bounding box center [910, 206] width 1254 height 41
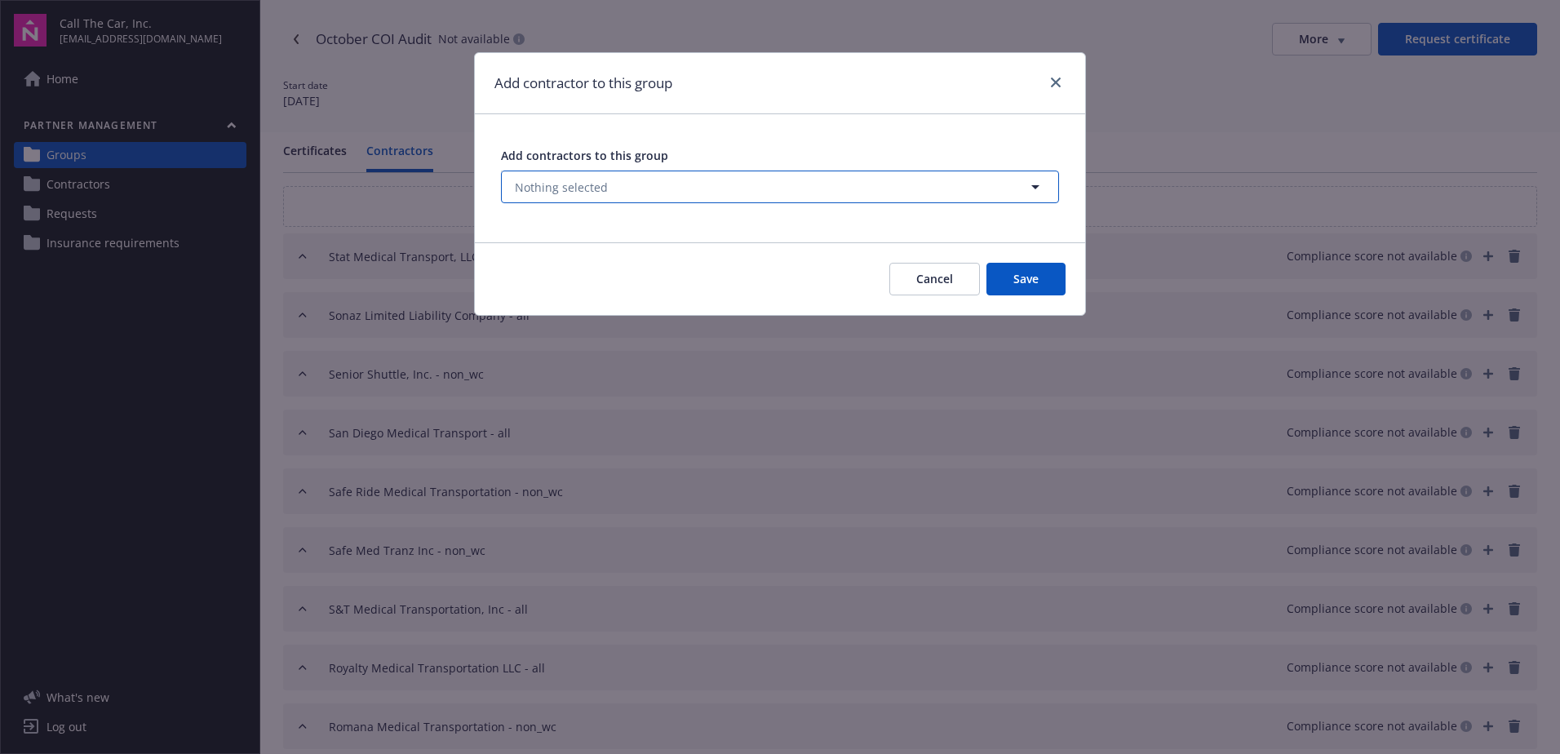
click at [806, 193] on button "Nothing selected" at bounding box center [780, 187] width 558 height 33
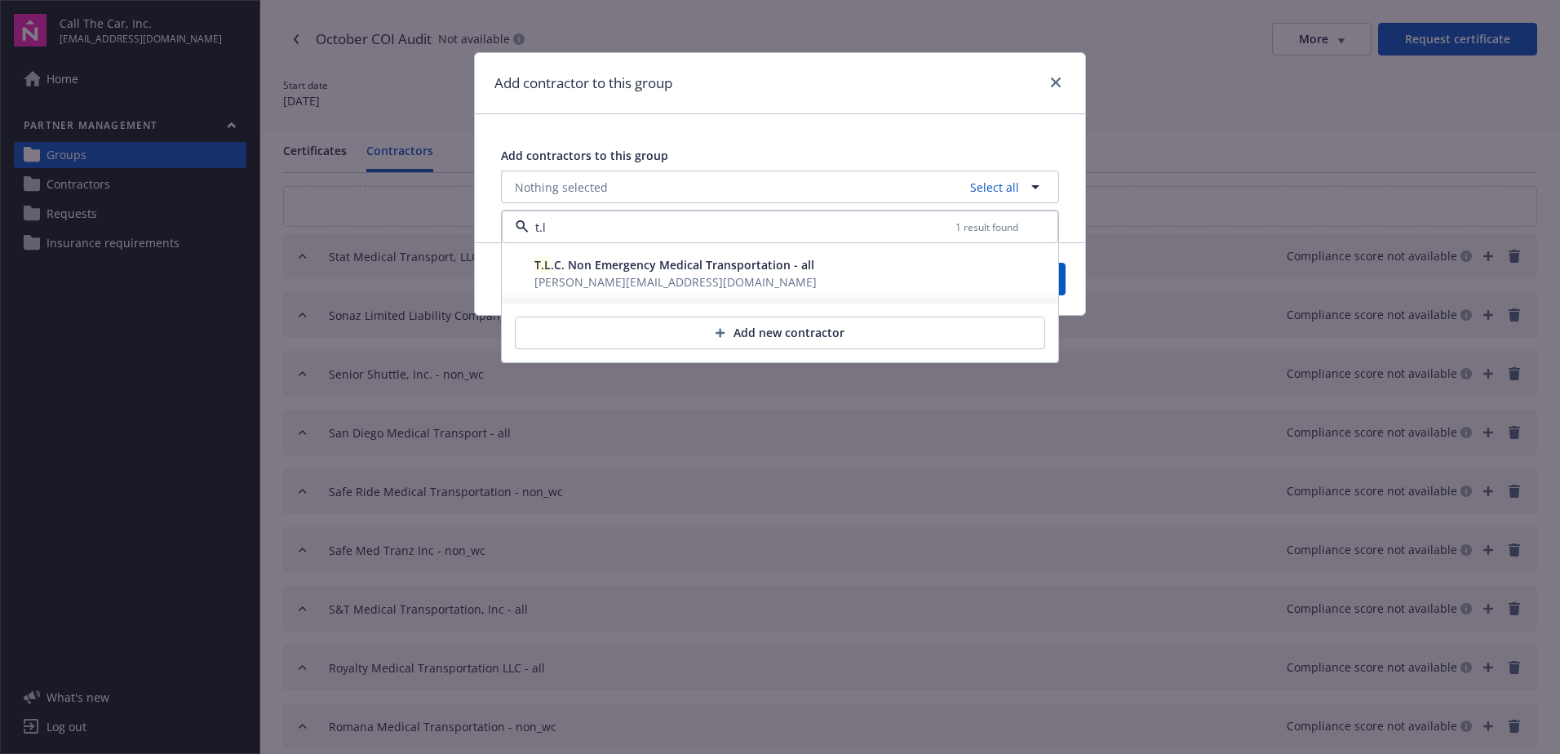
click at [690, 267] on span "T.L .C. Non Emergency Medical Transportation - all" at bounding box center [675, 265] width 280 height 16
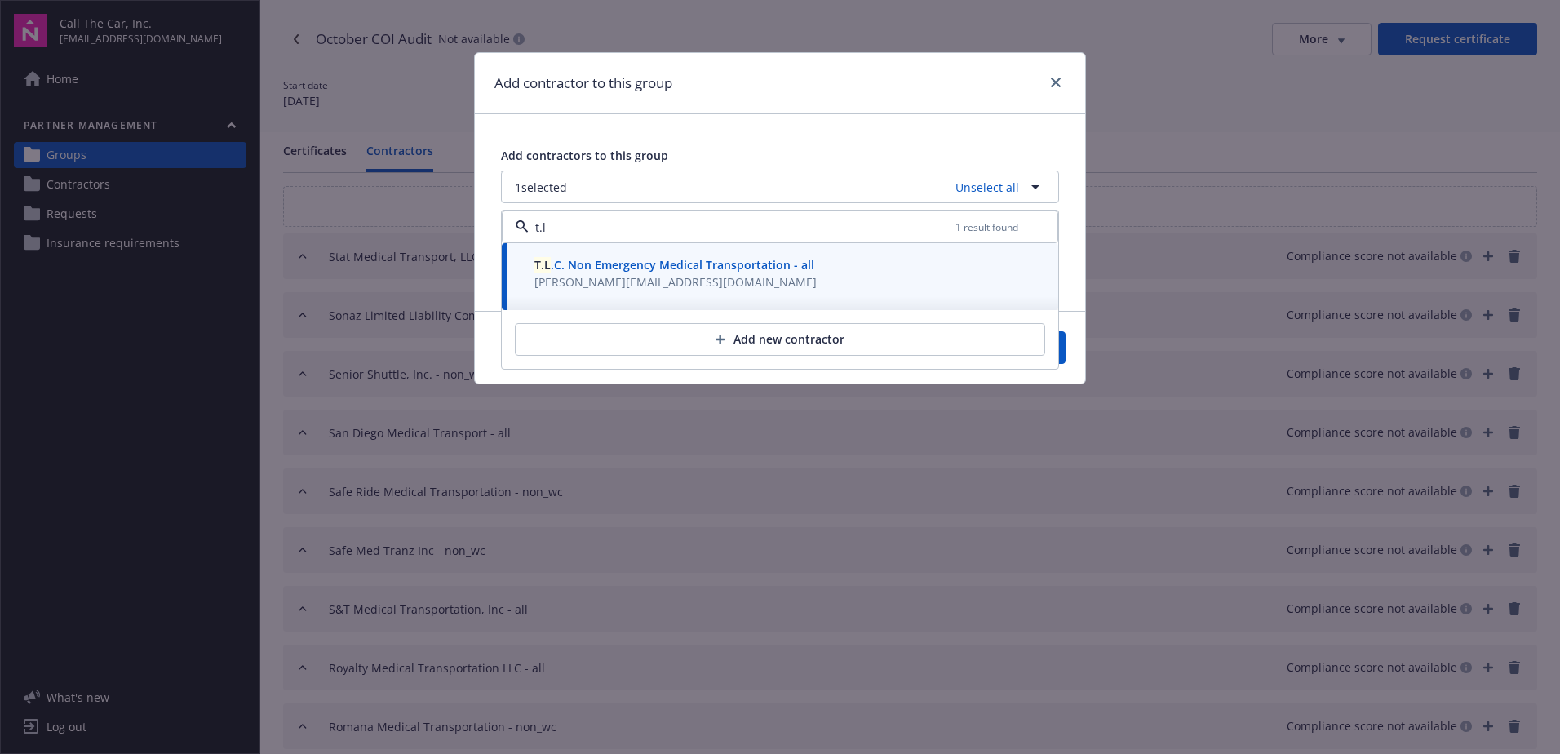
type input "t.l"
click at [1064, 346] on button "Save" at bounding box center [1026, 347] width 79 height 33
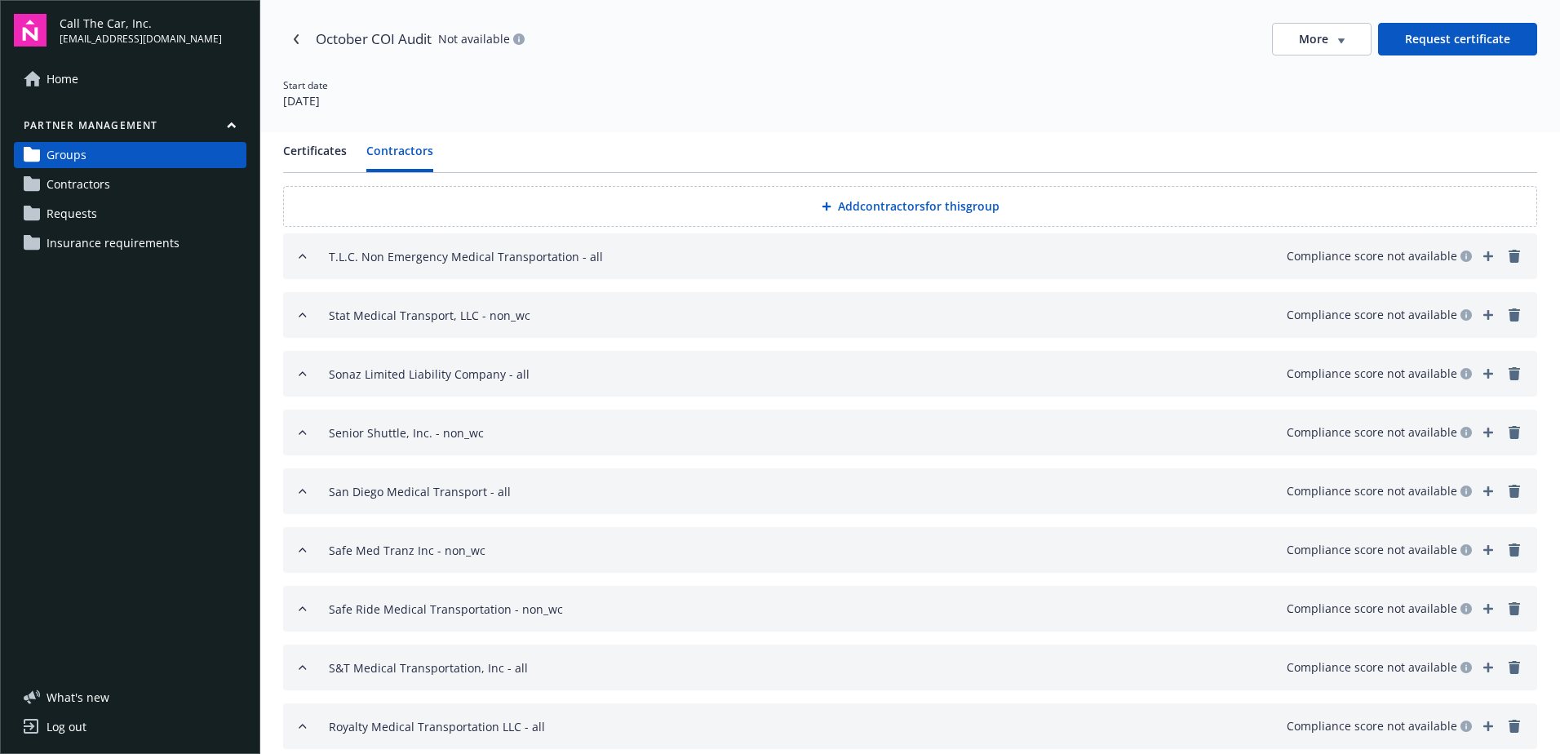
click at [870, 209] on button "Add contractors for this group" at bounding box center [910, 206] width 1254 height 41
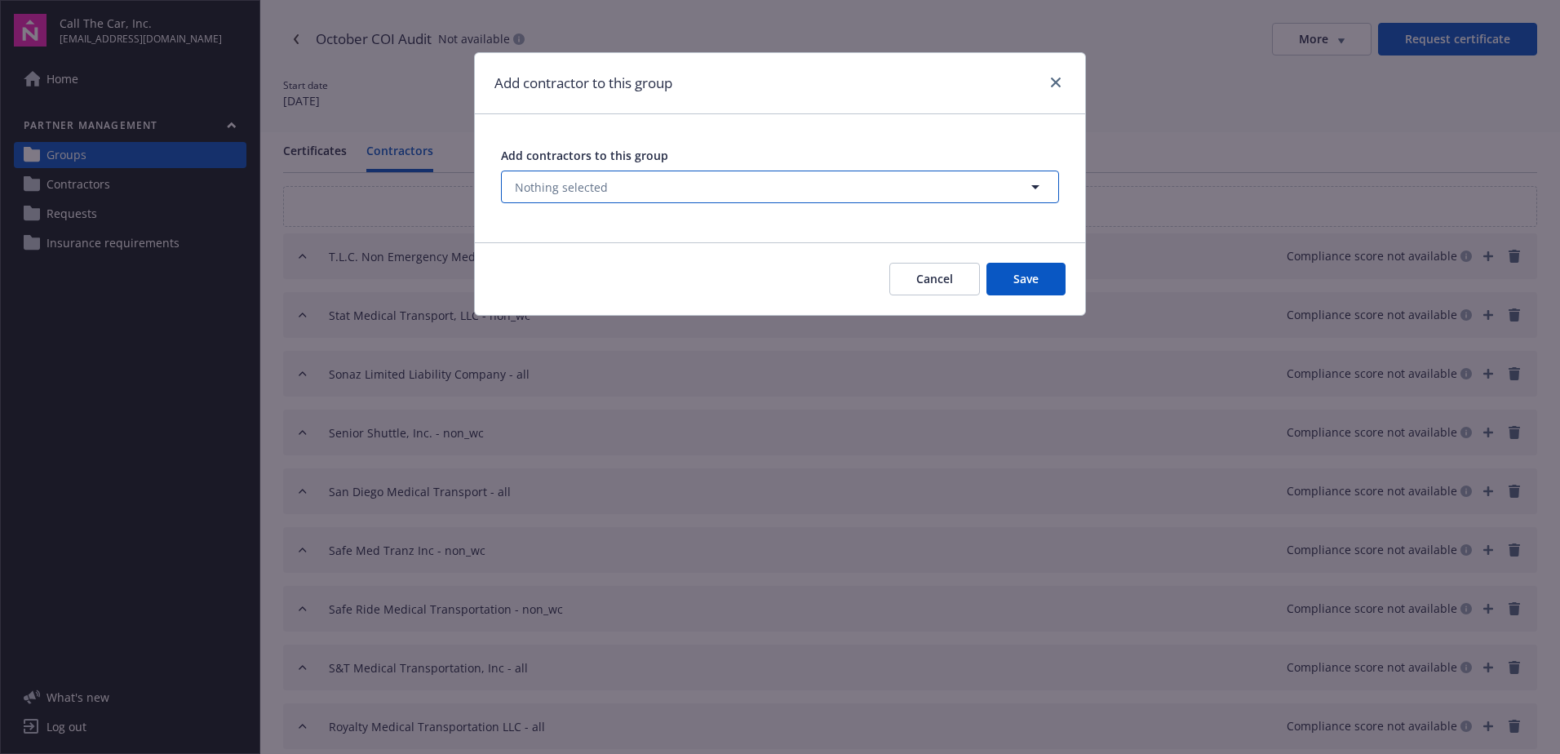
click at [594, 179] on span "Nothing selected" at bounding box center [561, 187] width 93 height 17
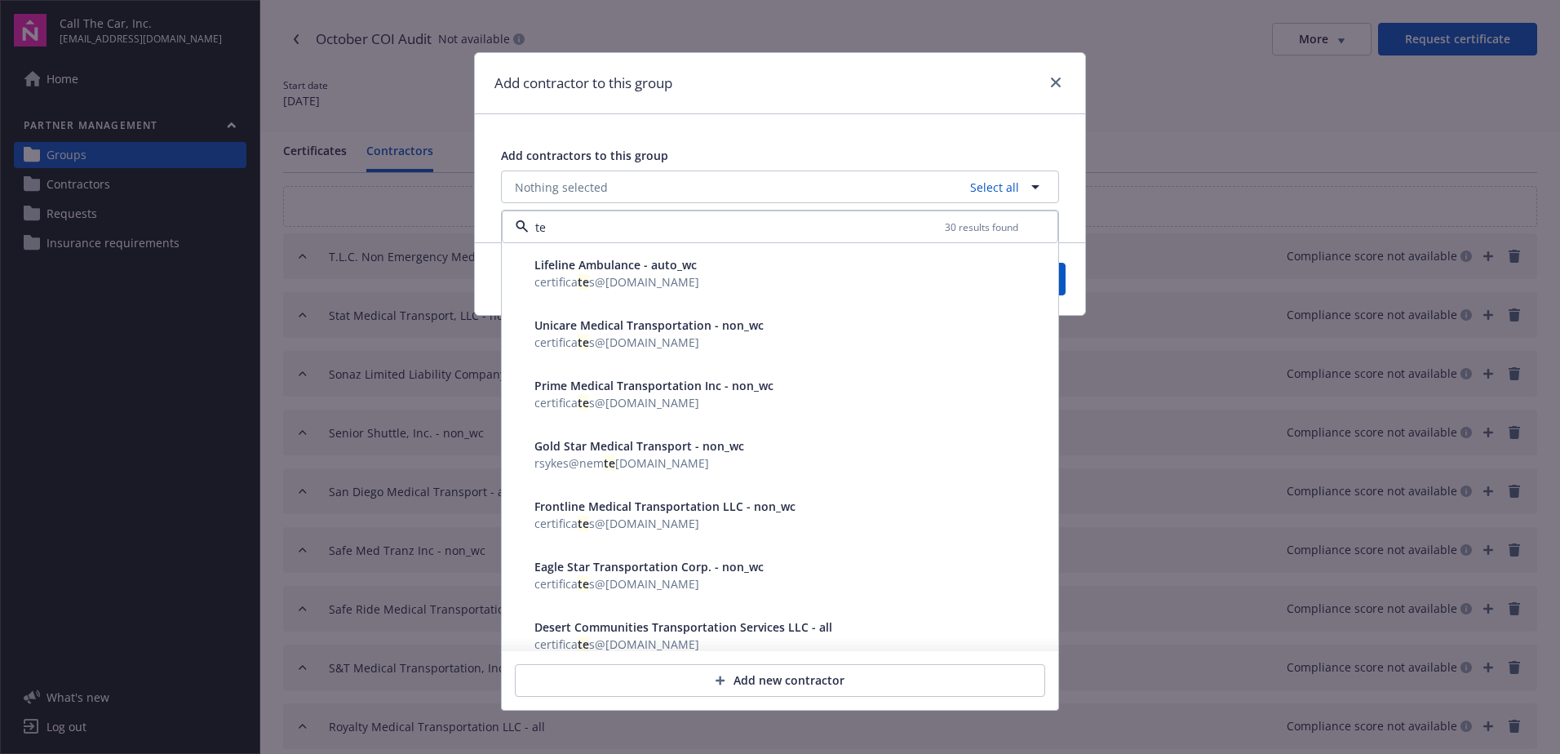
type input "t"
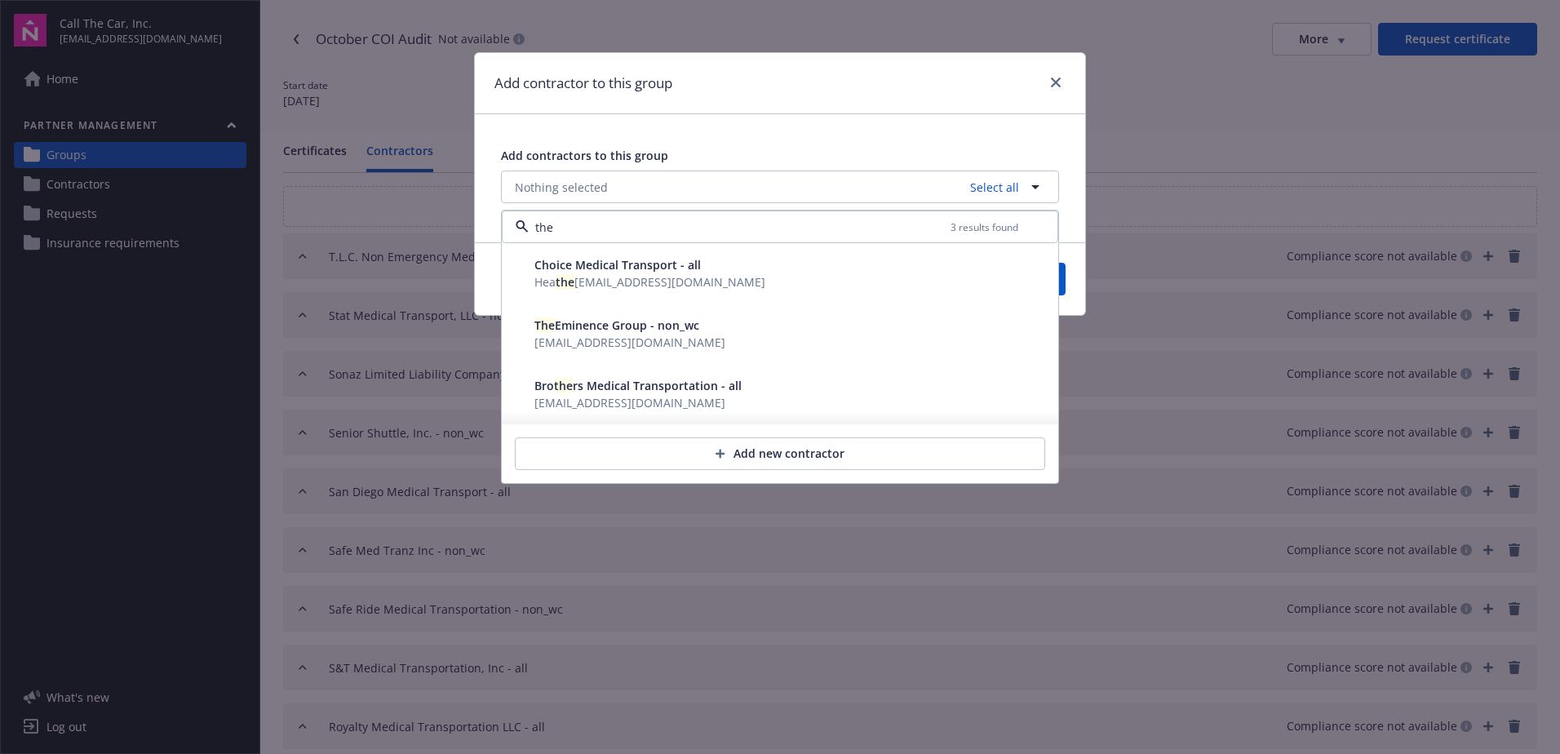
click at [628, 329] on span "The Eminence Group - non_wc" at bounding box center [617, 325] width 165 height 16
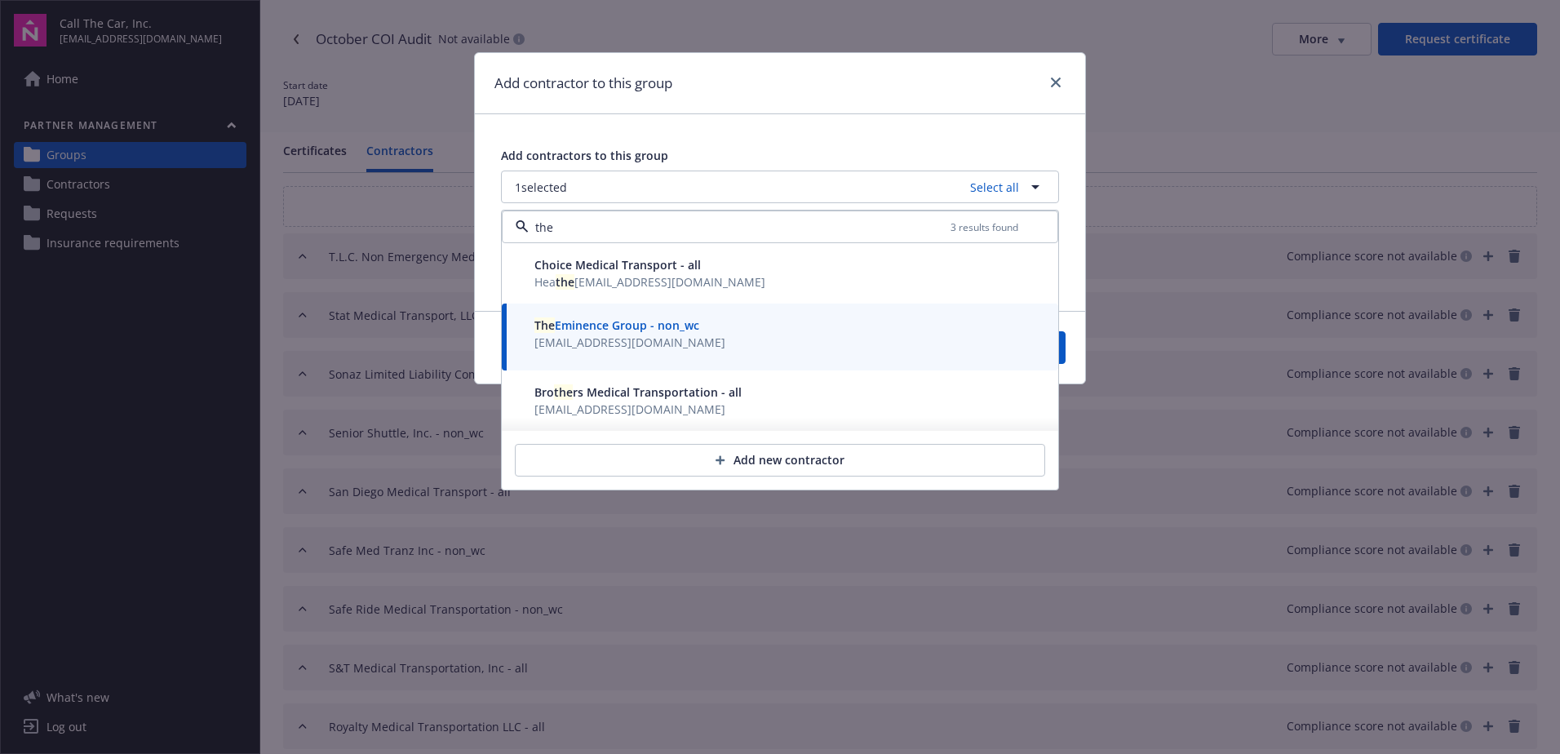
type input "the"
click at [1062, 353] on button "Save" at bounding box center [1026, 347] width 79 height 33
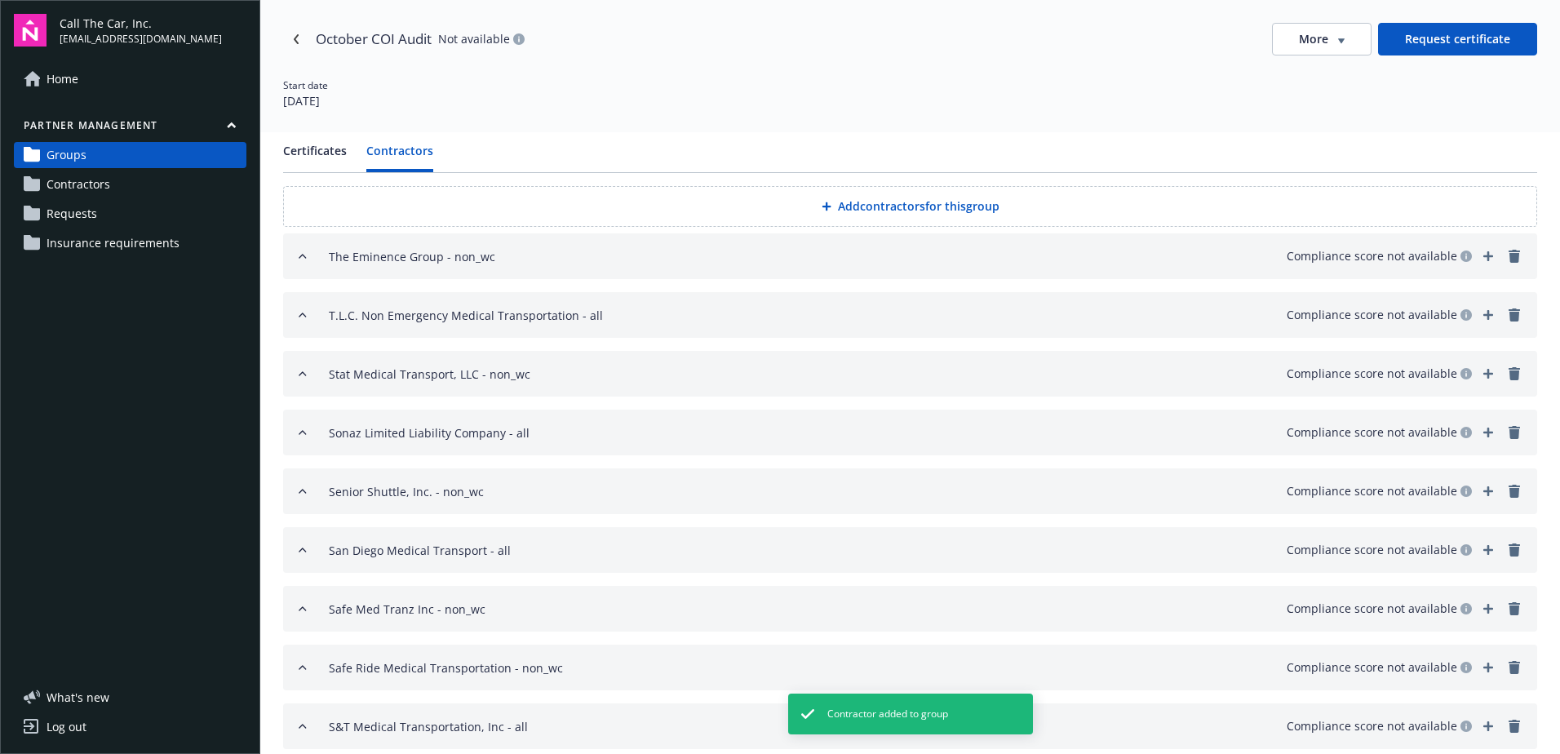
click at [858, 203] on button "Add contractors for this group" at bounding box center [910, 206] width 1254 height 41
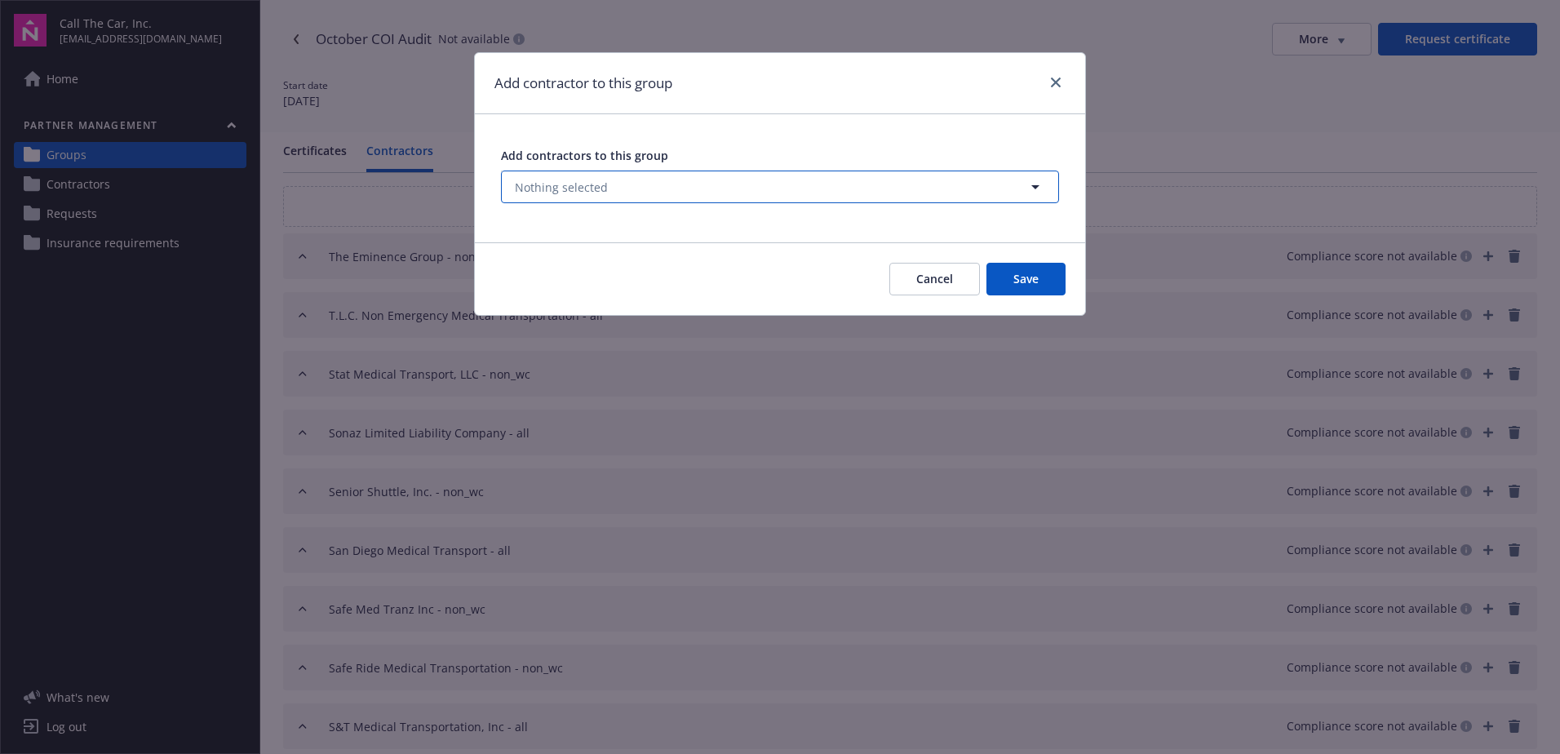
click at [562, 186] on span "Nothing selected" at bounding box center [561, 187] width 93 height 17
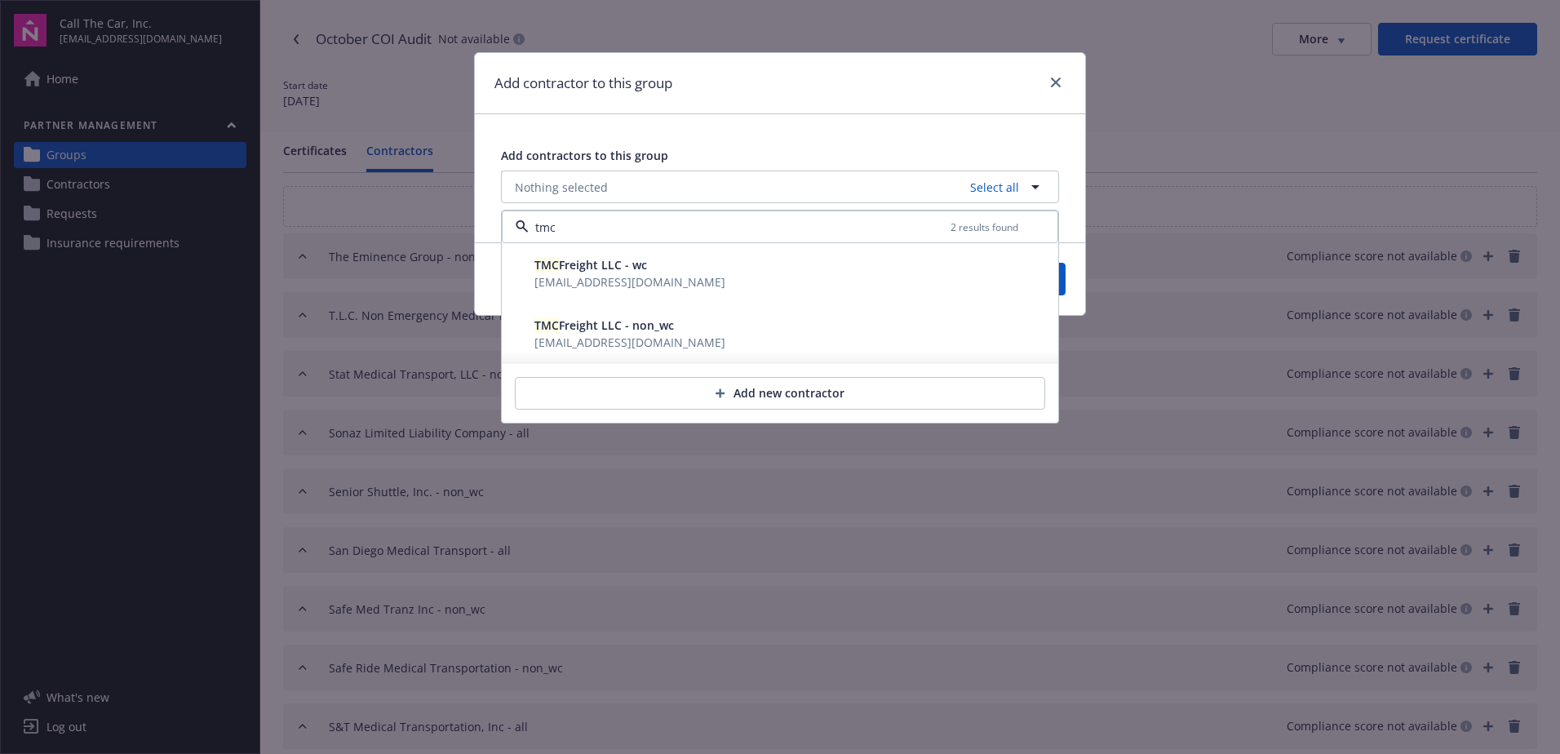
click at [560, 335] on span "[EMAIL_ADDRESS][DOMAIN_NAME]" at bounding box center [630, 343] width 191 height 16
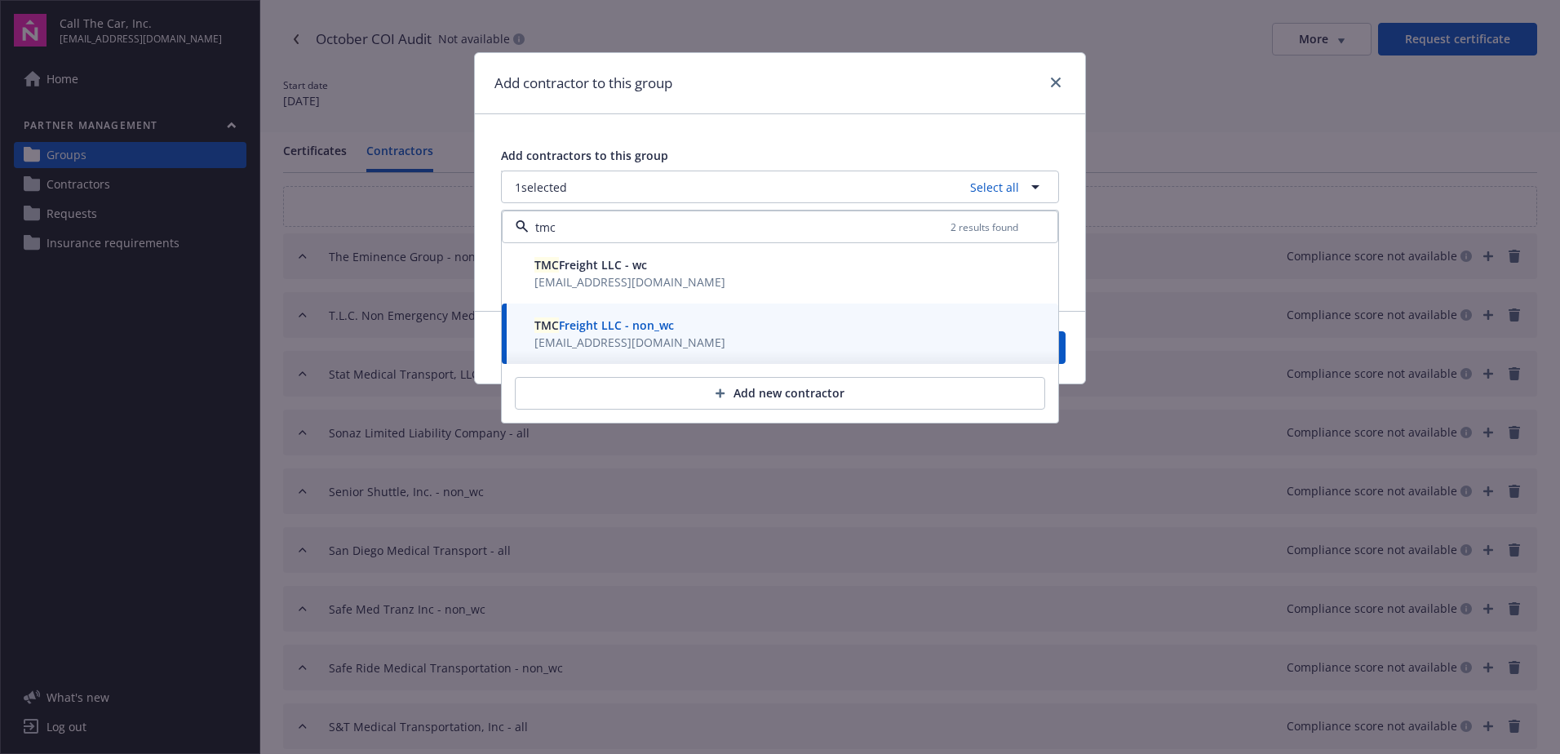
type input "tmc"
click at [1060, 348] on button "Save" at bounding box center [1026, 347] width 79 height 33
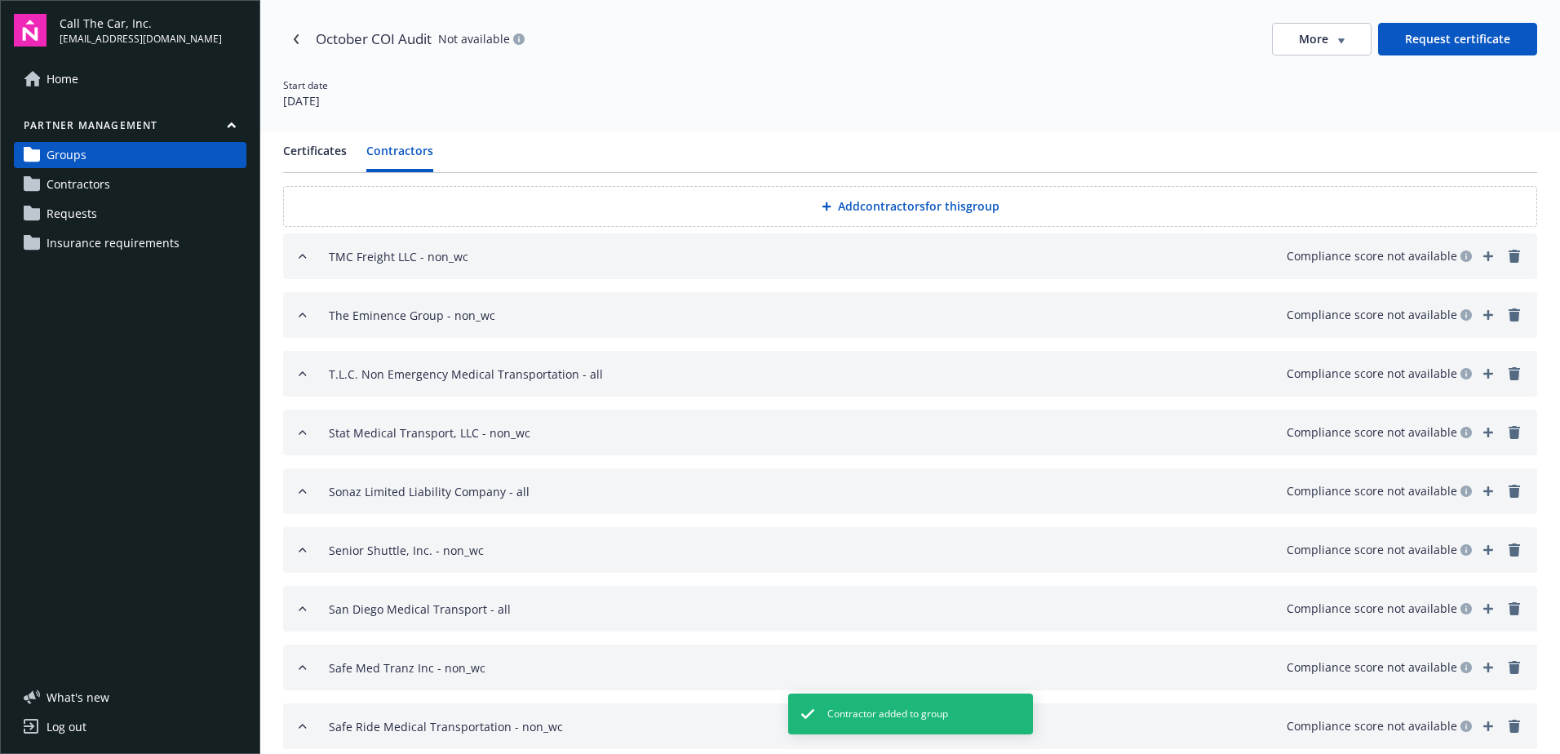
click at [854, 203] on button "Add contractors for this group" at bounding box center [910, 206] width 1254 height 41
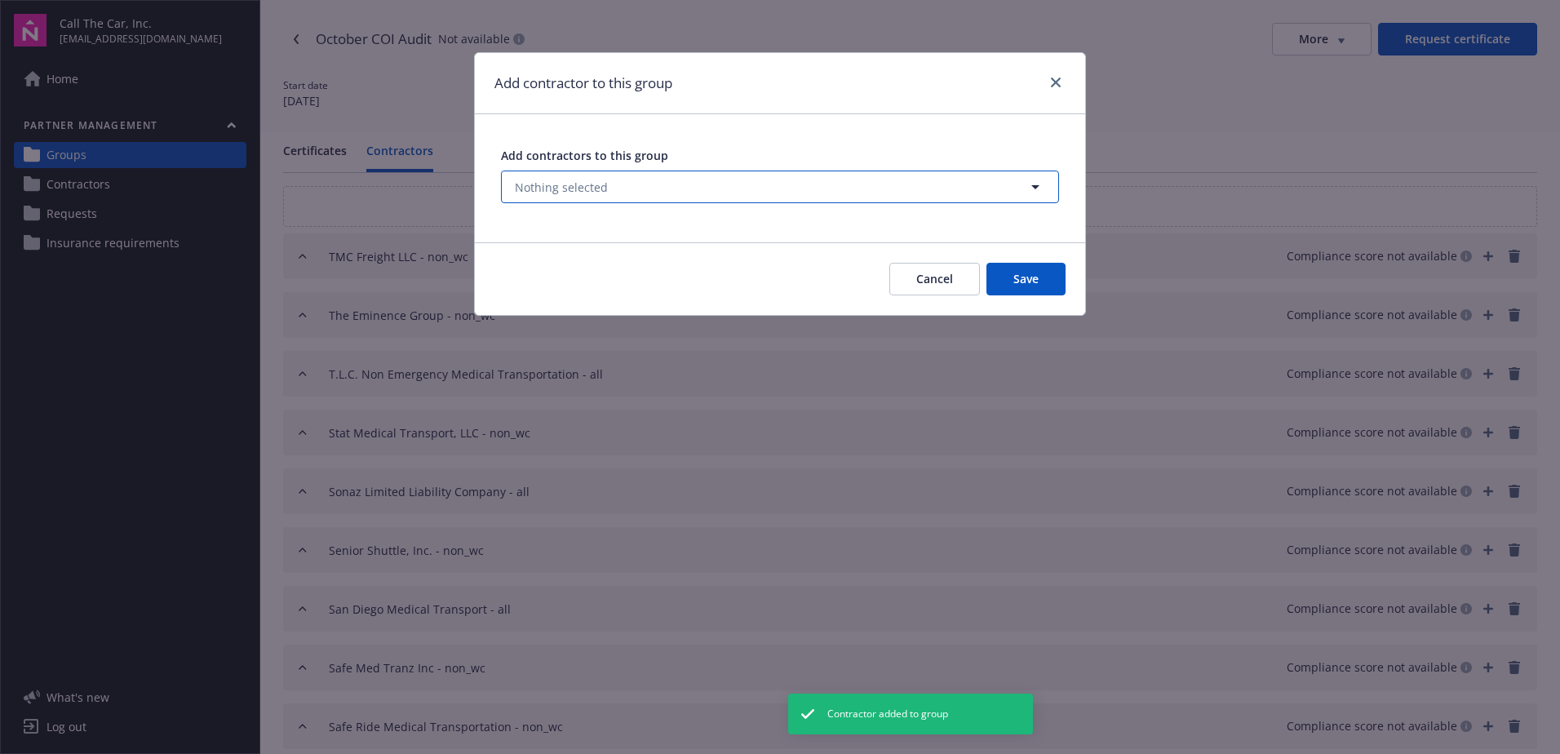
click at [623, 192] on button "Nothing selected" at bounding box center [780, 187] width 558 height 33
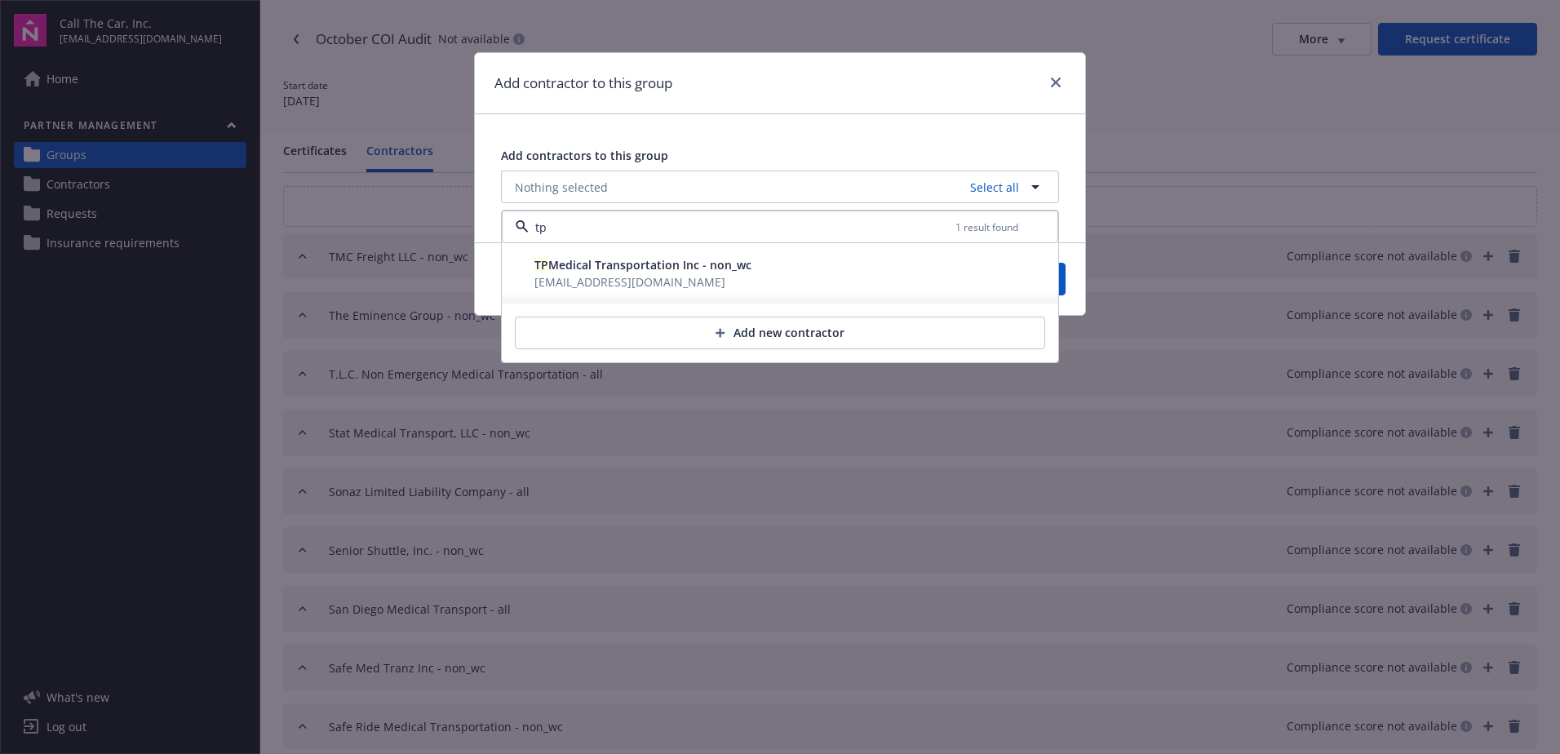
click at [659, 267] on span "TP Medical Transportation Inc - non_wc" at bounding box center [643, 265] width 217 height 16
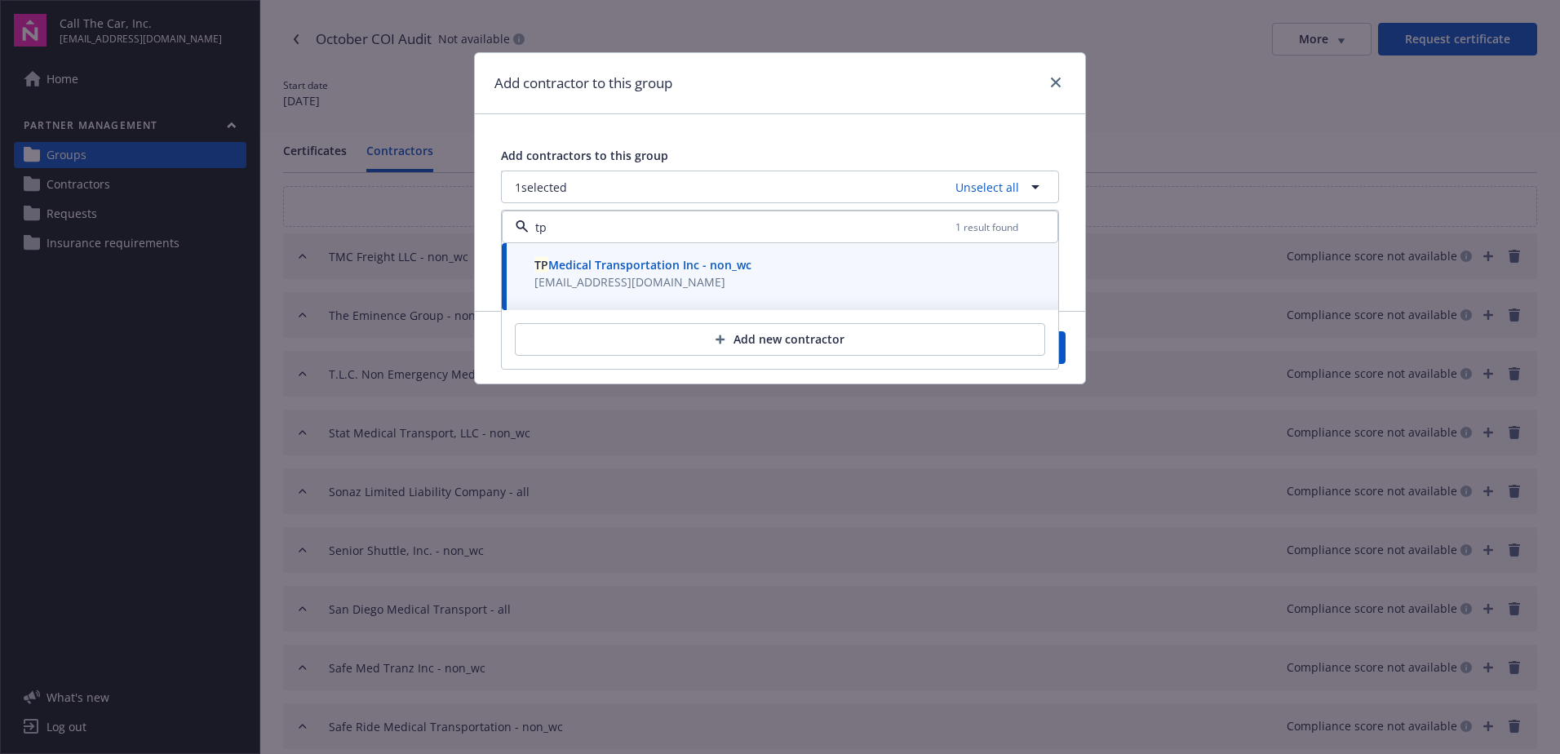
type input "tp"
click at [1065, 345] on button "Save" at bounding box center [1026, 347] width 79 height 33
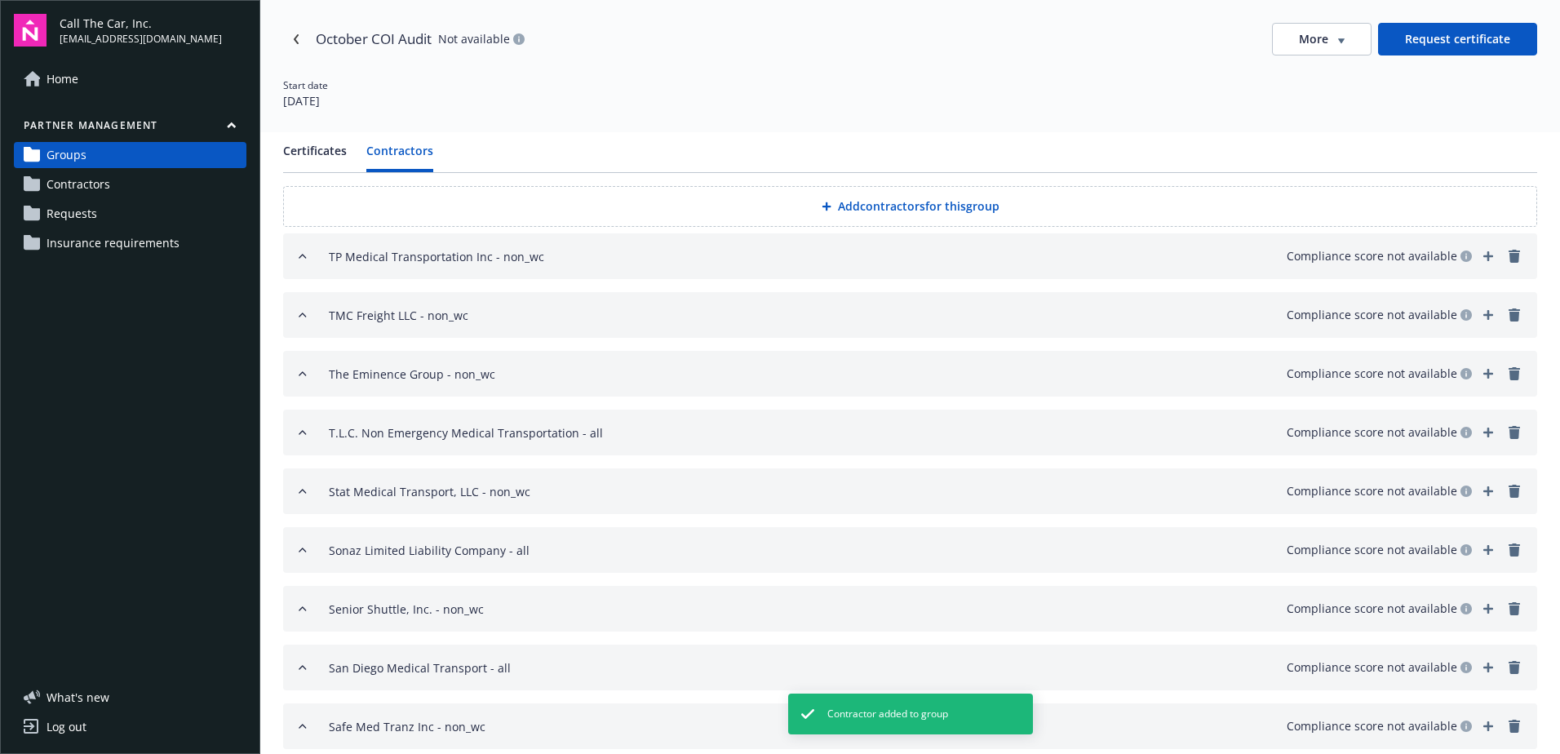
click at [848, 206] on button "Add contractors for this group" at bounding box center [910, 206] width 1254 height 41
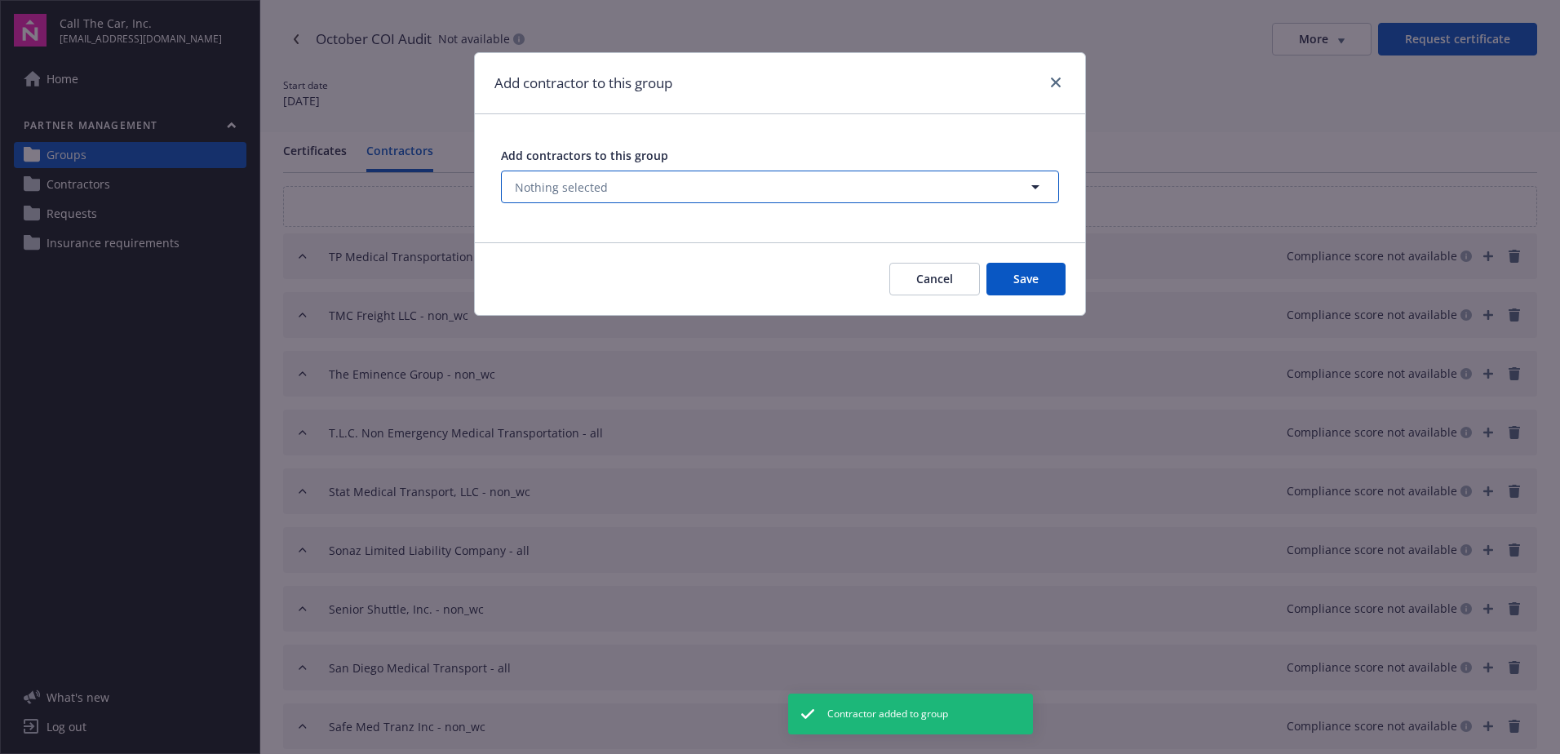
click at [676, 186] on button "Nothing selected" at bounding box center [780, 187] width 558 height 33
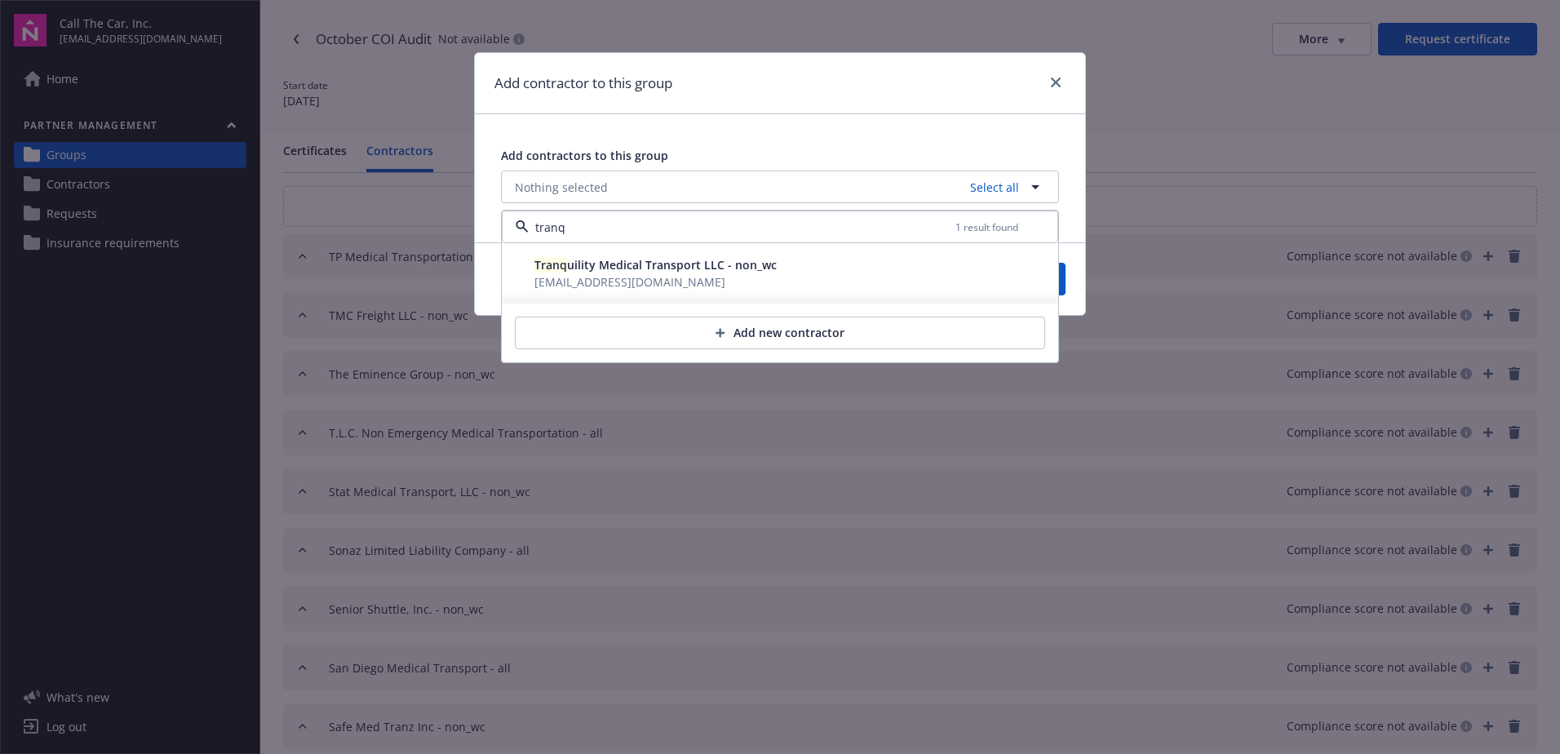
click at [637, 271] on span "Tranq uility Medical Transport LLC - non_wc" at bounding box center [656, 265] width 242 height 16
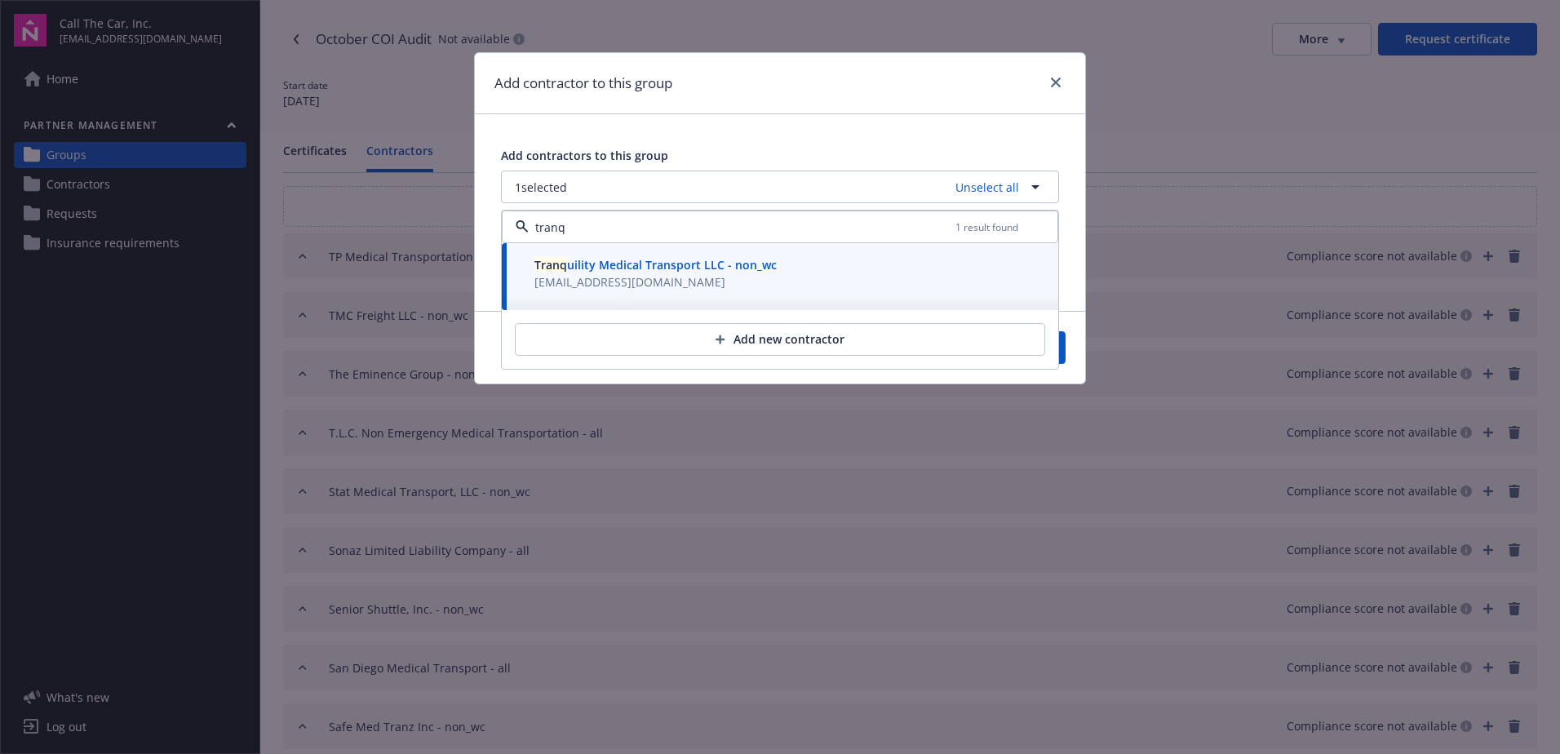
type input "tranq"
click at [1063, 351] on button "Save" at bounding box center [1026, 347] width 79 height 33
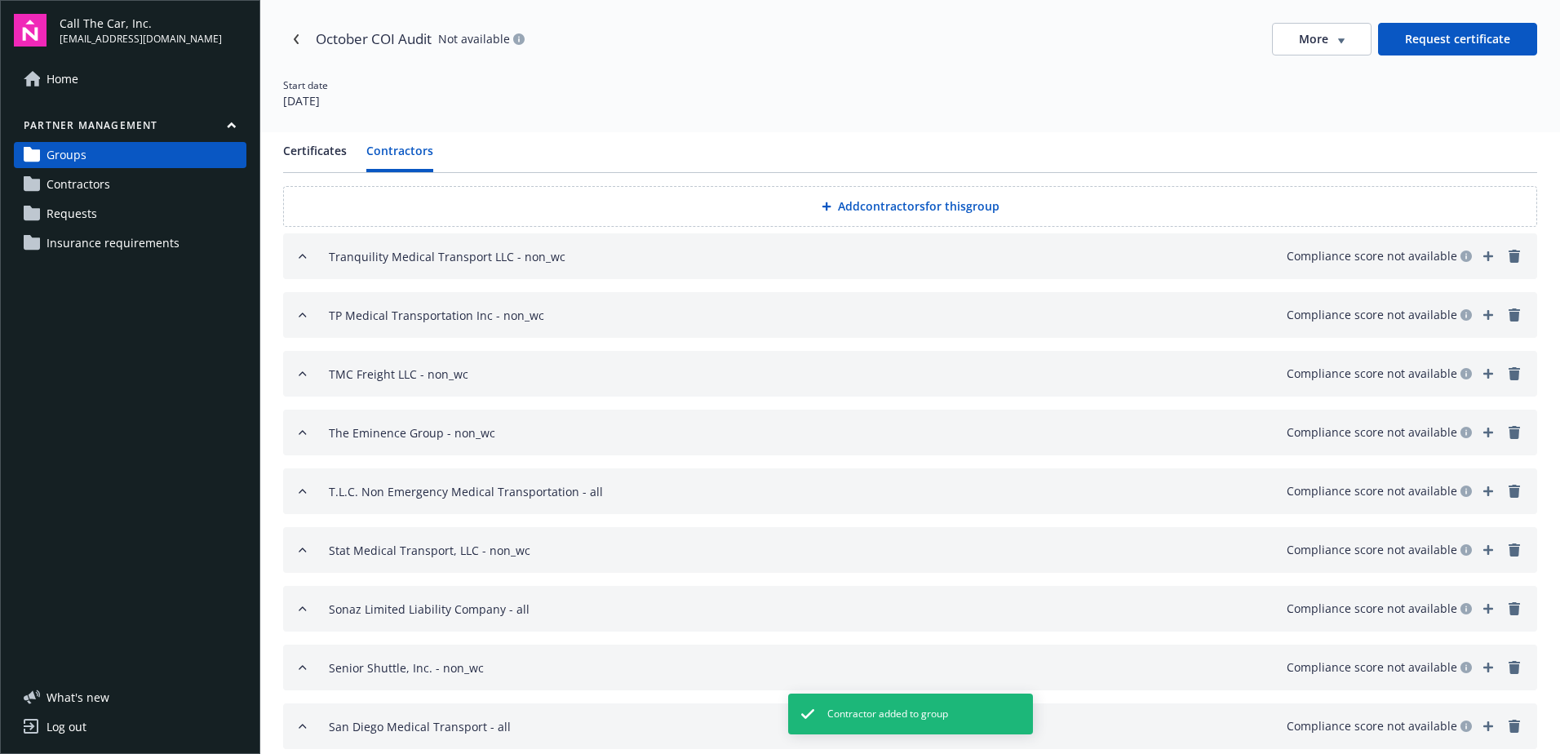
click at [916, 204] on button "Add contractors for this group" at bounding box center [910, 206] width 1254 height 41
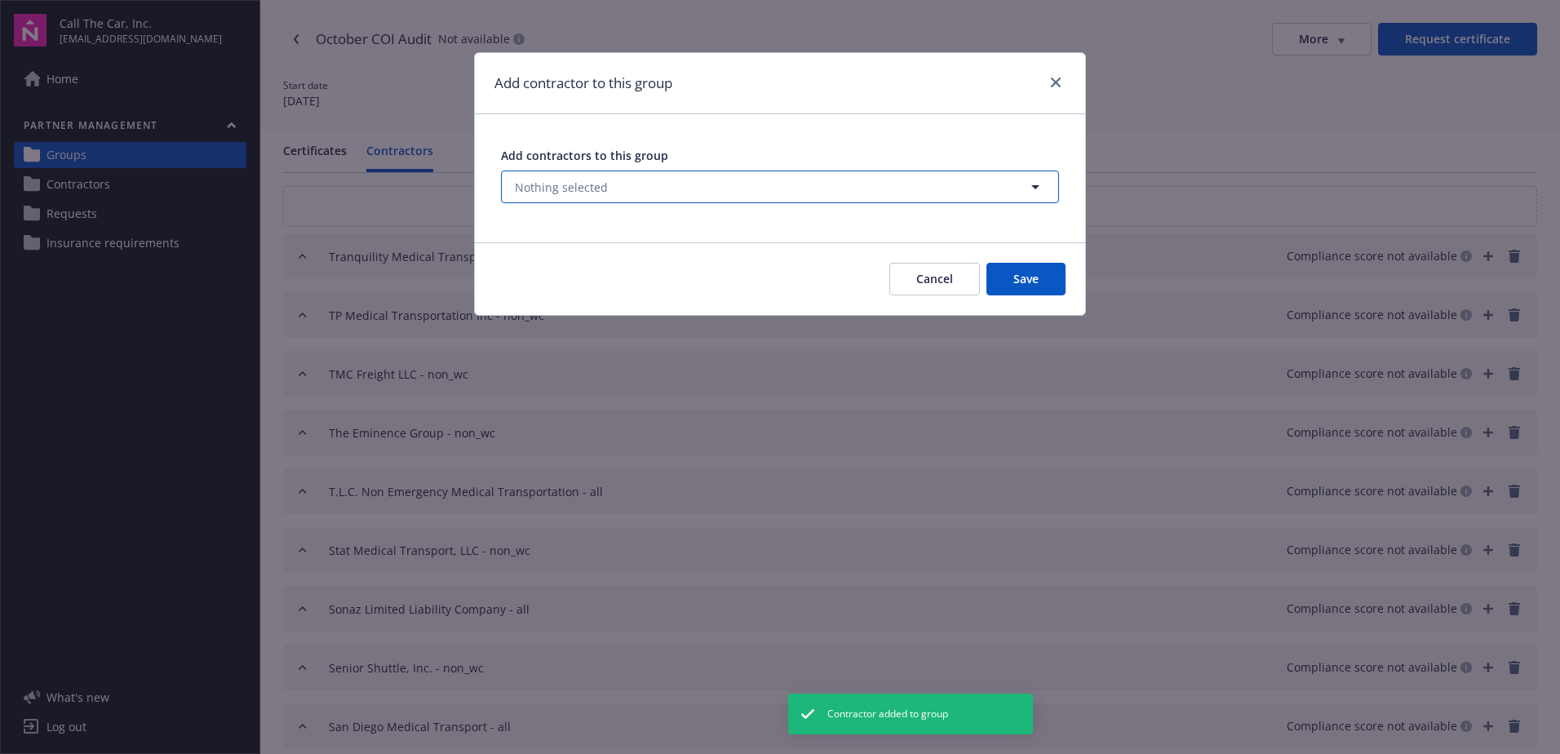
click at [594, 182] on span "Nothing selected" at bounding box center [561, 187] width 93 height 17
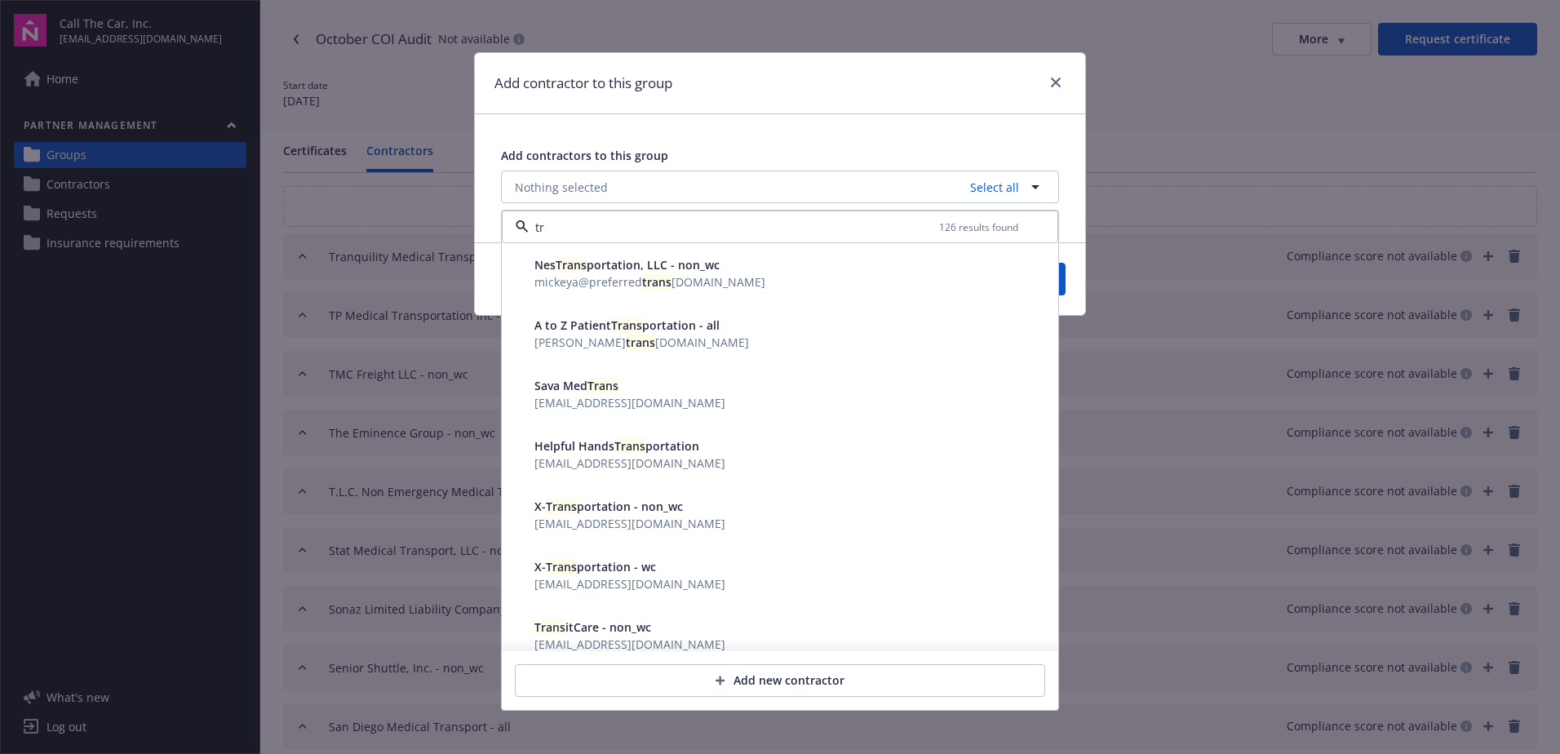
type input "t"
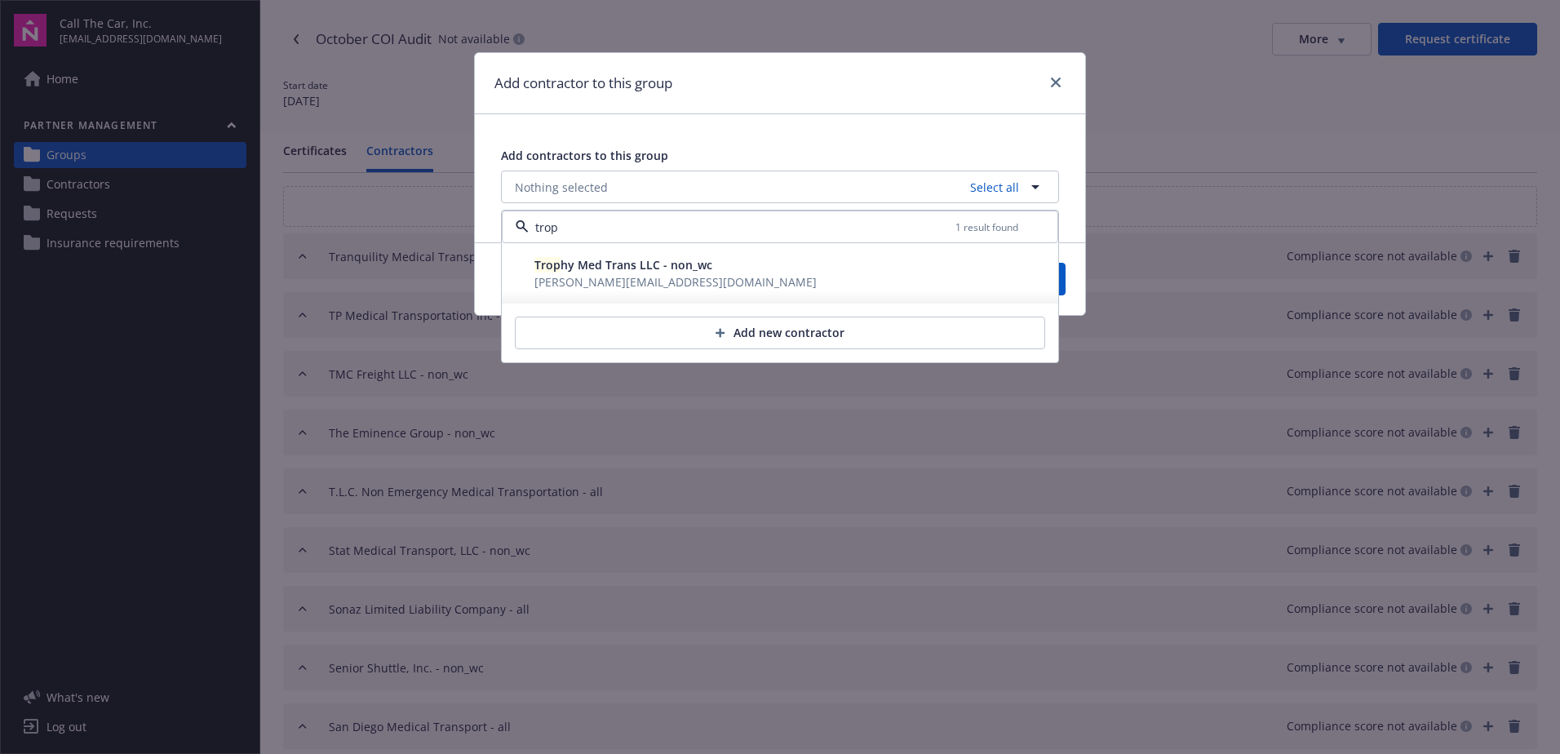
click at [649, 271] on span "Trop hy Med Trans LLC - non_wc" at bounding box center [624, 265] width 178 height 16
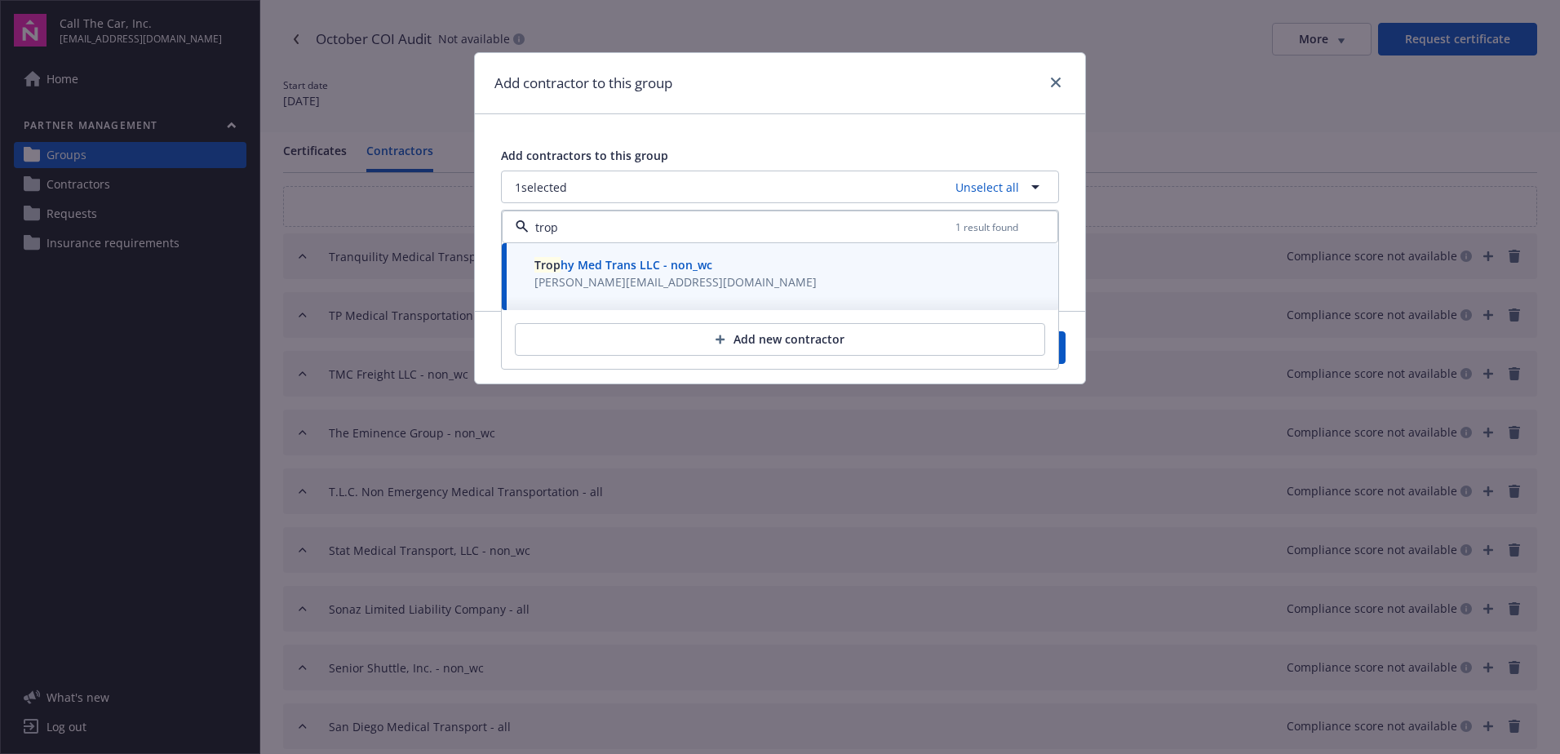
type input "trop"
click at [1064, 353] on button "Save" at bounding box center [1026, 347] width 79 height 33
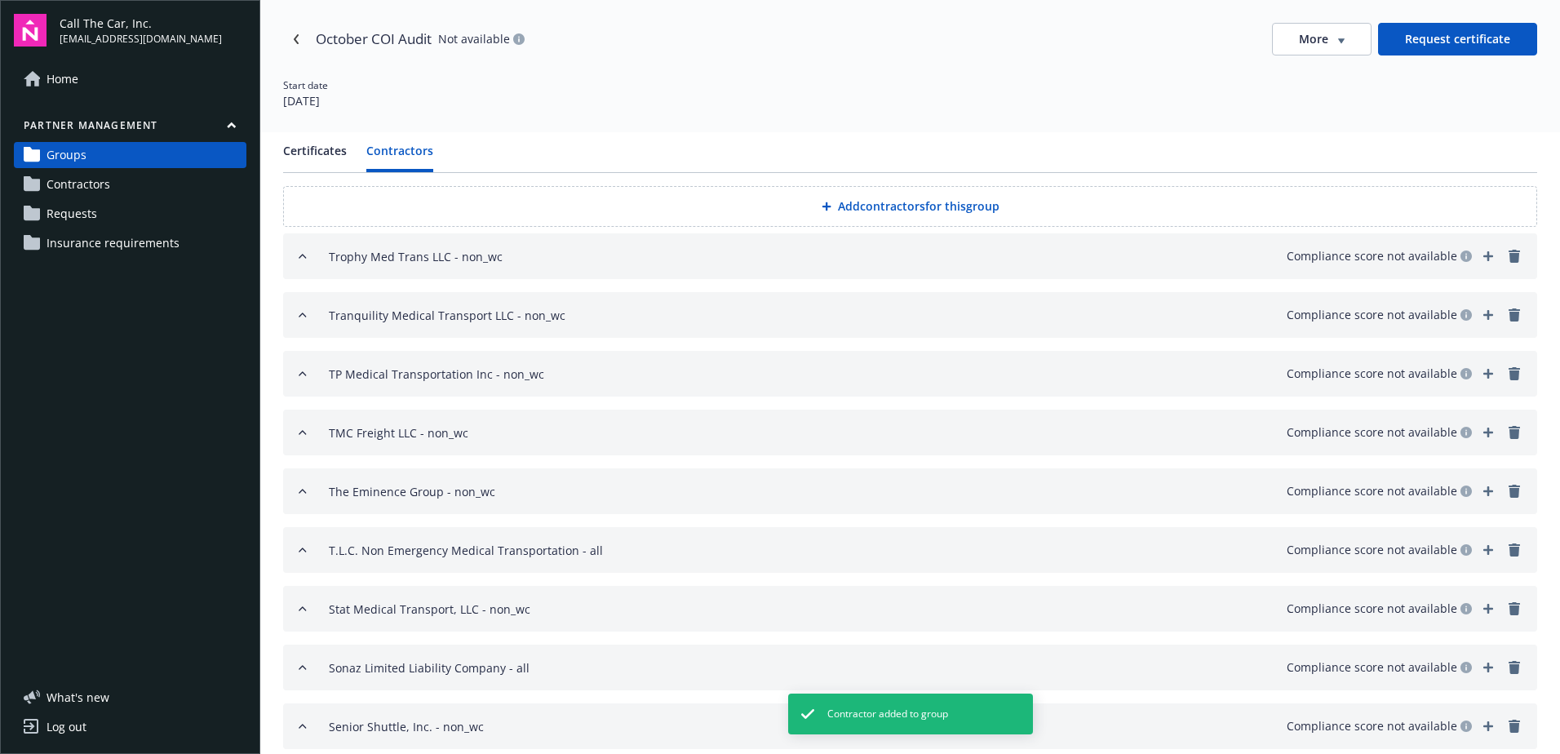
click at [859, 202] on button "Add contractors for this group" at bounding box center [910, 206] width 1254 height 41
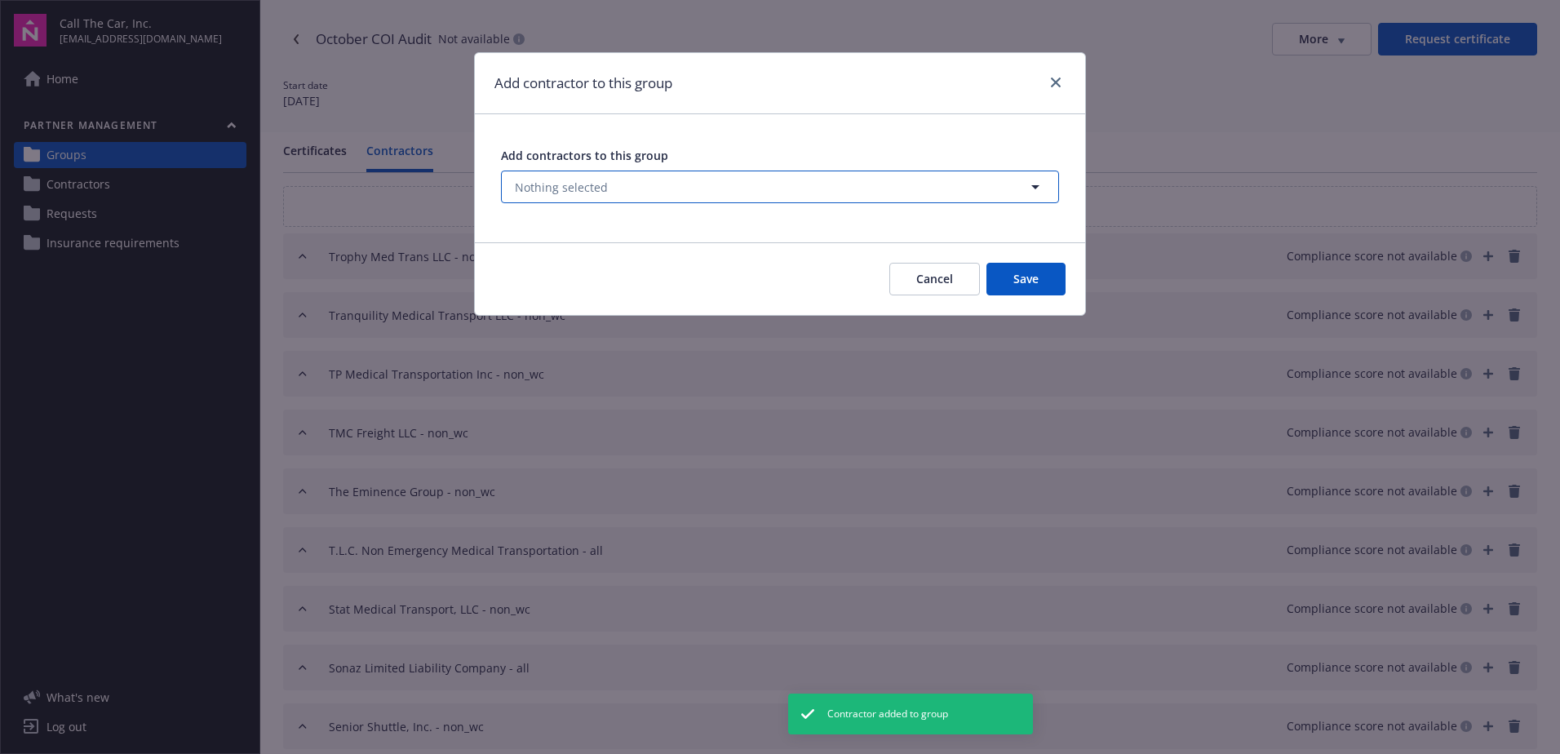
click at [618, 189] on button "Nothing selected" at bounding box center [780, 187] width 558 height 33
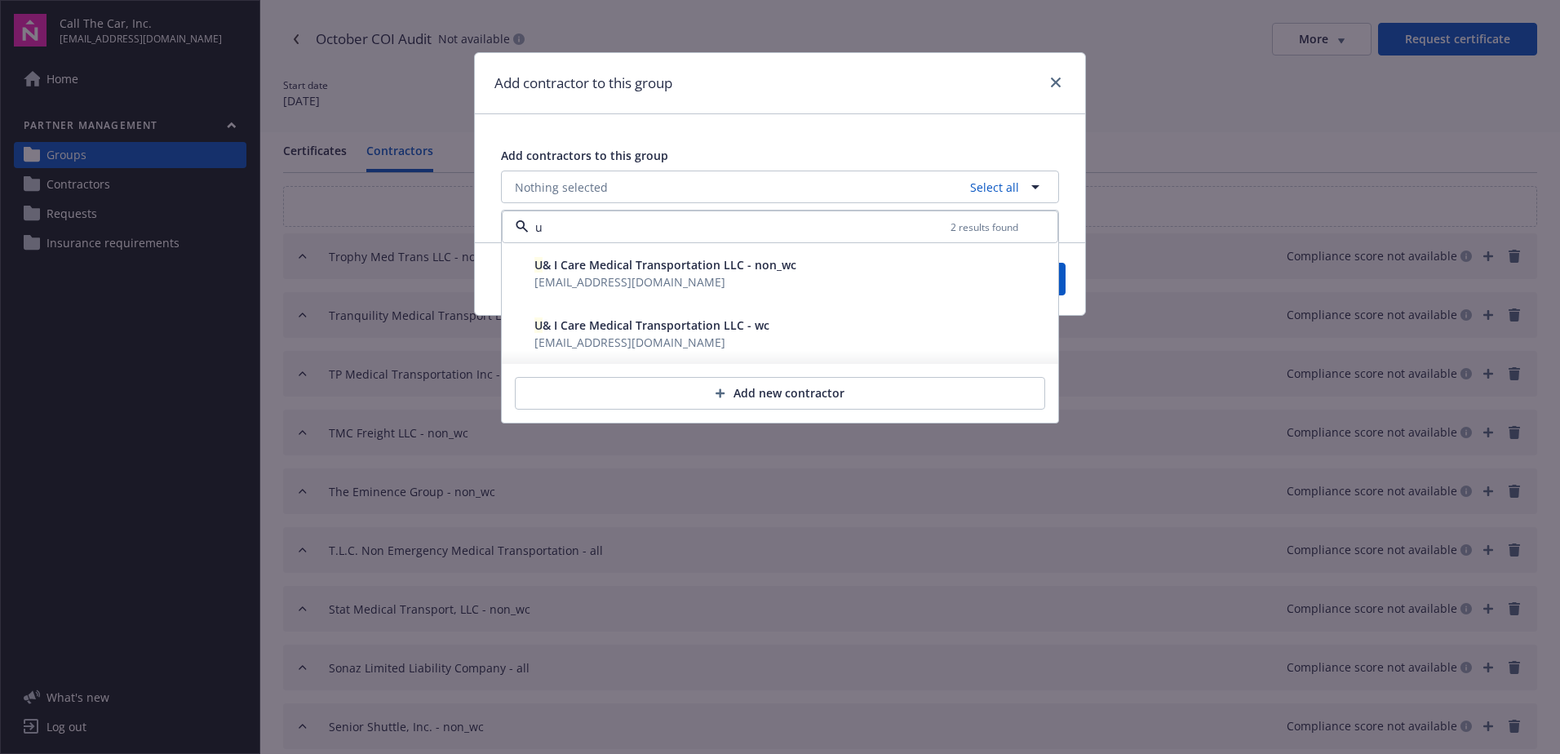
drag, startPoint x: 605, startPoint y: 261, endPoint x: 637, endPoint y: 267, distance: 32.3
click at [604, 261] on span "U & I Care Medical Transportation LLC - non_wc" at bounding box center [666, 265] width 262 height 16
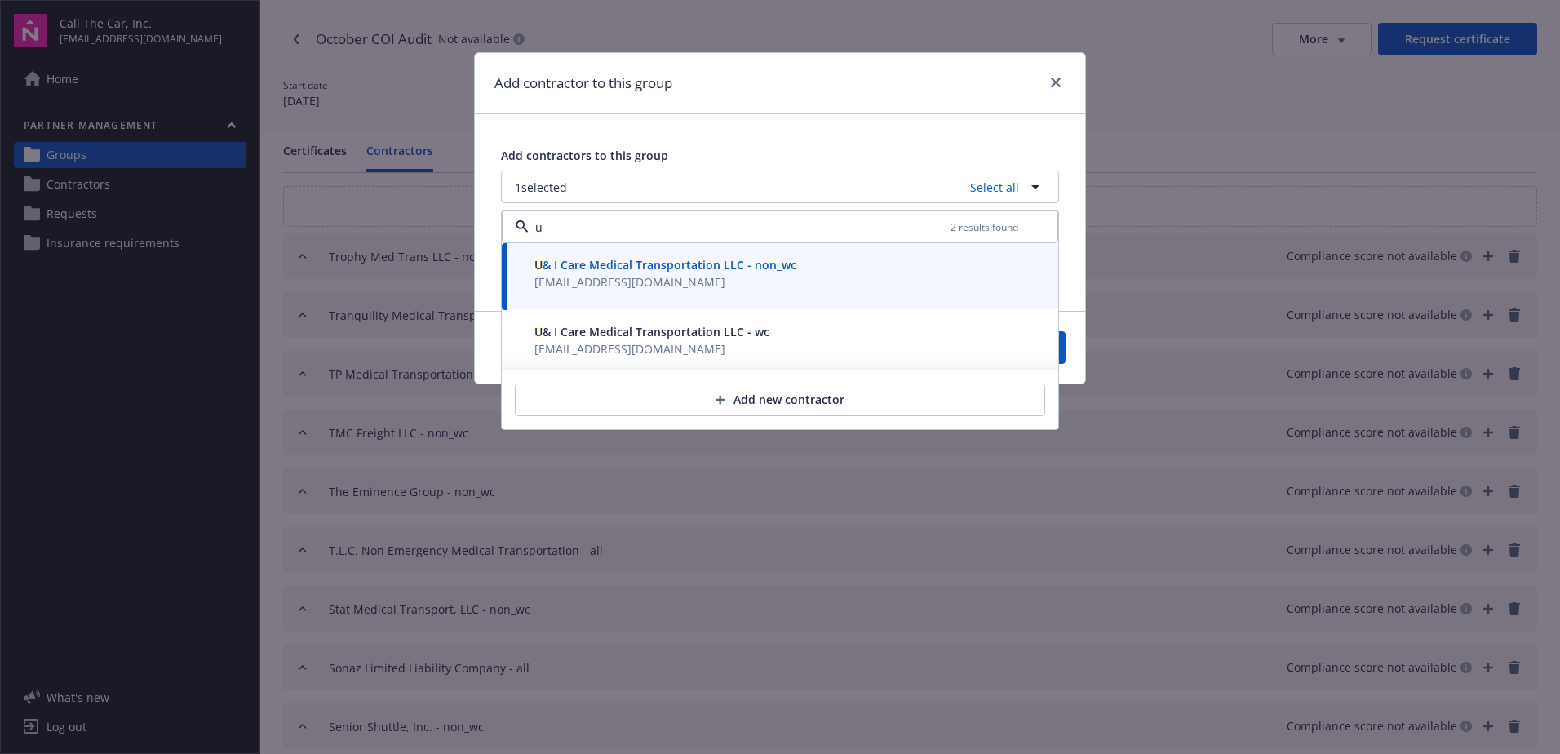
type input "u"
click at [1063, 353] on button "Save" at bounding box center [1026, 347] width 79 height 33
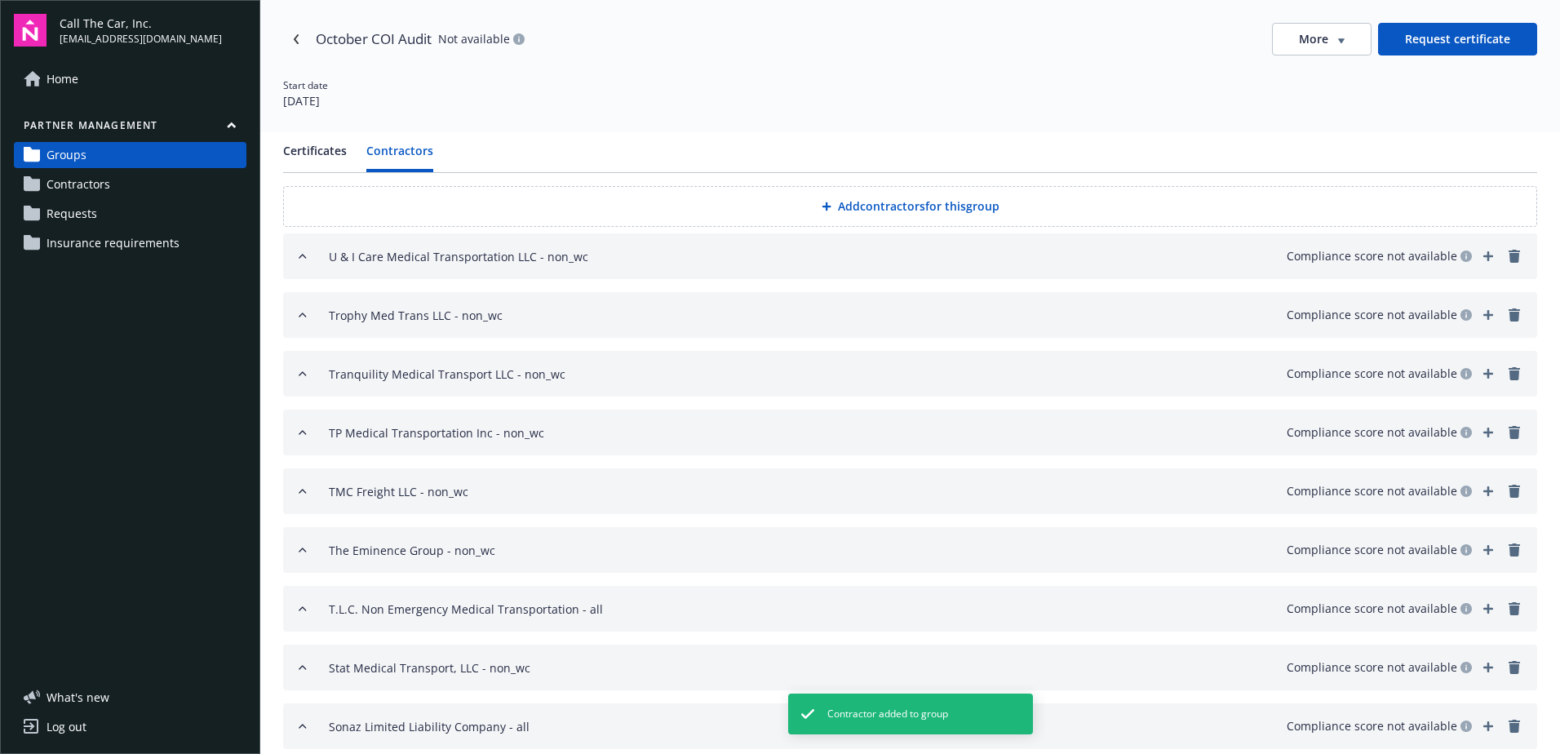
click at [846, 202] on button "Add contractors for this group" at bounding box center [910, 206] width 1254 height 41
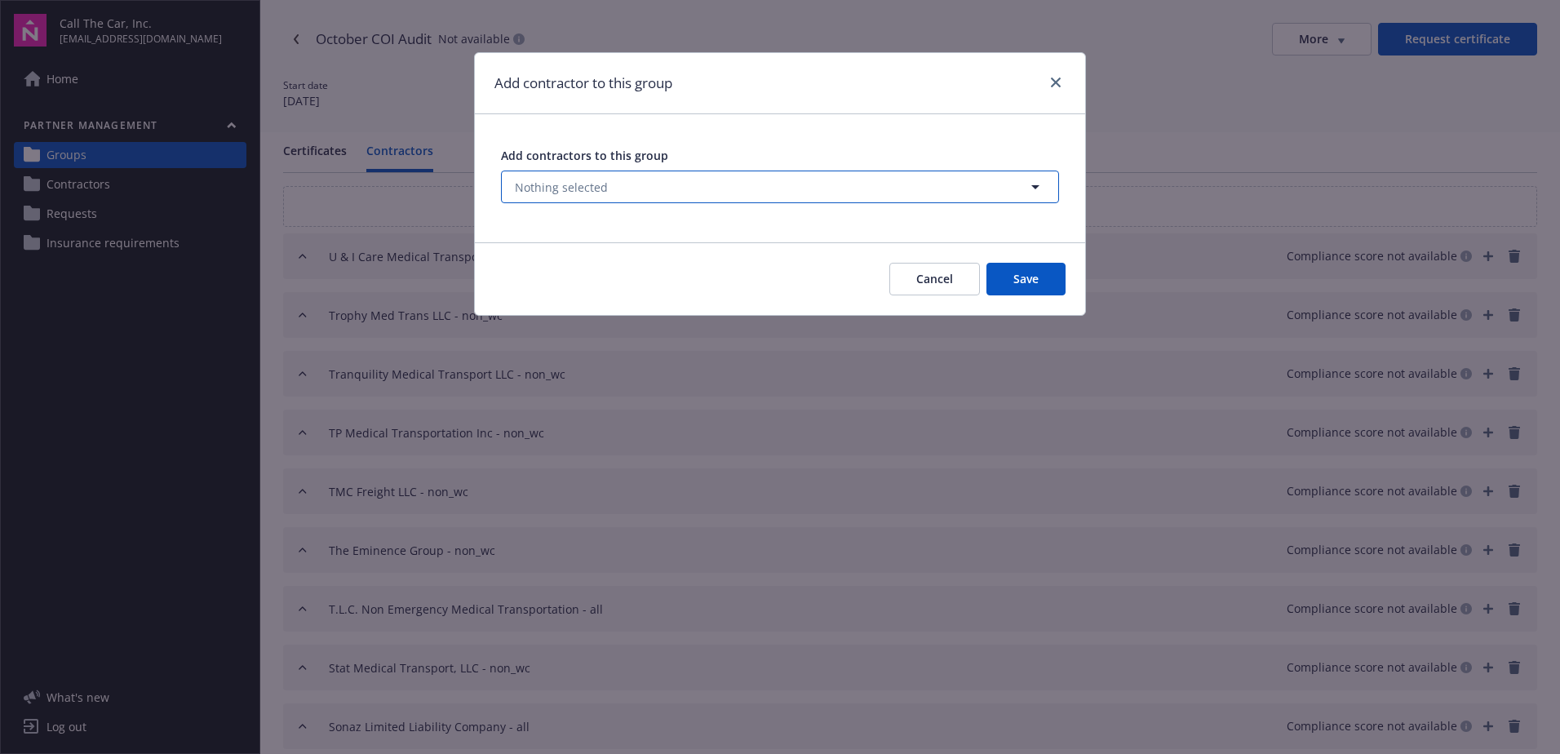
click at [610, 189] on button "Nothing selected" at bounding box center [780, 187] width 558 height 33
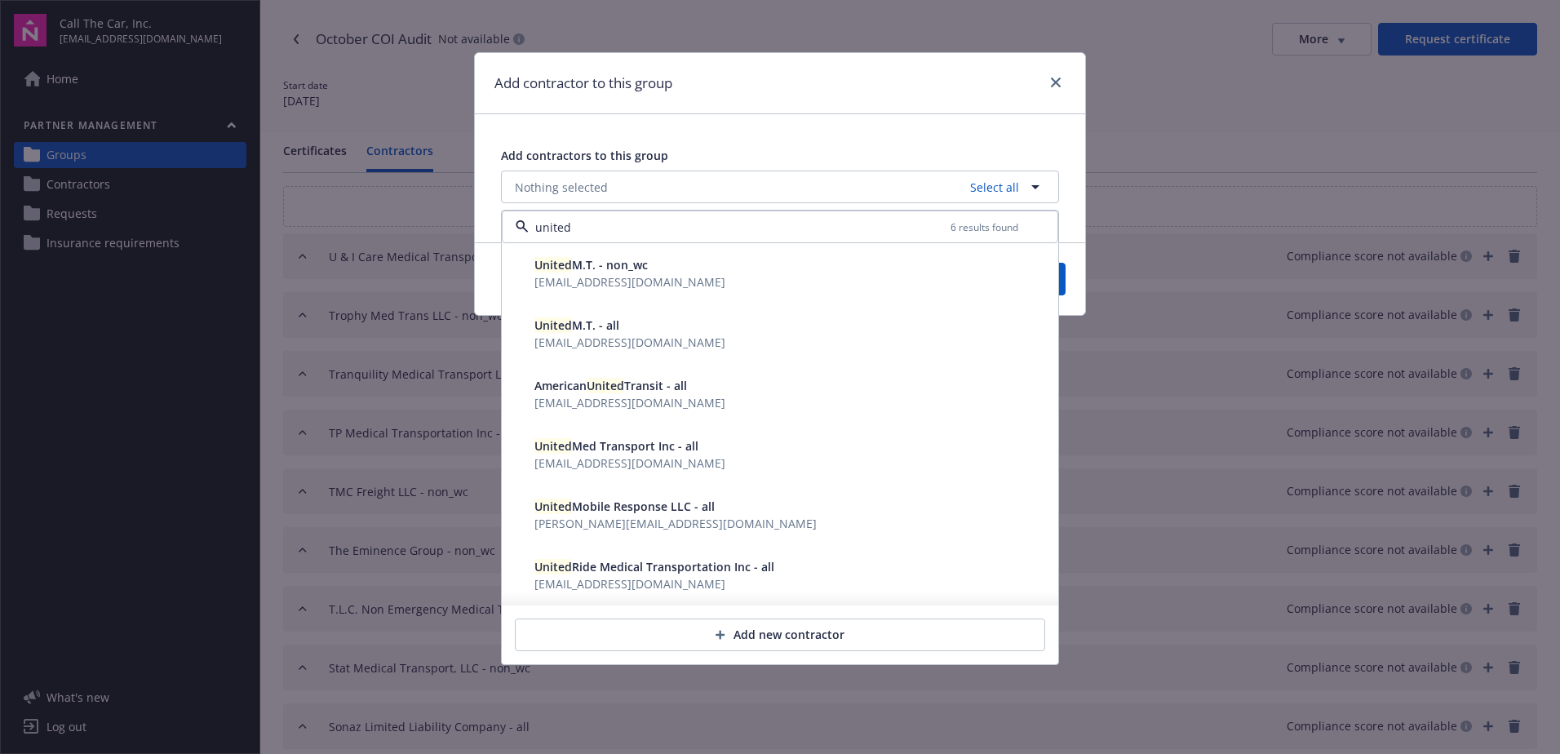
click at [588, 265] on span "United M.T. - non_wc" at bounding box center [591, 265] width 113 height 16
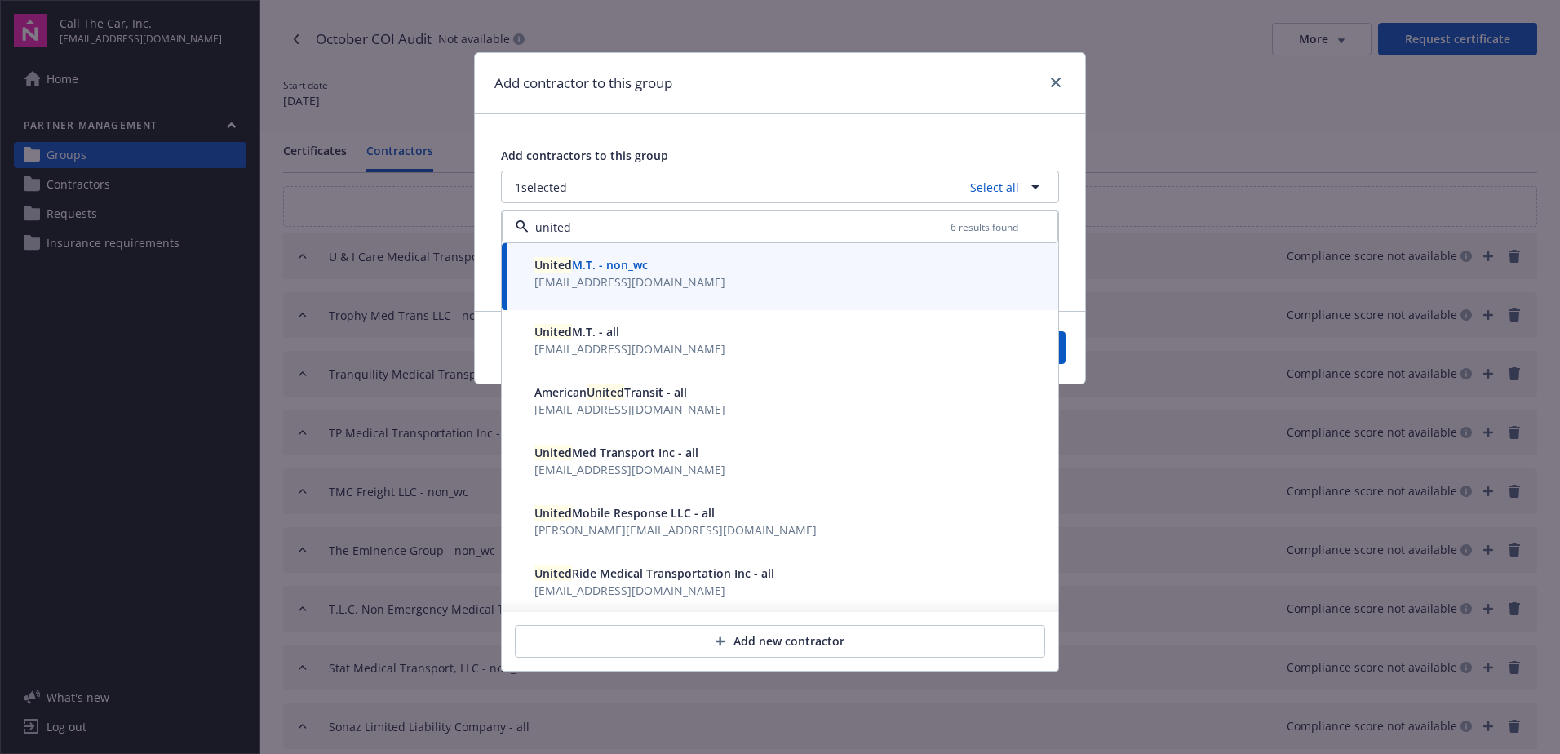
type input "united"
click at [1061, 349] on button "Save" at bounding box center [1026, 347] width 79 height 33
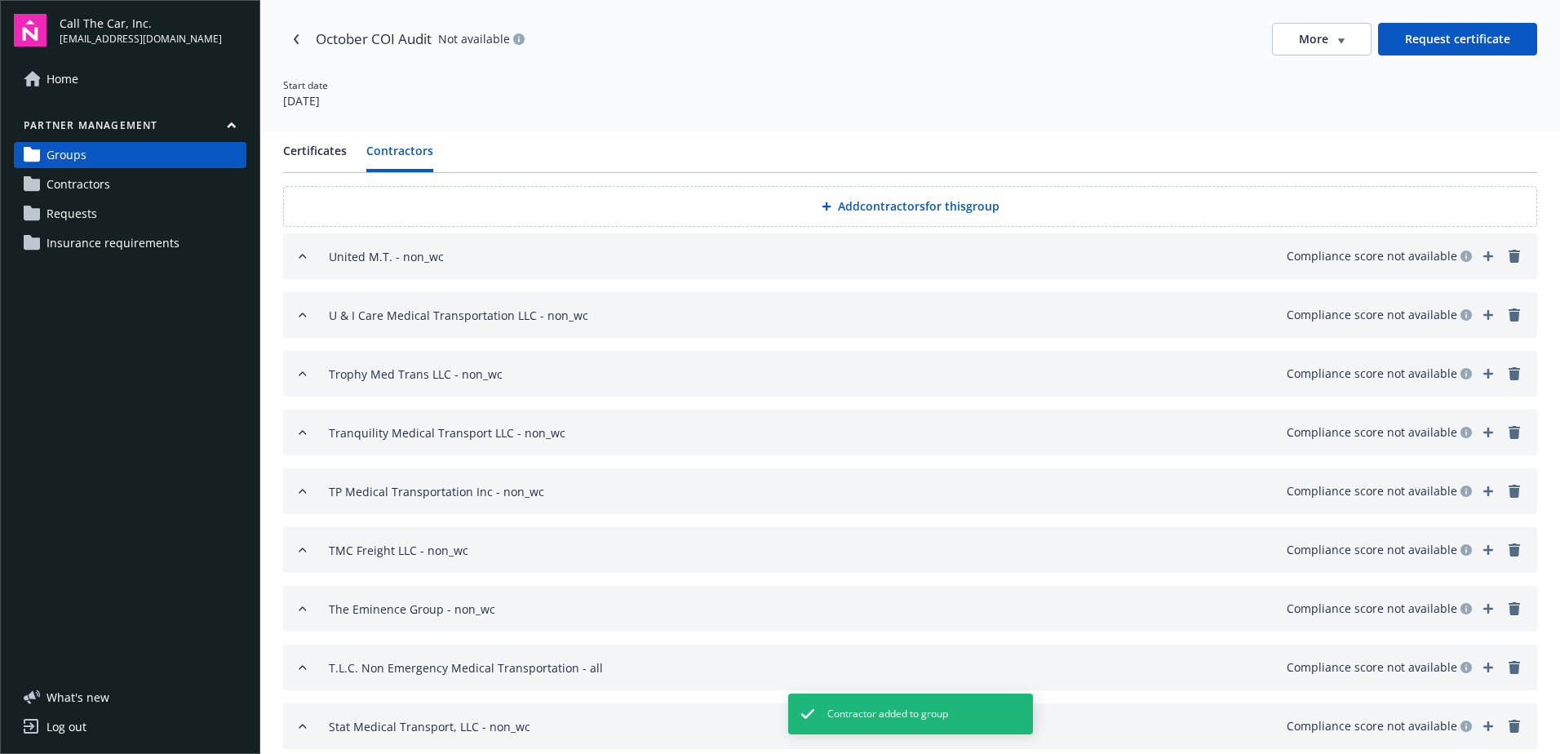
click at [858, 197] on button "Add contractors for this group" at bounding box center [910, 206] width 1254 height 41
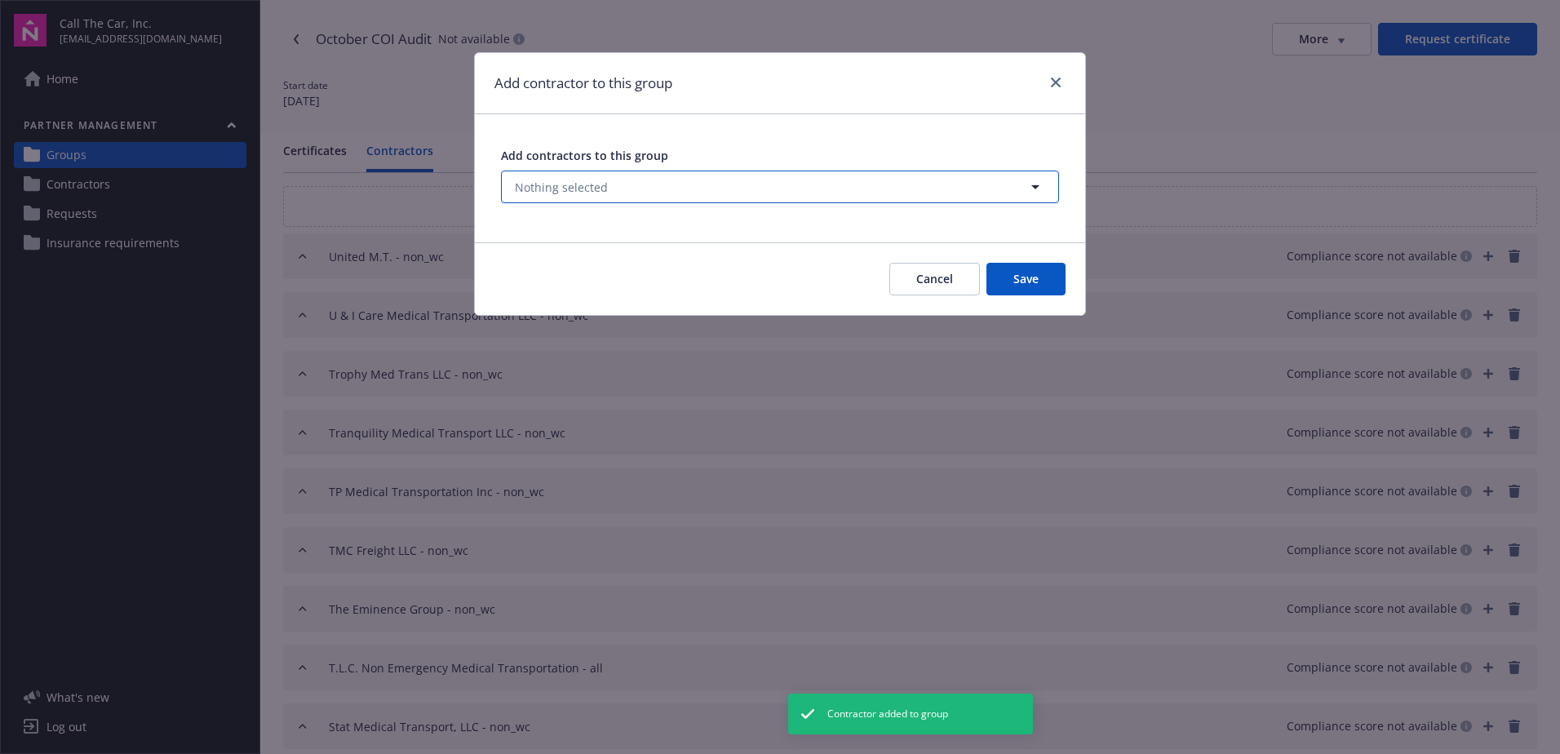
click at [610, 183] on button "Nothing selected" at bounding box center [780, 187] width 558 height 33
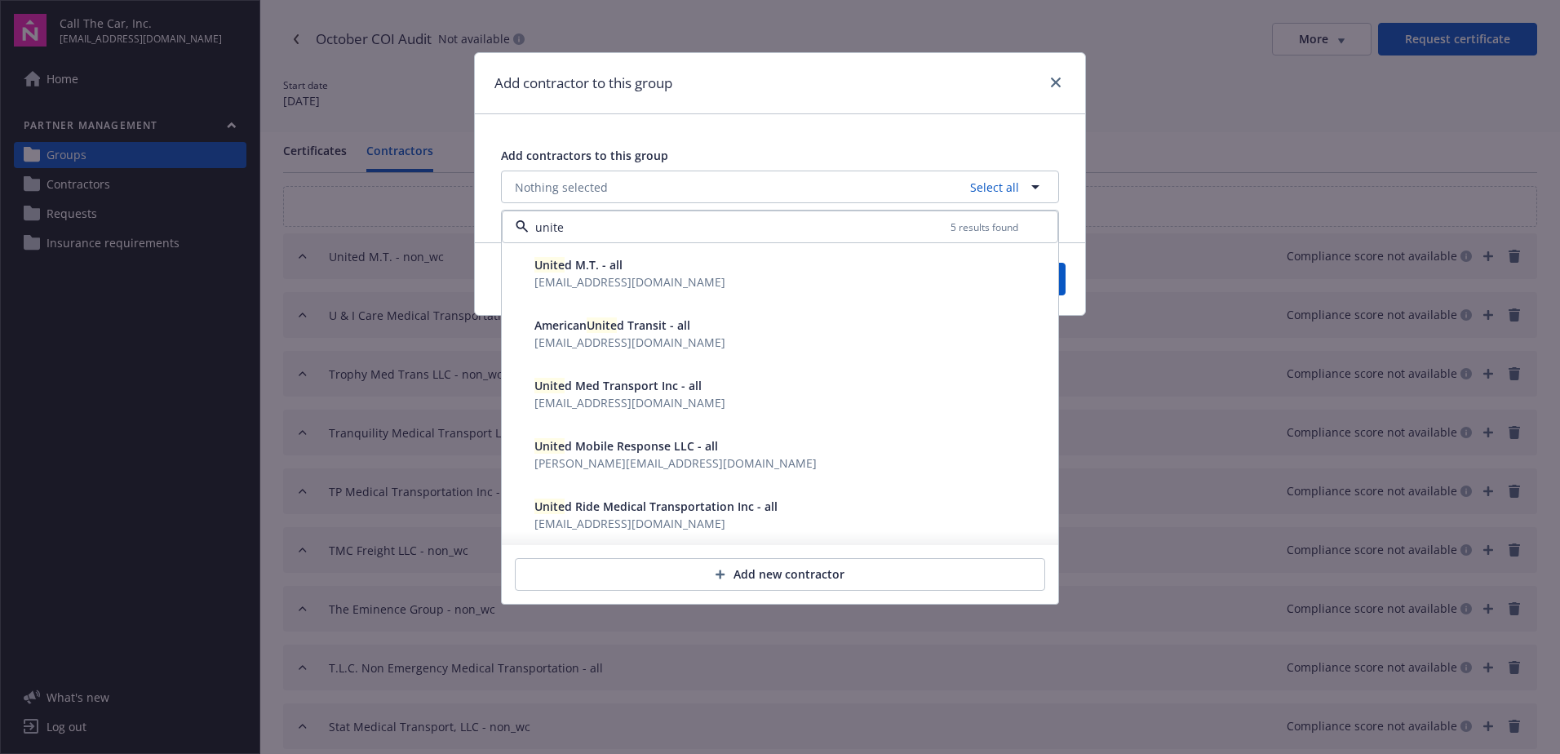
click at [579, 454] on span "Unite d Mobile Response LLC - all" at bounding box center [627, 446] width 184 height 16
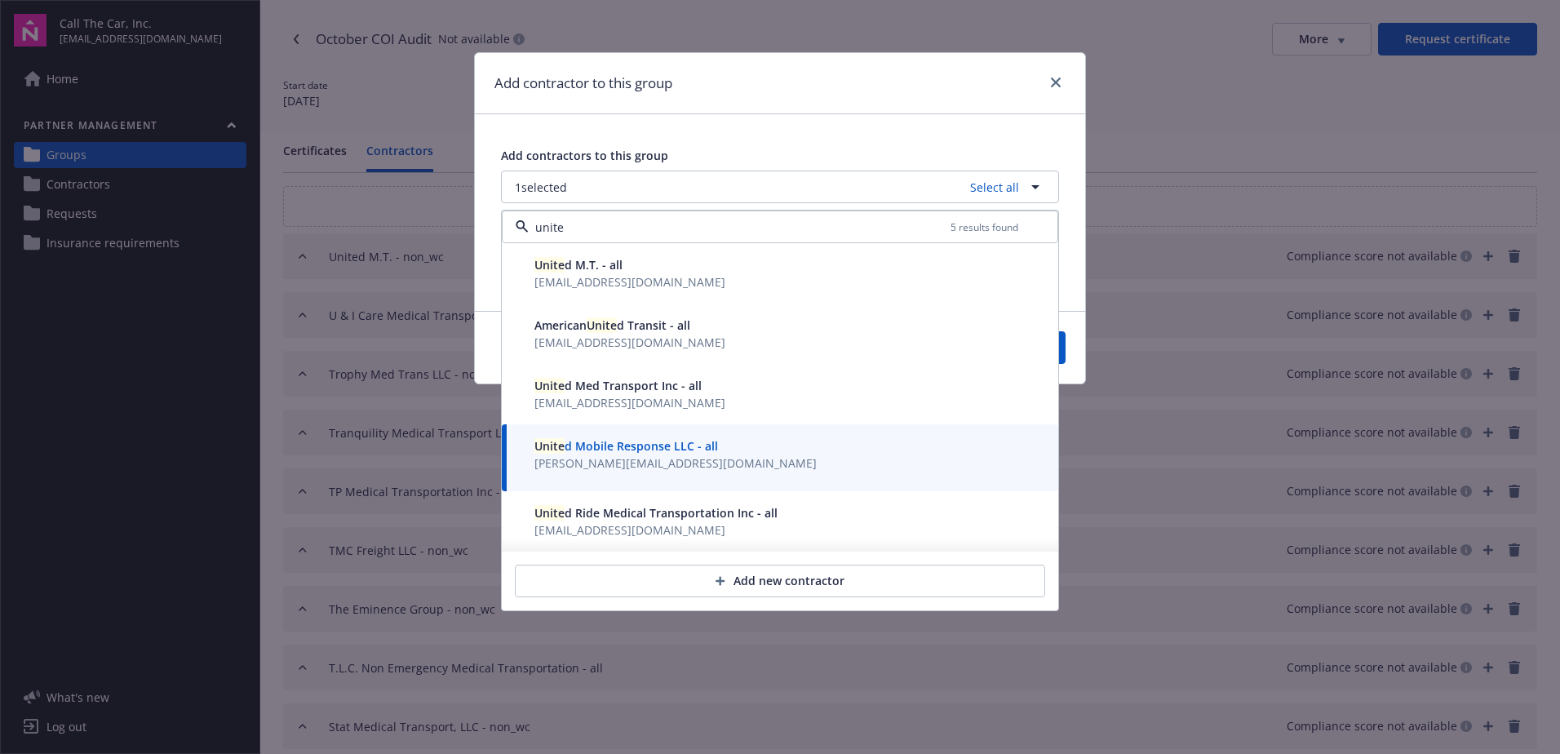
type input "unite"
click at [1064, 348] on button "Save" at bounding box center [1026, 347] width 79 height 33
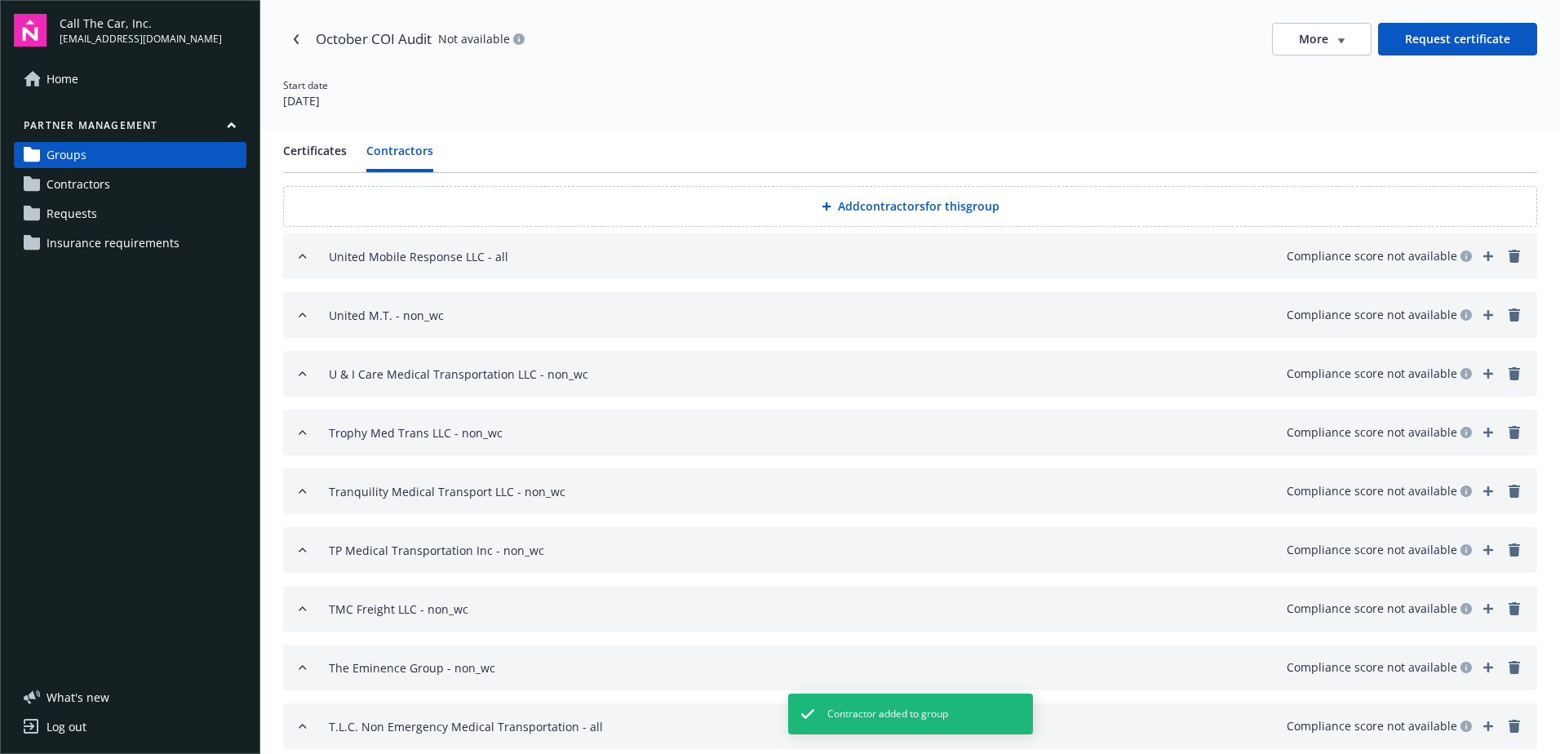
click at [863, 200] on button "Add contractors for this group" at bounding box center [910, 206] width 1254 height 41
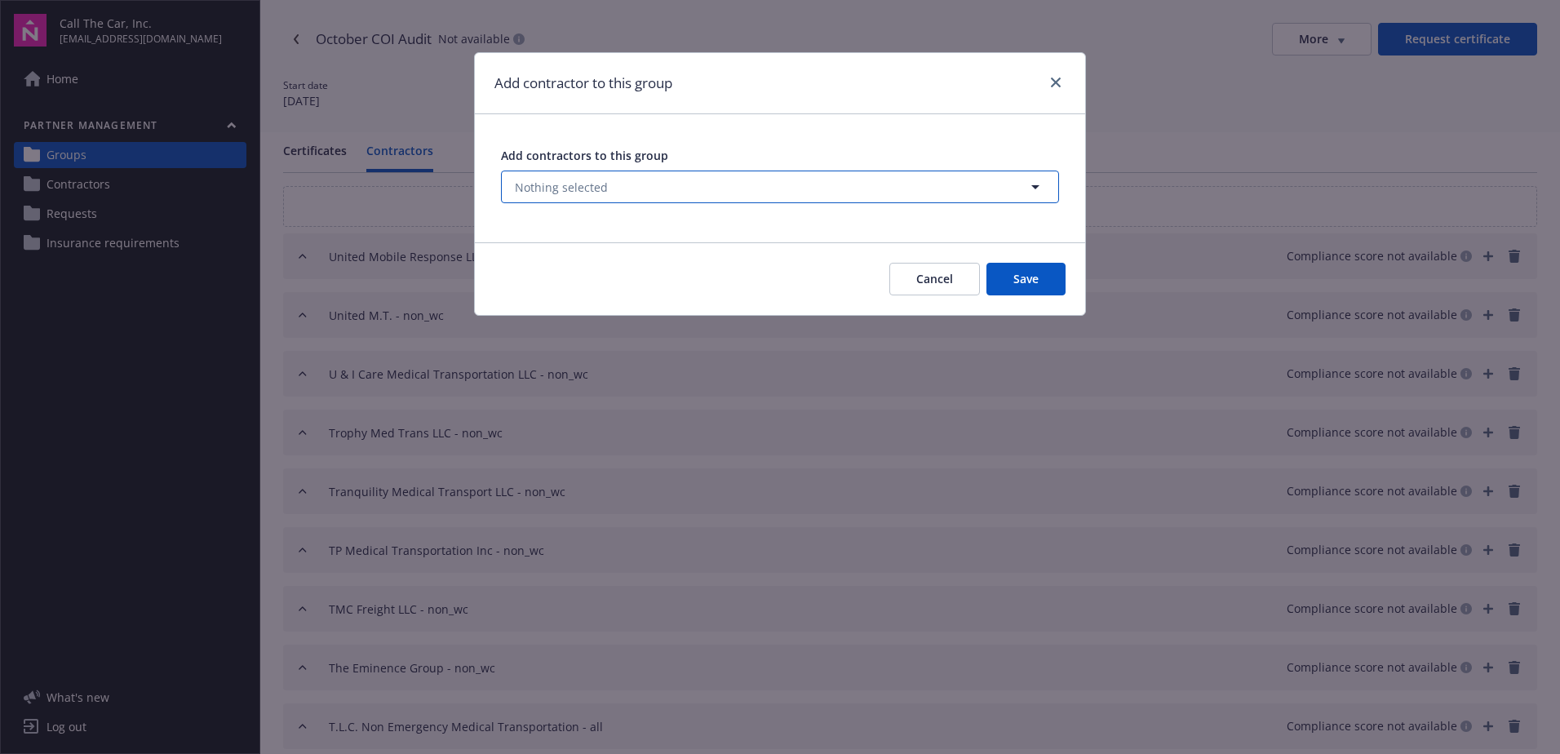
click at [662, 188] on button "Nothing selected" at bounding box center [780, 187] width 558 height 33
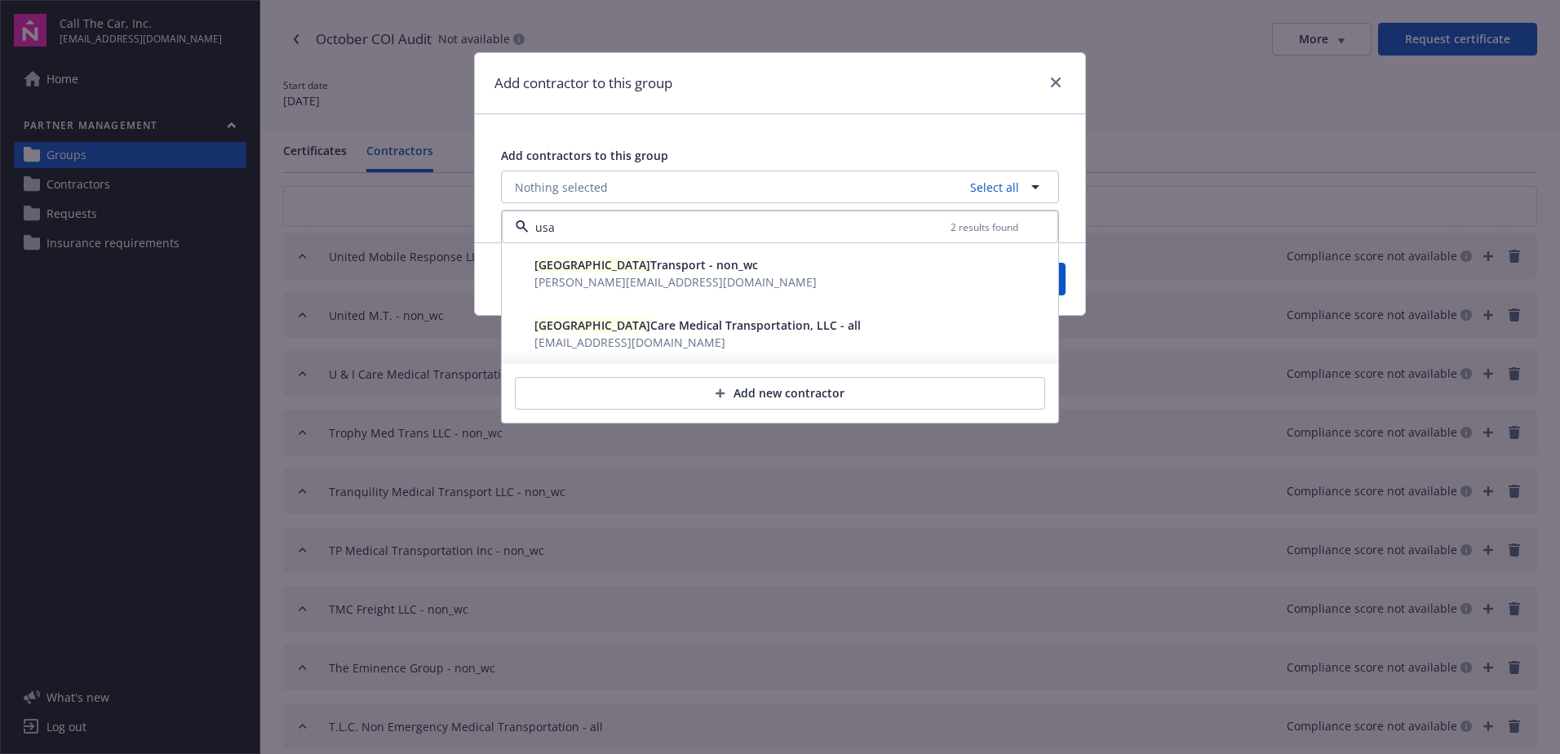
click at [600, 269] on span "USA Transport - non_wc" at bounding box center [647, 265] width 224 height 16
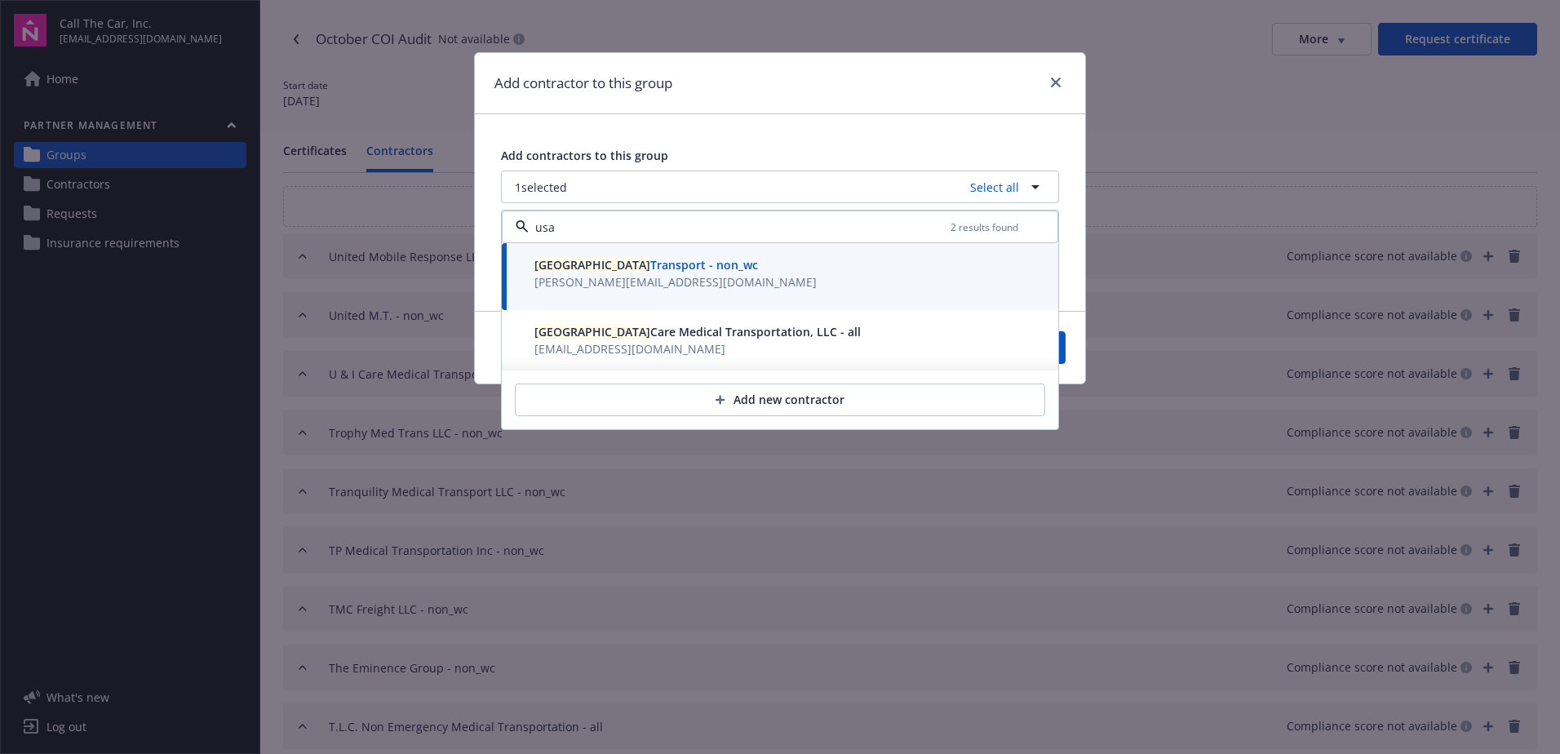
type input "usa"
click at [1063, 349] on button "Save" at bounding box center [1026, 347] width 79 height 33
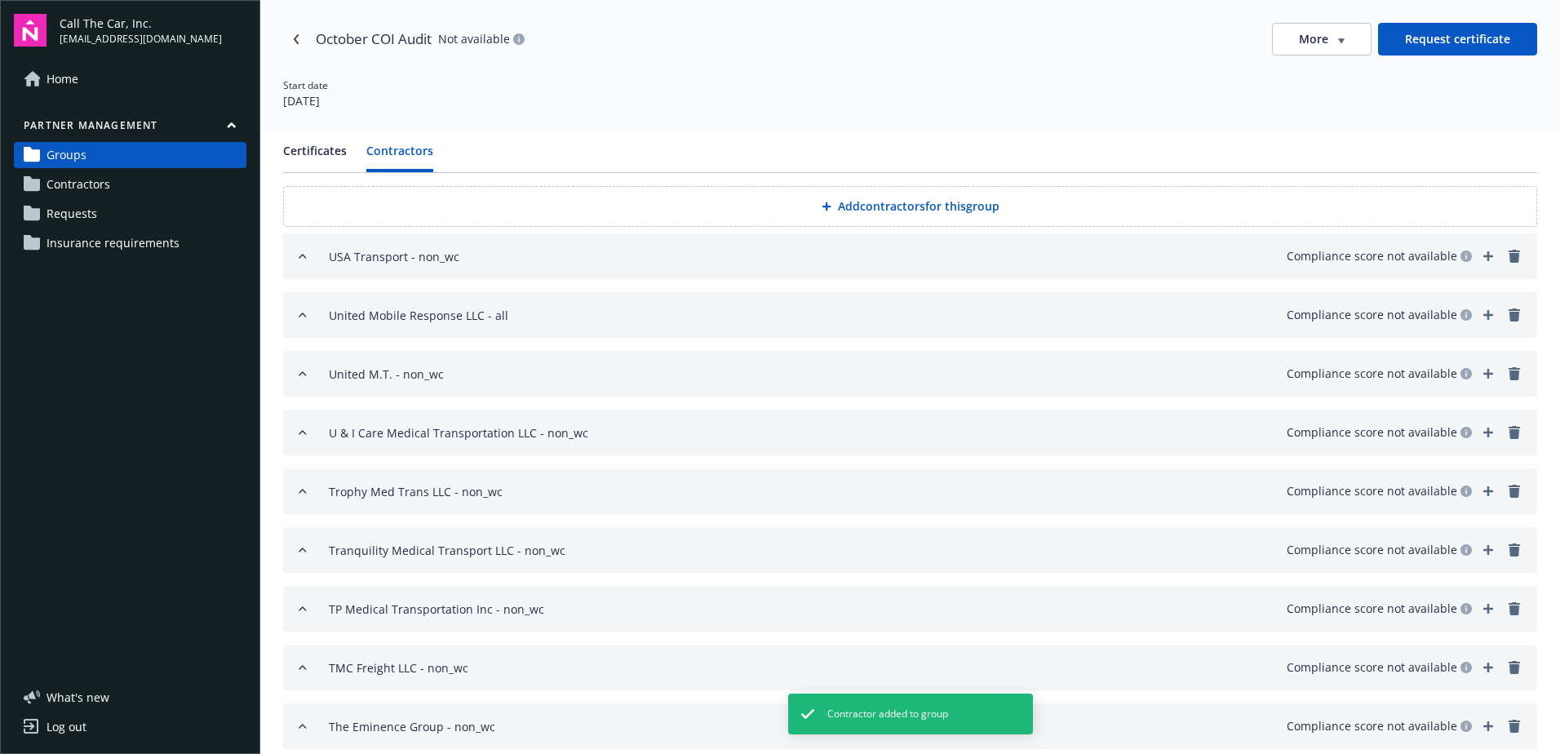
click at [843, 199] on button "Add contractors for this group" at bounding box center [910, 206] width 1254 height 41
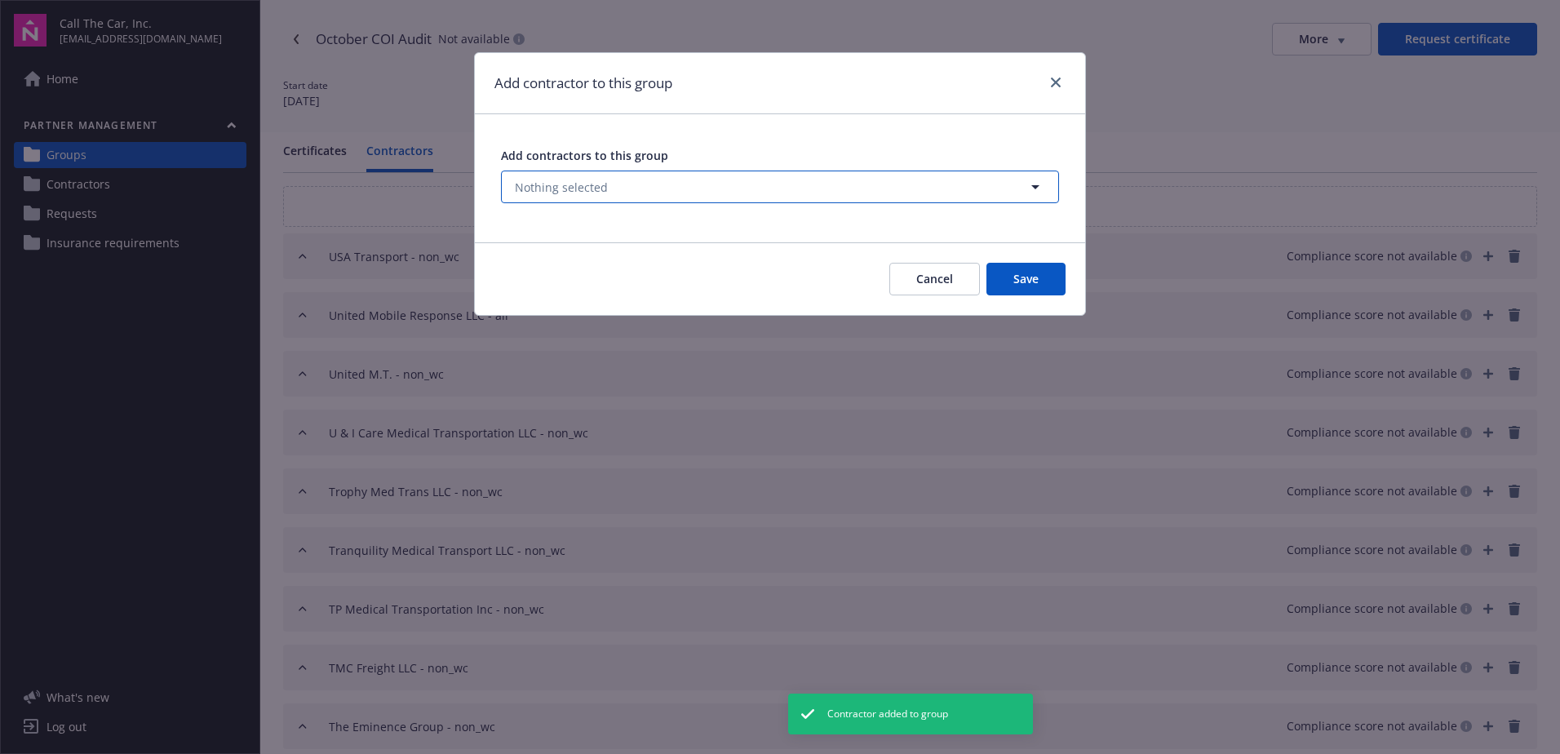
click at [699, 171] on button "Nothing selected" at bounding box center [780, 187] width 558 height 33
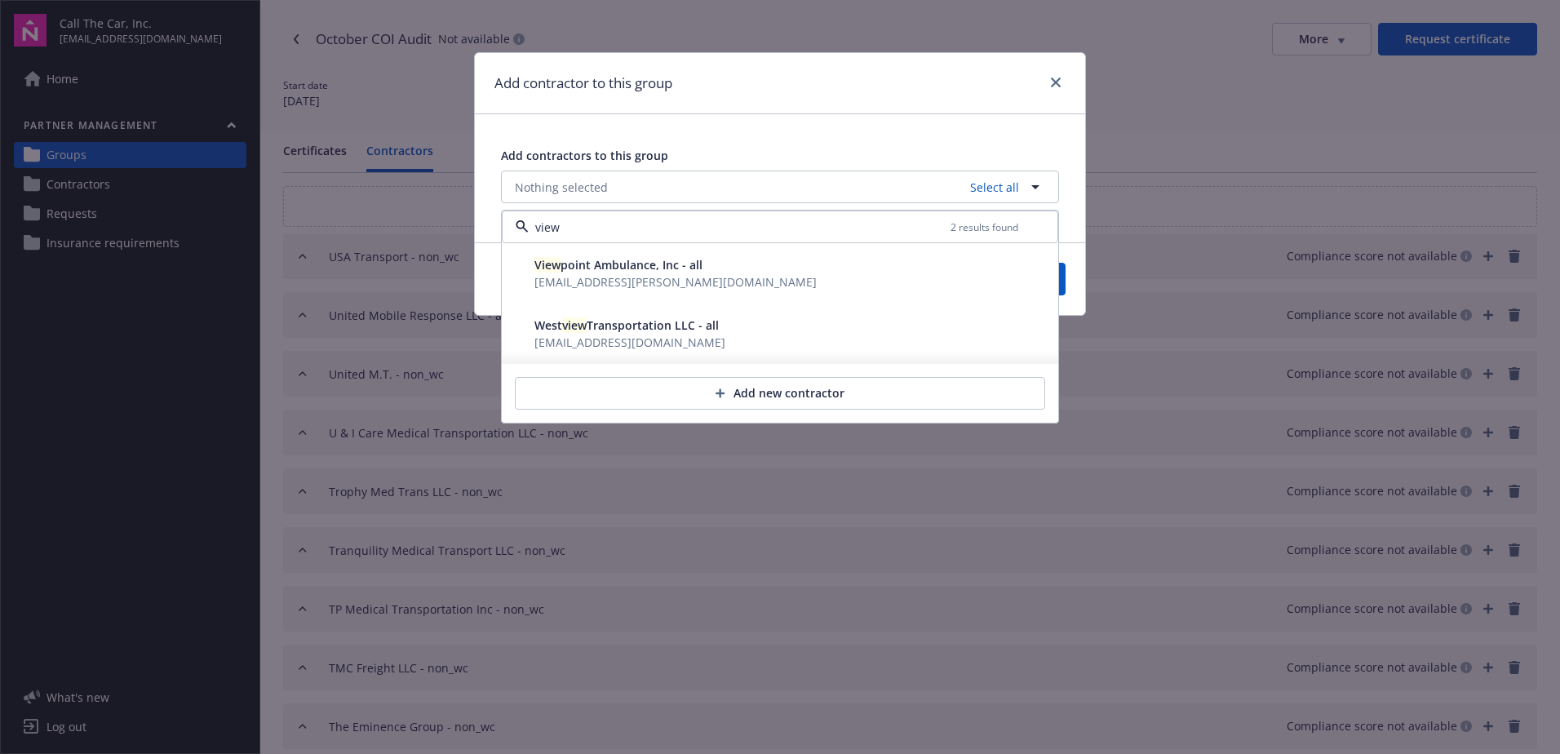
click at [599, 264] on span "View point Ambulance, Inc - all" at bounding box center [619, 265] width 168 height 16
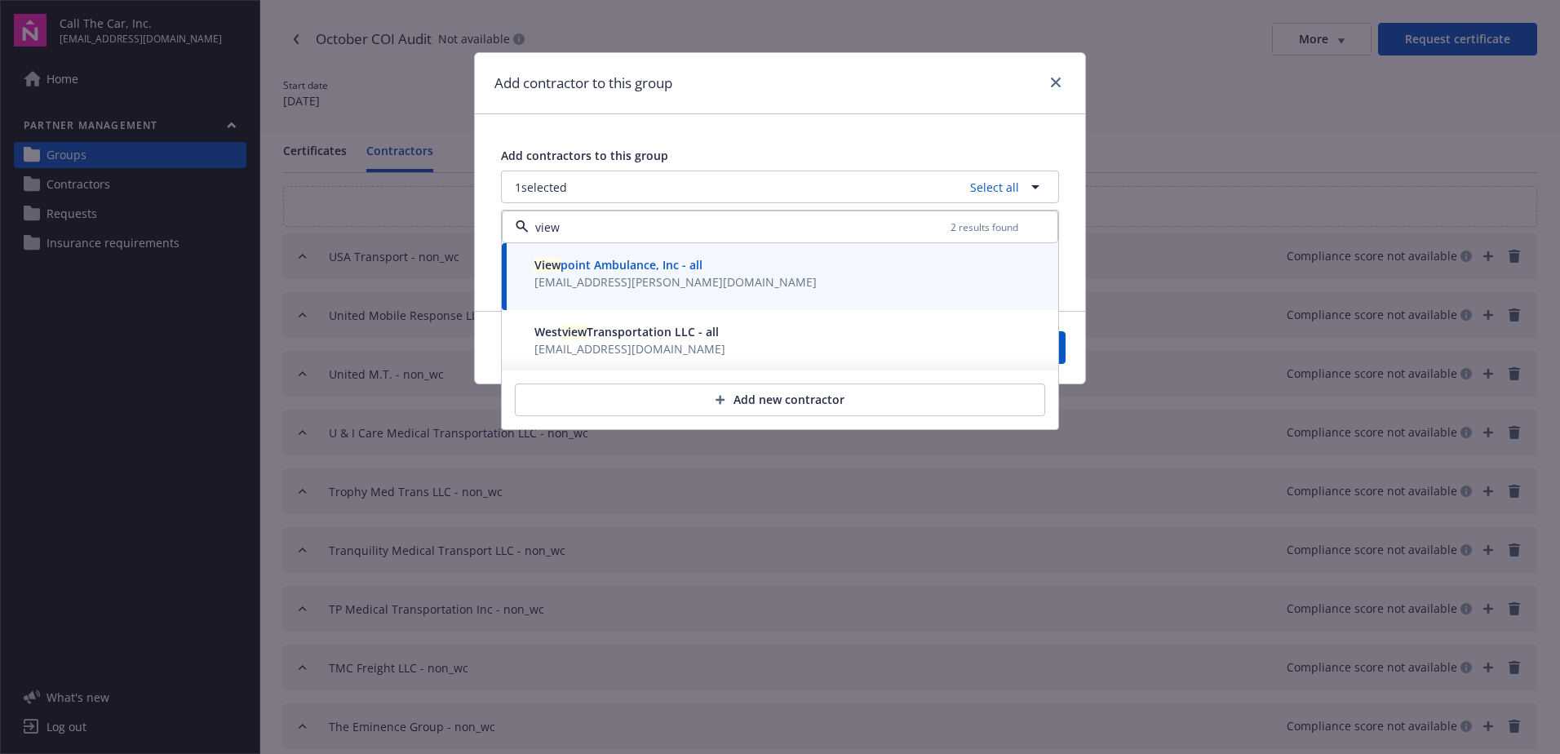
type input "view"
click at [1063, 353] on button "Save" at bounding box center [1026, 347] width 79 height 33
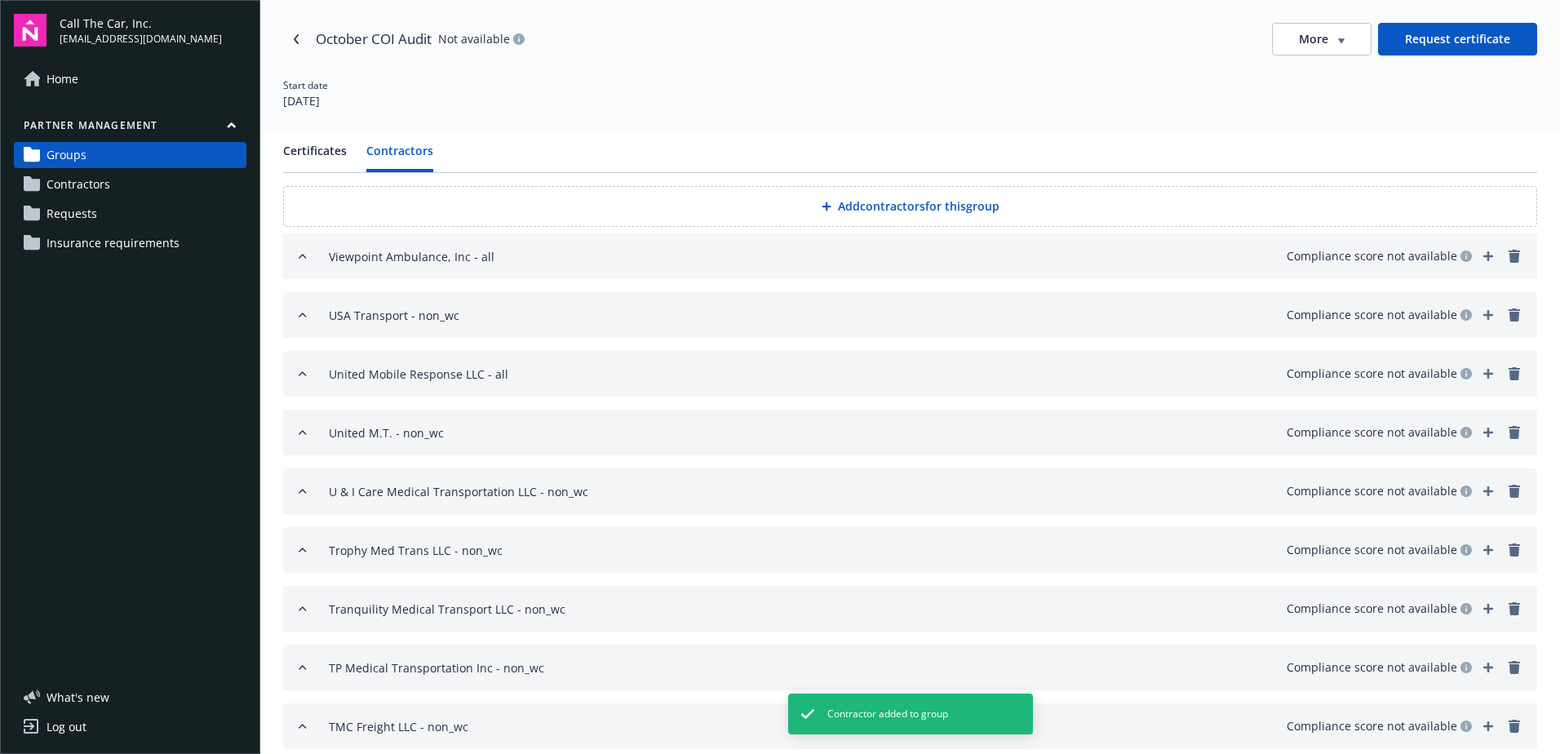
click at [856, 202] on button "Add contractors for this group" at bounding box center [910, 206] width 1254 height 41
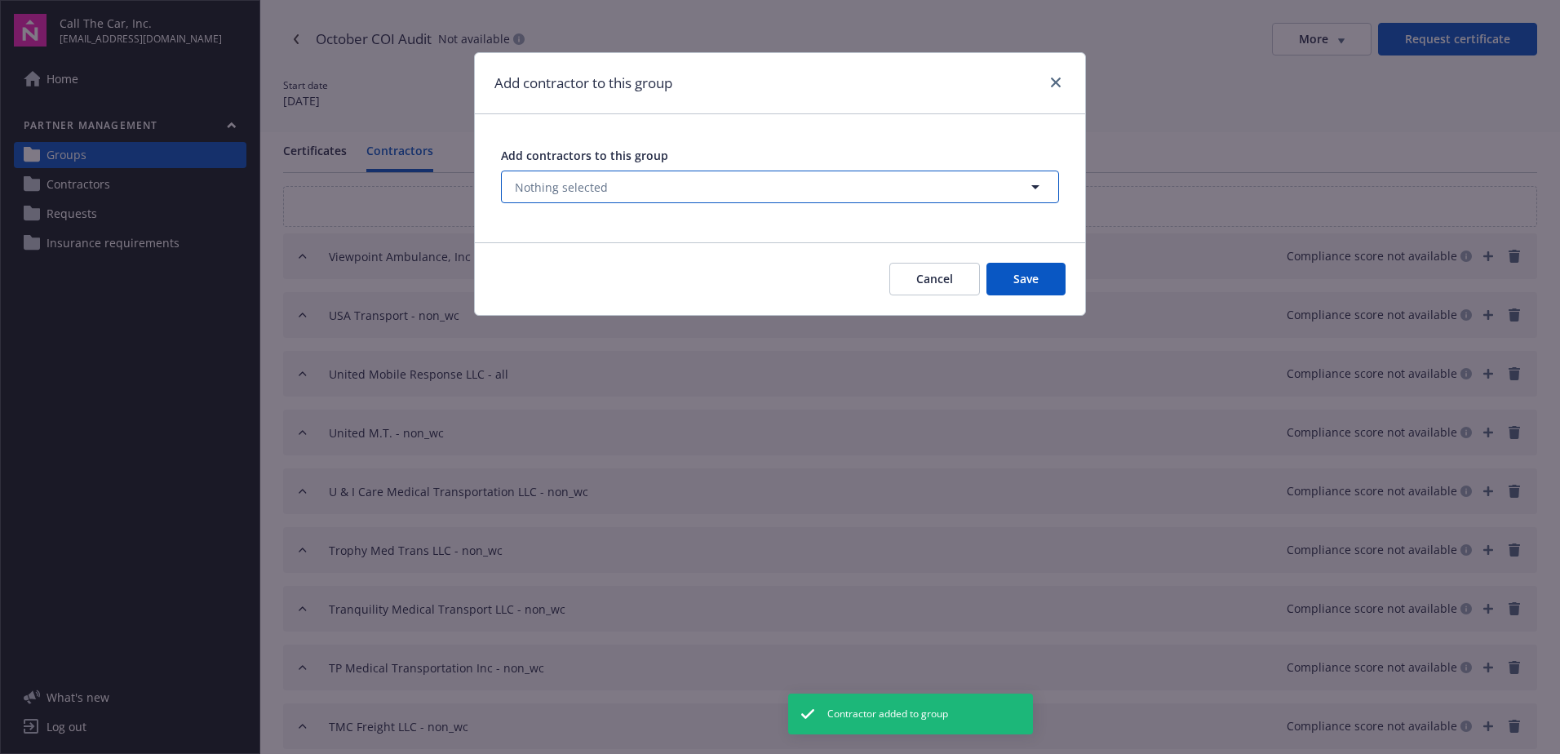
click at [580, 174] on button "Nothing selected" at bounding box center [780, 187] width 558 height 33
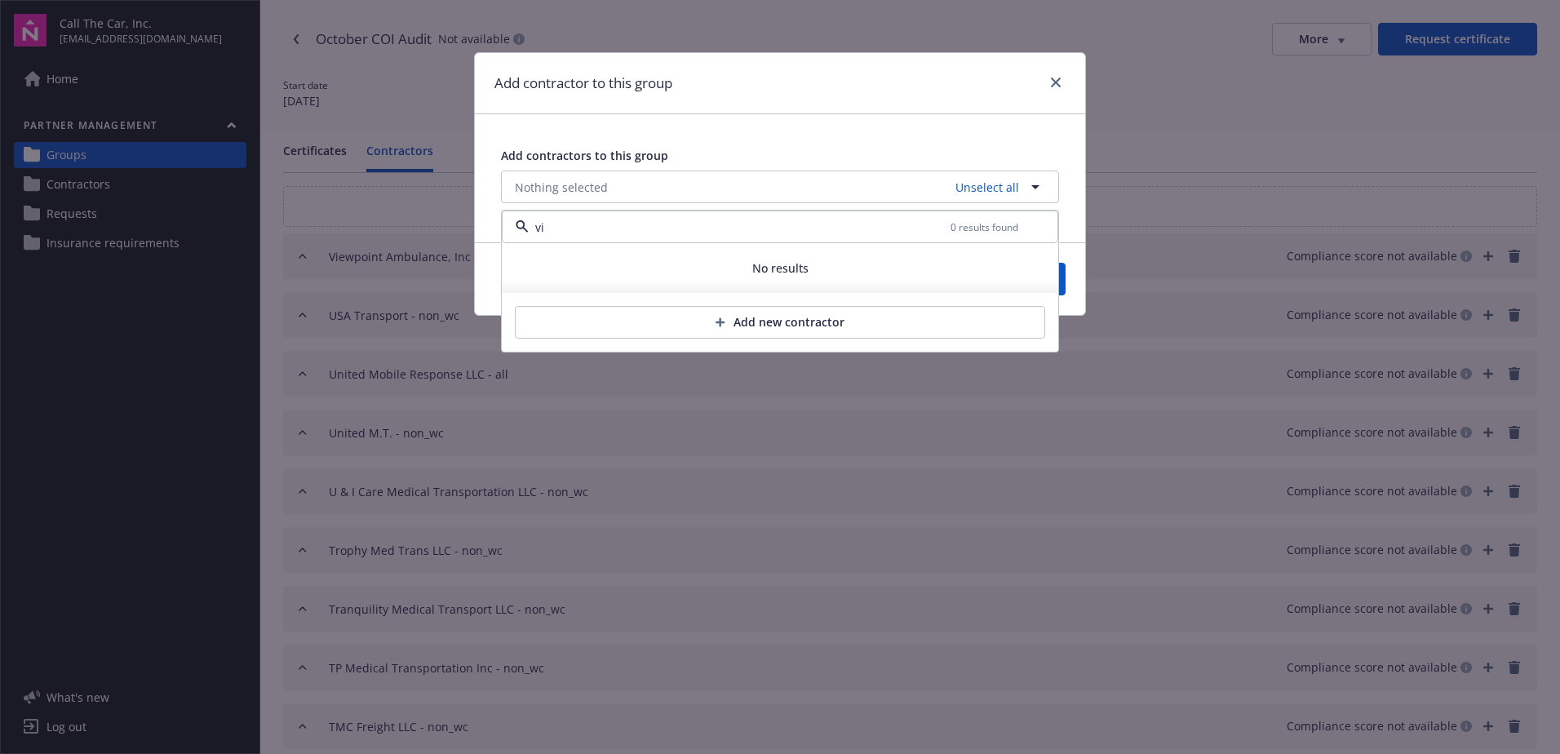
type input "v"
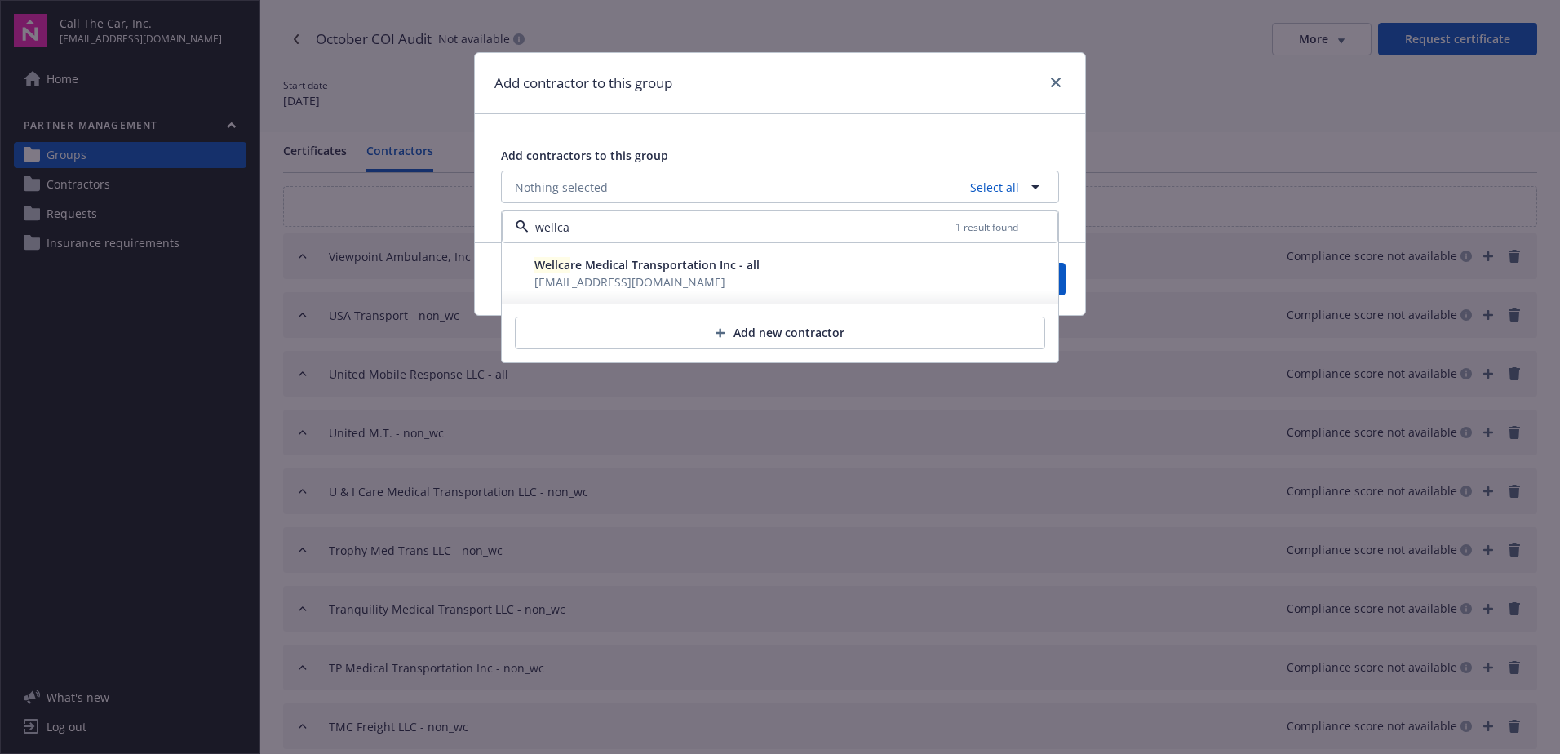
click at [584, 273] on span "[EMAIL_ADDRESS][DOMAIN_NAME]" at bounding box center [647, 281] width 225 height 17
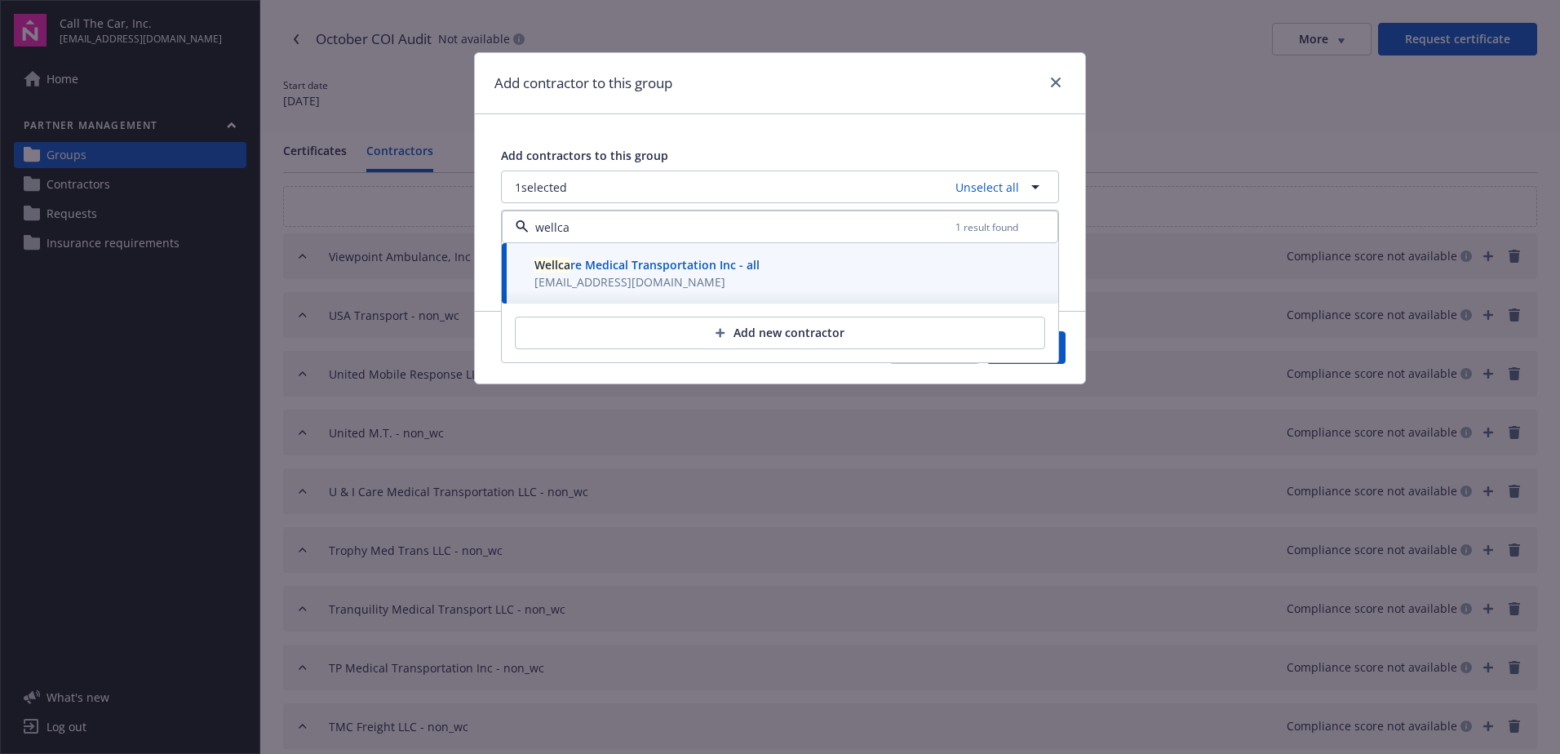
type input "wellca"
click at [1063, 346] on button "Save" at bounding box center [1026, 347] width 79 height 33
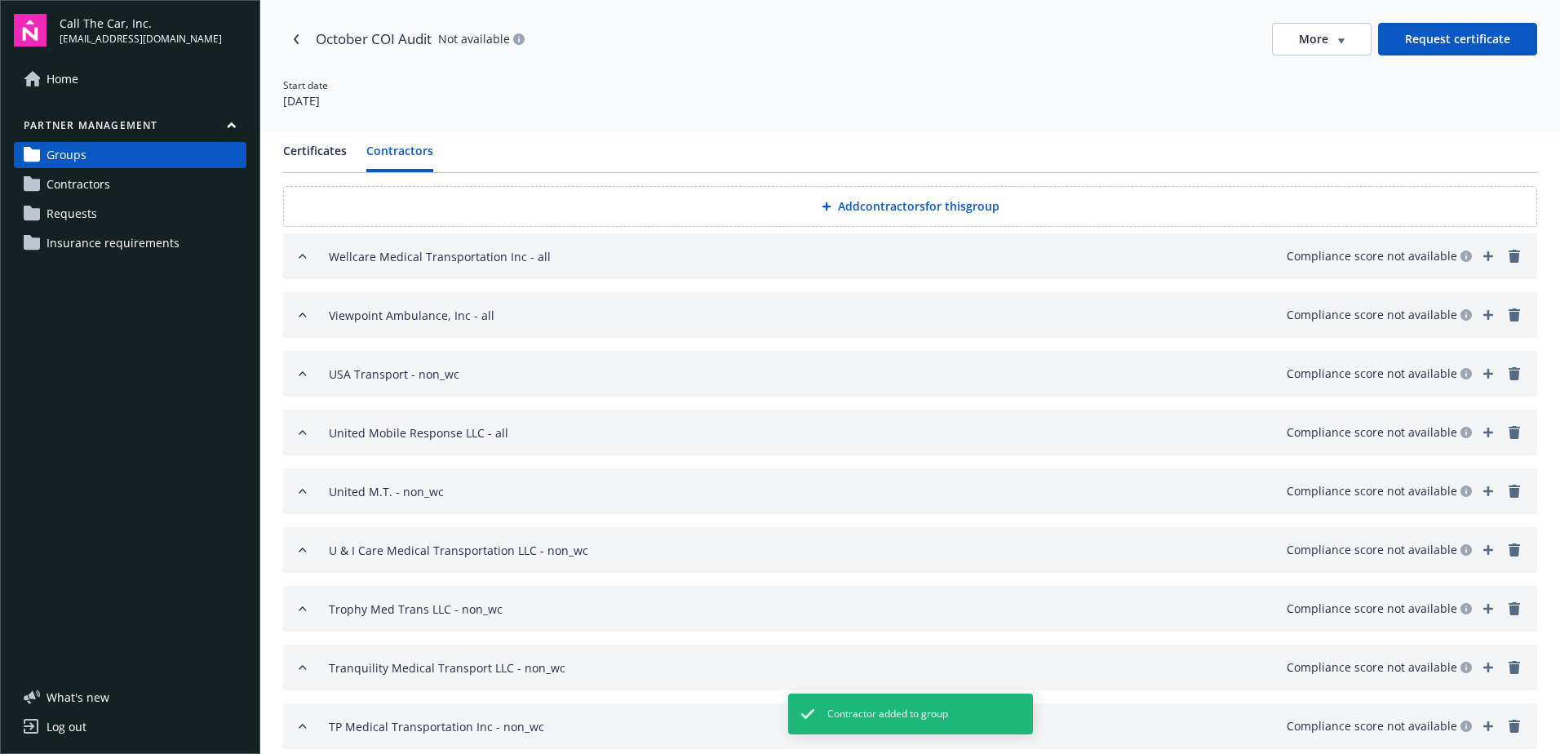
click at [855, 196] on button "Add contractors for this group" at bounding box center [910, 206] width 1254 height 41
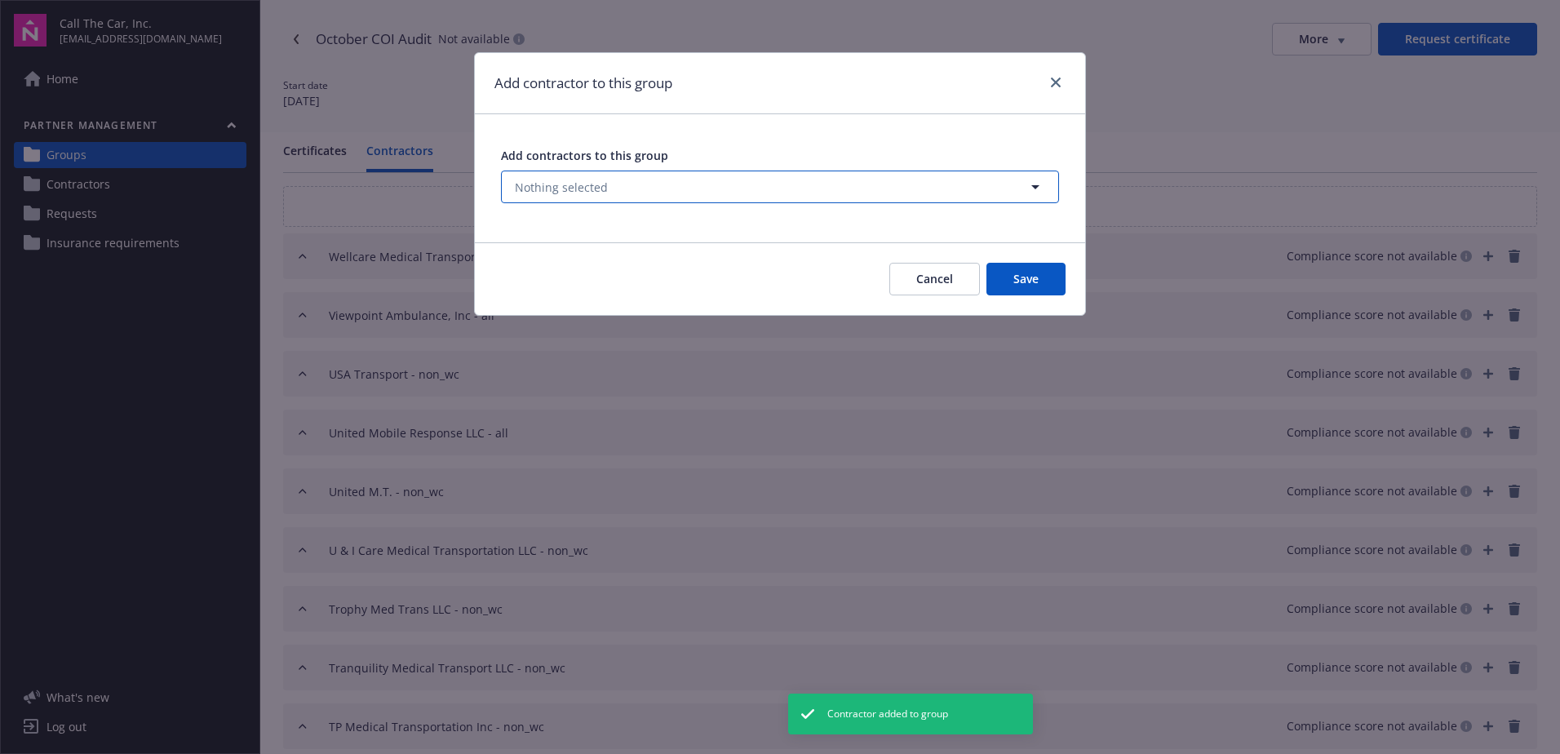
click at [605, 181] on button "Nothing selected" at bounding box center [780, 187] width 558 height 33
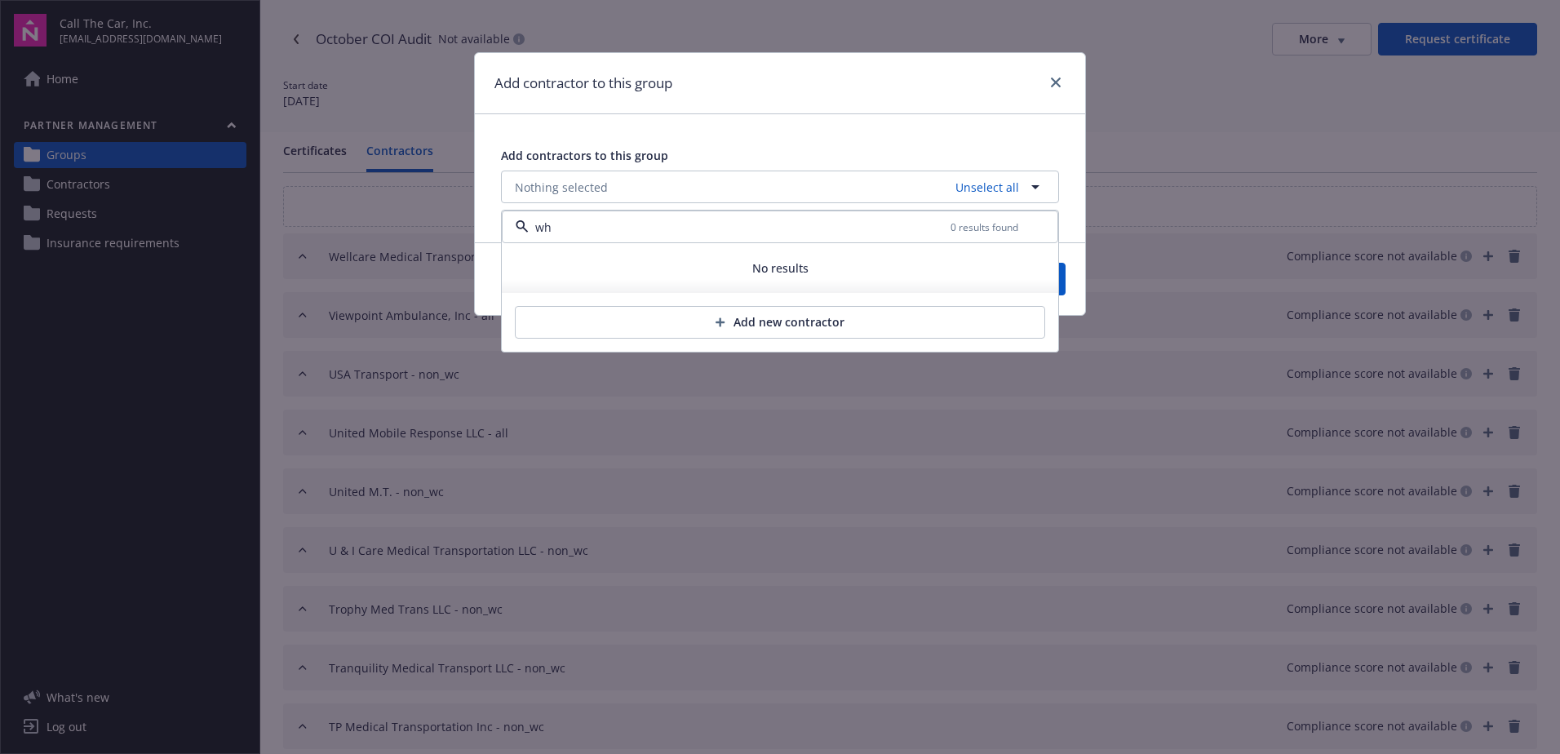
type input "w"
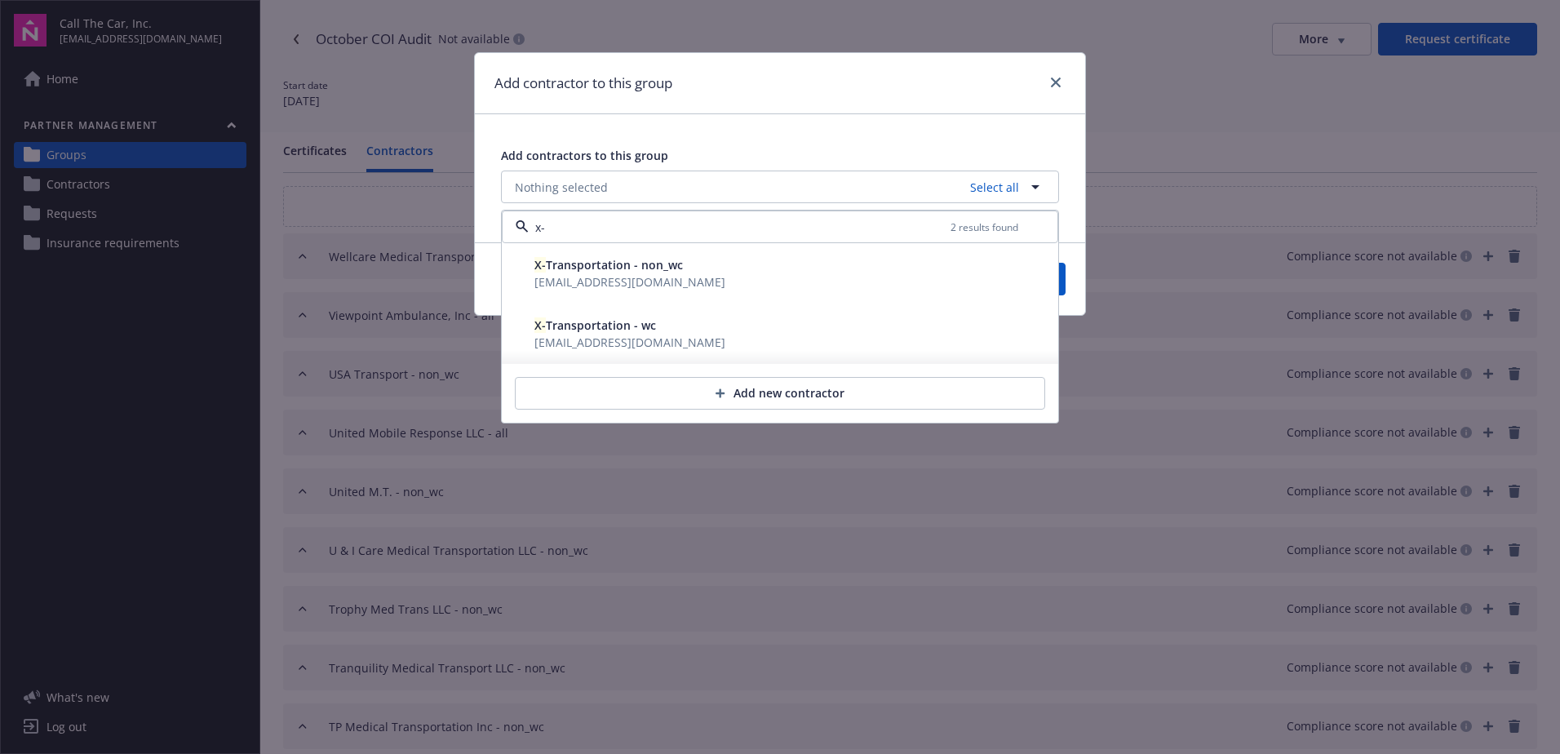
click at [597, 274] on span "[EMAIL_ADDRESS][DOMAIN_NAME]" at bounding box center [630, 282] width 191 height 16
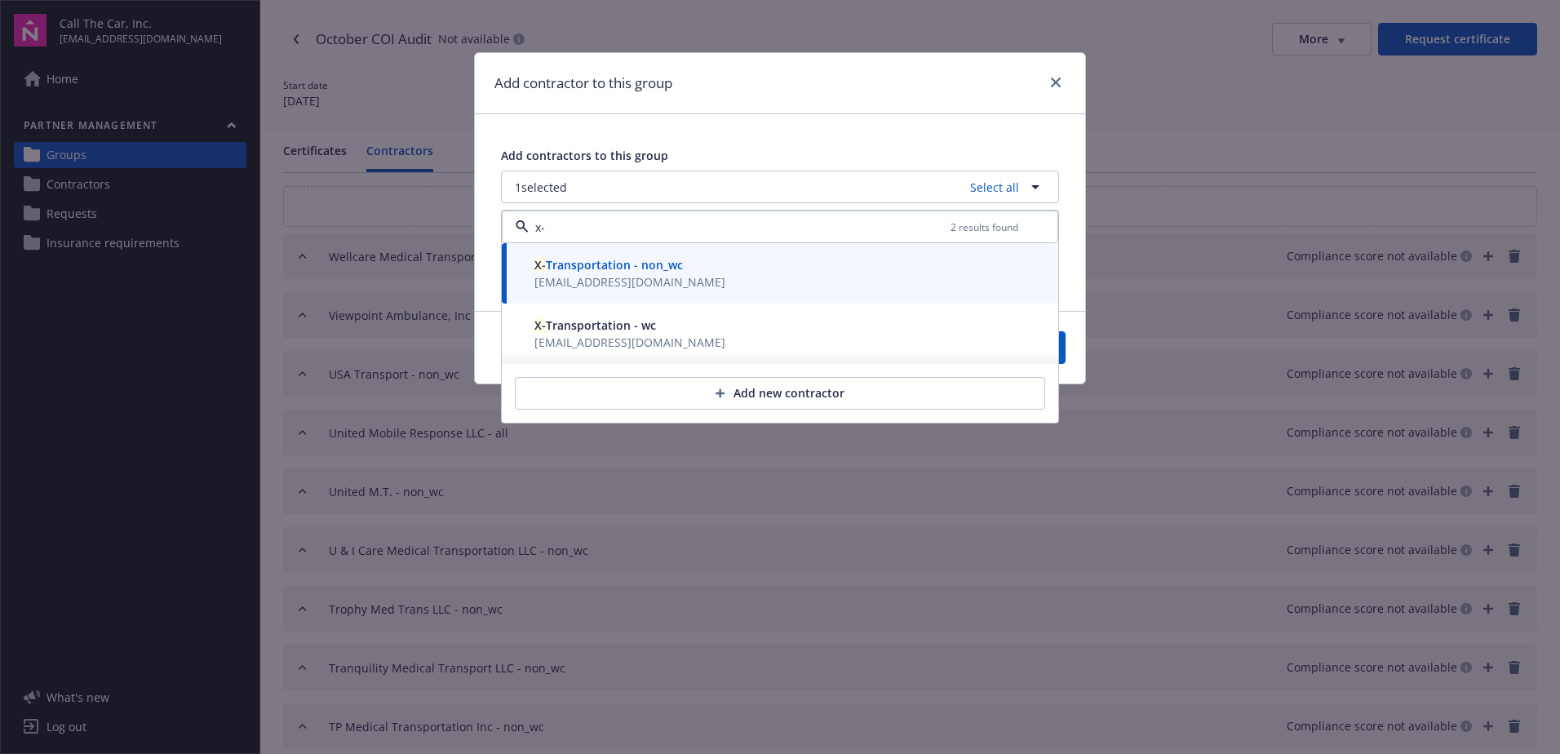
type input "x-"
click at [1064, 348] on button "Save" at bounding box center [1026, 347] width 79 height 33
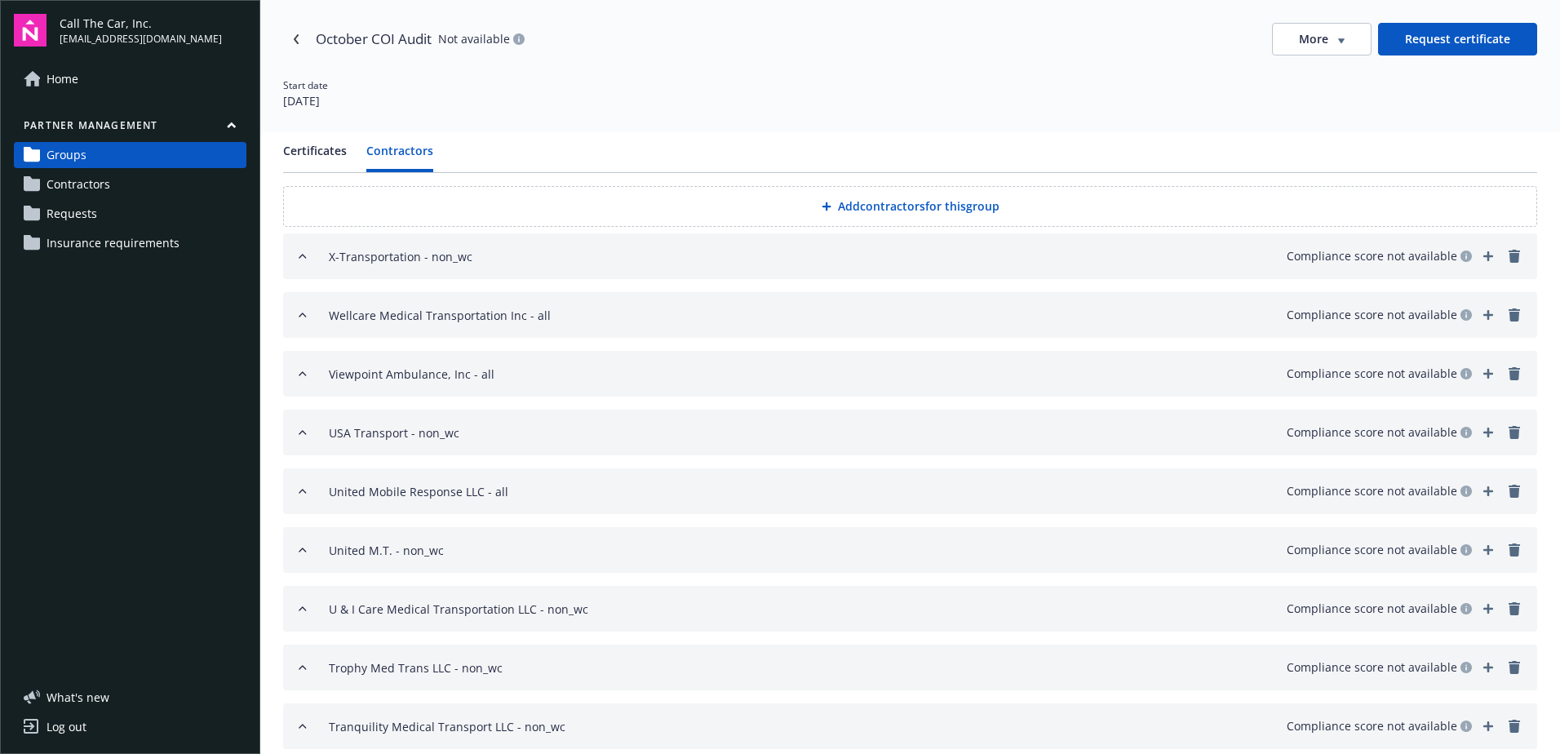
click at [887, 206] on button "Add contractors for this group" at bounding box center [910, 206] width 1254 height 41
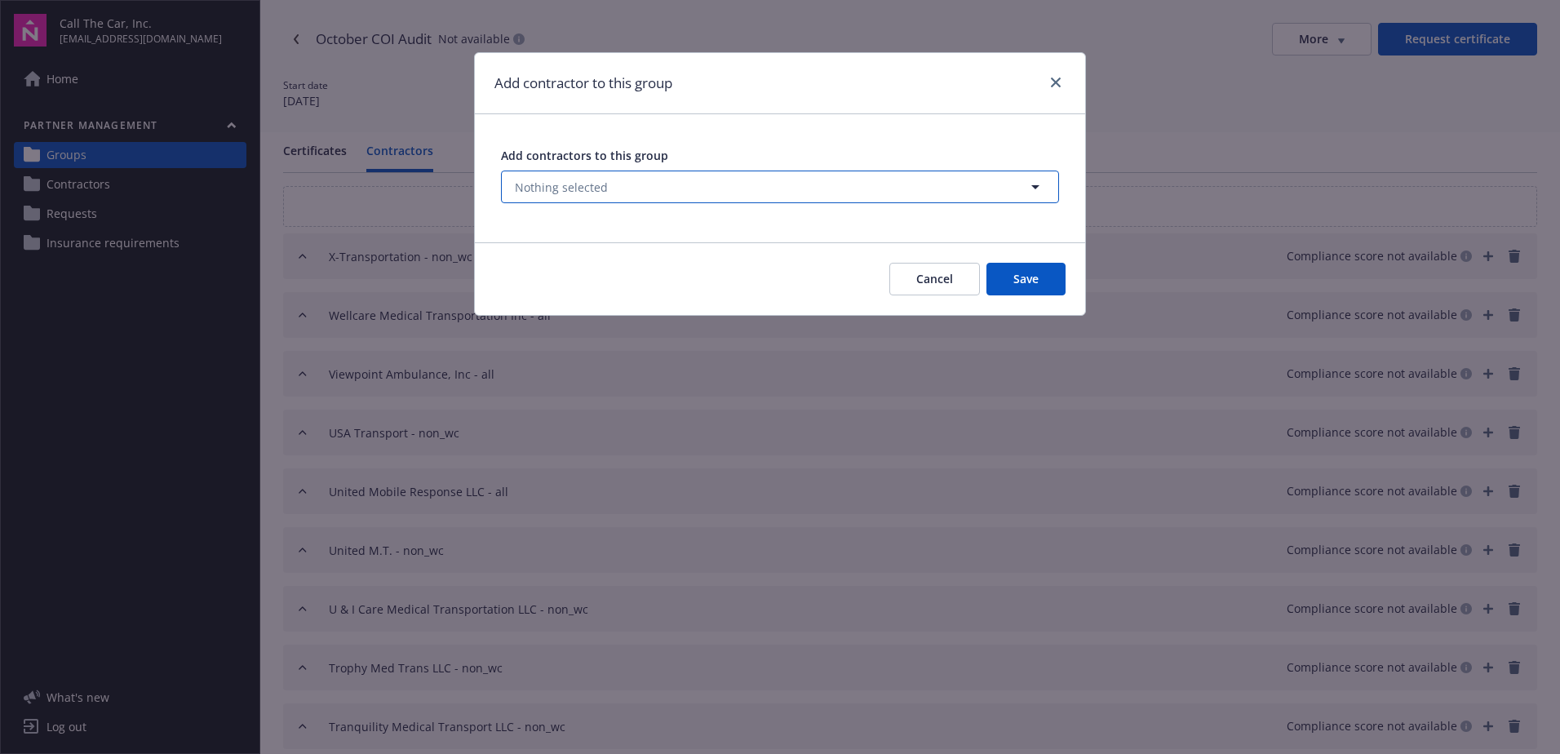
click at [557, 186] on span "Nothing selected" at bounding box center [561, 187] width 93 height 17
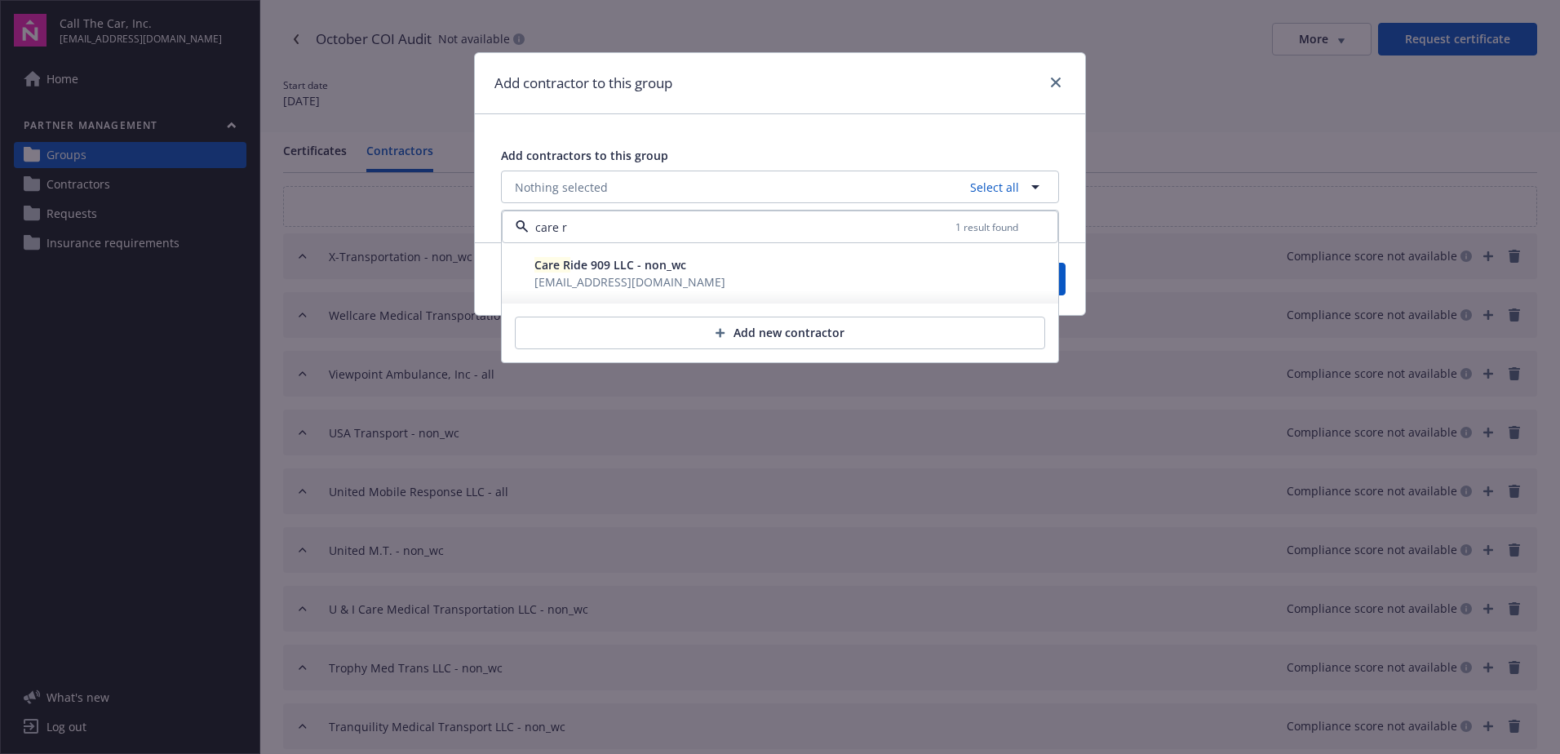
click at [607, 270] on span "Care R ide 909 LLC - non_wc" at bounding box center [611, 265] width 152 height 16
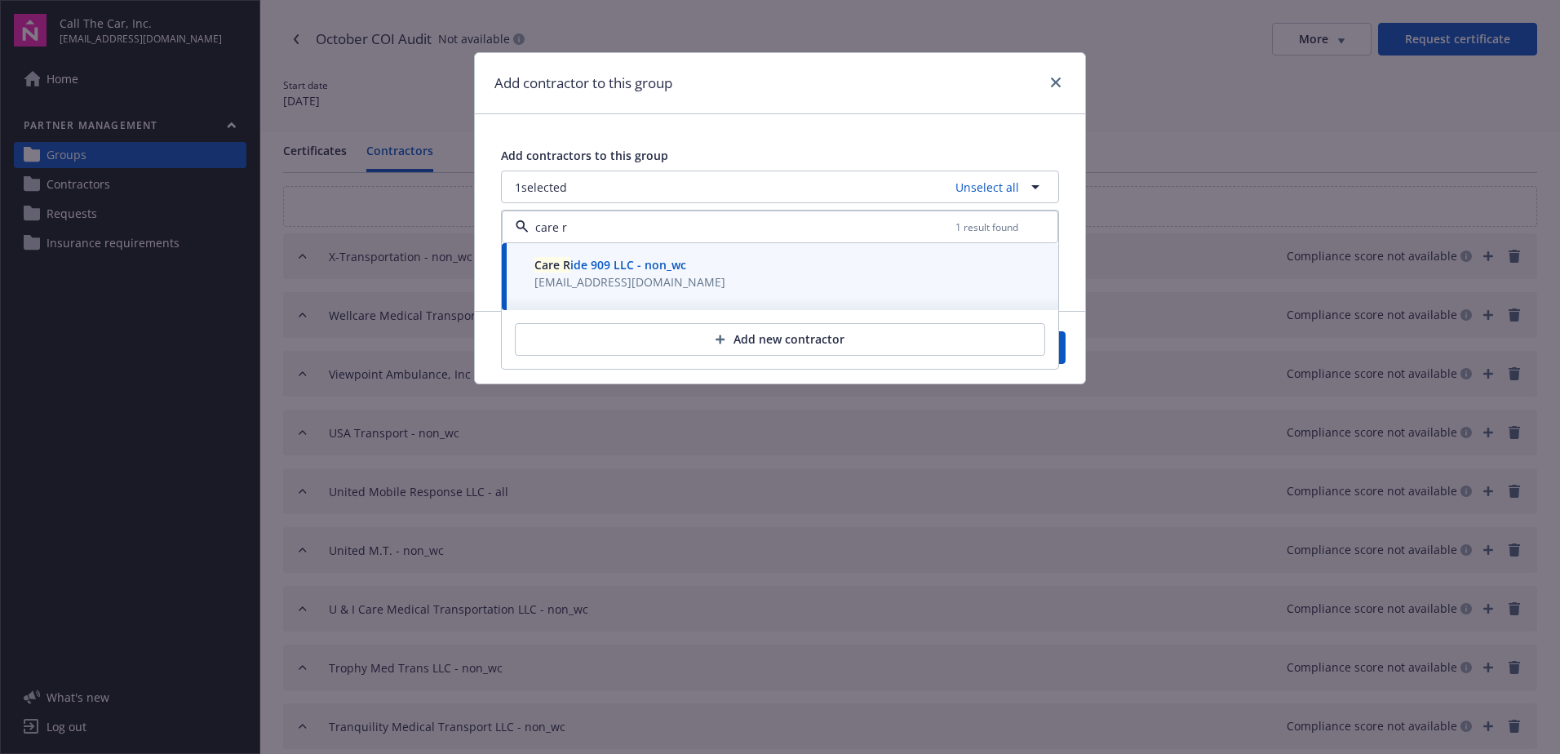
type input "care r"
click at [1064, 346] on button "Save" at bounding box center [1026, 347] width 79 height 33
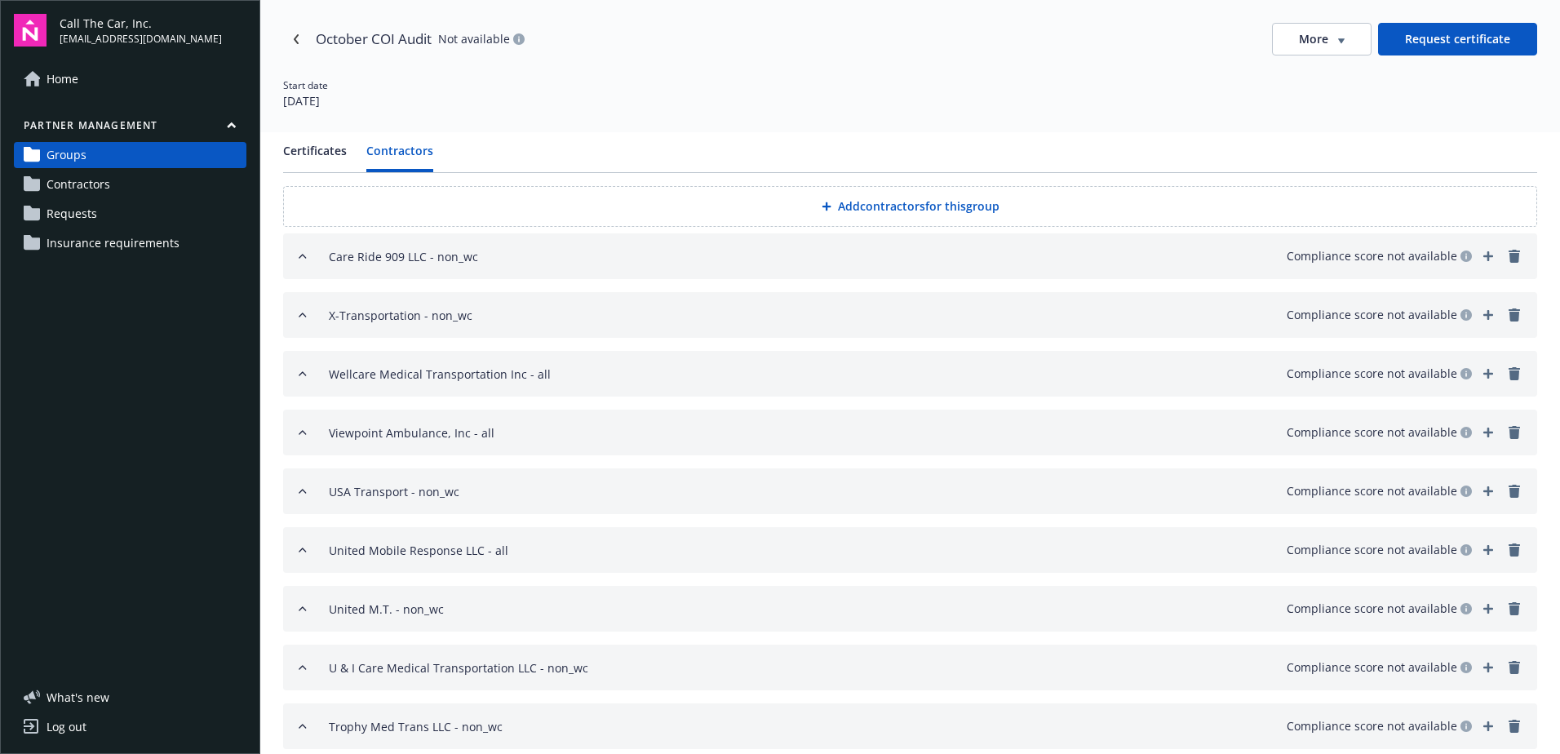
click at [1244, 101] on div "Start date [DATE]" at bounding box center [910, 93] width 1254 height 31
click at [391, 147] on button "Contractors" at bounding box center [399, 157] width 67 height 30
click at [864, 206] on button "Add contractors for this group" at bounding box center [910, 206] width 1254 height 41
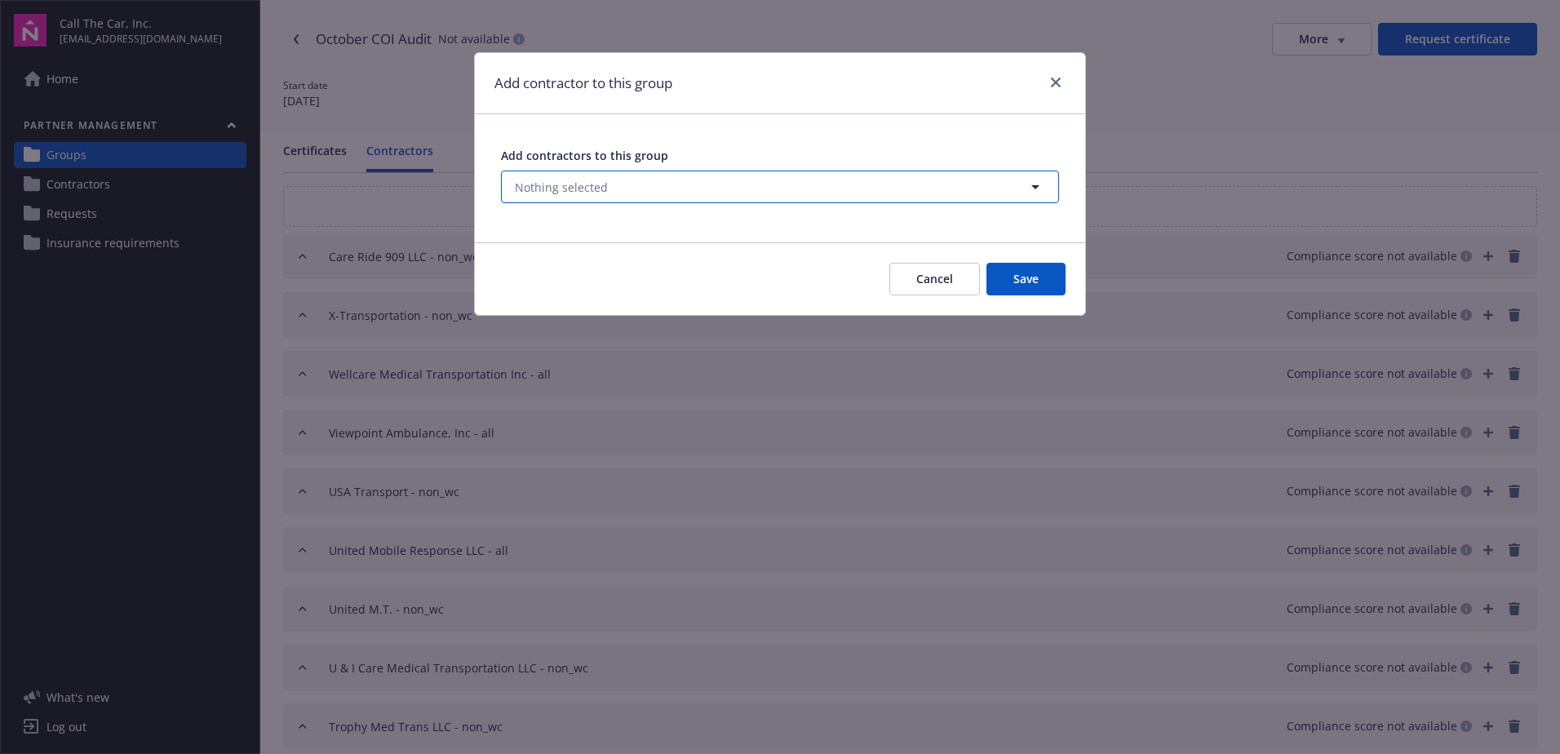
click at [566, 180] on span "Nothing selected" at bounding box center [561, 187] width 93 height 17
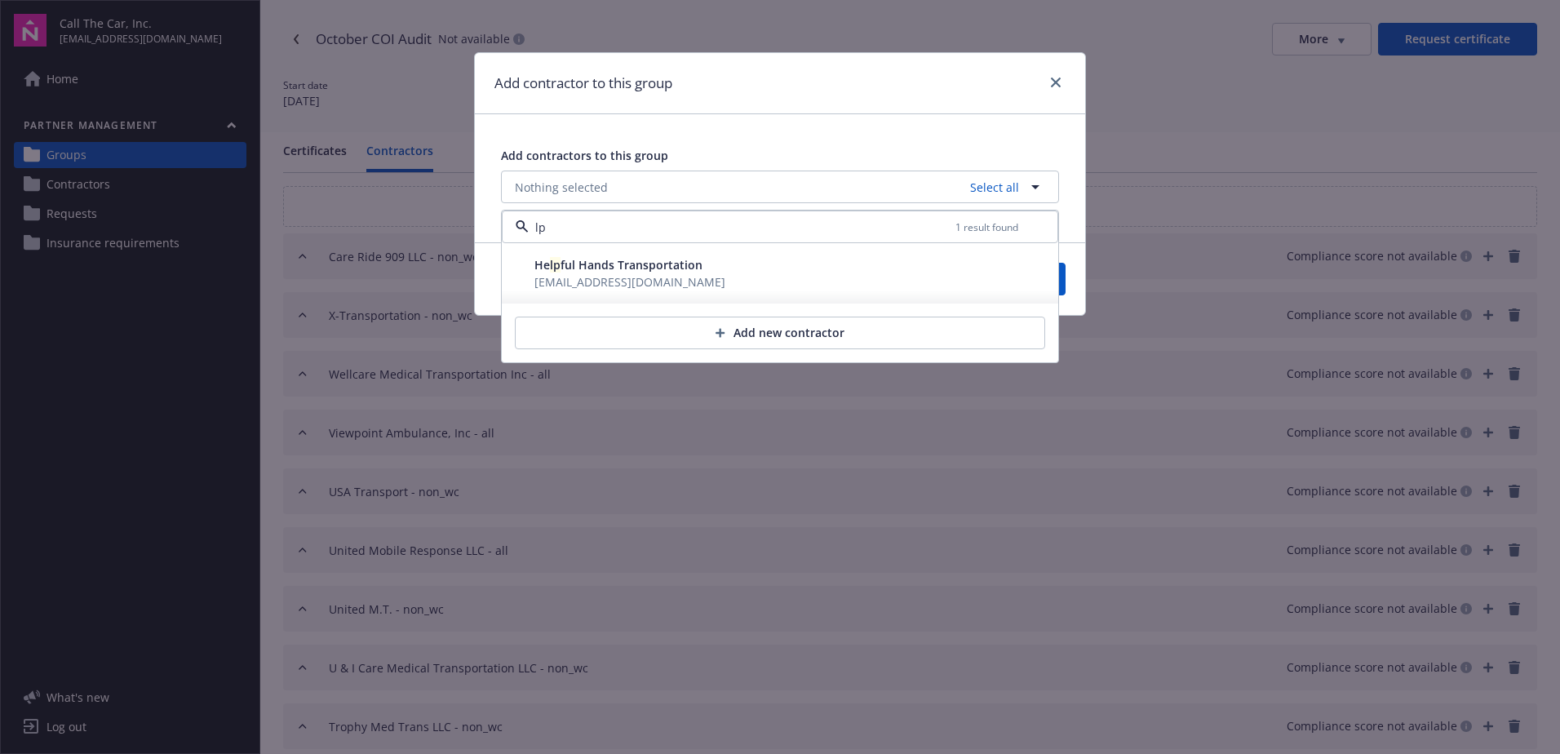
type input "l"
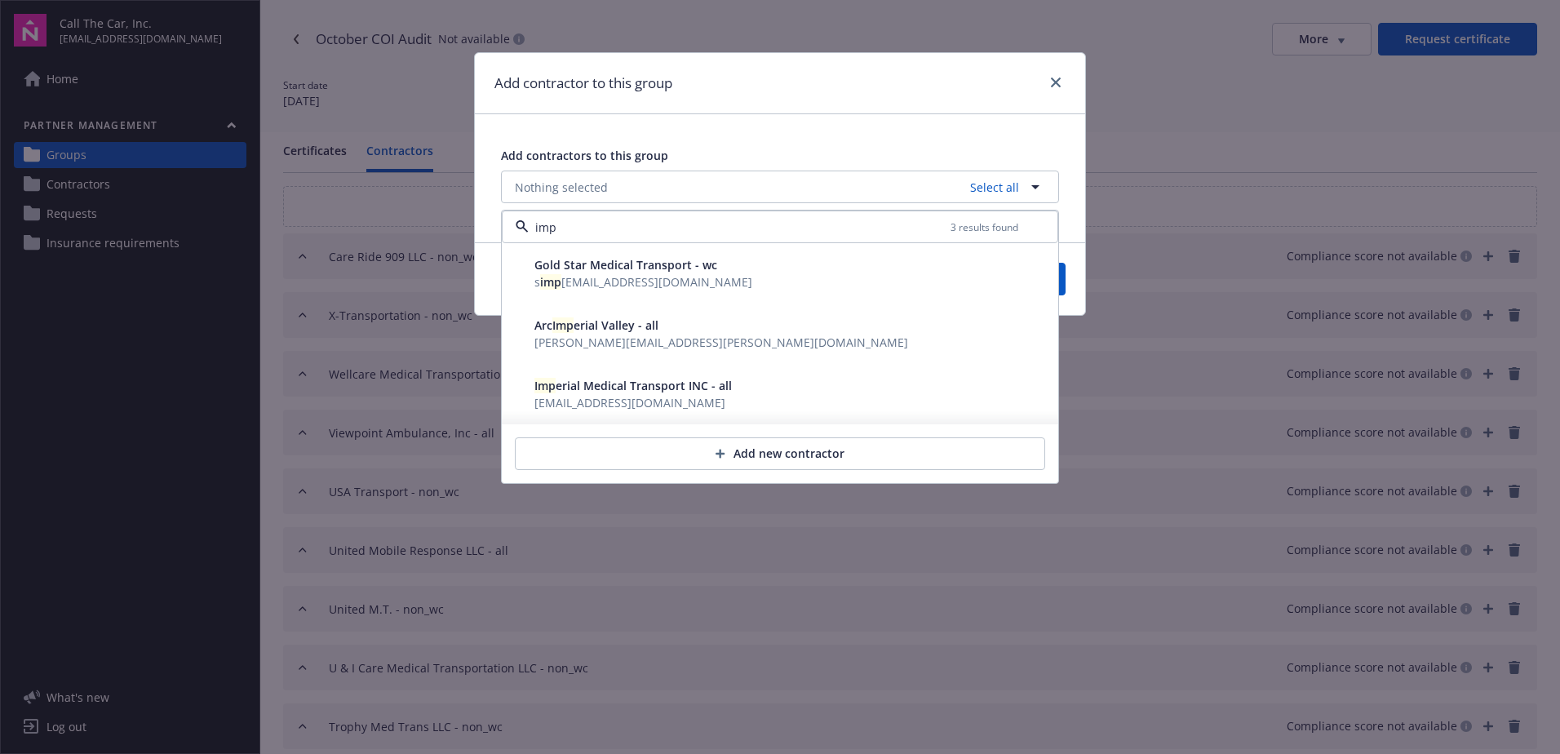
click at [589, 393] on span "Imp erial Medical Transport INC - all" at bounding box center [634, 386] width 198 height 16
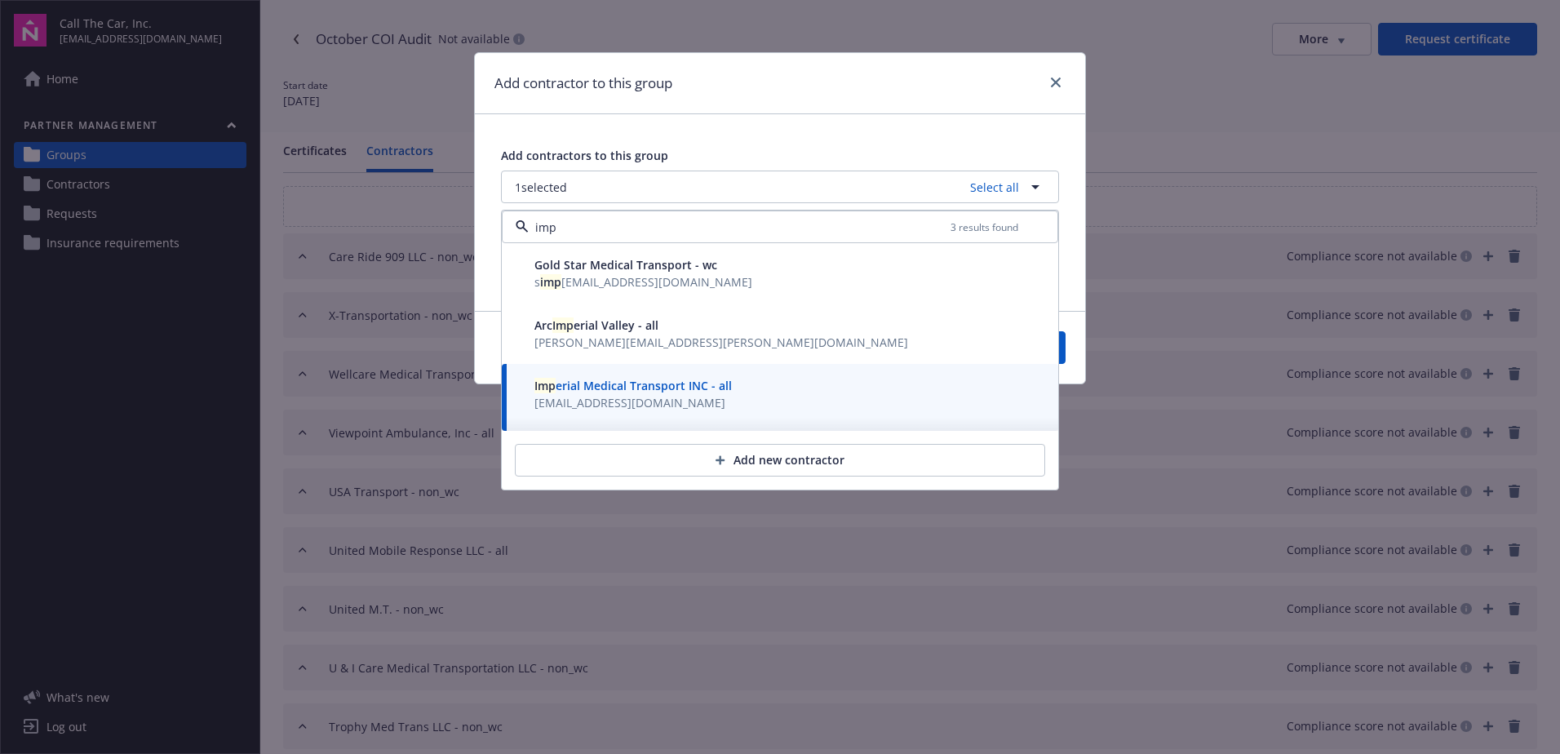
type input "imp"
click at [1063, 346] on button "Save" at bounding box center [1026, 347] width 79 height 33
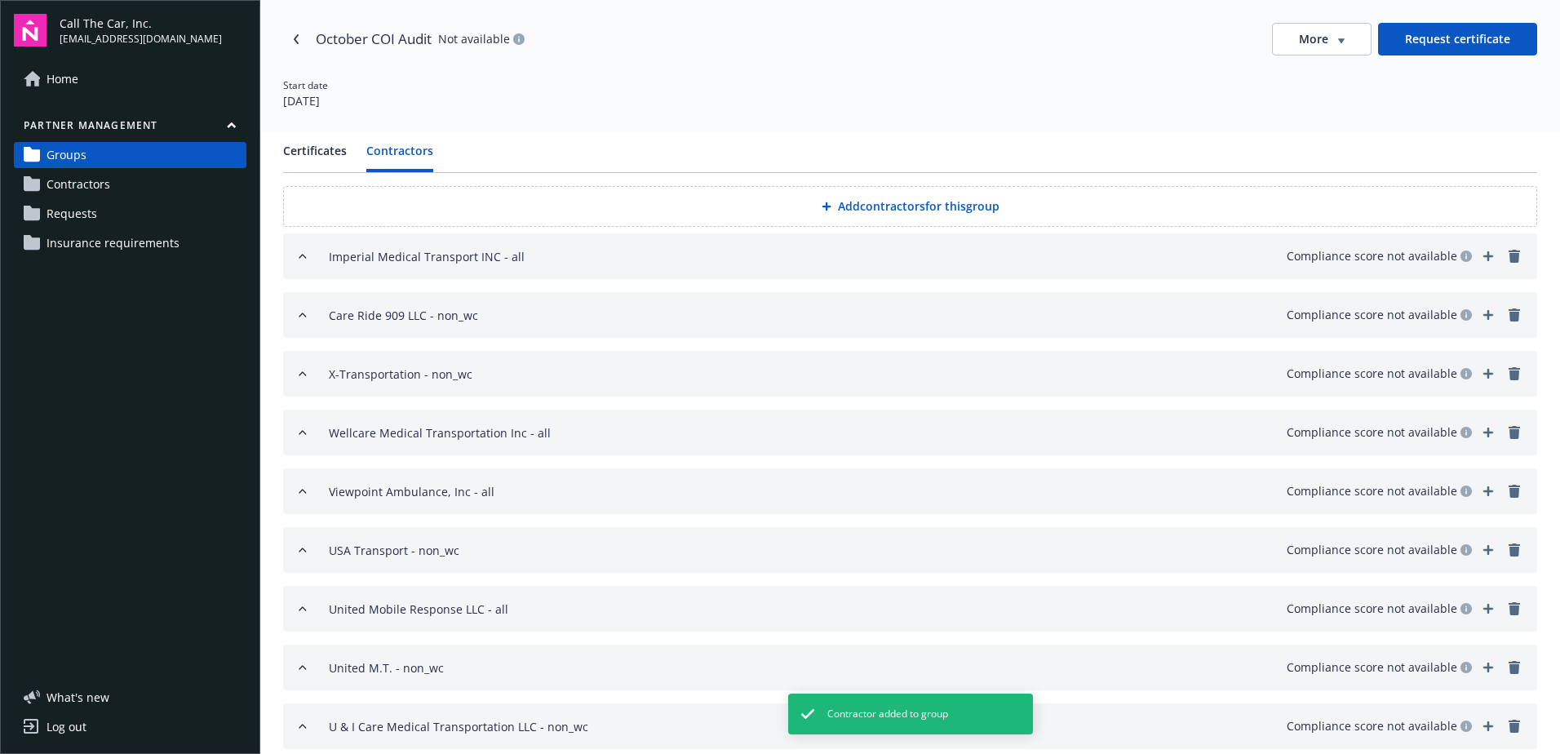
click at [860, 204] on button "Add contractors for this group" at bounding box center [910, 206] width 1254 height 41
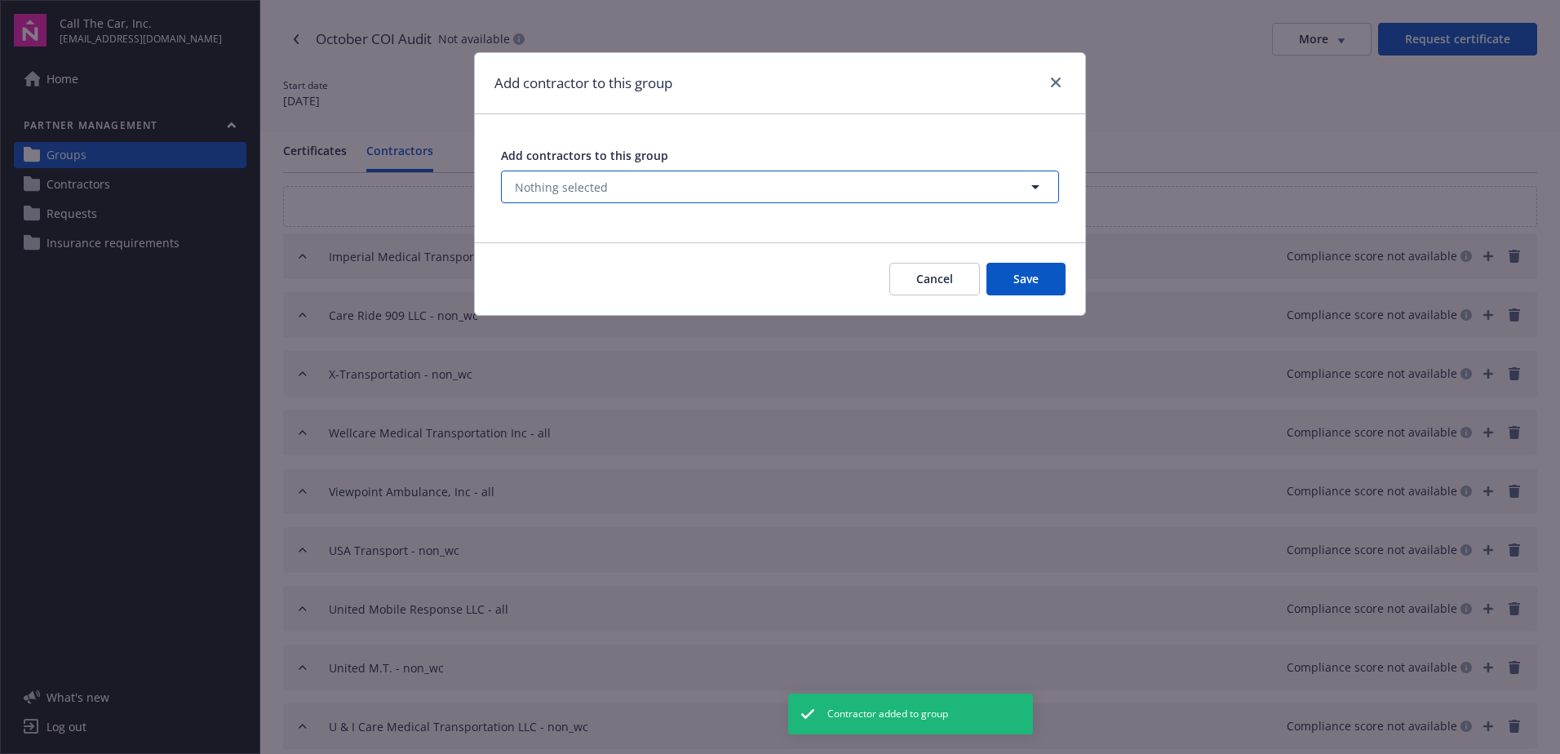
click at [570, 182] on span "Nothing selected" at bounding box center [561, 187] width 93 height 17
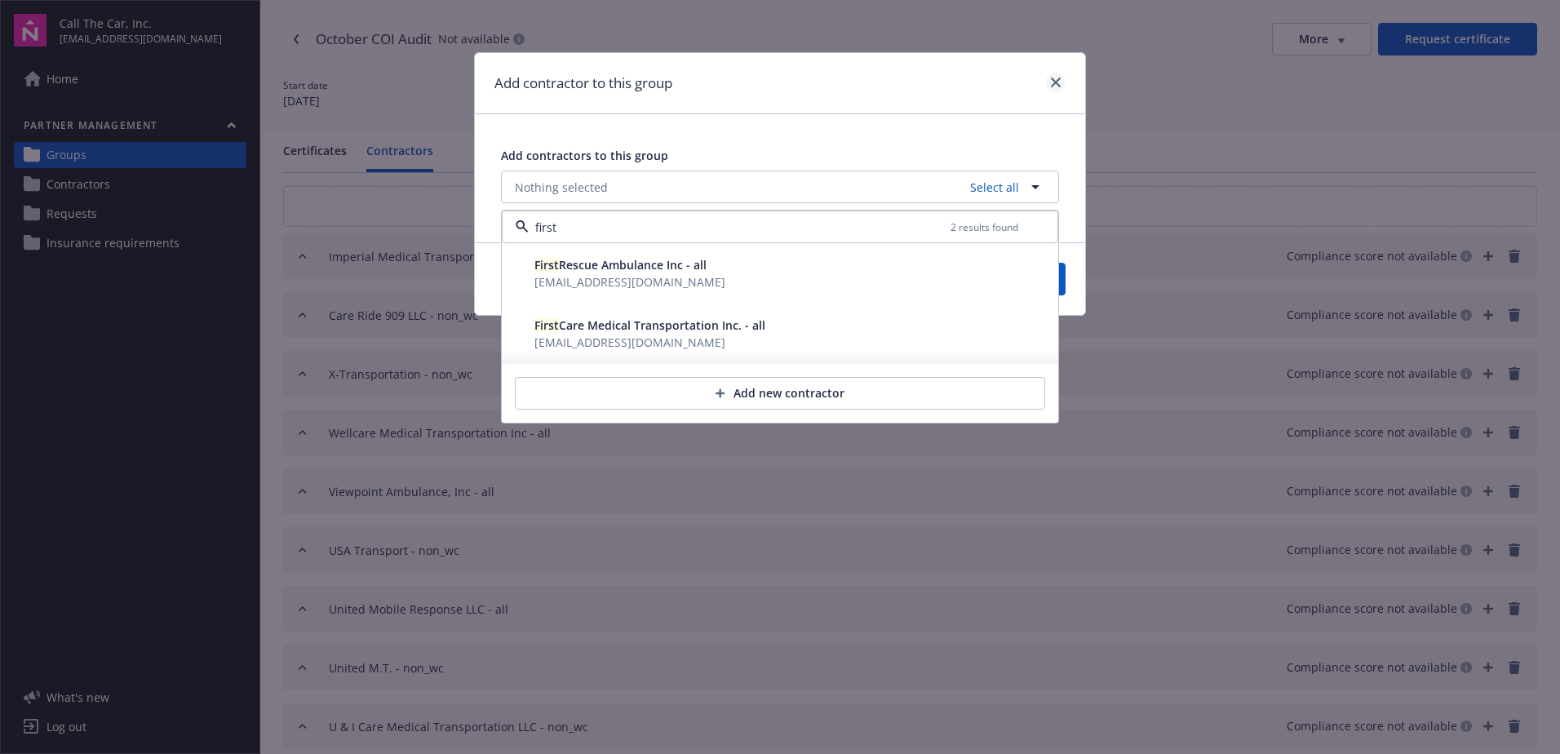
type input "first"
click at [1056, 79] on icon "close" at bounding box center [1056, 83] width 10 height 10
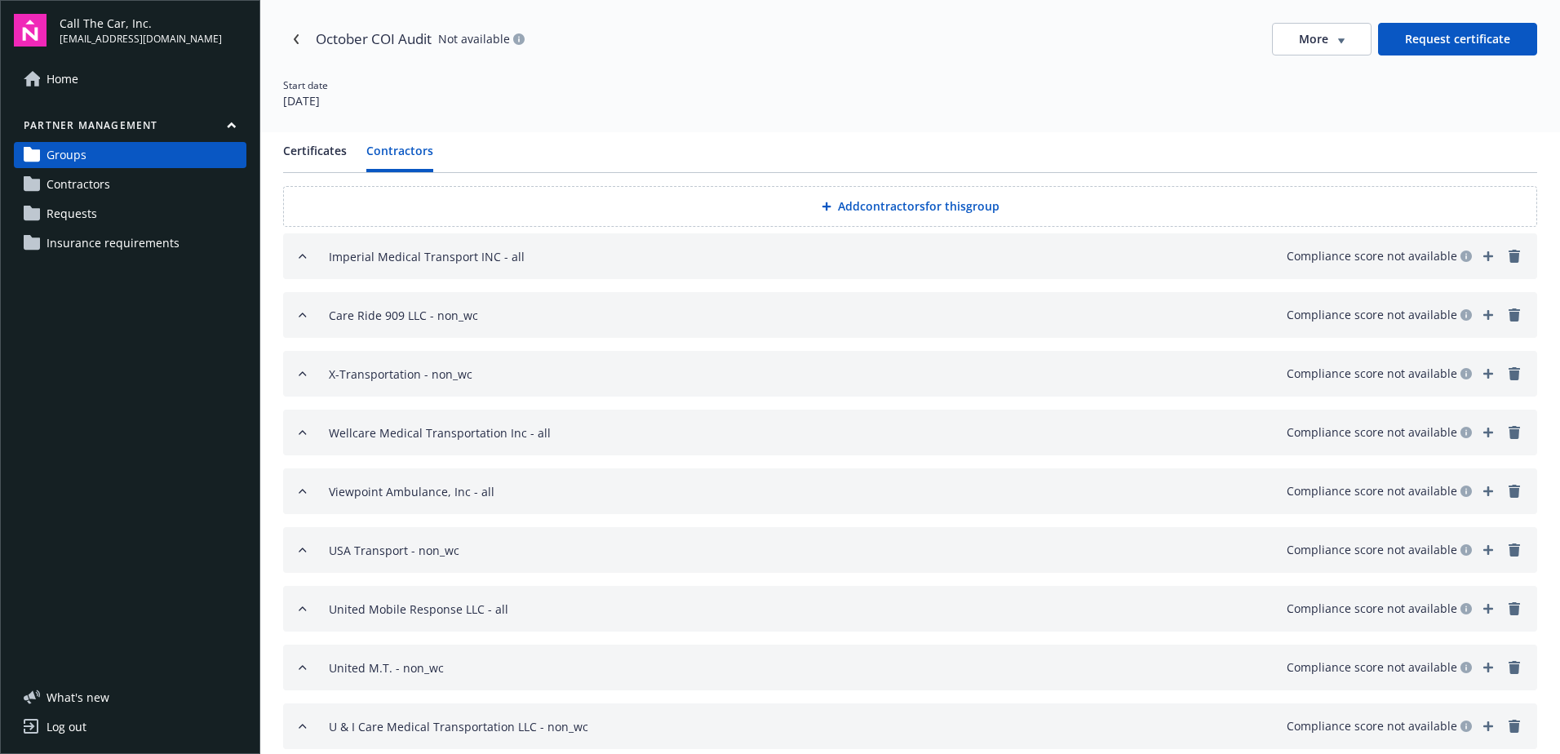
click at [1505, 249] on link "remove" at bounding box center [1515, 256] width 20 height 20
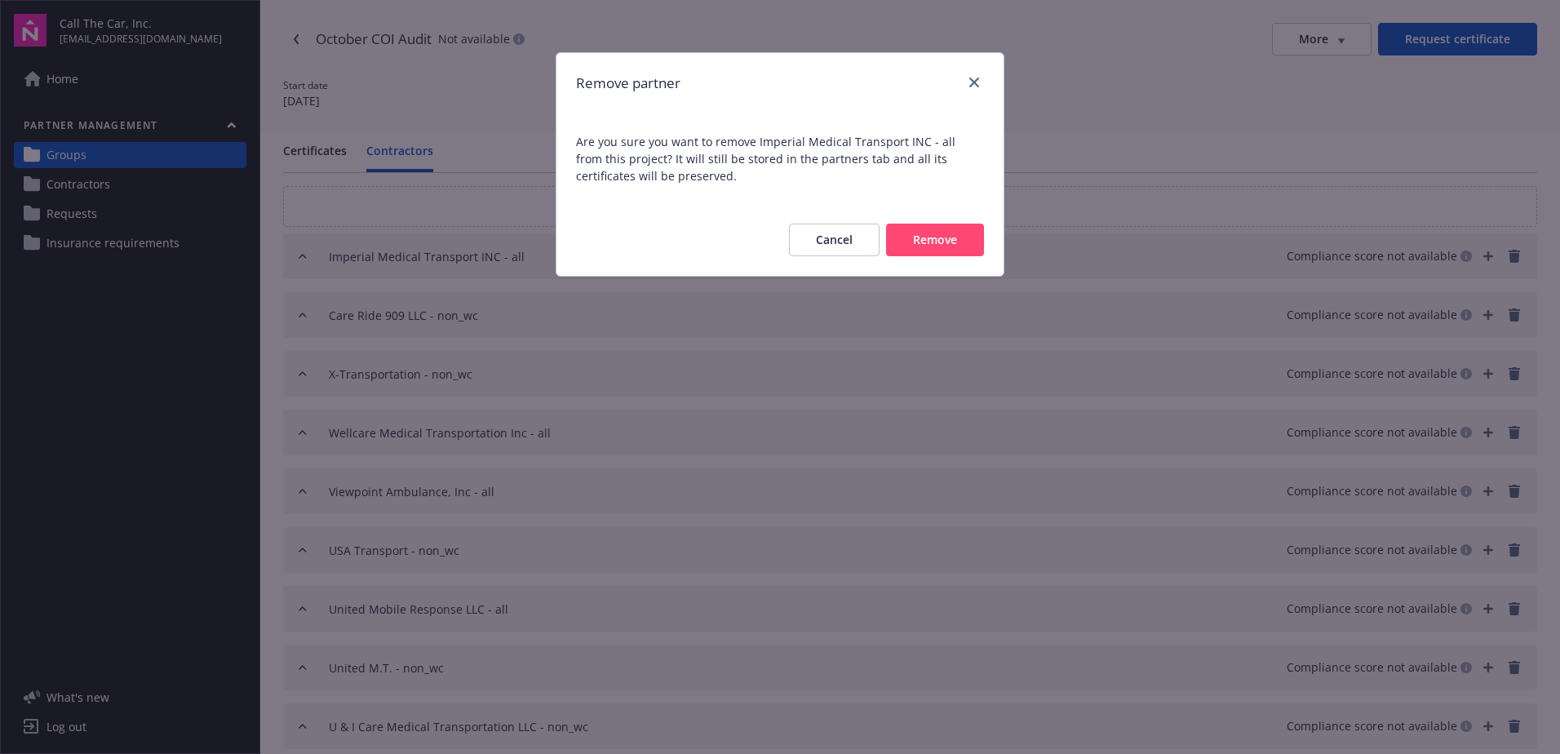
click at [932, 230] on button "Remove" at bounding box center [935, 240] width 98 height 33
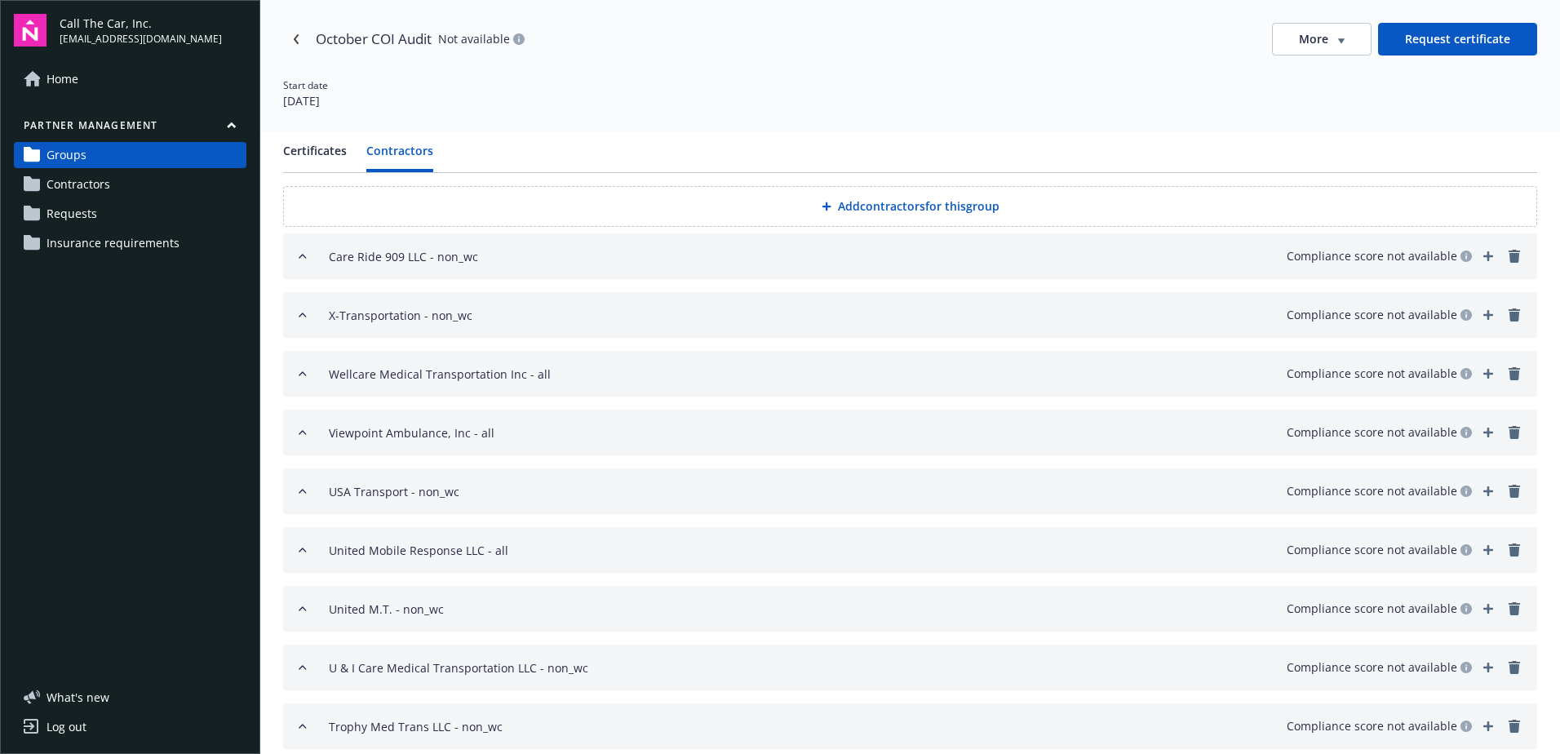
click at [867, 202] on button "Add contractors for this group" at bounding box center [910, 206] width 1254 height 41
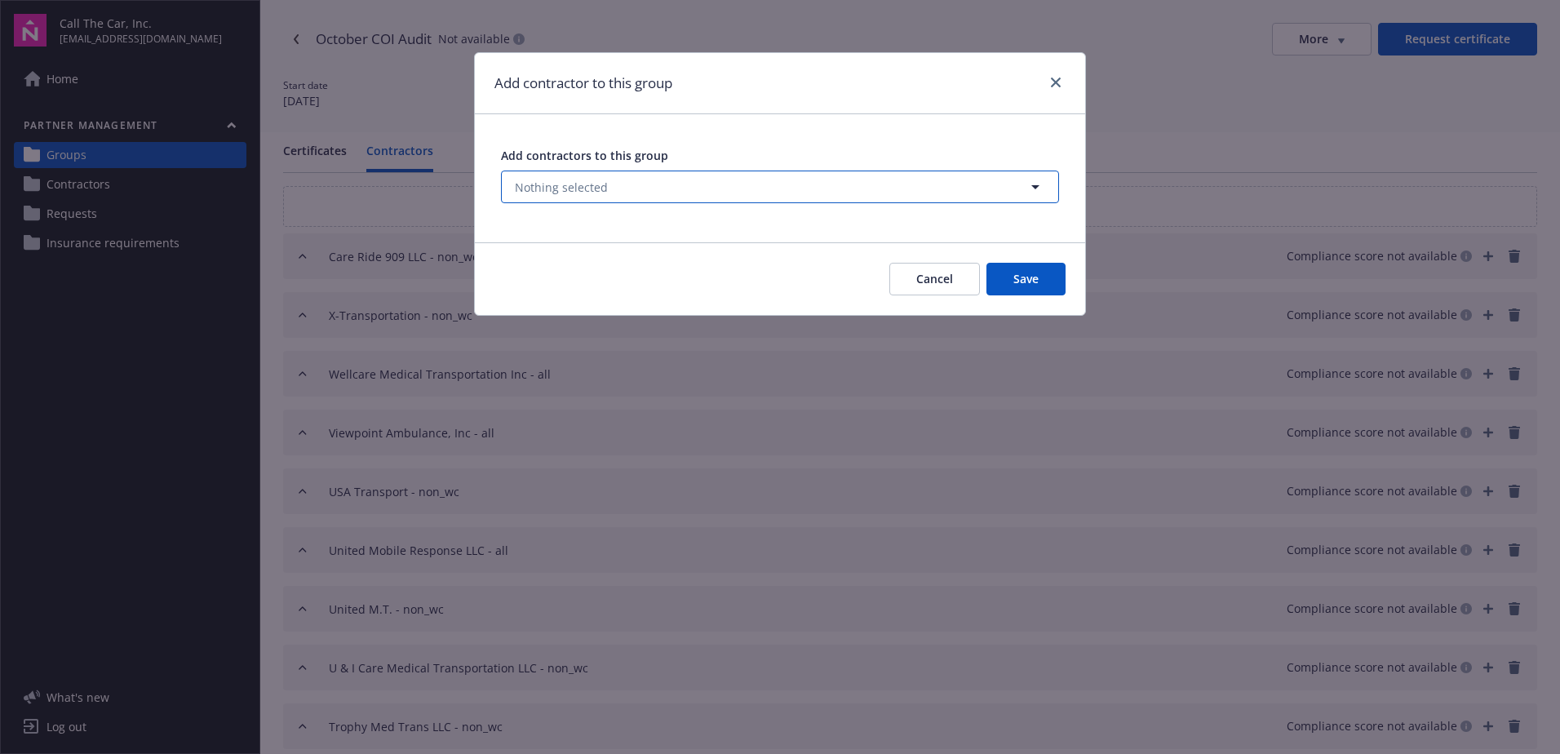
click at [662, 180] on button "Nothing selected" at bounding box center [780, 187] width 558 height 33
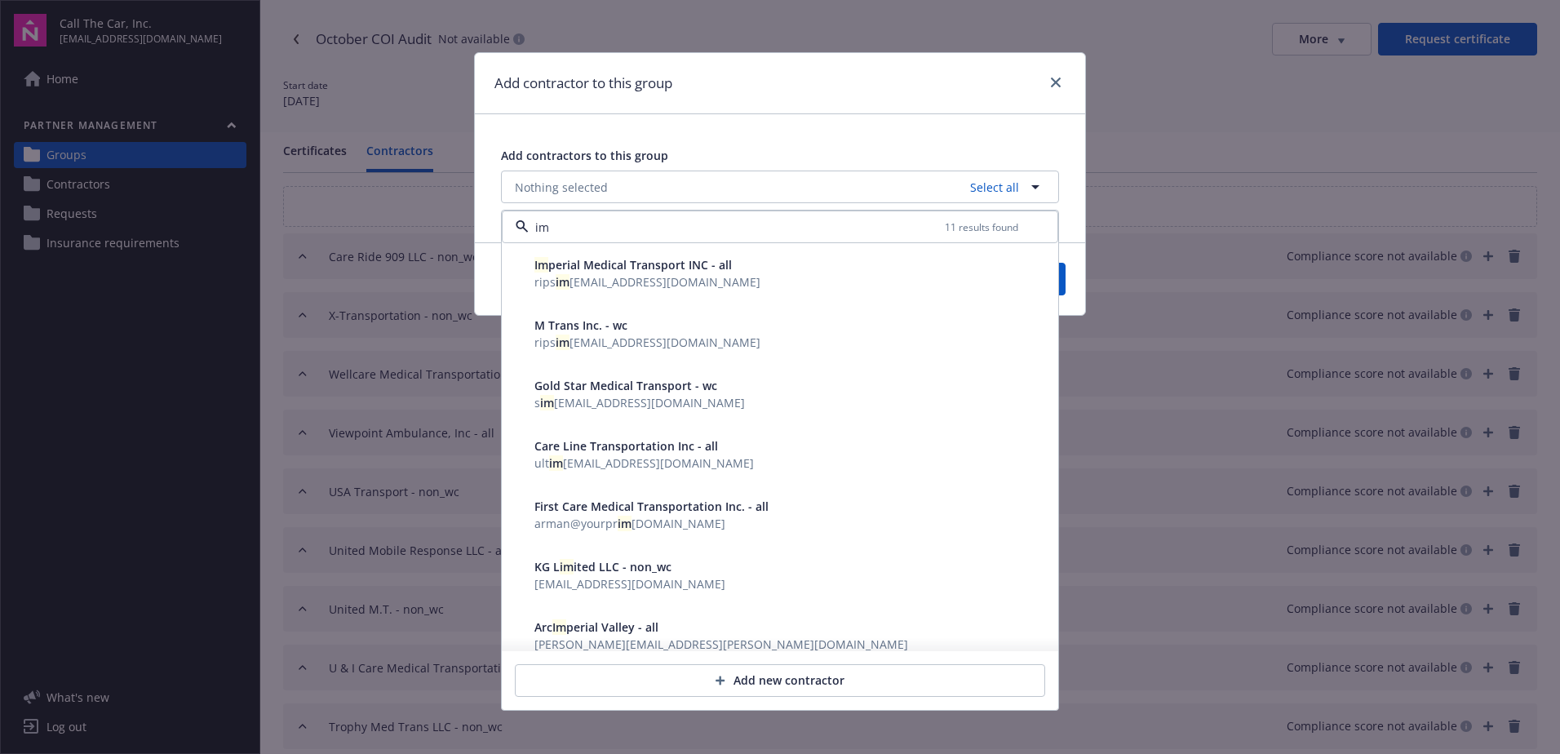
type input "im"
click at [1158, 149] on div "Add contractor to this group Add contractors to this group Nothing selected Sel…" at bounding box center [780, 377] width 1560 height 754
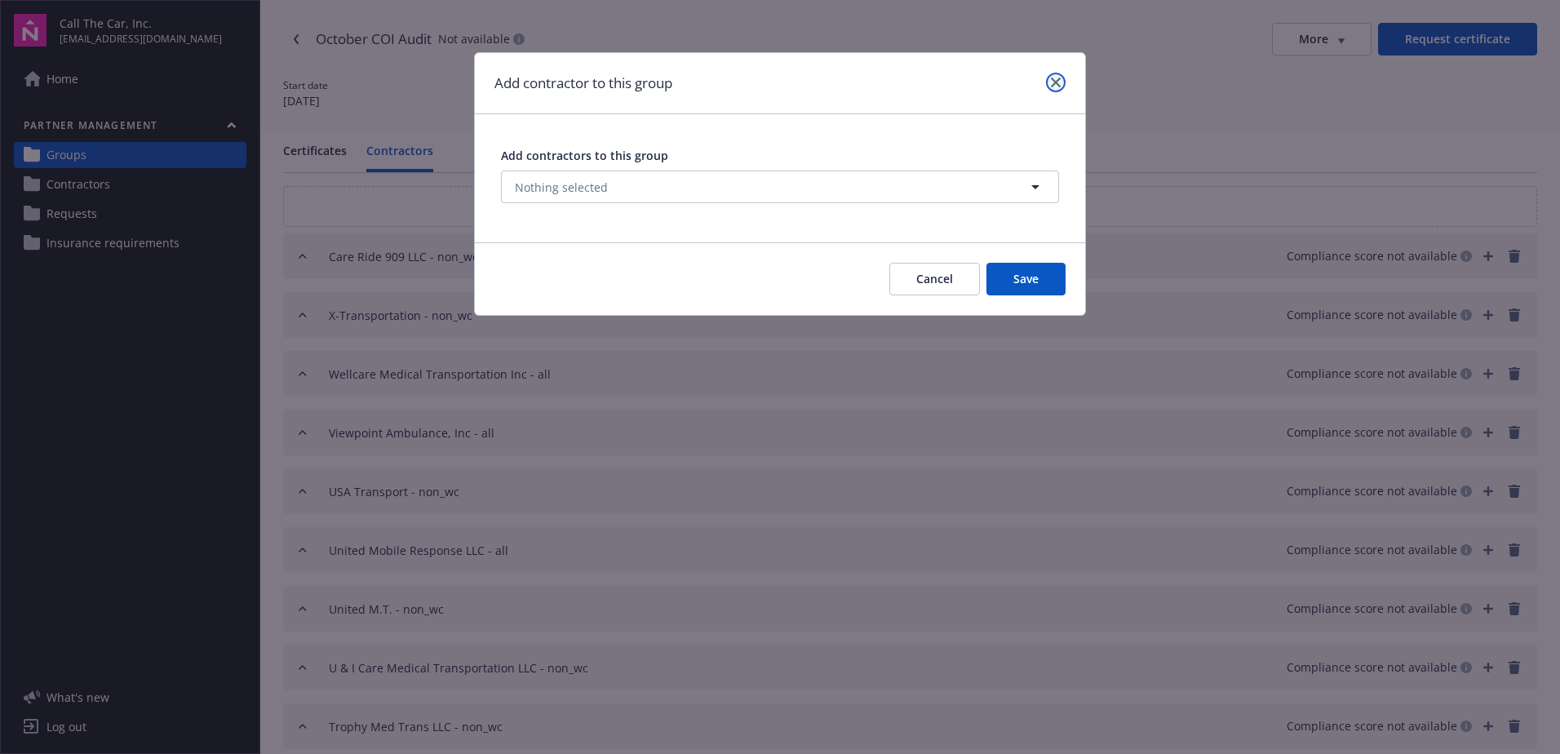
click at [1055, 80] on icon "close" at bounding box center [1056, 83] width 10 height 10
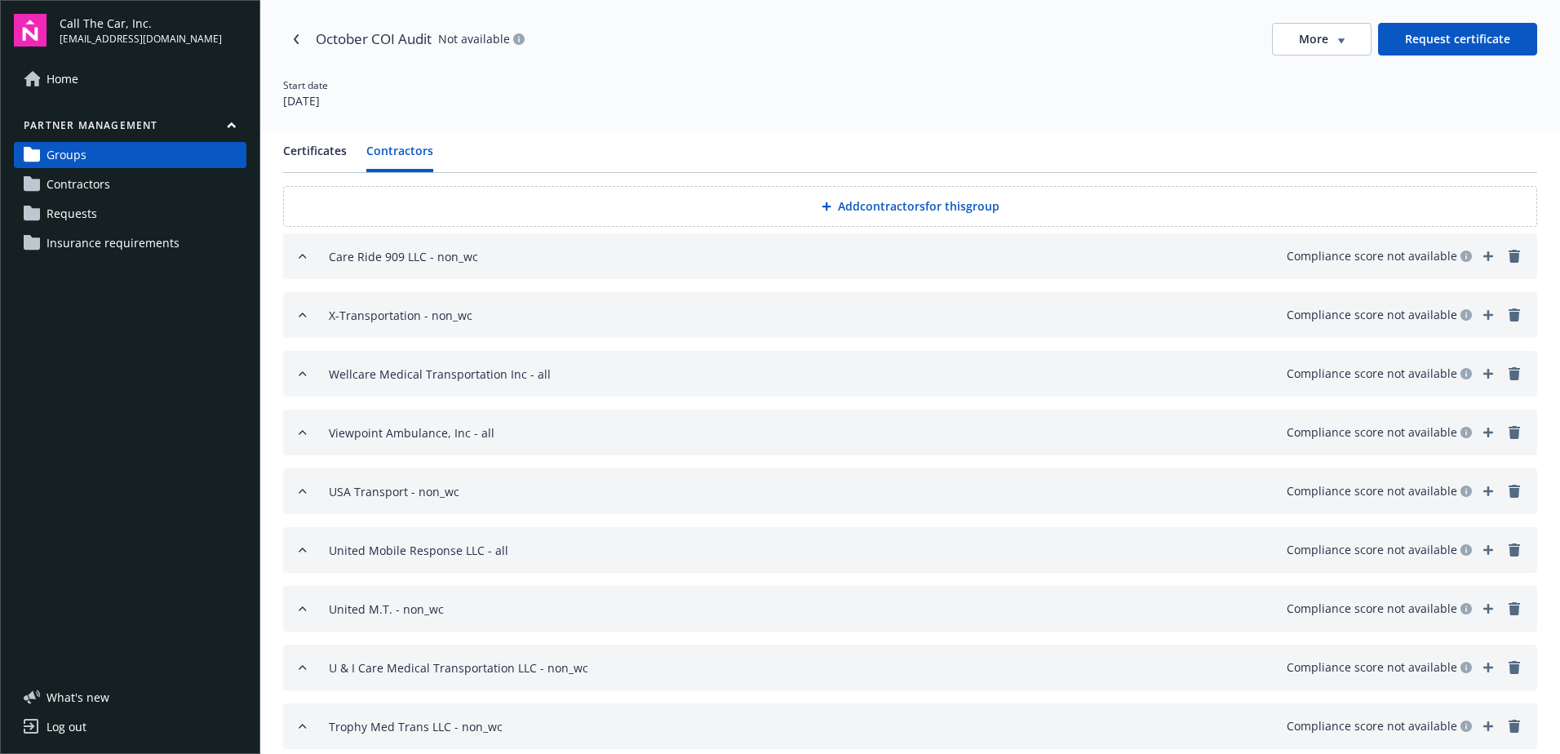
click at [104, 175] on span "Contractors" at bounding box center [79, 184] width 64 height 26
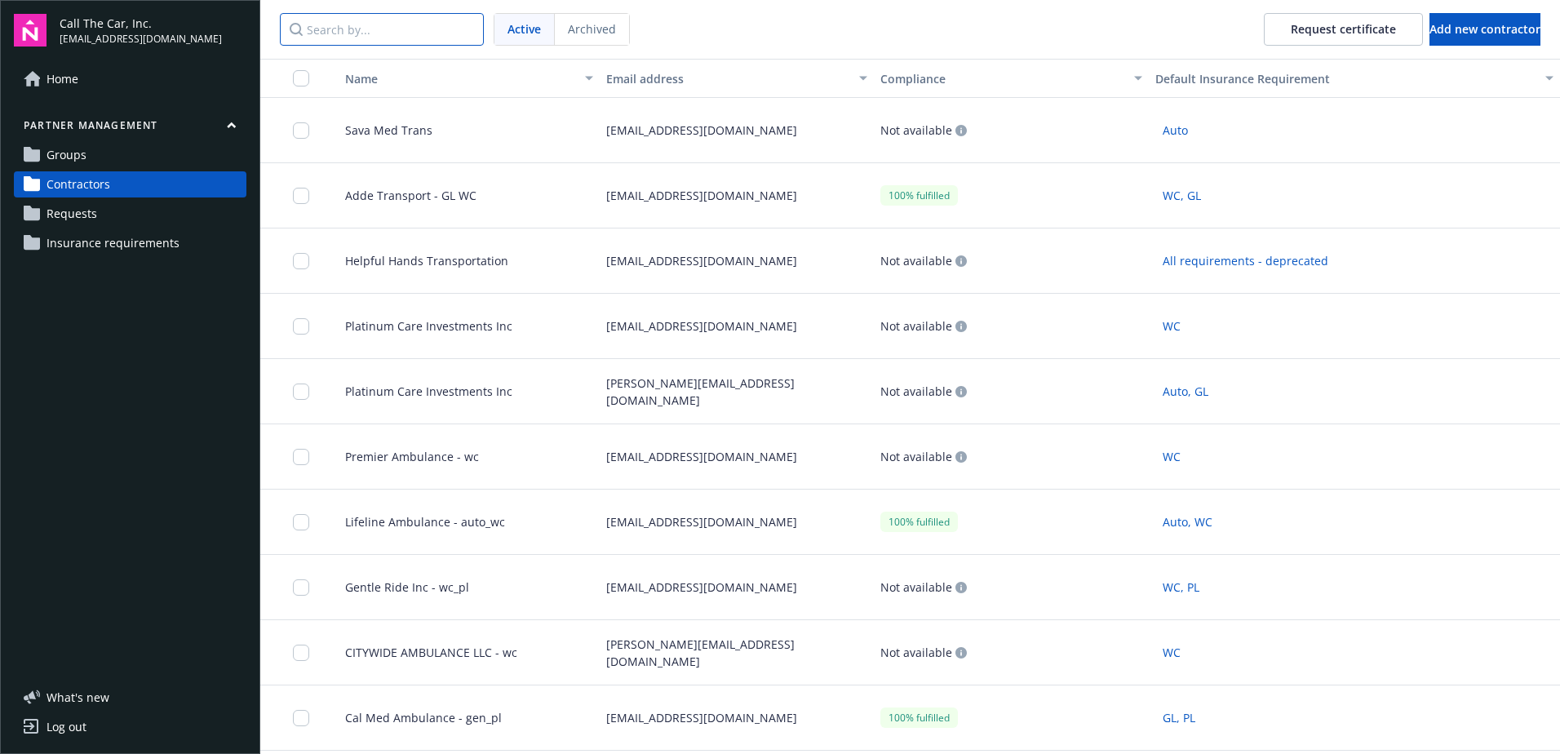
click at [371, 28] on input "Search by..." at bounding box center [382, 29] width 204 height 33
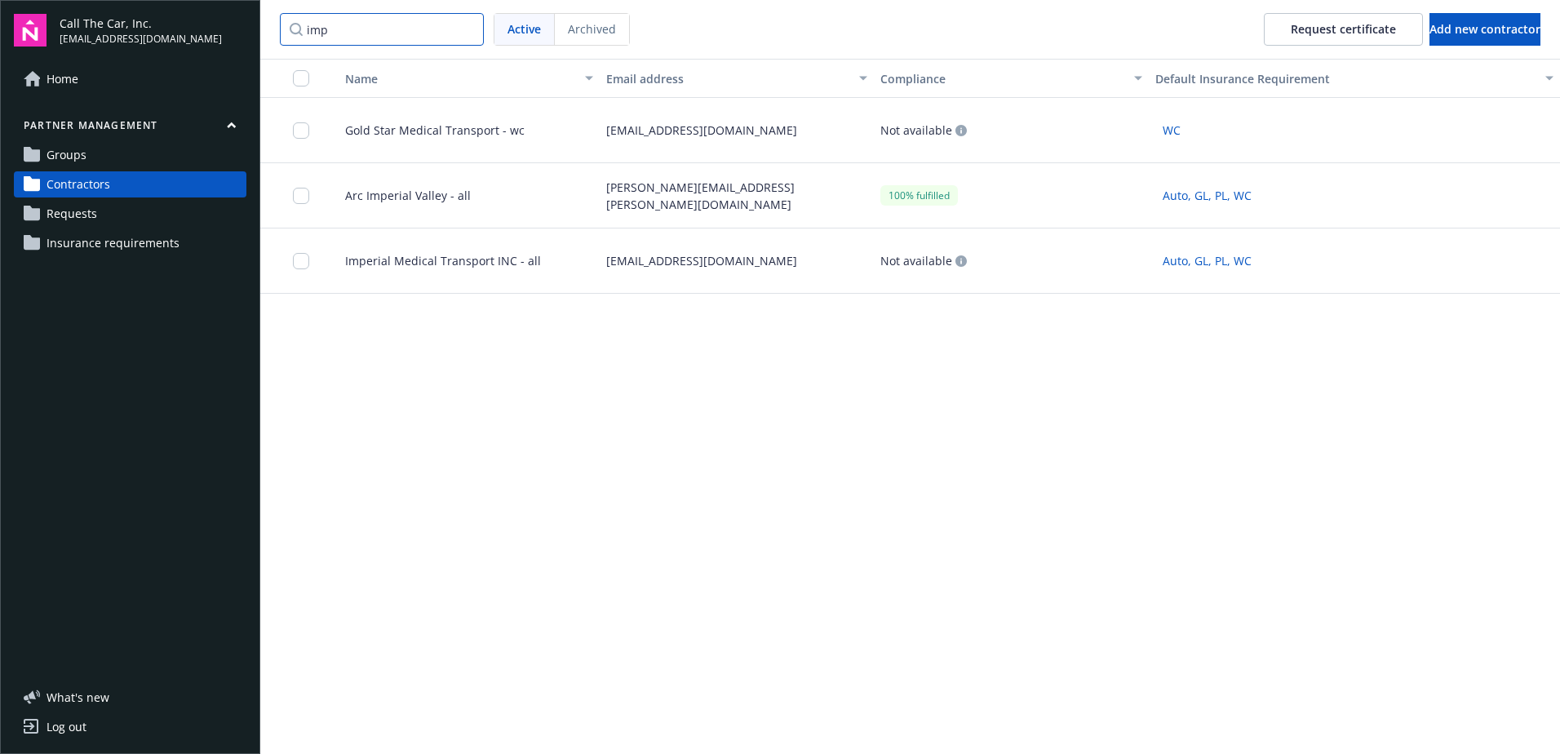
type input "imp"
click at [486, 254] on span "Imperial Medical Transport INC - all" at bounding box center [436, 260] width 209 height 17
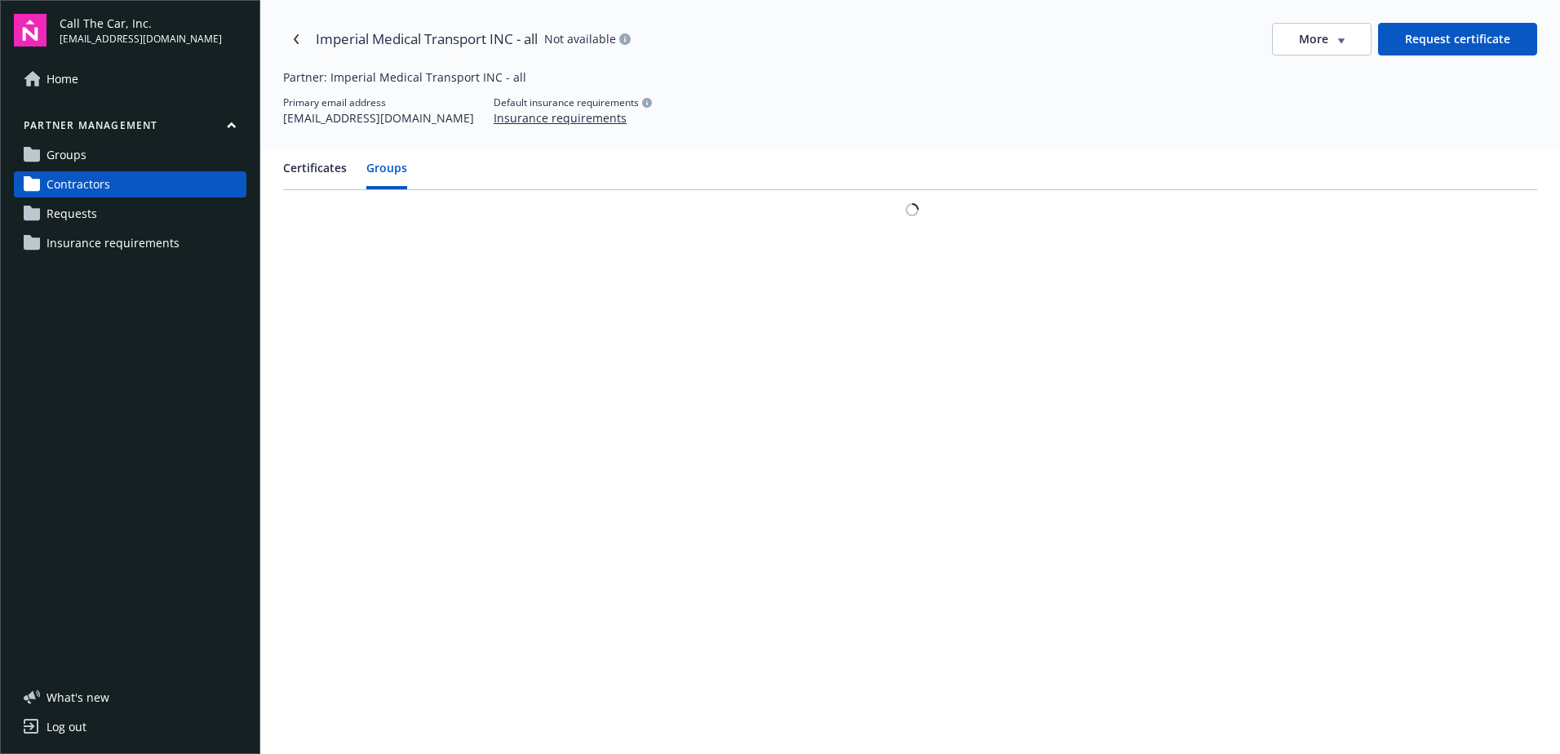
click at [393, 171] on button "Groups" at bounding box center [386, 174] width 41 height 30
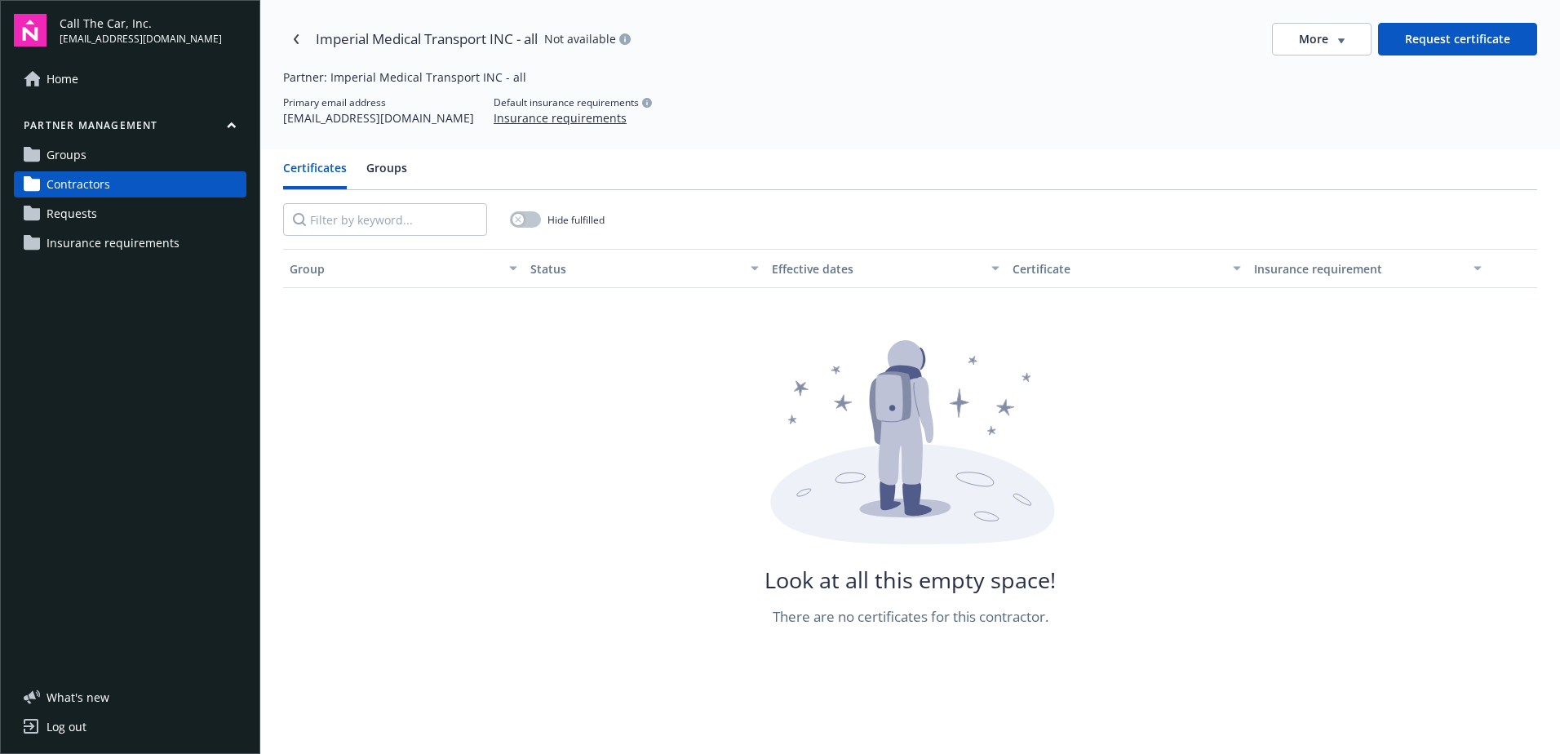
click at [312, 166] on button "Certificates" at bounding box center [315, 174] width 64 height 30
click at [387, 166] on button "Groups" at bounding box center [386, 174] width 41 height 30
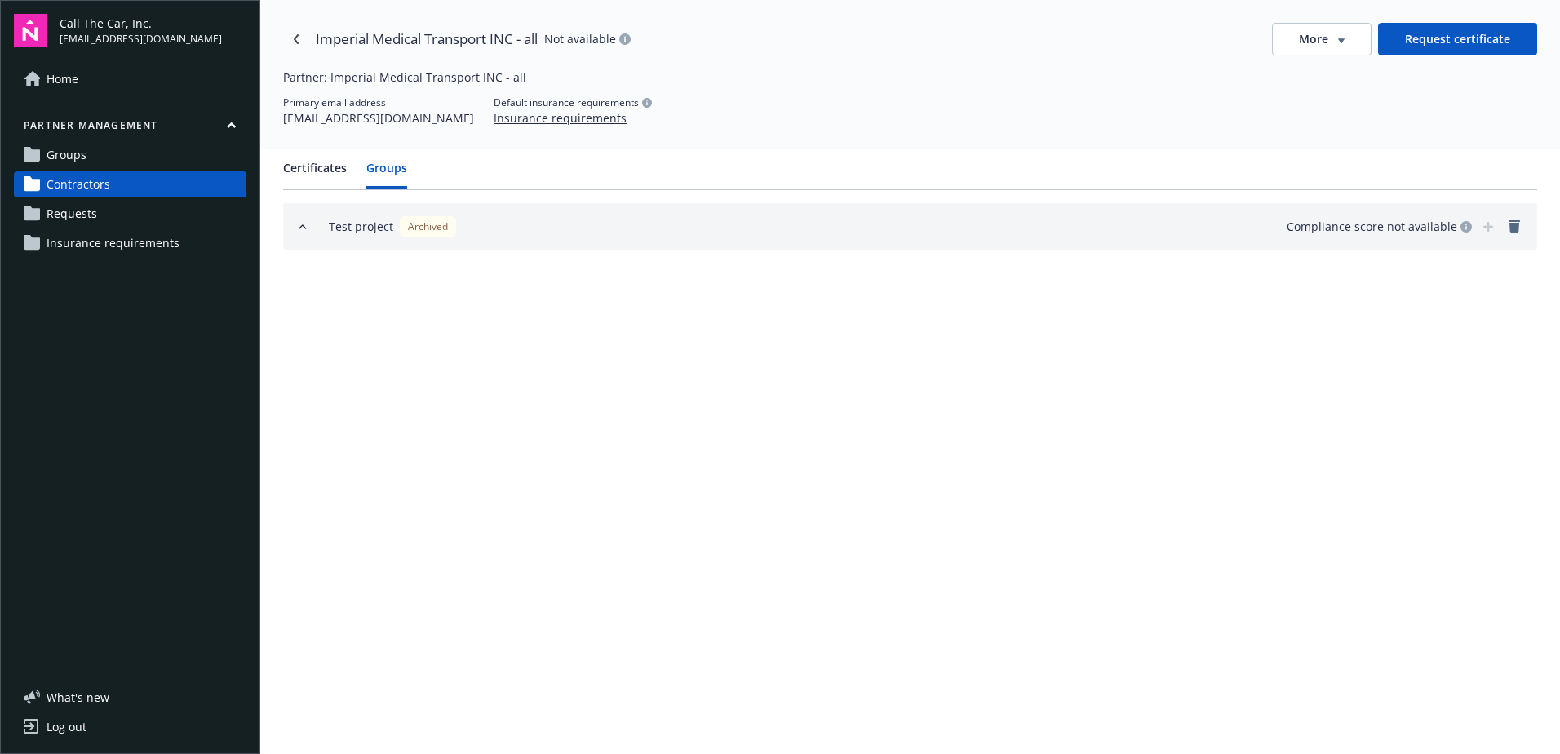
click at [71, 150] on span "Groups" at bounding box center [67, 155] width 40 height 26
